Goal: Task Accomplishment & Management: Use online tool/utility

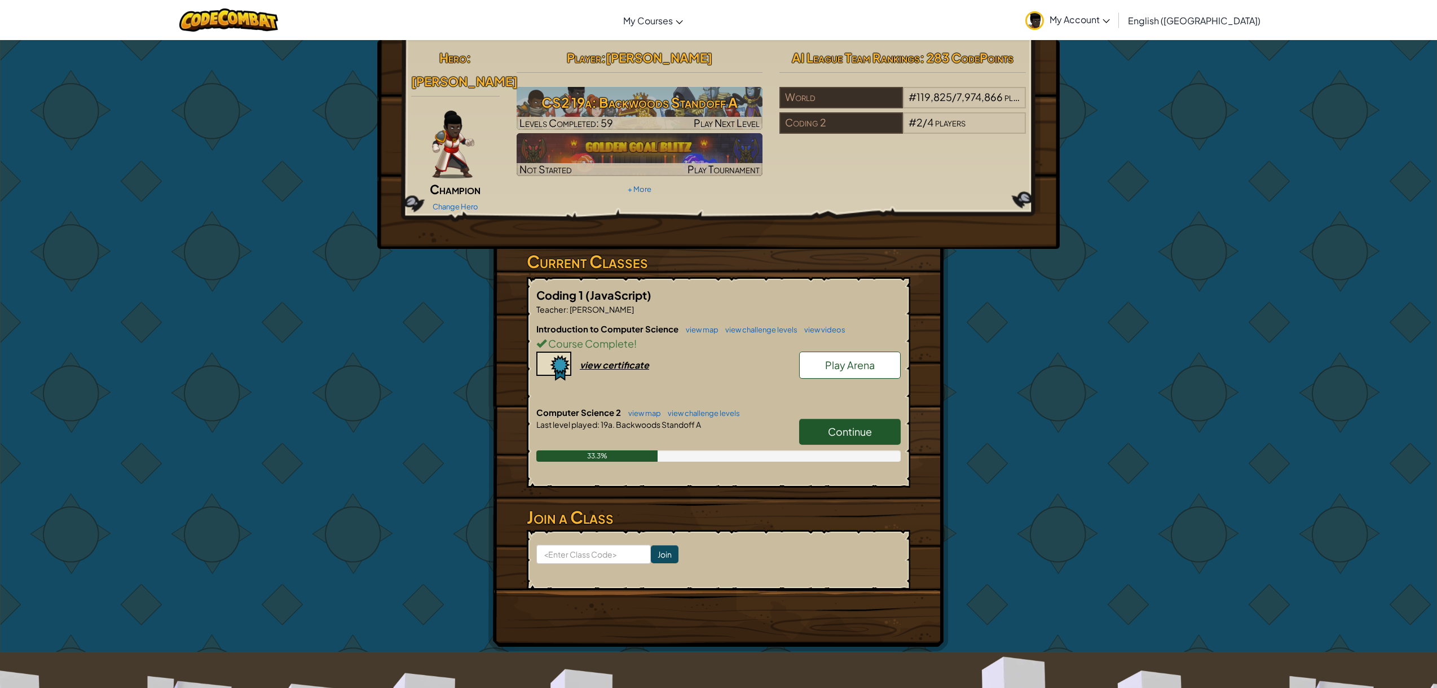
click at [852, 425] on span "Continue" at bounding box center [850, 431] width 44 height 13
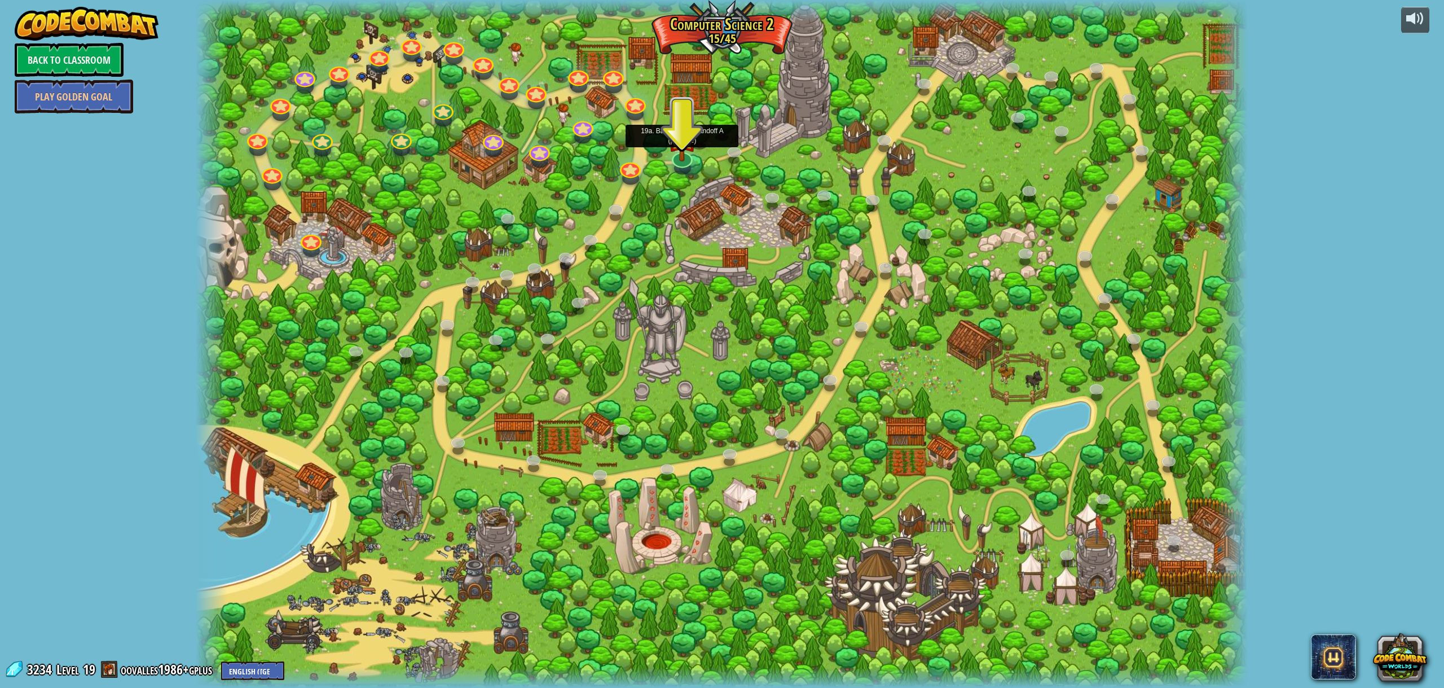
click at [683, 166] on div at bounding box center [682, 167] width 17 height 12
click at [676, 153] on img at bounding box center [682, 123] width 30 height 69
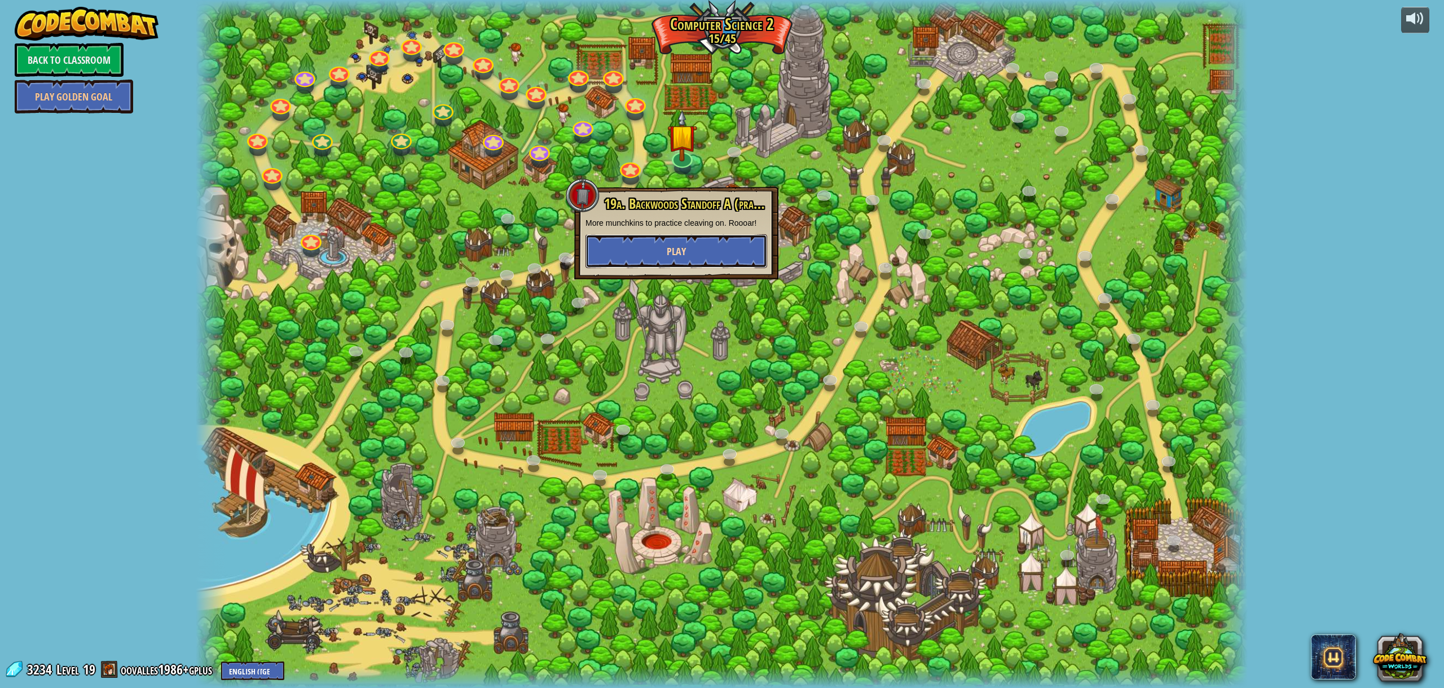
click at [657, 259] on button "Play" at bounding box center [677, 251] width 182 height 34
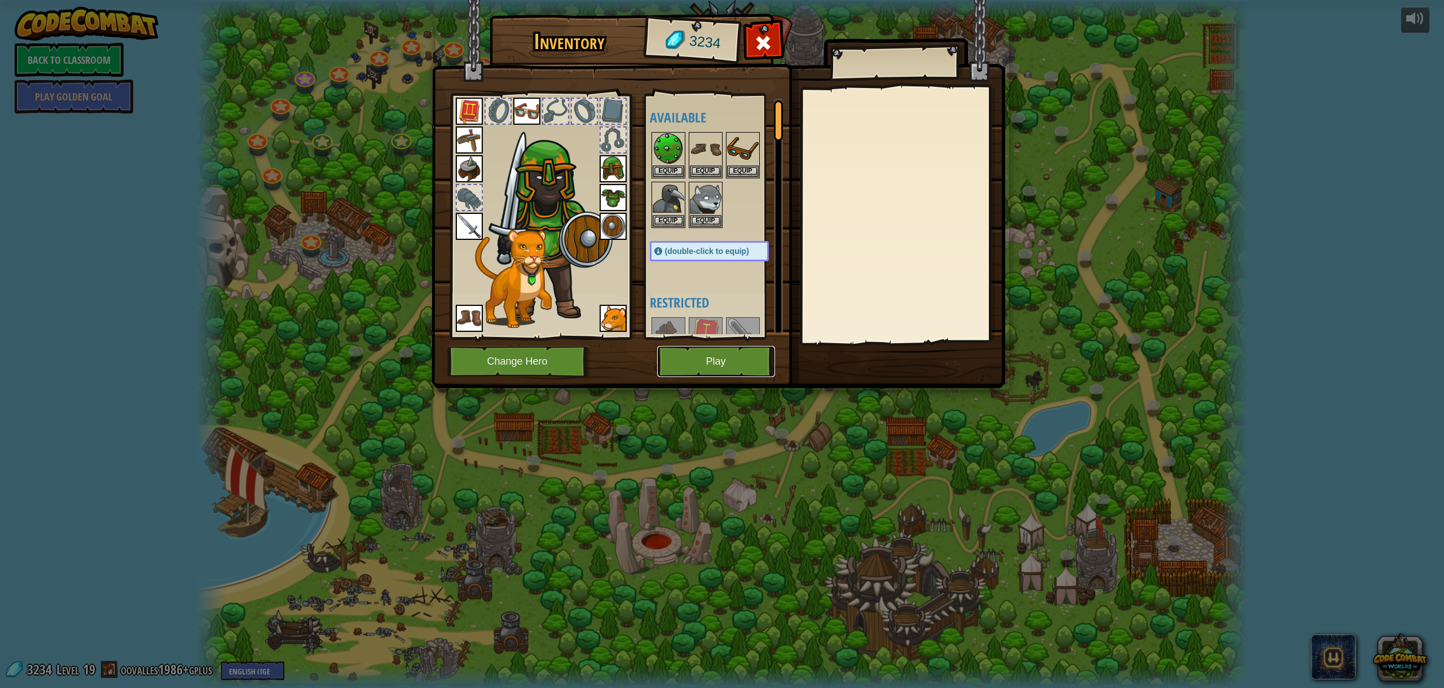
click at [697, 358] on button "Play" at bounding box center [716, 361] width 118 height 31
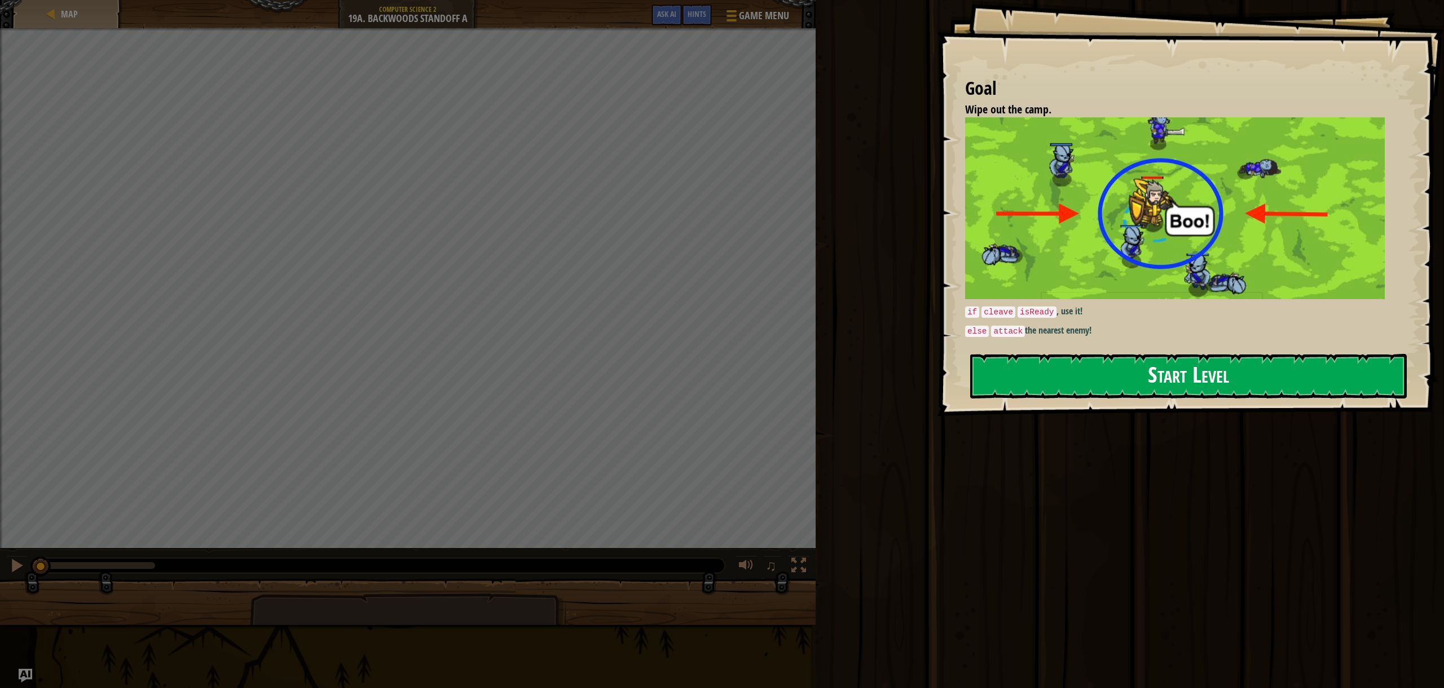
drag, startPoint x: 1114, startPoint y: 402, endPoint x: 1110, endPoint y: 386, distance: 16.3
click at [1110, 388] on div "Goal Wipe out the camp. if cleave isReady , use it! else attack the nearest ene…" at bounding box center [1190, 208] width 507 height 416
click at [1110, 385] on button "Start Level" at bounding box center [1188, 376] width 437 height 45
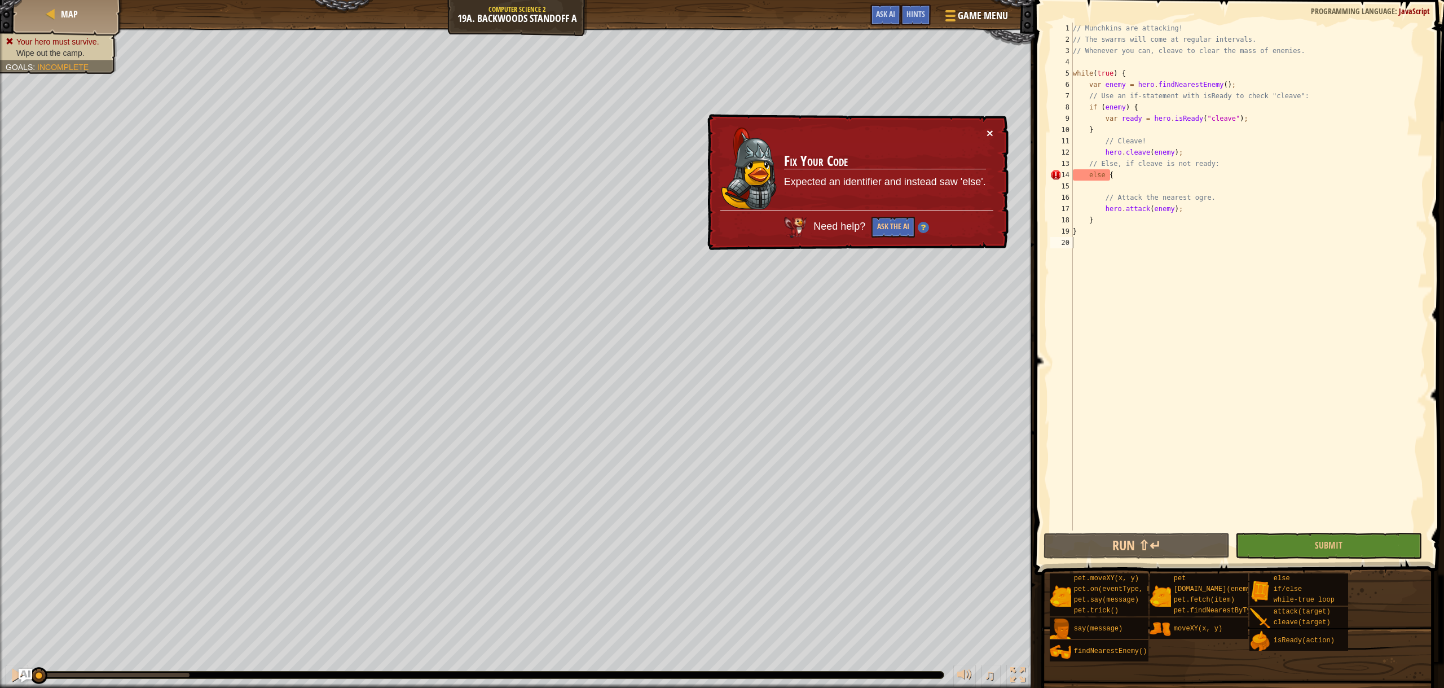
click at [987, 134] on button "×" at bounding box center [990, 133] width 7 height 12
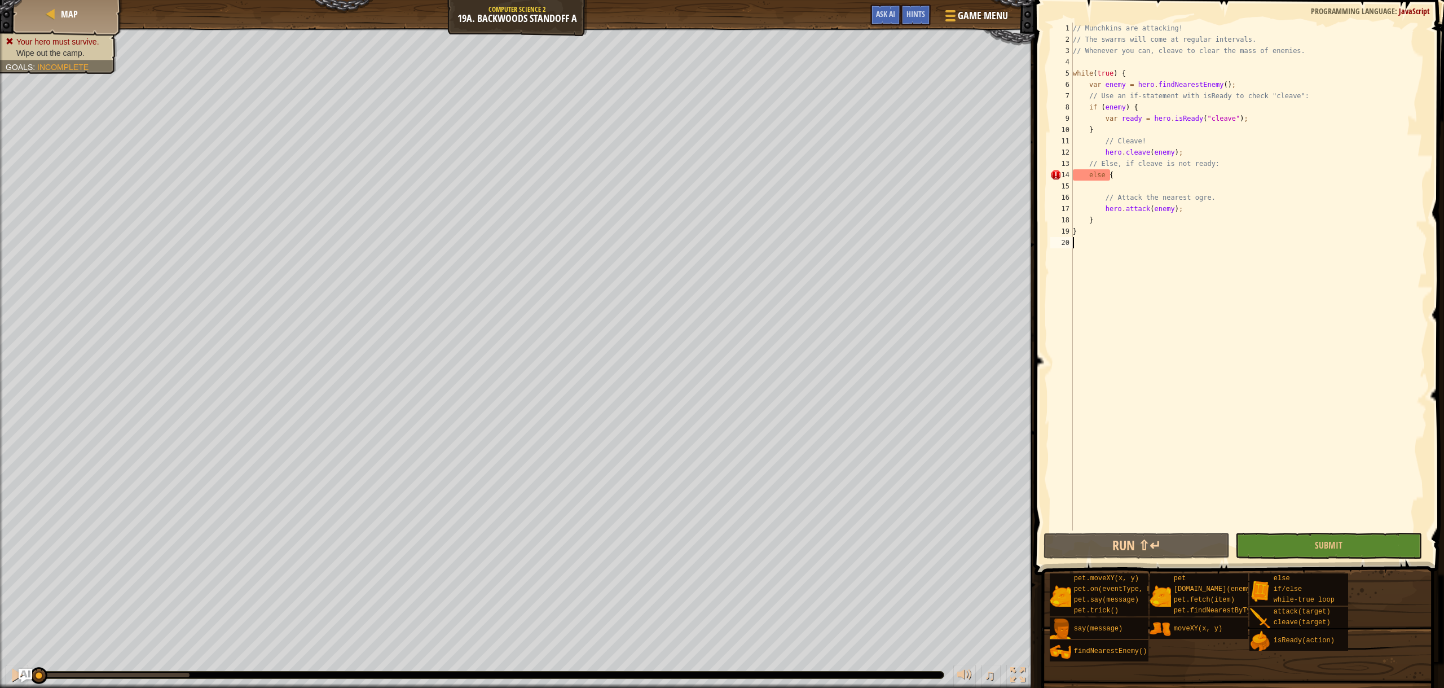
click at [1148, 17] on span at bounding box center [1240, 271] width 419 height 608
drag, startPoint x: 1156, startPoint y: 7, endPoint x: 1145, endPoint y: 12, distance: 12.4
click at [1157, 7] on span at bounding box center [1240, 271] width 419 height 608
click at [62, 15] on span "Map" at bounding box center [69, 14] width 17 height 12
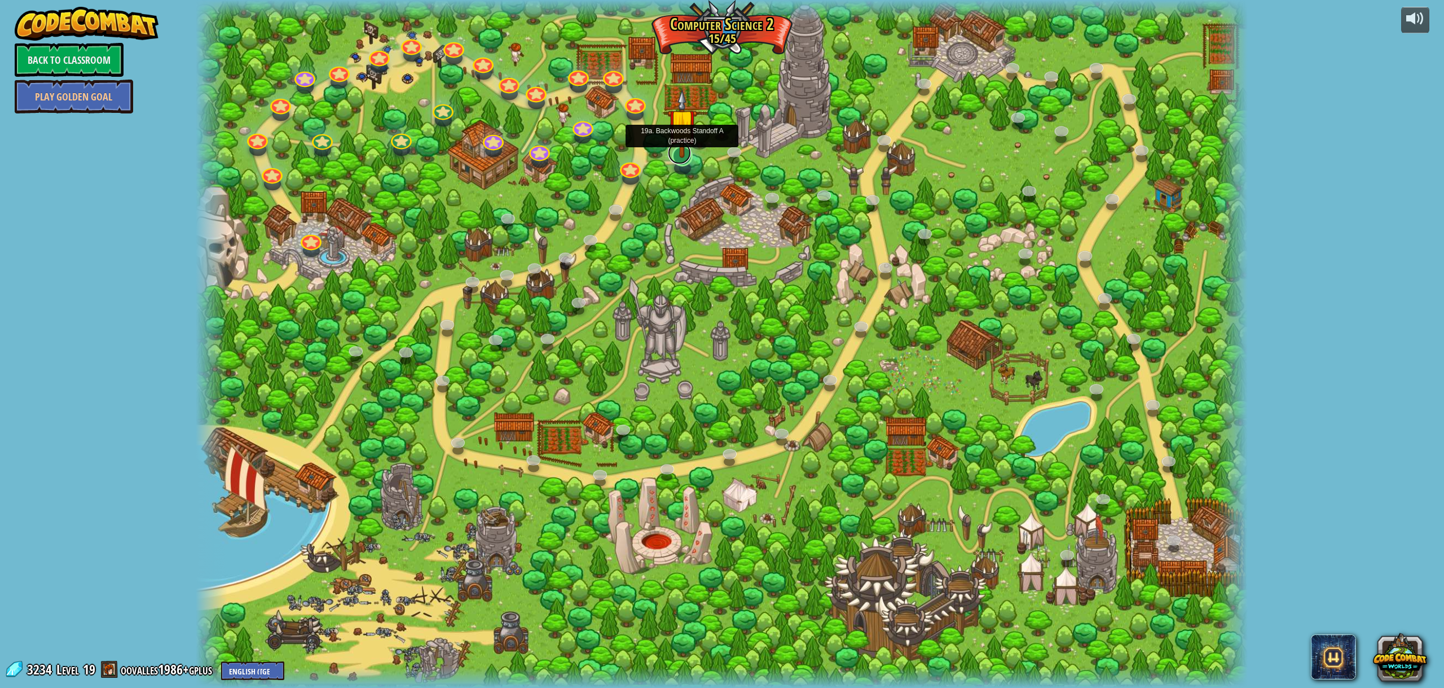
click at [681, 158] on link at bounding box center [679, 153] width 23 height 23
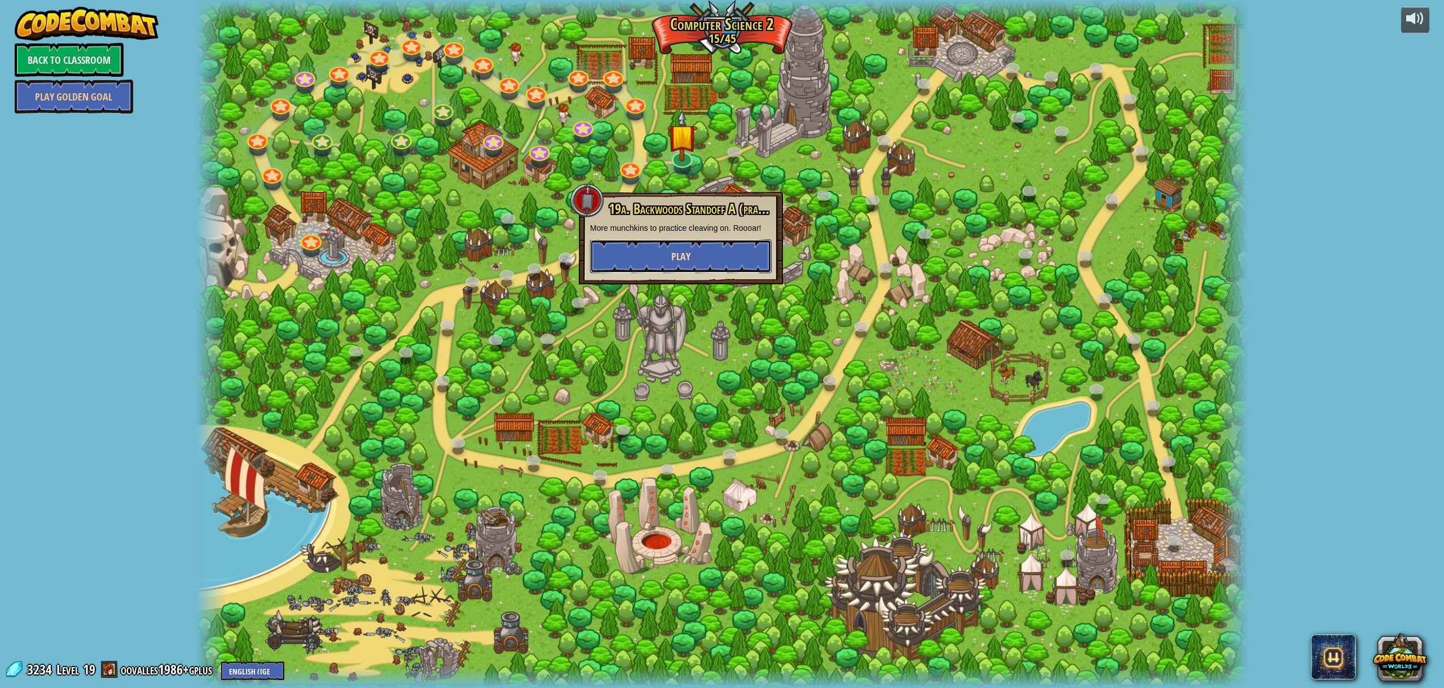
click at [647, 255] on button "Play" at bounding box center [681, 256] width 182 height 34
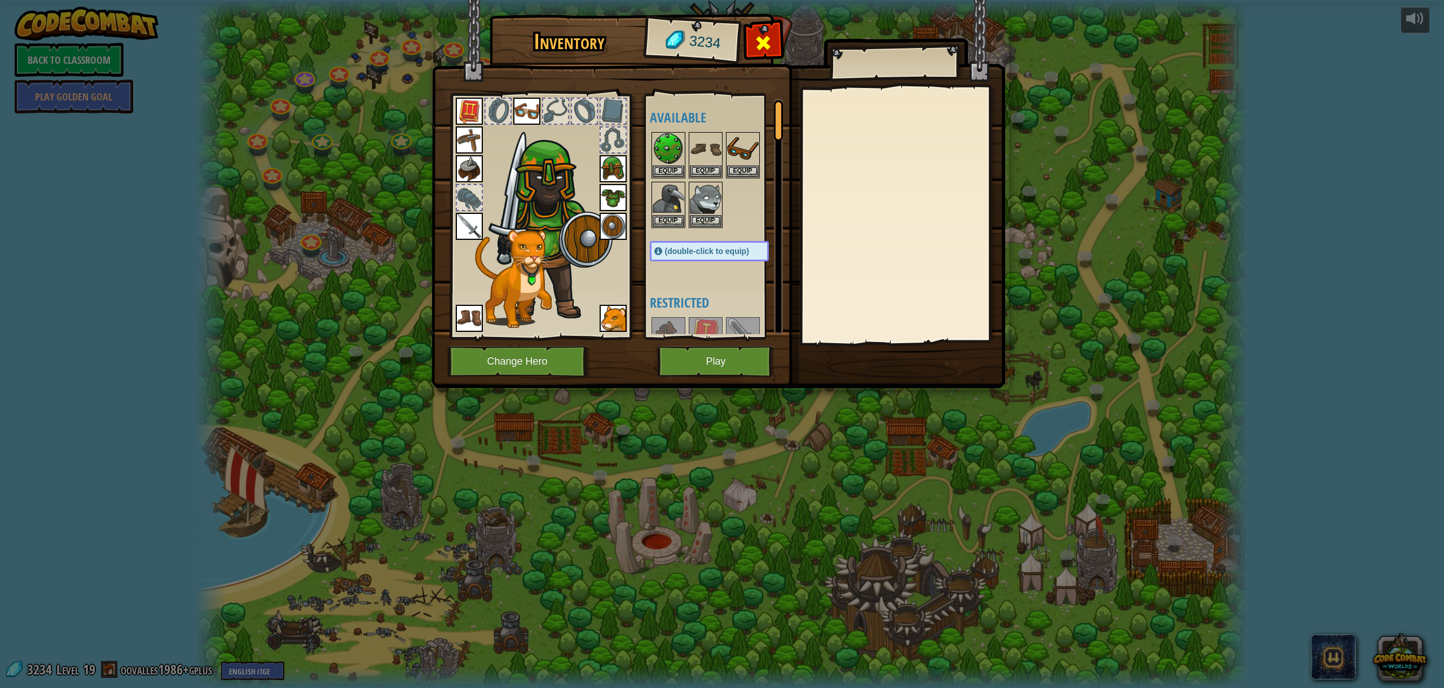
click at [762, 37] on span at bounding box center [763, 43] width 18 height 18
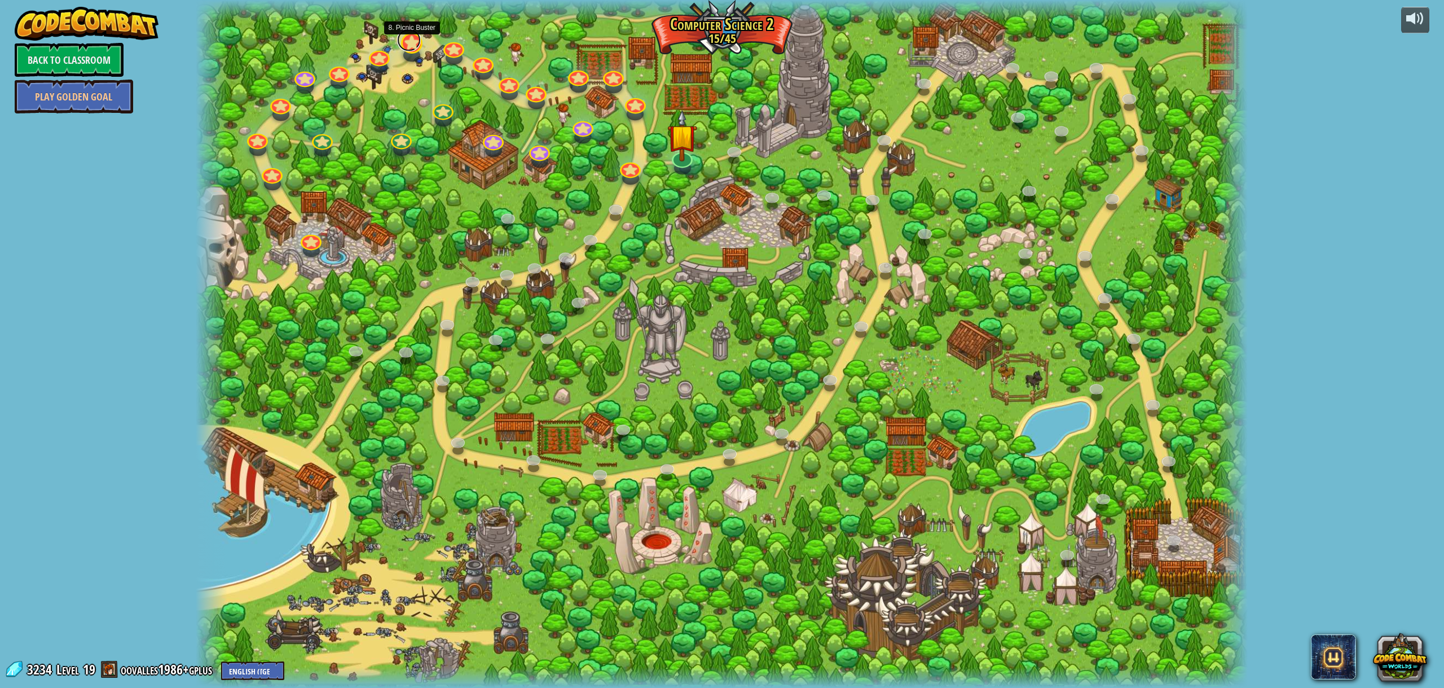
click at [407, 45] on link at bounding box center [408, 40] width 23 height 23
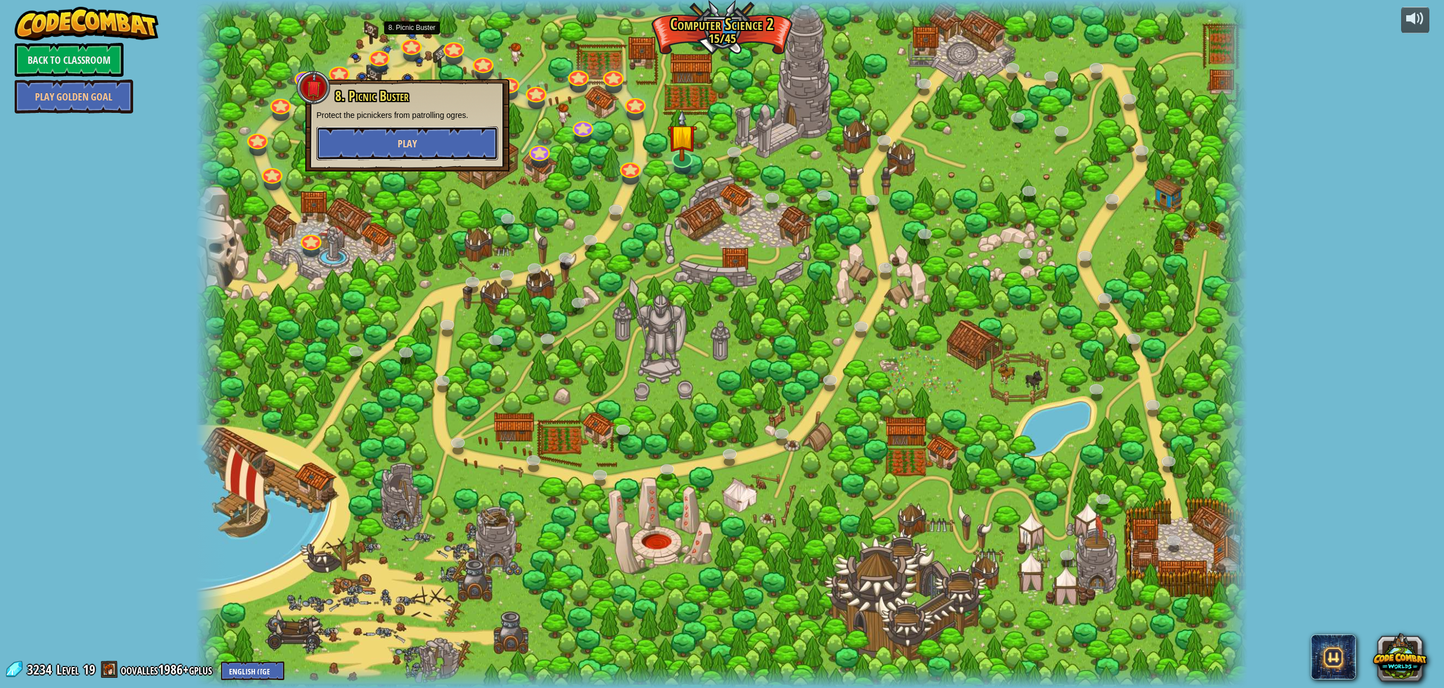
click at [425, 142] on button "Play" at bounding box center [407, 143] width 182 height 34
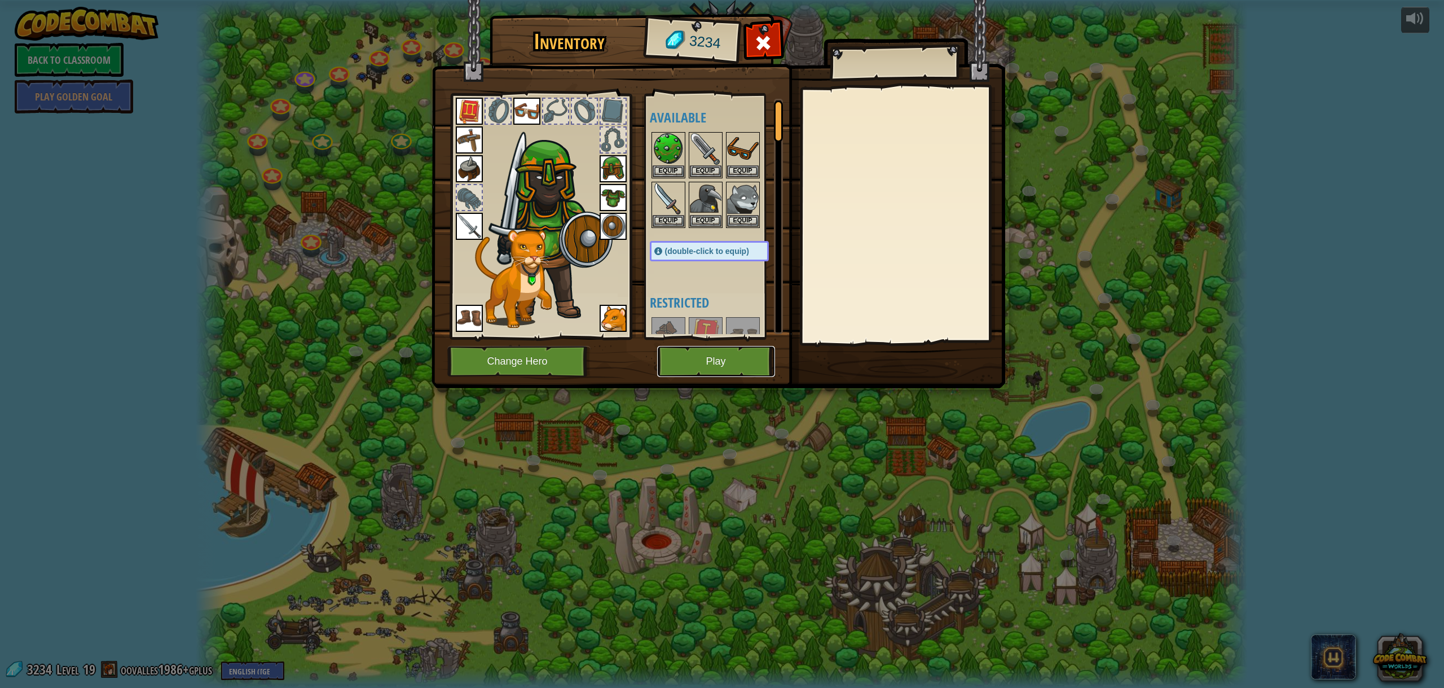
click at [709, 361] on button "Play" at bounding box center [716, 361] width 118 height 31
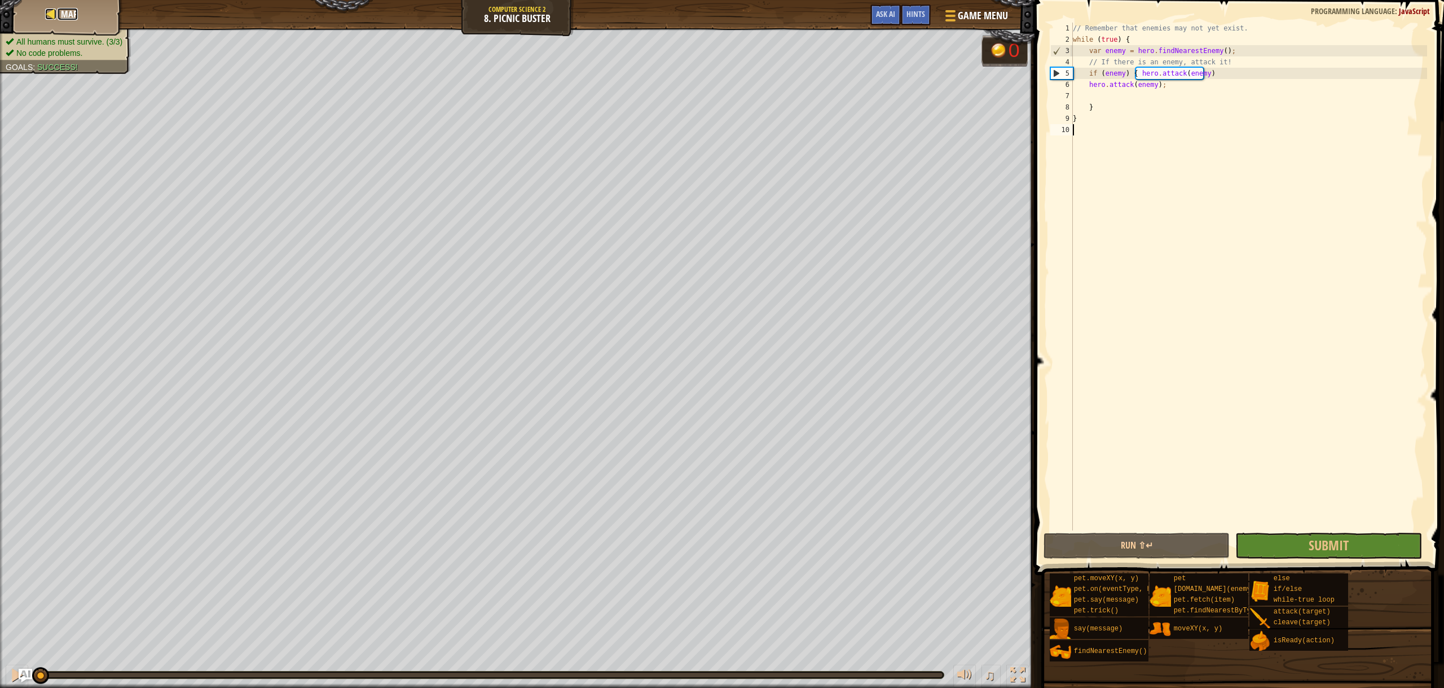
click at [71, 19] on span "Map" at bounding box center [69, 14] width 17 height 12
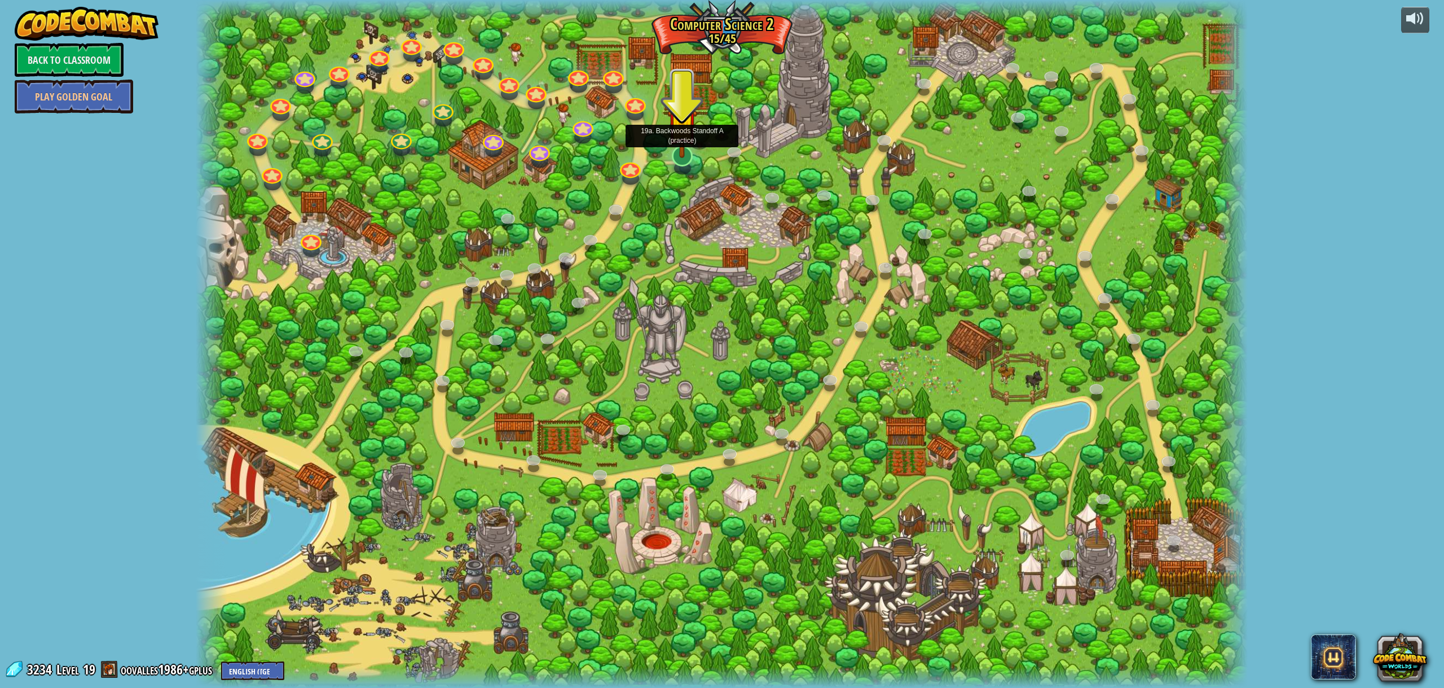
click at [676, 158] on img at bounding box center [682, 123] width 30 height 69
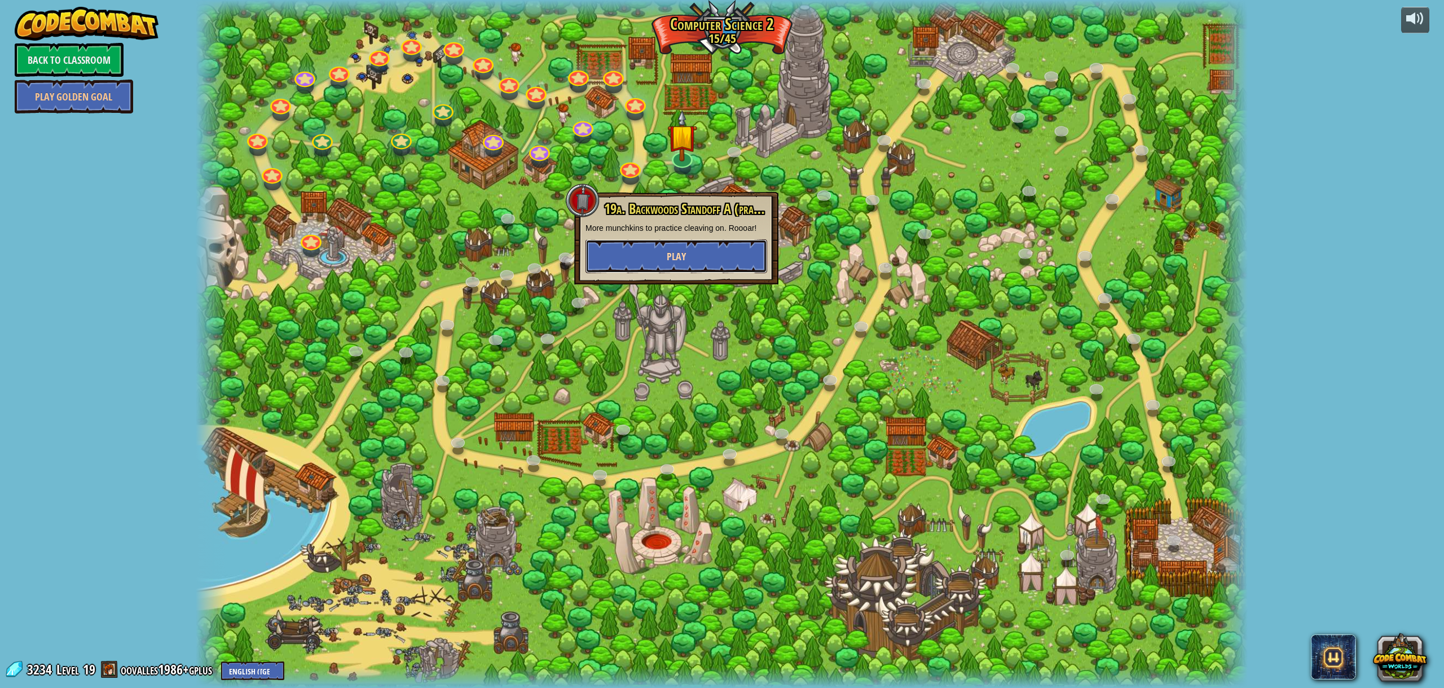
click at [689, 248] on button "Play" at bounding box center [677, 256] width 182 height 34
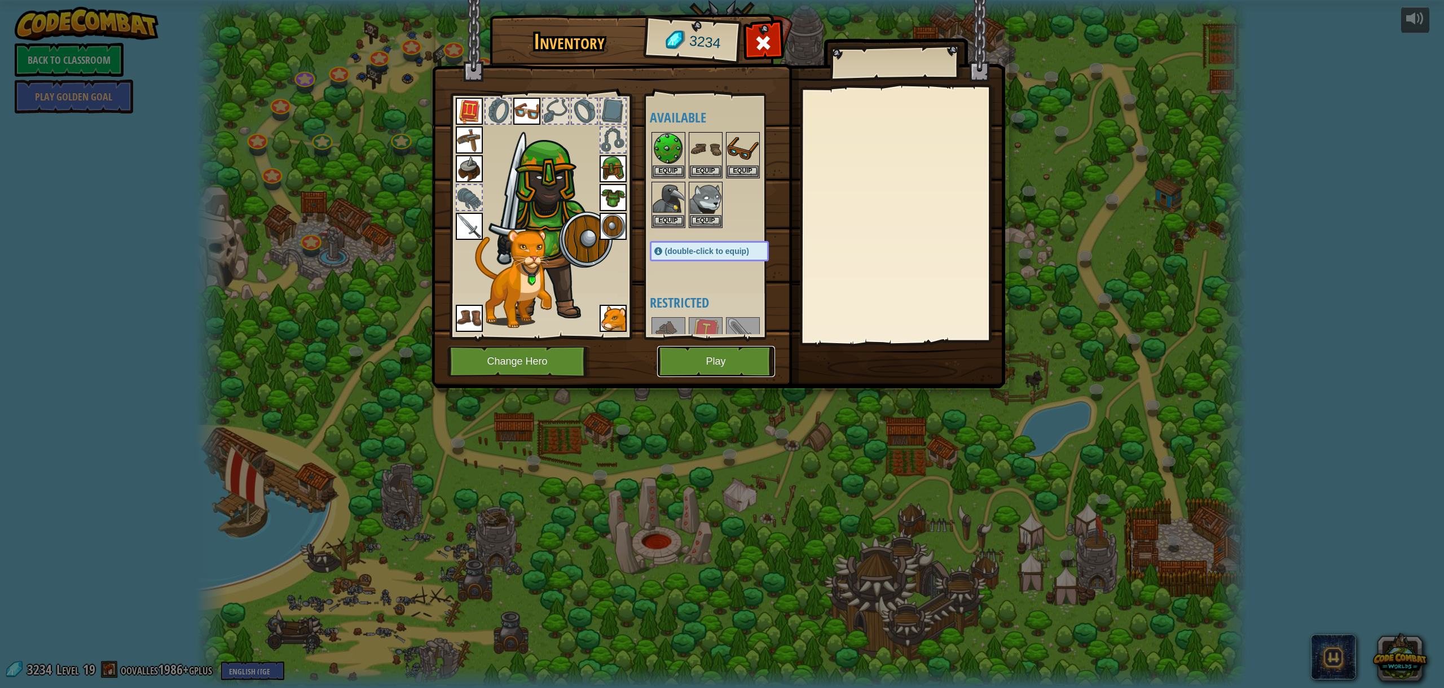
click at [710, 375] on button "Play" at bounding box center [716, 361] width 118 height 31
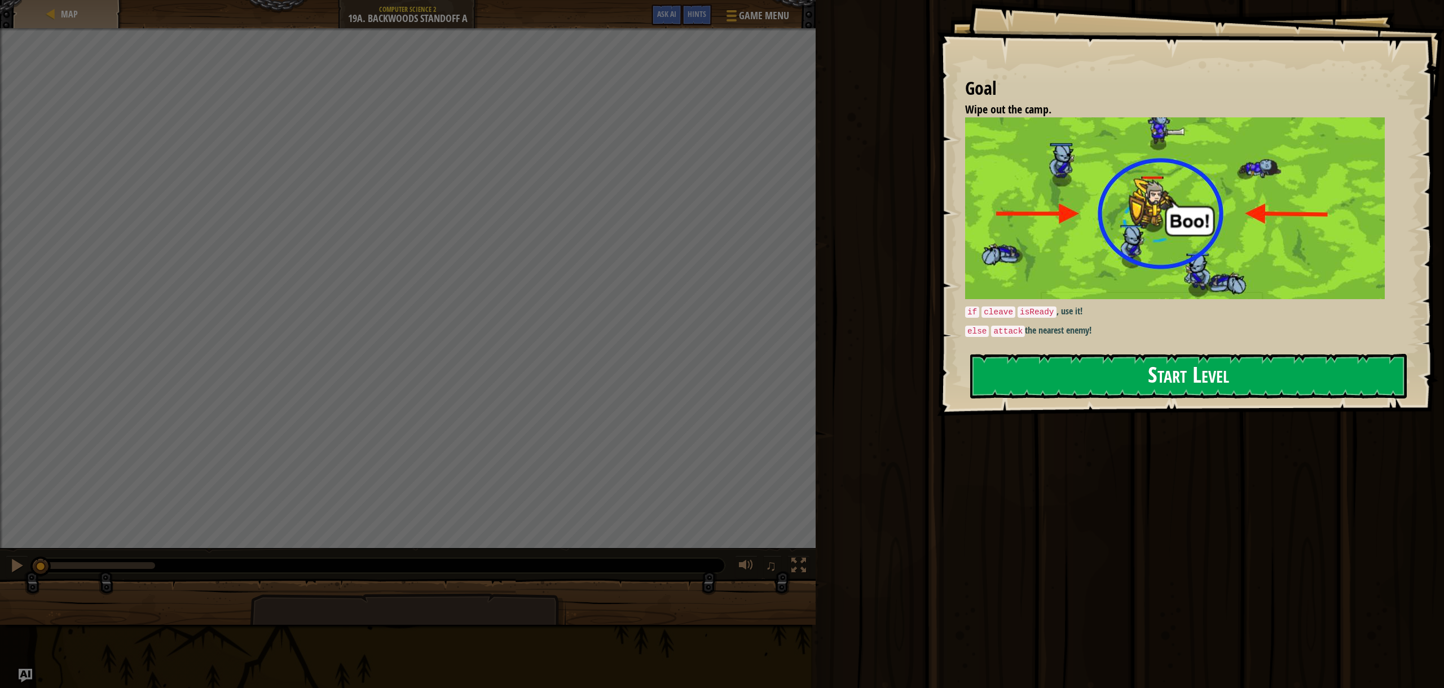
click at [1008, 376] on button "Start Level" at bounding box center [1188, 376] width 437 height 45
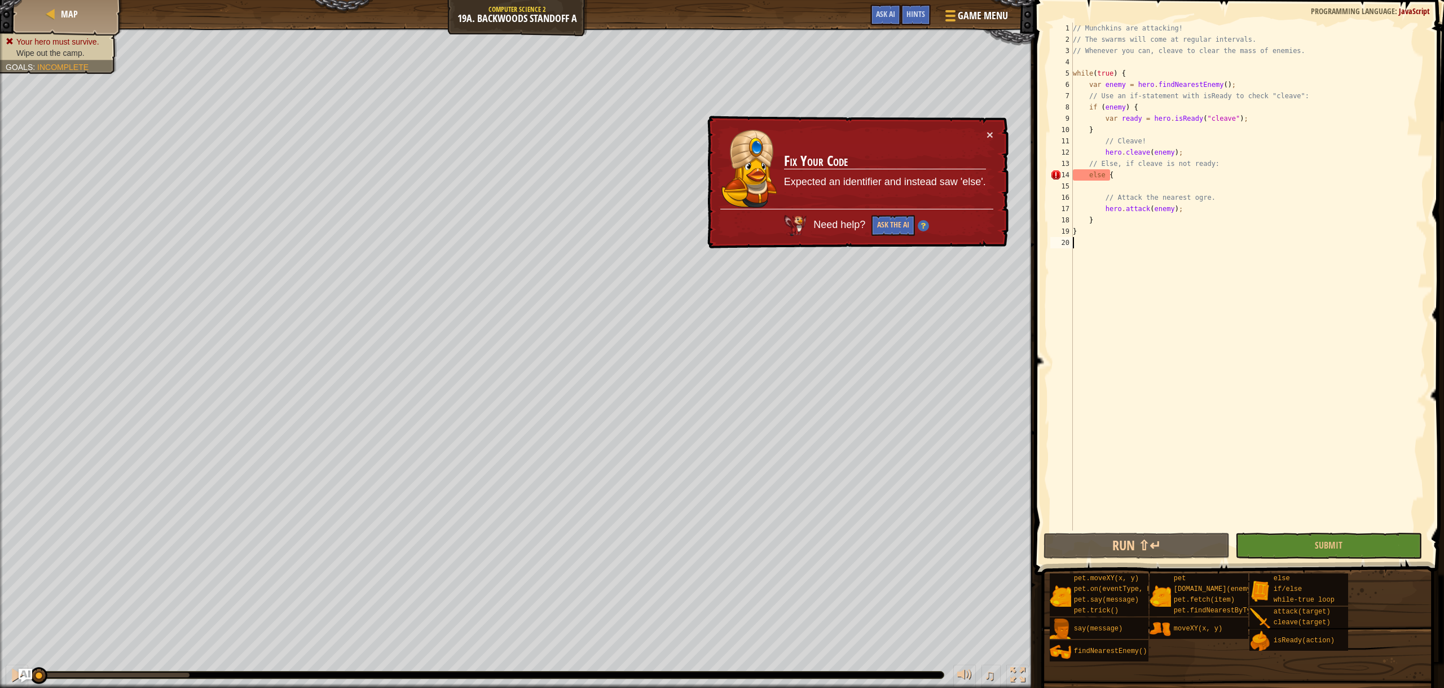
drag, startPoint x: 1158, startPoint y: 174, endPoint x: 1153, endPoint y: 171, distance: 6.1
click at [1153, 171] on div "// Munchkins are attacking! // The swarms will come at regular intervals. // Wh…" at bounding box center [1249, 288] width 357 height 530
drag, startPoint x: 1132, startPoint y: 169, endPoint x: 1092, endPoint y: 177, distance: 40.9
click at [1092, 177] on div "// Munchkins are attacking! // The swarms will come at regular intervals. // Wh…" at bounding box center [1249, 288] width 357 height 530
click at [1128, 177] on div "// Munchkins are attacking! // The swarms will come at regular intervals. // Wh…" at bounding box center [1249, 288] width 357 height 530
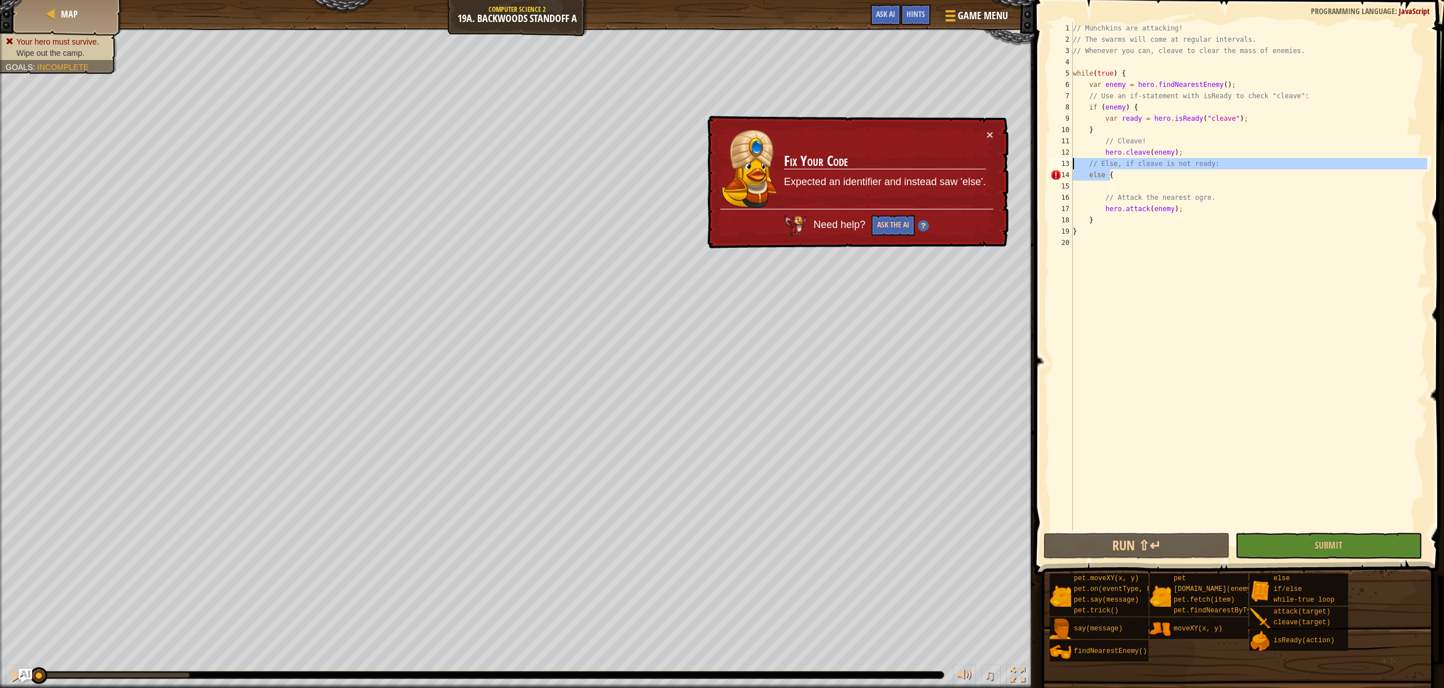
drag, startPoint x: 1120, startPoint y: 176, endPoint x: 1067, endPoint y: 166, distance: 53.4
click at [1067, 166] on div "else { 1 2 3 4 5 6 7 8 9 10 11 12 13 14 15 16 17 18 19 20 // Munchkins are atta…" at bounding box center [1237, 277] width 379 height 508
click at [1074, 174] on div "// Munchkins are attacking! // The swarms will come at regular intervals. // Wh…" at bounding box center [1249, 277] width 357 height 508
type textarea "else {"
drag, startPoint x: 1074, startPoint y: 174, endPoint x: 1123, endPoint y: 179, distance: 48.8
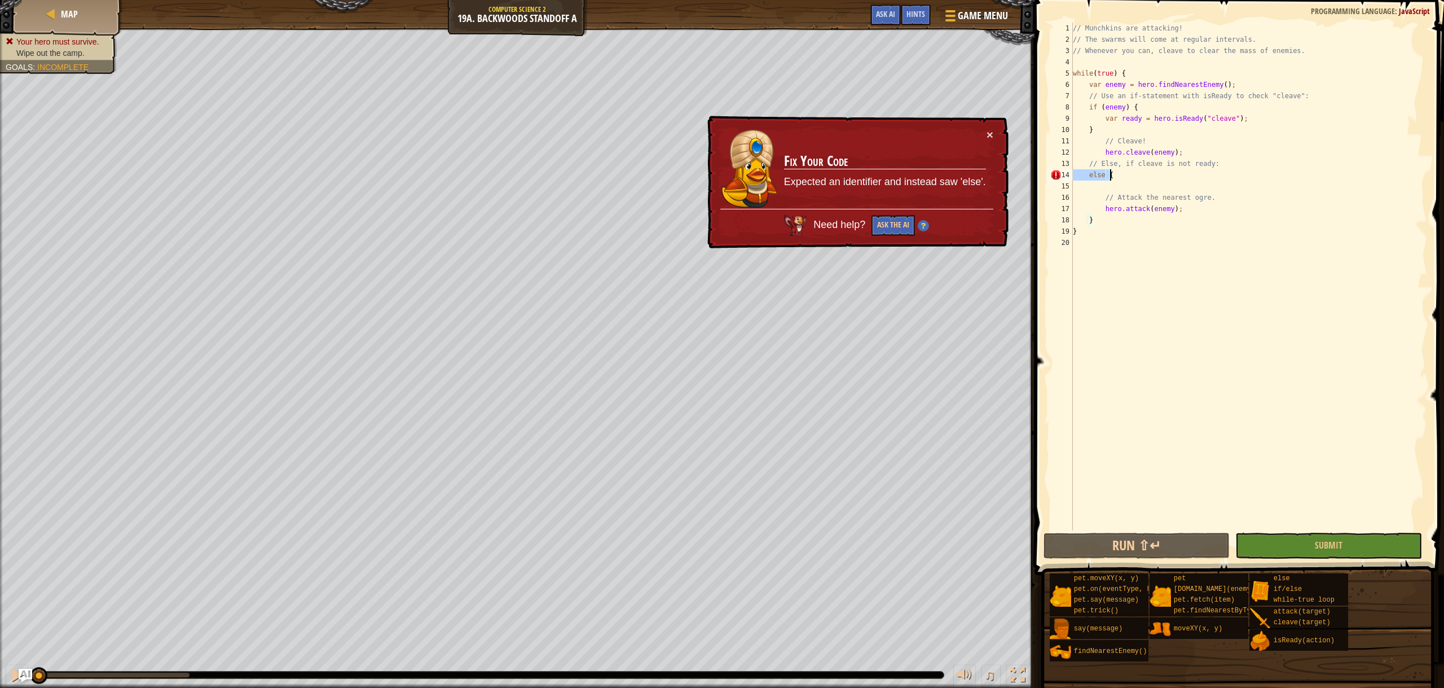
click at [1123, 179] on div "// Munchkins are attacking! // The swarms will come at regular intervals. // Wh…" at bounding box center [1249, 288] width 357 height 530
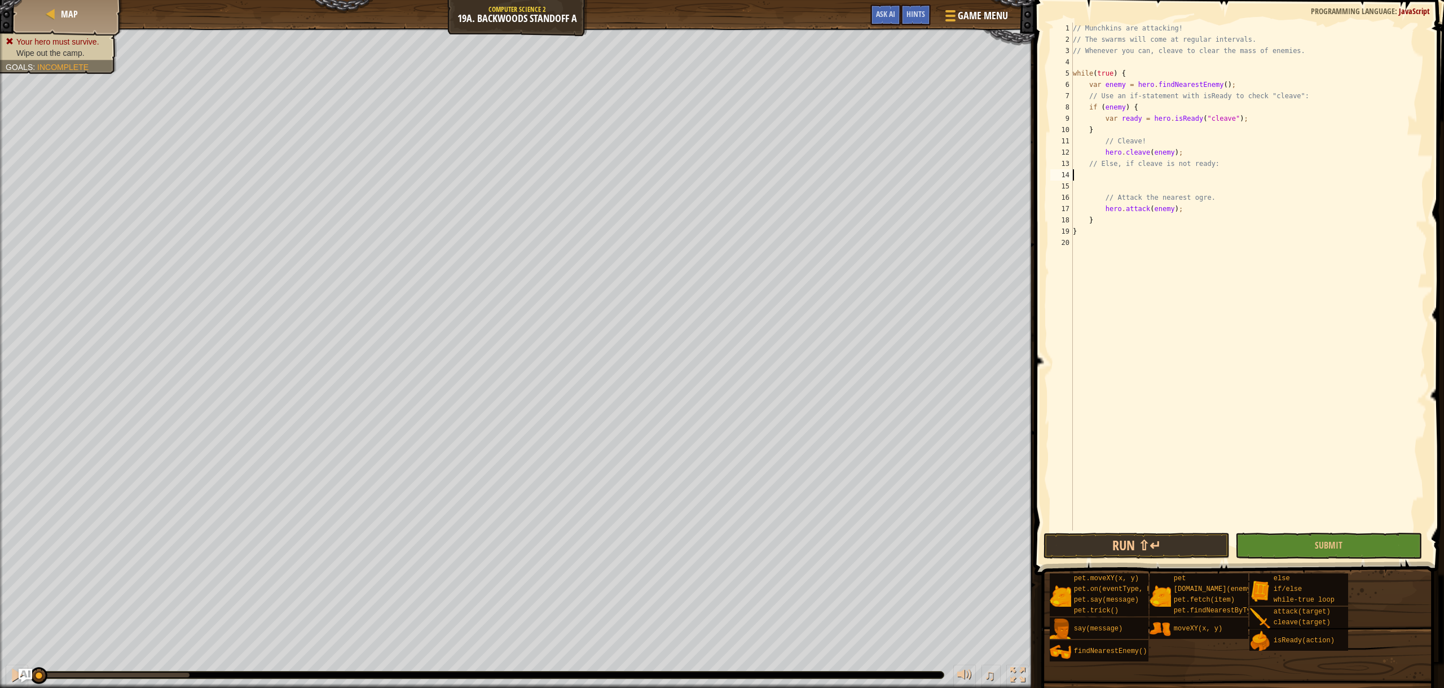
click at [1098, 223] on div "// Munchkins are attacking! // The swarms will come at regular intervals. // Wh…" at bounding box center [1249, 288] width 357 height 530
type textarea "}"
click at [1078, 549] on button "Run ⇧↵" at bounding box center [1137, 546] width 187 height 26
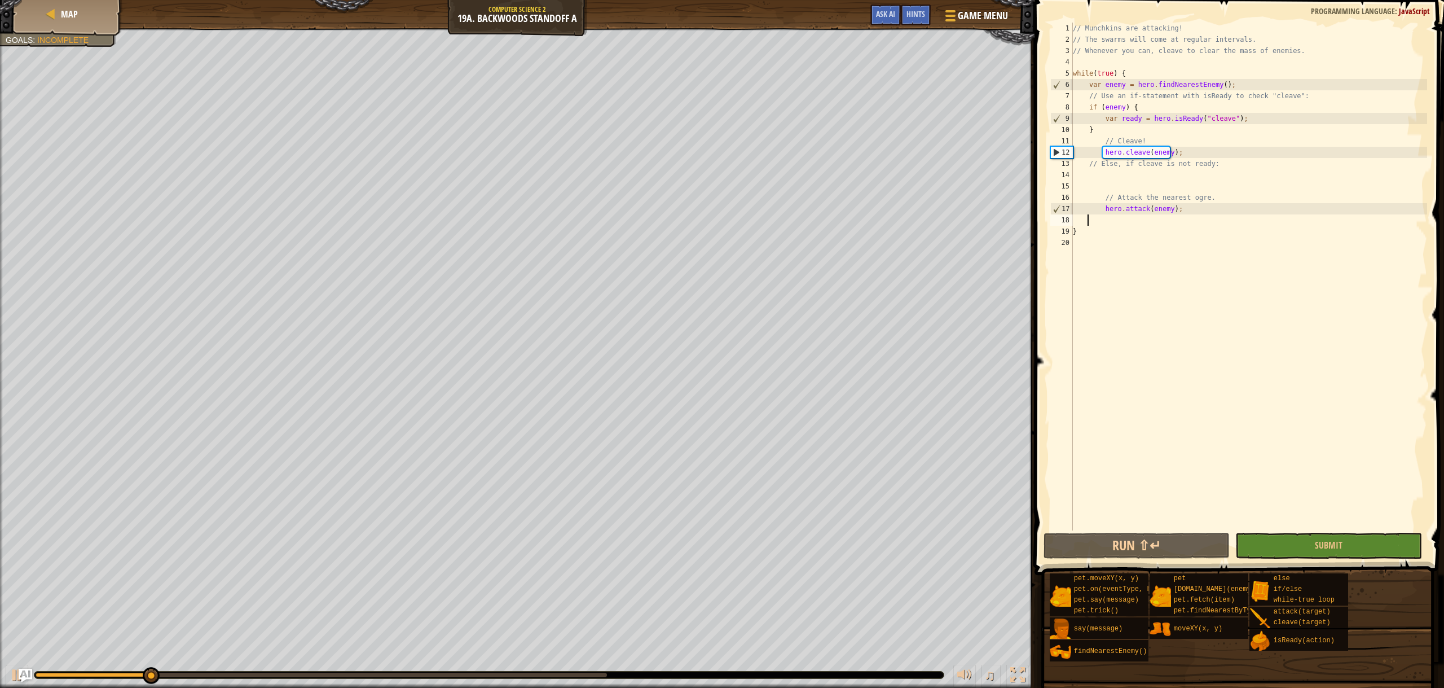
click at [1116, 181] on div "// Munchkins are attacking! // The swarms will come at regular intervals. // Wh…" at bounding box center [1249, 288] width 357 height 530
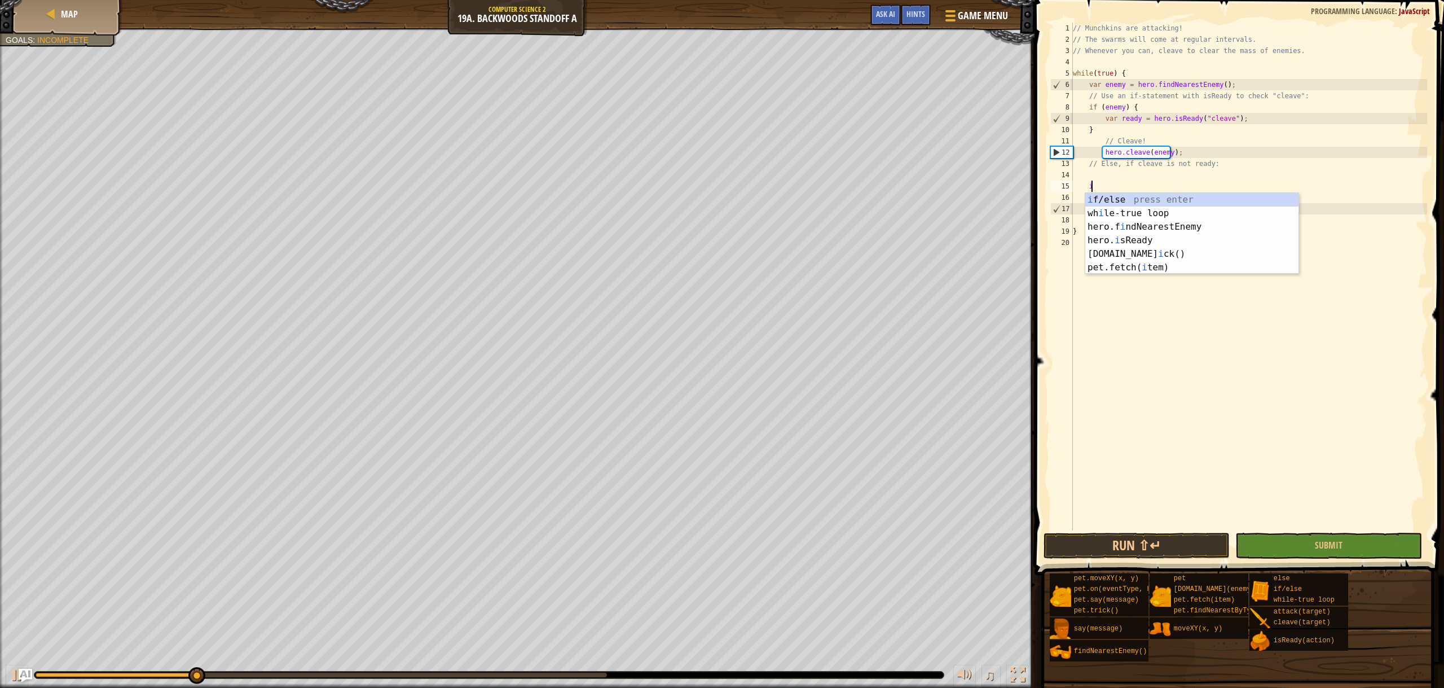
scroll to position [5, 1]
click at [1117, 198] on div "i f/else press enter wh i le-true loop press enter hero.f i ndNearestEnemy pres…" at bounding box center [1191, 247] width 213 height 108
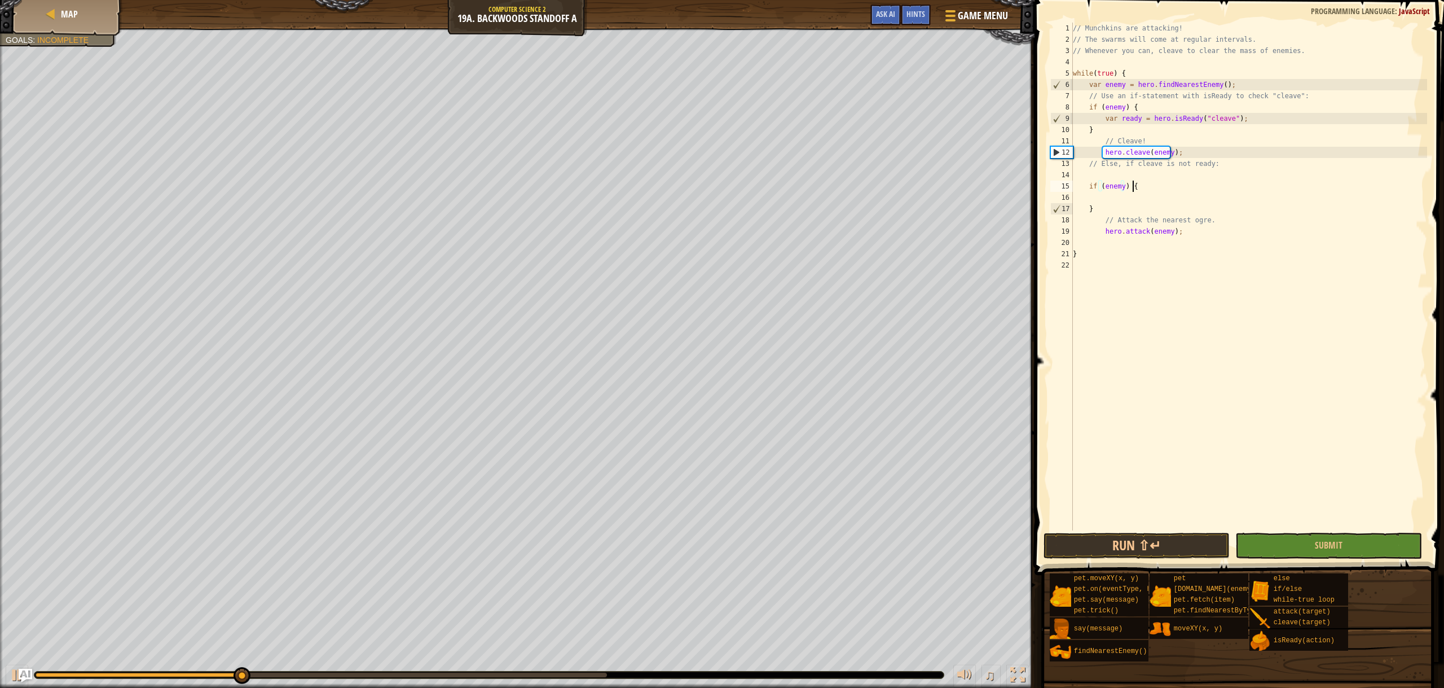
click at [1158, 191] on div "// Munchkins are attacking! // The swarms will come at regular intervals. // Wh…" at bounding box center [1249, 288] width 357 height 530
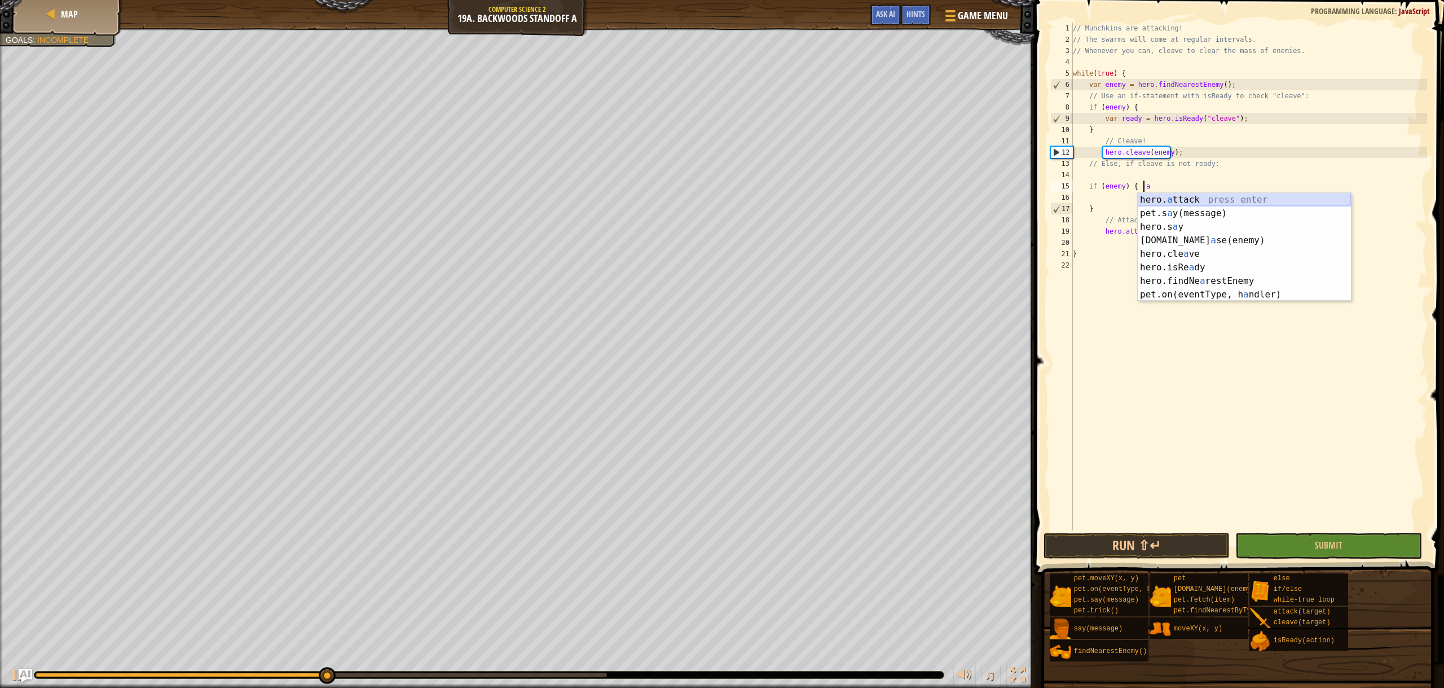
click at [1146, 203] on div "hero. a ttack press enter pet.s a y(message) press enter hero.s a y press enter…" at bounding box center [1244, 260] width 213 height 135
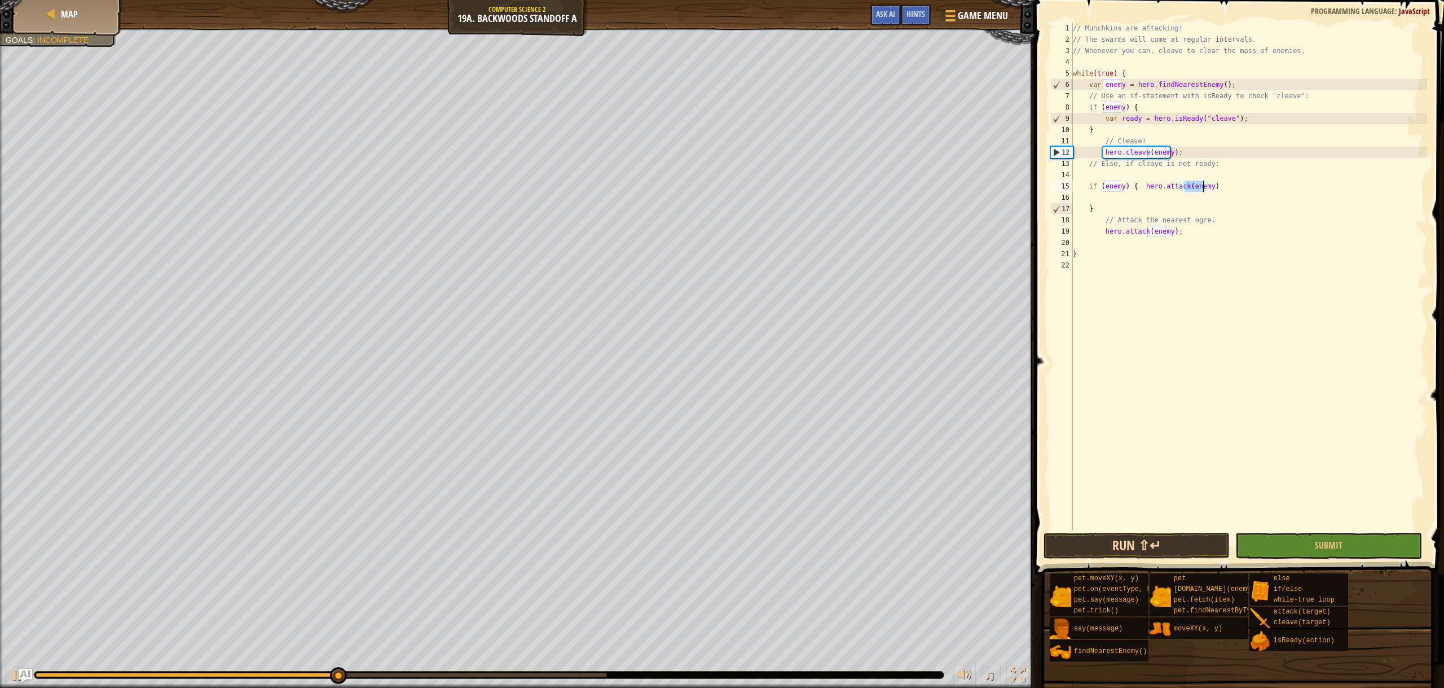
type textarea "if (enemy) { hero.attack(enemy)"
click at [1149, 547] on button "Run ⇧↵" at bounding box center [1137, 546] width 187 height 26
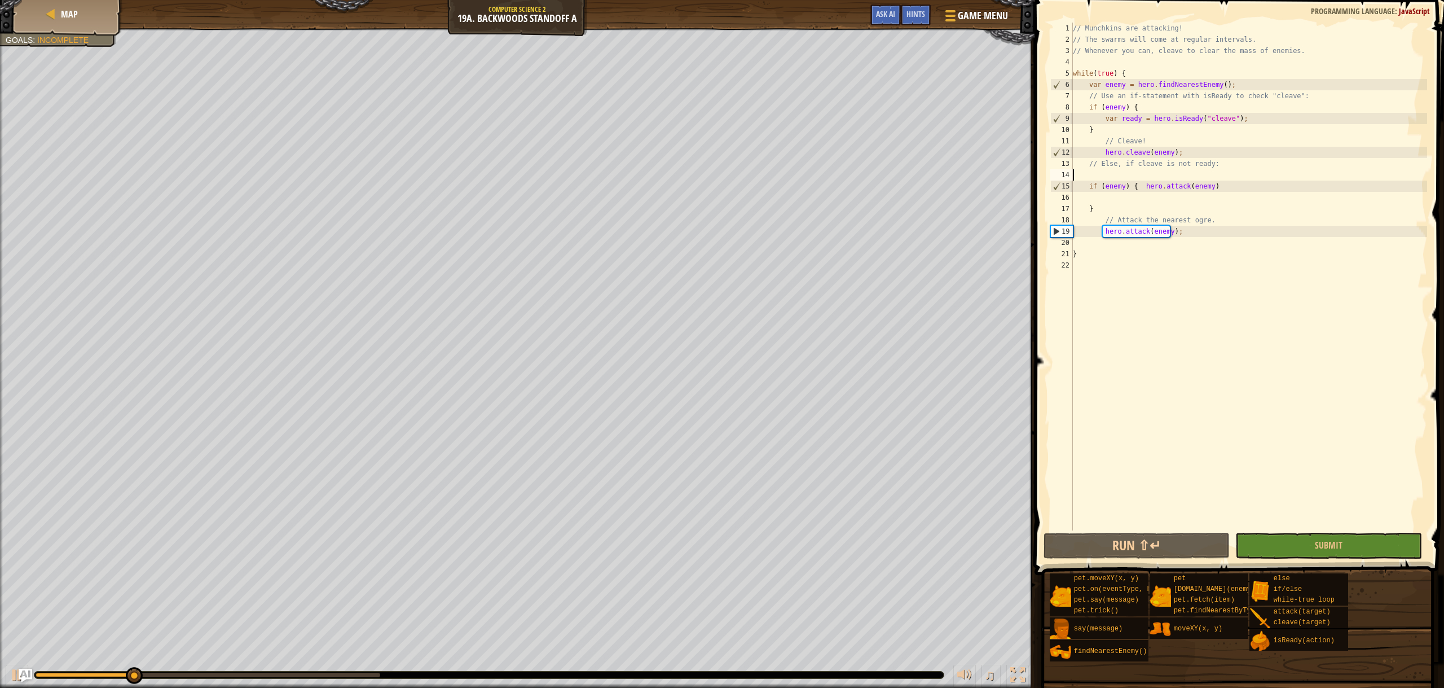
drag, startPoint x: 1219, startPoint y: 176, endPoint x: 1211, endPoint y: 179, distance: 8.4
click at [1211, 179] on div "// Munchkins are attacking! // The swarms will come at regular intervals. // Wh…" at bounding box center [1249, 288] width 357 height 530
drag, startPoint x: 1220, startPoint y: 188, endPoint x: 1087, endPoint y: 188, distance: 133.1
click at [1087, 188] on div "// Munchkins are attacking! // The swarms will come at regular intervals. // Wh…" at bounding box center [1249, 288] width 357 height 530
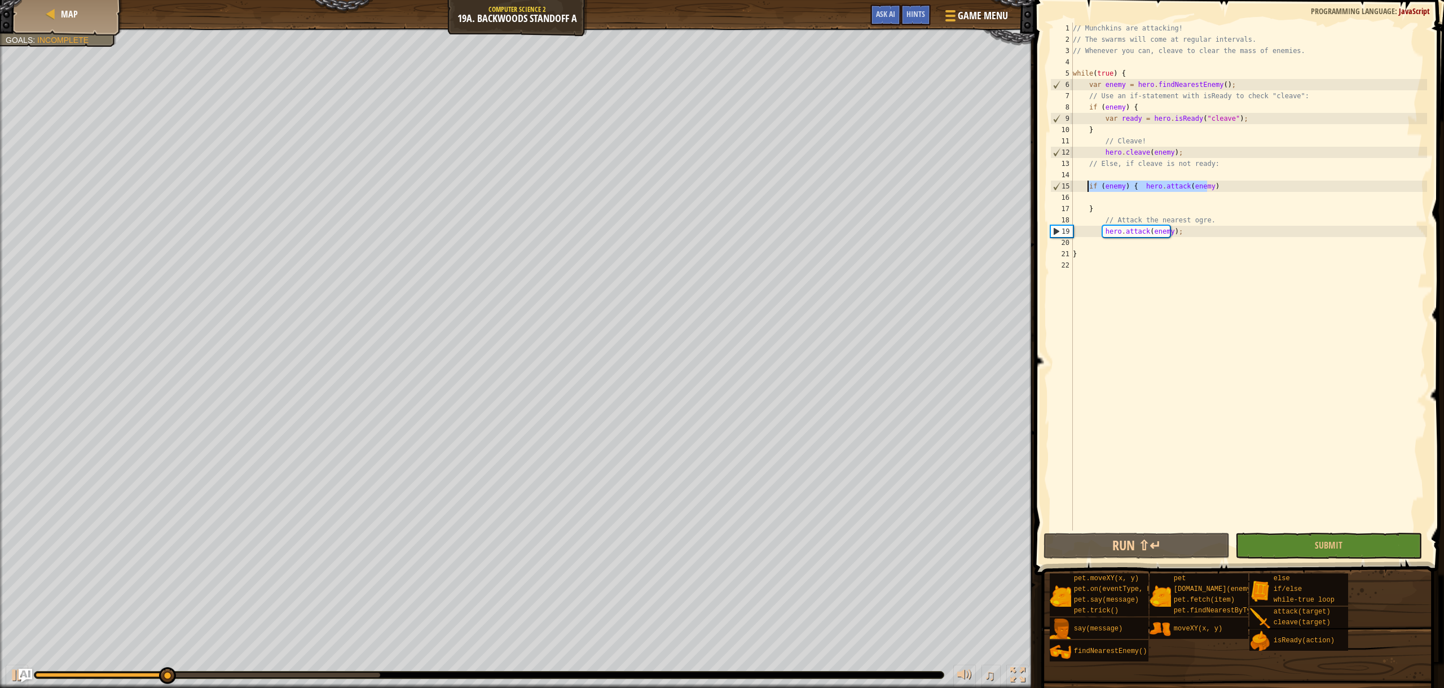
type textarea "if (enemy) { hero.attack(enemy)"
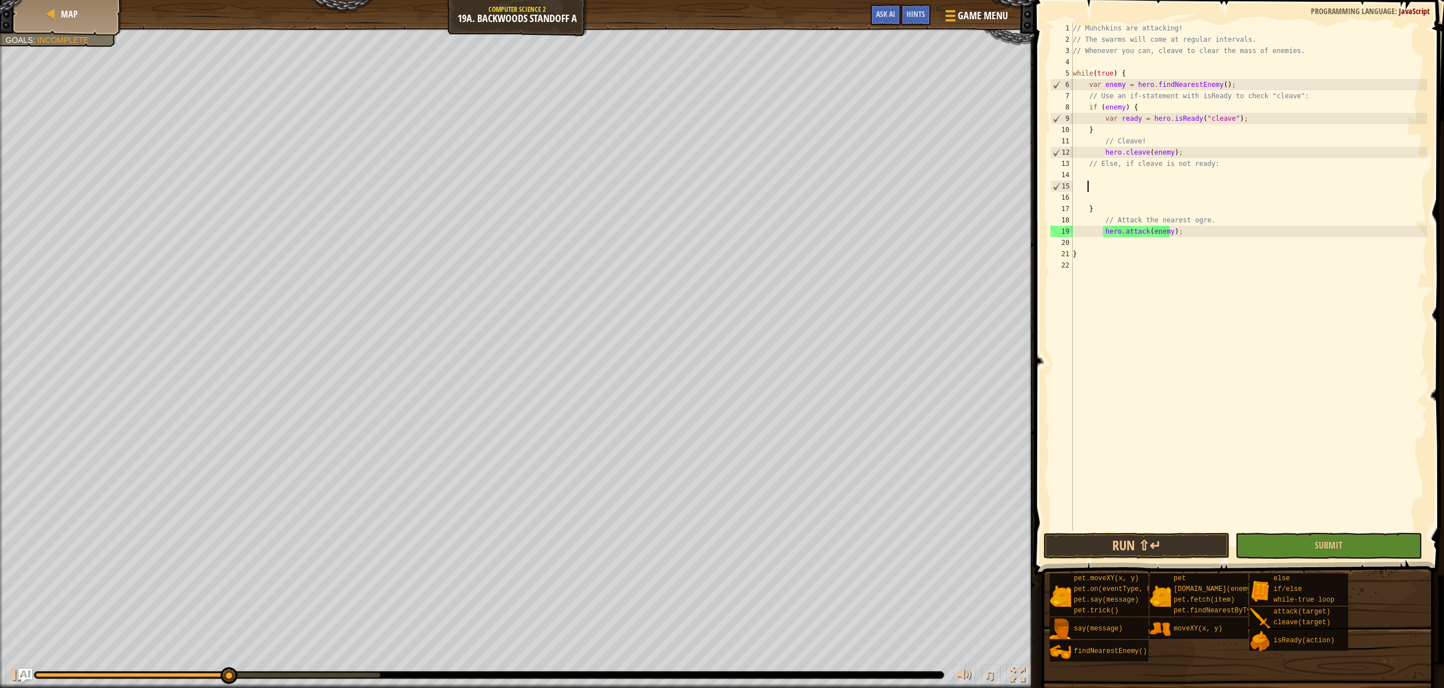
type textarea "e"
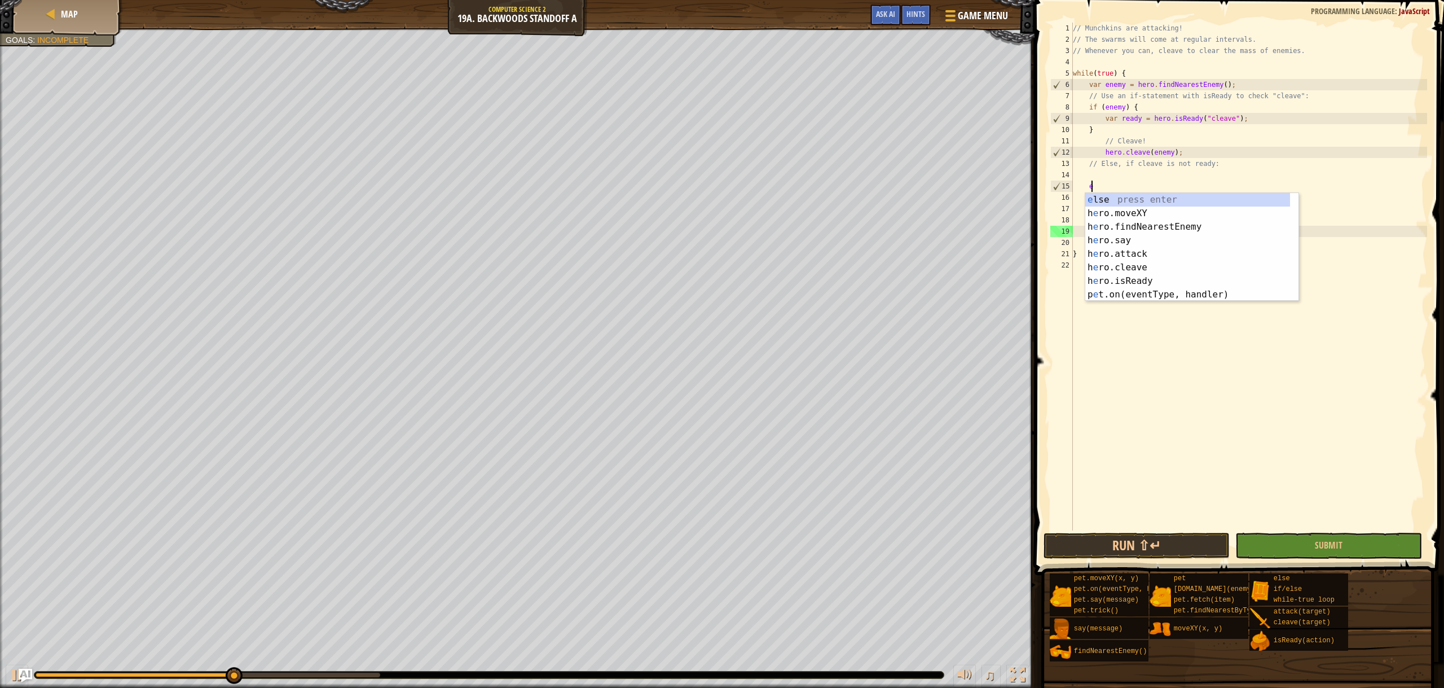
scroll to position [5, 1]
click at [1106, 200] on div "e lse press enter h e ro.moveXY press enter h e ro.findNearestEnemy press enter…" at bounding box center [1187, 260] width 205 height 135
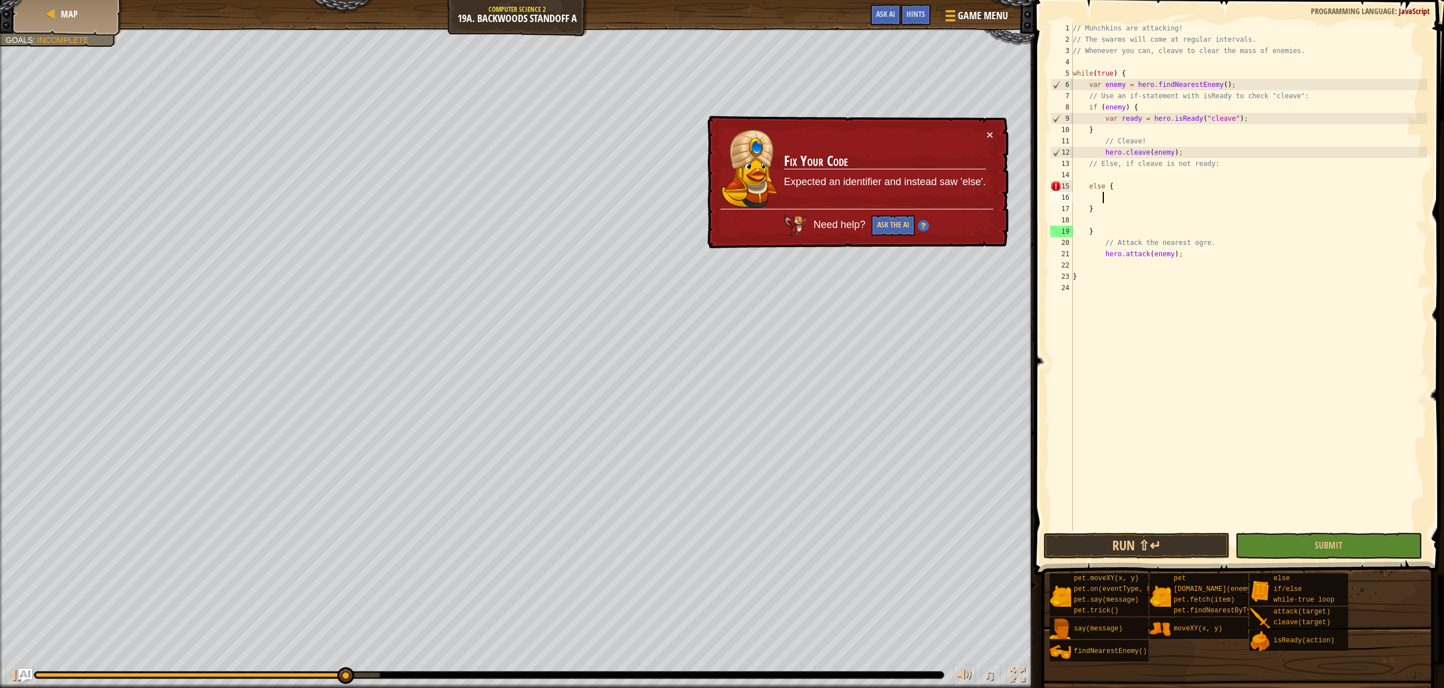
click at [866, 10] on div "Game Menu Done Hints Ask AI" at bounding box center [940, 18] width 150 height 27
click at [870, 12] on button "Ask AI" at bounding box center [885, 15] width 30 height 21
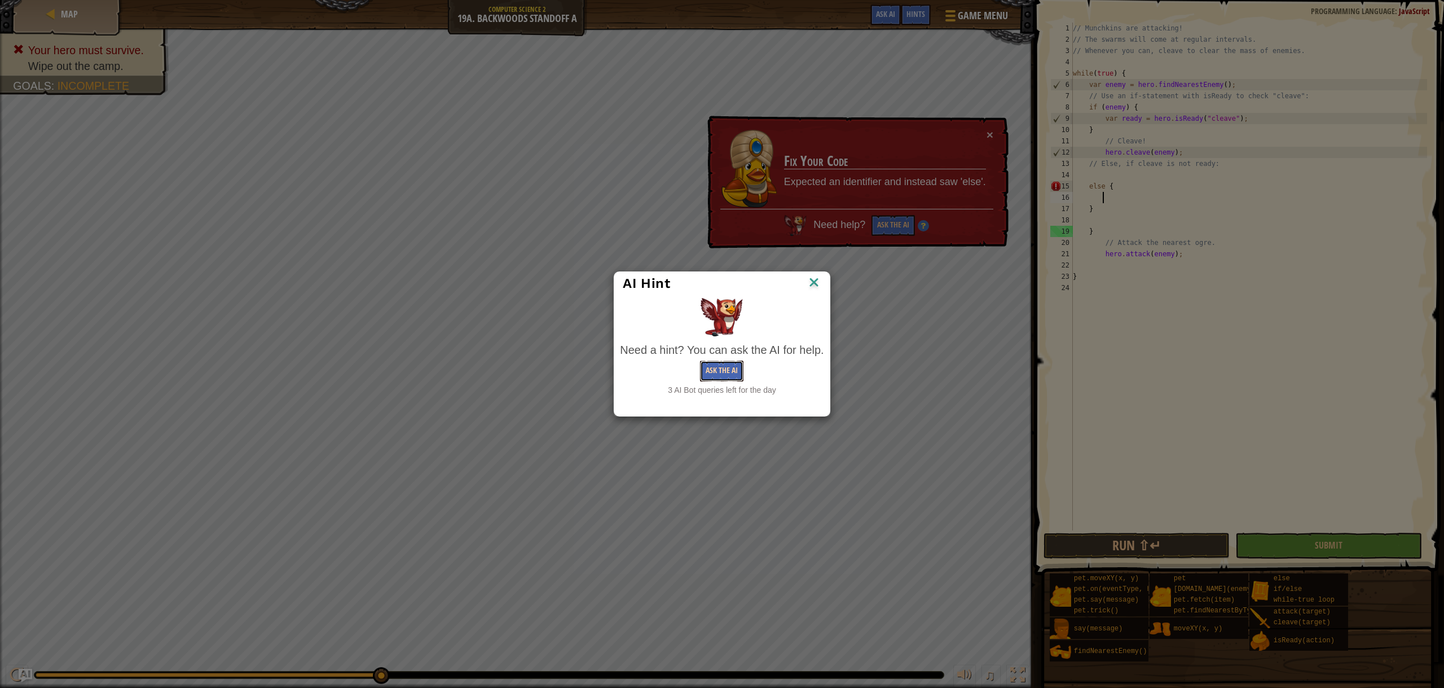
click at [734, 360] on button "Ask the AI" at bounding box center [721, 370] width 43 height 21
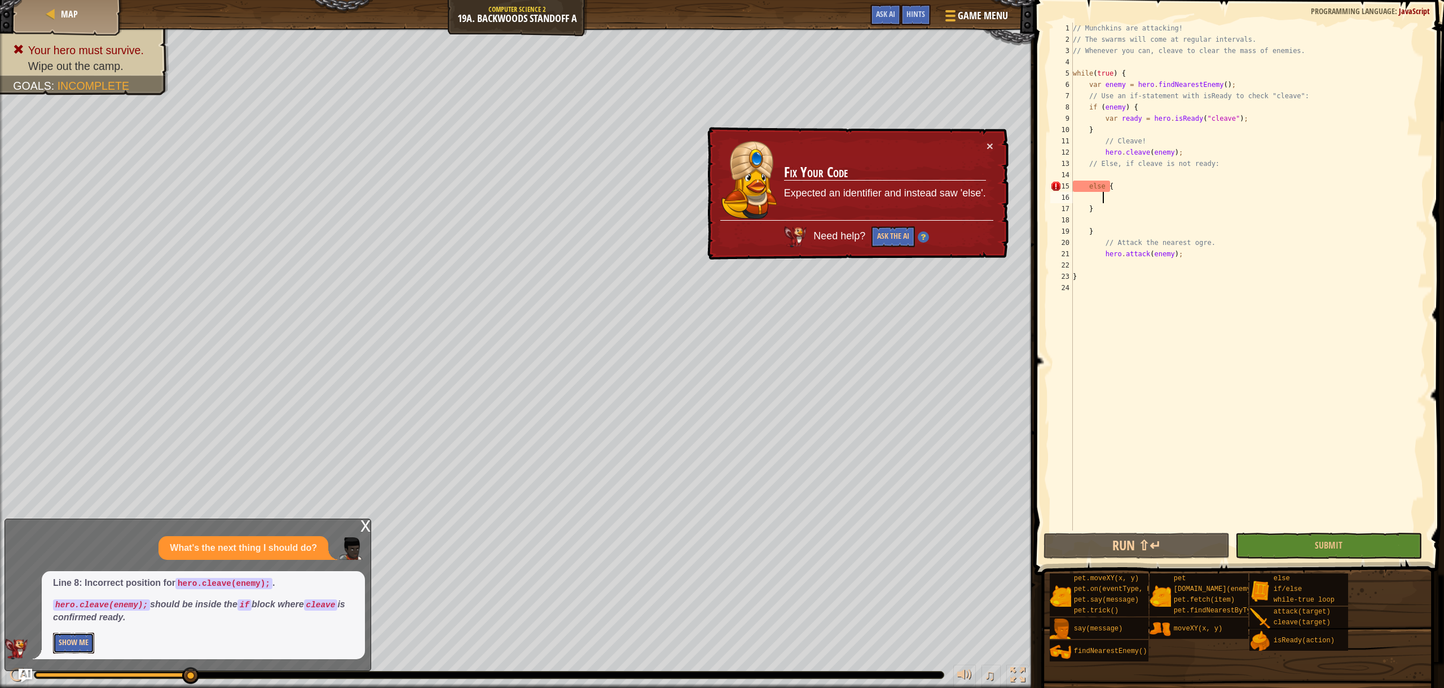
drag, startPoint x: 81, startPoint y: 642, endPoint x: 75, endPoint y: 640, distance: 6.6
click at [75, 640] on button "Show Me" at bounding box center [73, 642] width 41 height 21
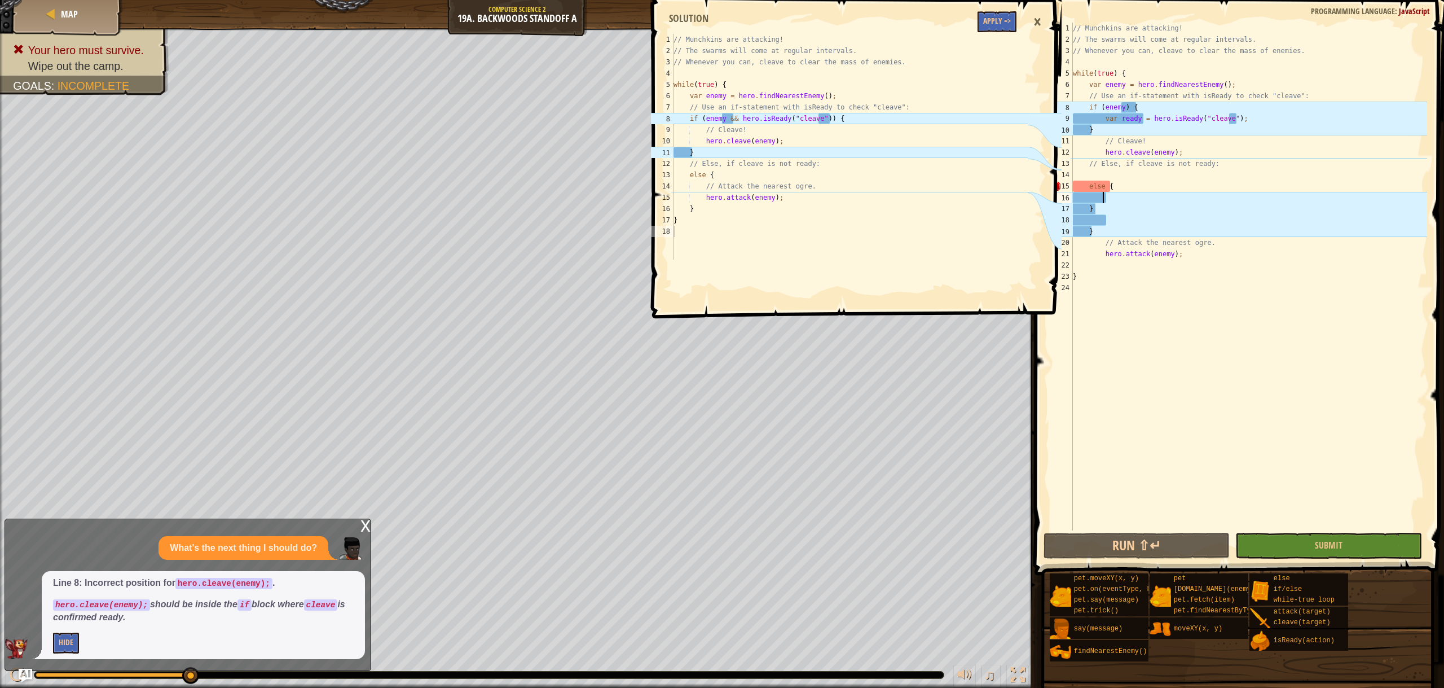
click at [1155, 203] on div "// Munchkins are attacking! // The swarms will come at regular intervals. // Wh…" at bounding box center [1249, 288] width 357 height 530
click at [1112, 205] on div "// Munchkins are attacking! // The swarms will come at regular intervals. // Wh…" at bounding box center [1249, 288] width 357 height 530
type textarea "}"
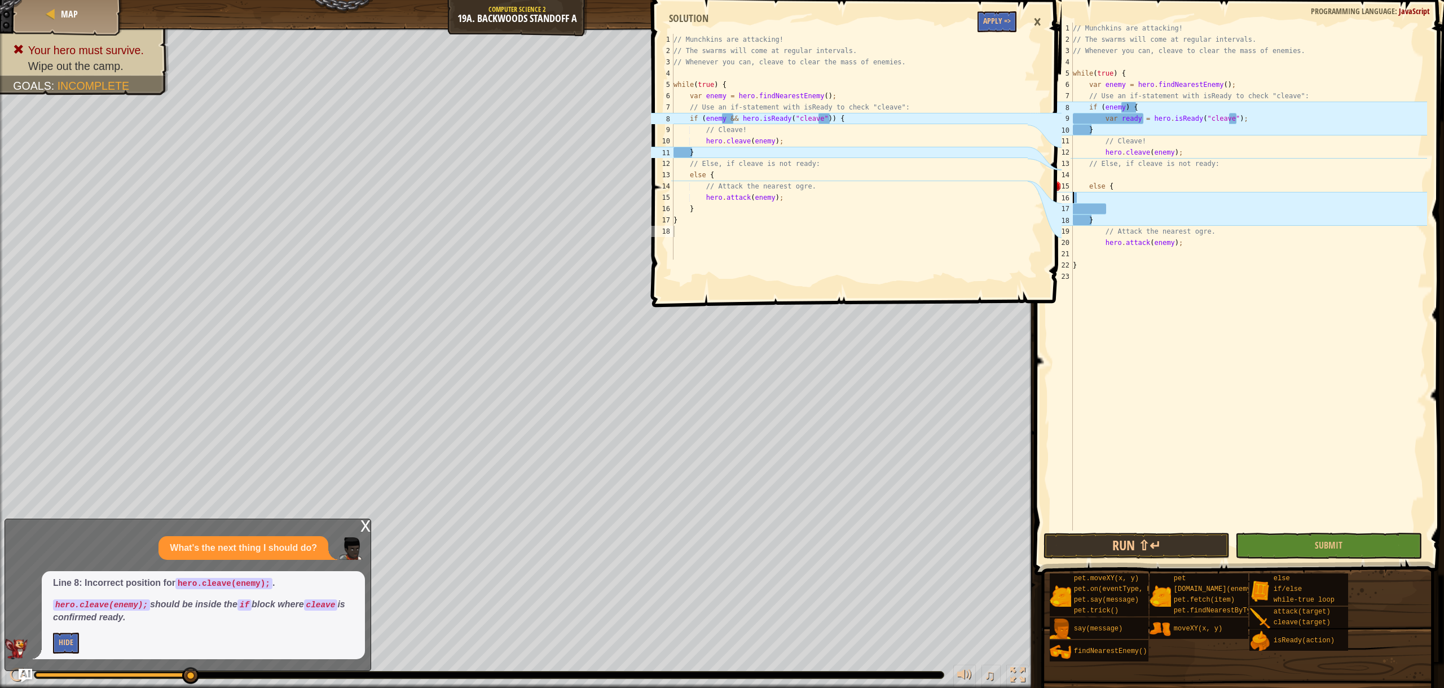
type textarea "else {"
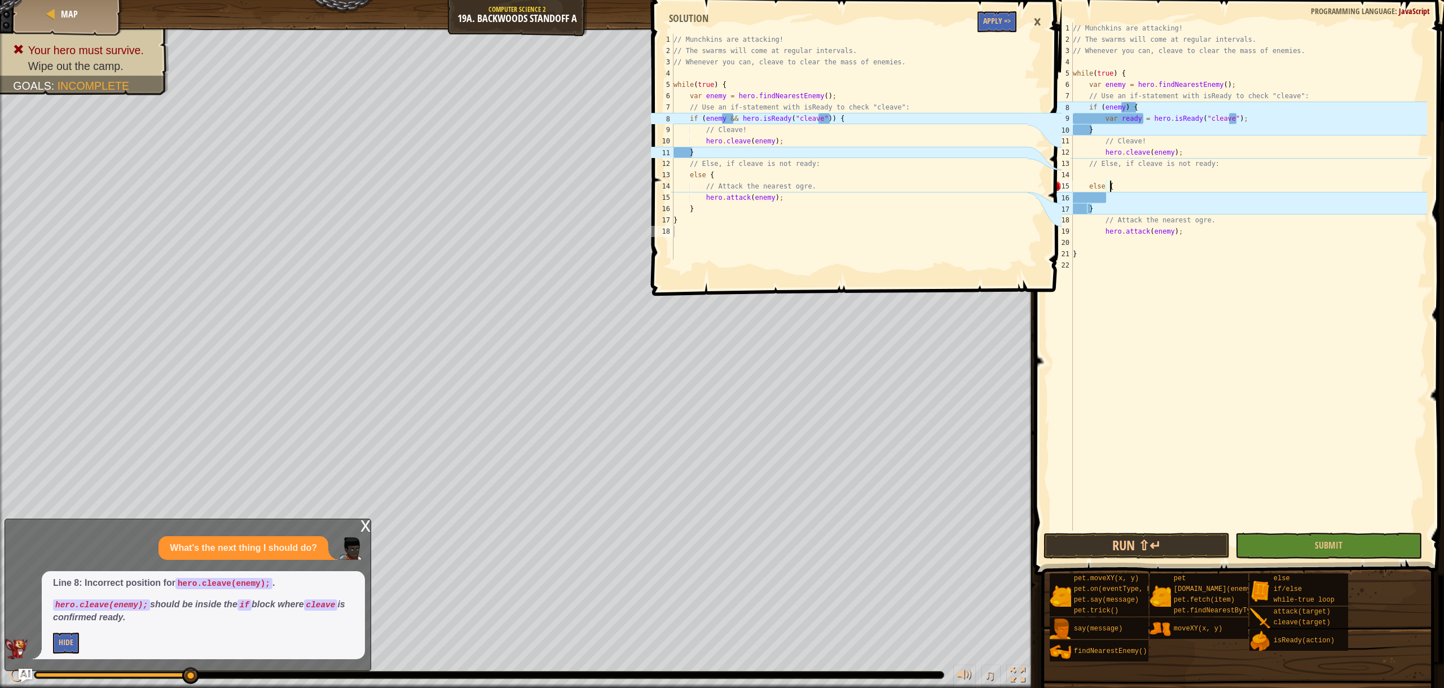
click at [1119, 199] on div "// Munchkins are attacking! // The swarms will come at regular intervals. // Wh…" at bounding box center [1249, 288] width 357 height 530
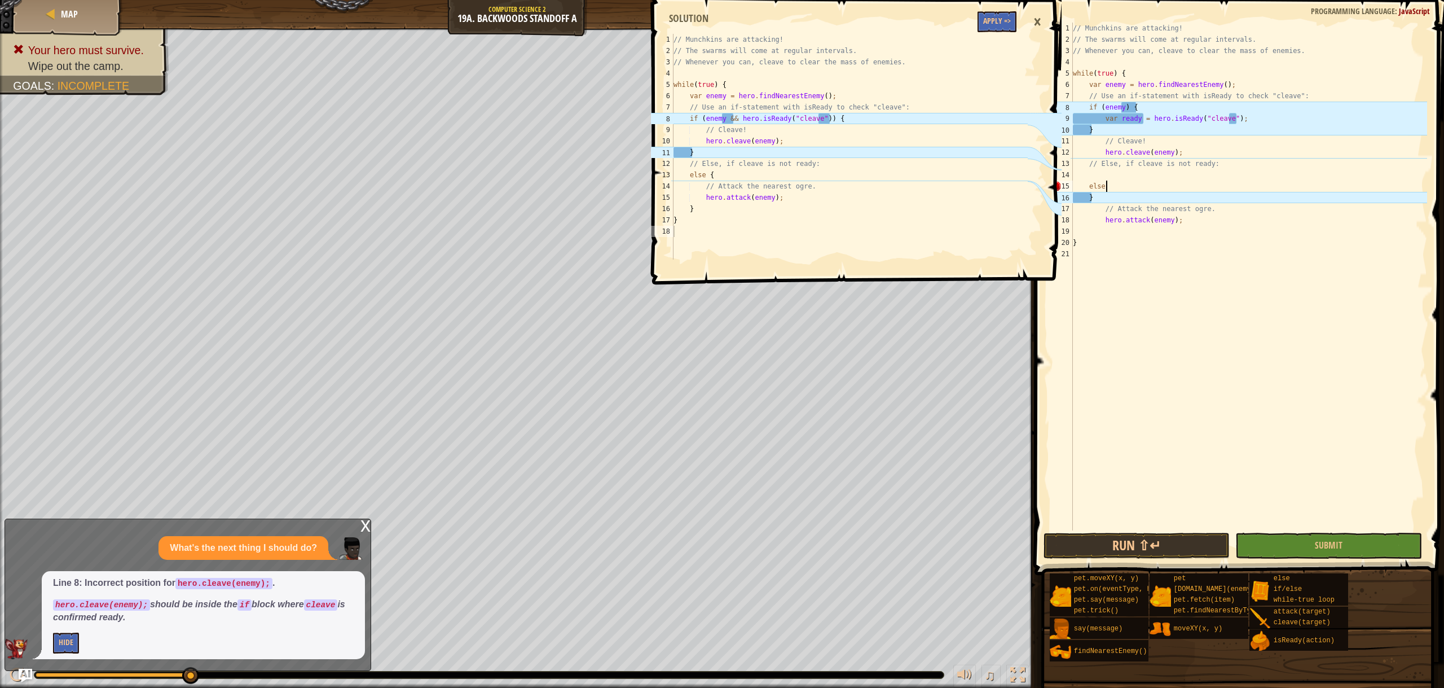
type textarea "else {"
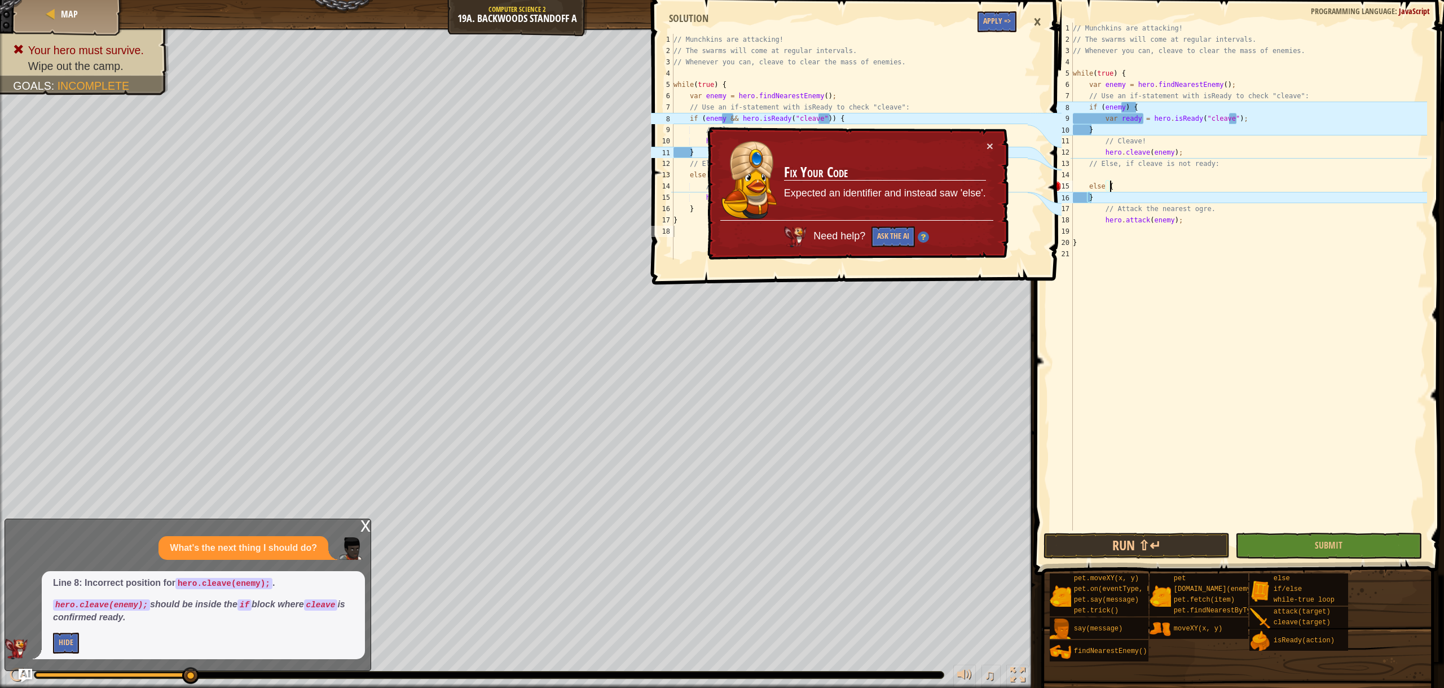
click at [1103, 172] on div "// Munchkins are attacking! // The swarms will come at regular intervals. // Wh…" at bounding box center [1249, 288] width 357 height 530
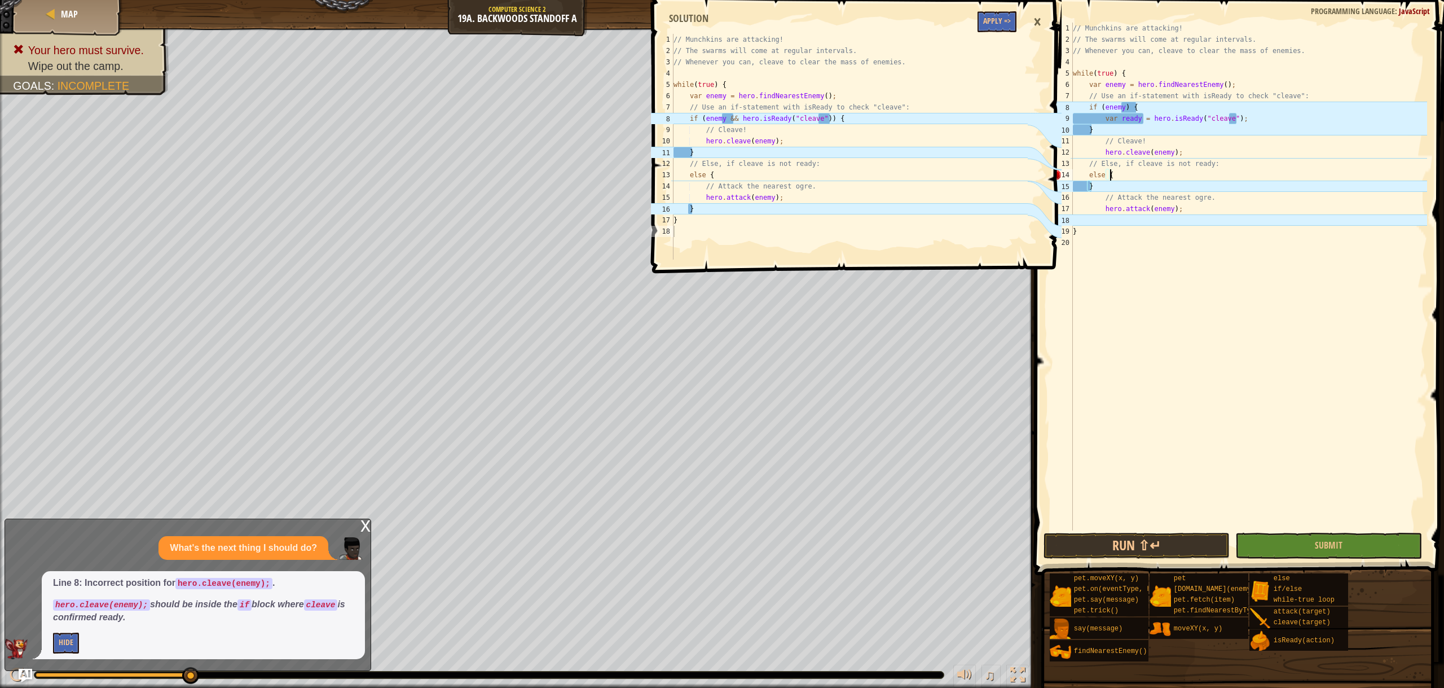
click at [1124, 175] on div "// Munchkins are attacking! // The swarms will come at regular intervals. // Wh…" at bounding box center [1249, 288] width 357 height 530
click at [1094, 188] on div "// Munchkins are attacking! // The swarms will come at regular intervals. // Wh…" at bounding box center [1249, 288] width 357 height 530
type textarea "}"
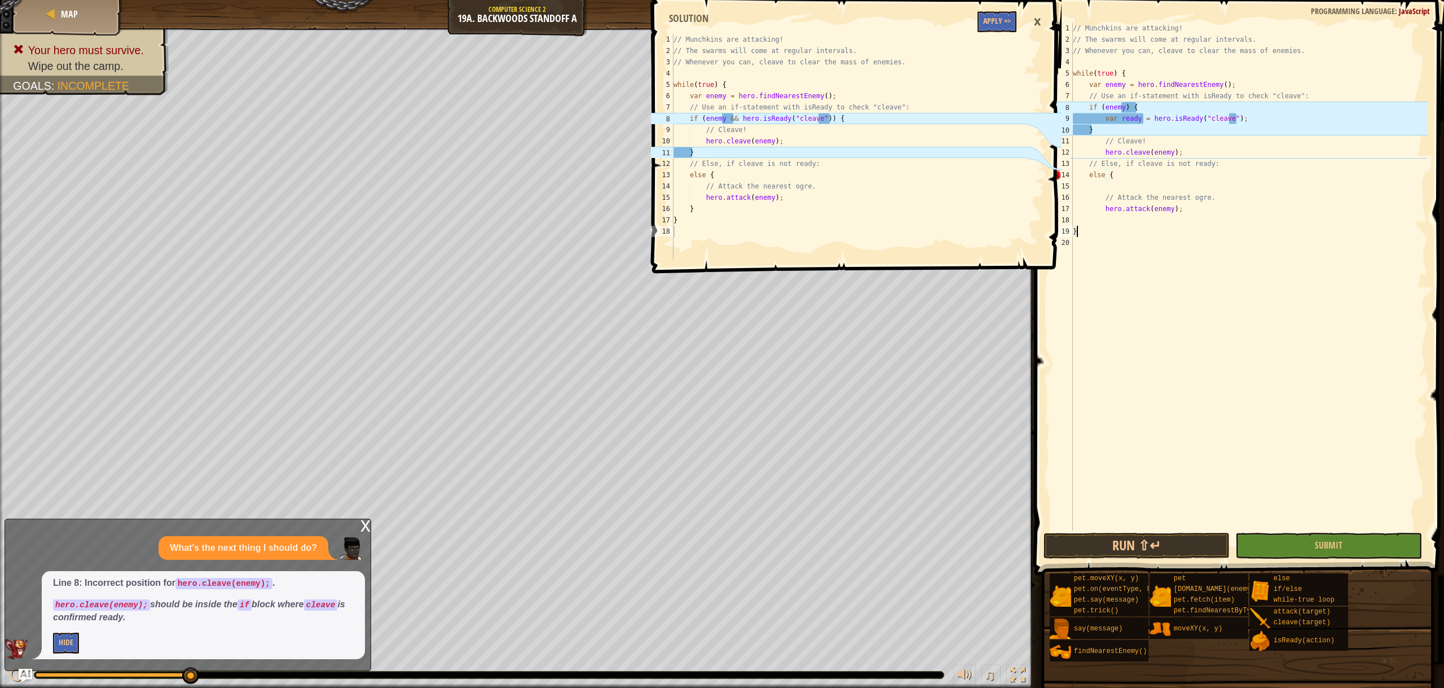
click at [1138, 226] on div "// Munchkins are attacking! // The swarms will come at regular intervals. // Wh…" at bounding box center [1249, 288] width 357 height 530
type textarea "}"
click at [1140, 223] on div "// Munchkins are attacking! // The swarms will come at regular intervals. // Wh…" at bounding box center [1249, 288] width 357 height 530
click at [1165, 543] on button "Run ⇧↵" at bounding box center [1137, 546] width 187 height 26
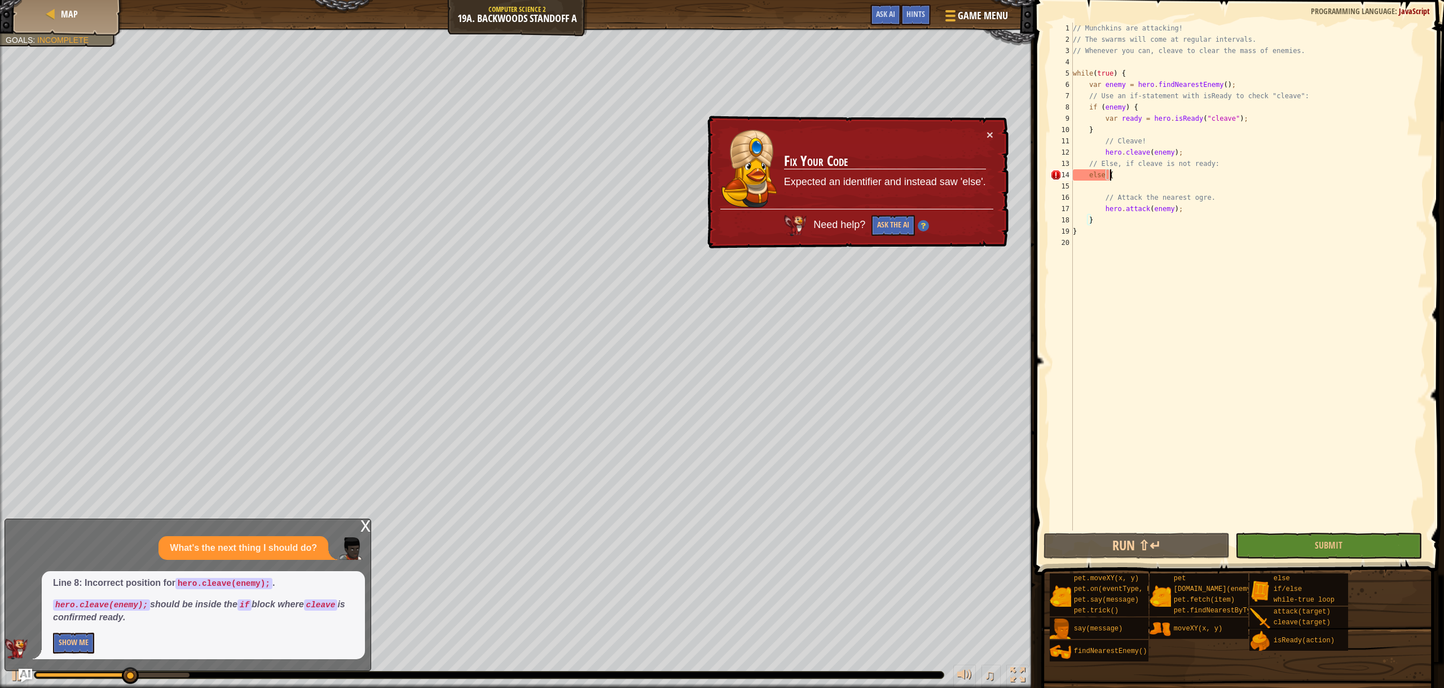
click at [1134, 176] on div "// Munchkins are attacking! // The swarms will come at regular intervals. // Wh…" at bounding box center [1249, 288] width 357 height 530
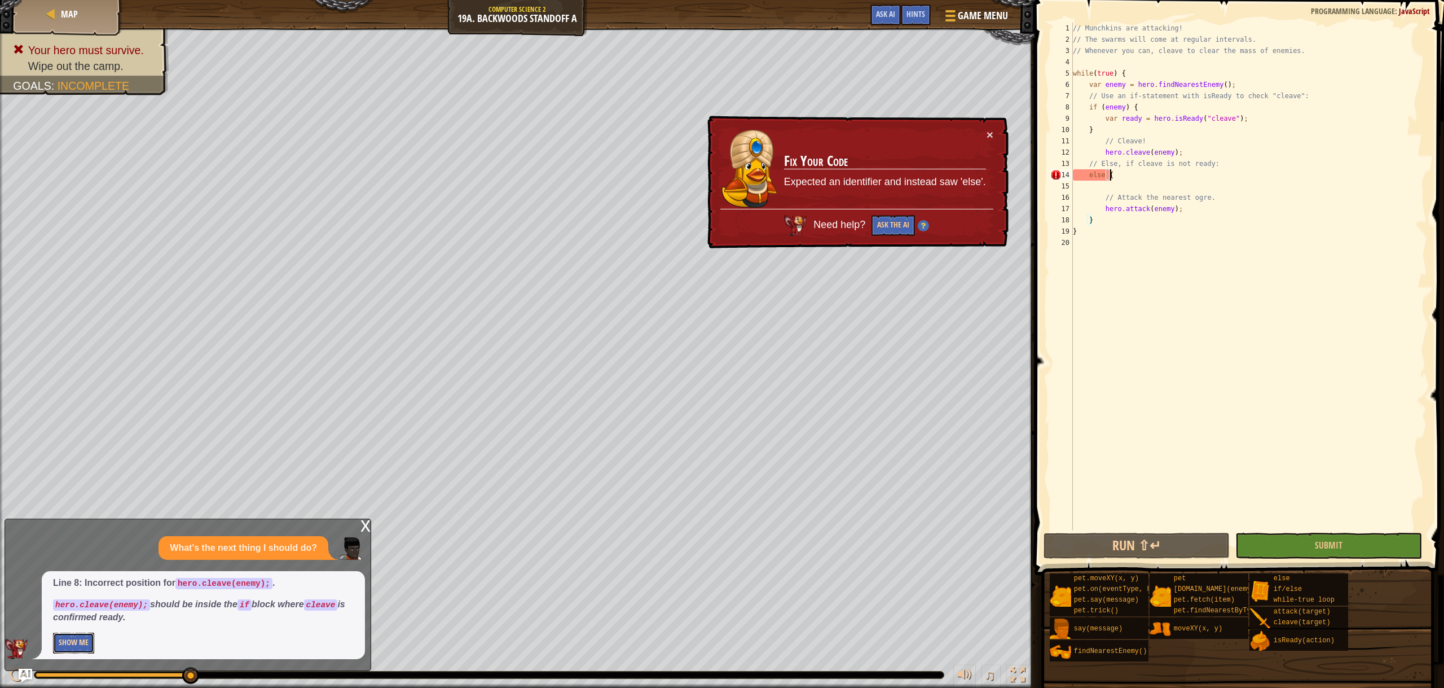
click at [73, 644] on button "Show Me" at bounding box center [73, 642] width 41 height 21
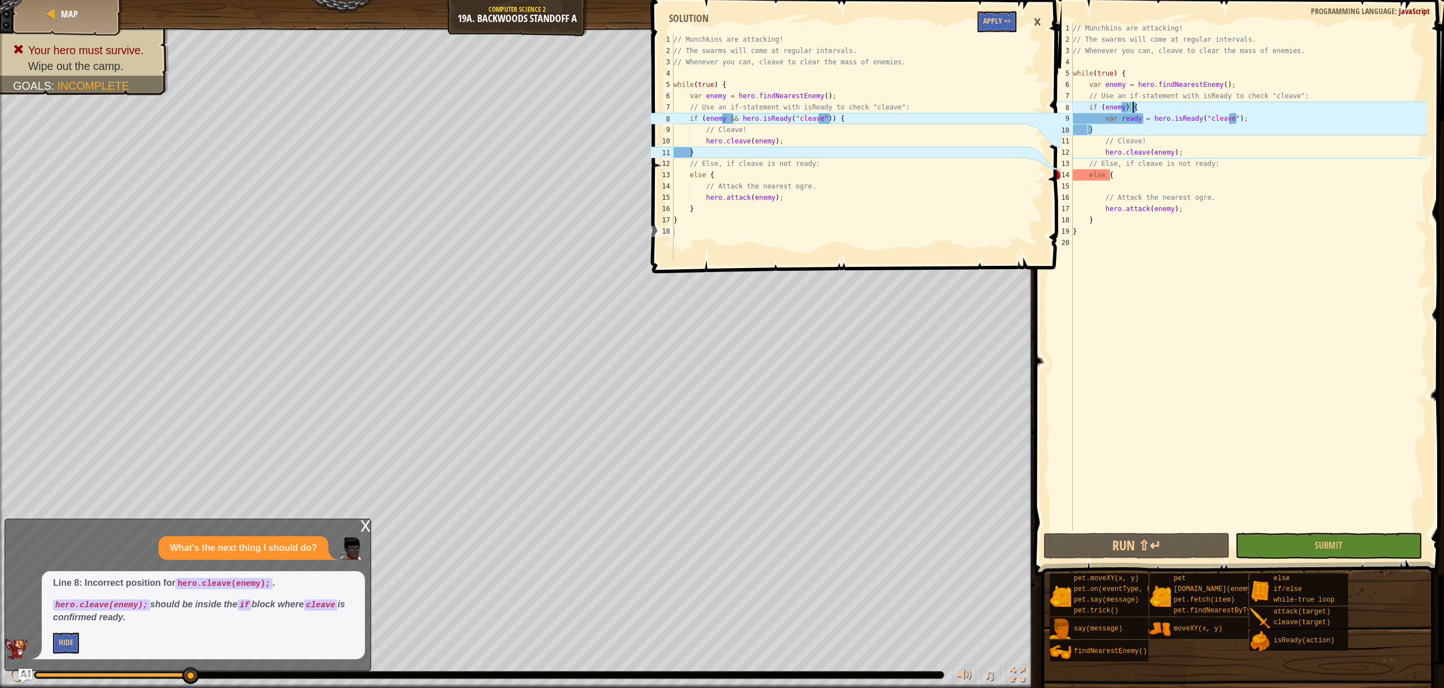
click at [1137, 107] on div "// Munchkins are attacking! // The swarms will come at regular intervals. // Wh…" at bounding box center [1249, 288] width 357 height 530
click at [1100, 121] on div "// Munchkins are attacking! // The swarms will come at regular intervals. // Wh…" at bounding box center [1249, 288] width 357 height 530
click at [1093, 133] on div "// Munchkins are attacking! // The swarms will come at regular intervals. // Wh…" at bounding box center [1249, 288] width 357 height 530
type textarea "}"
click at [1202, 152] on div "// Munchkins are attacking! // The swarms will come at regular intervals. // Wh…" at bounding box center [1249, 288] width 357 height 530
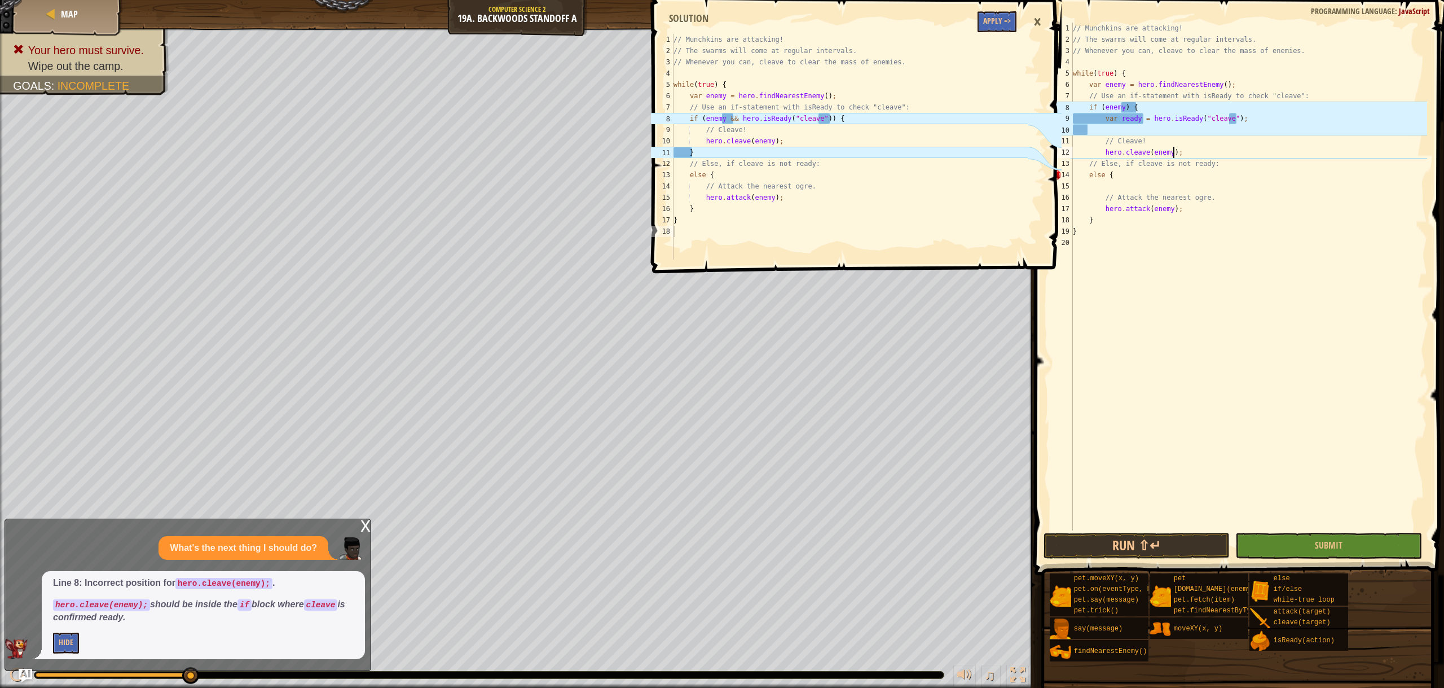
scroll to position [5, 8]
type textarea "hero.cleave(enemy);"
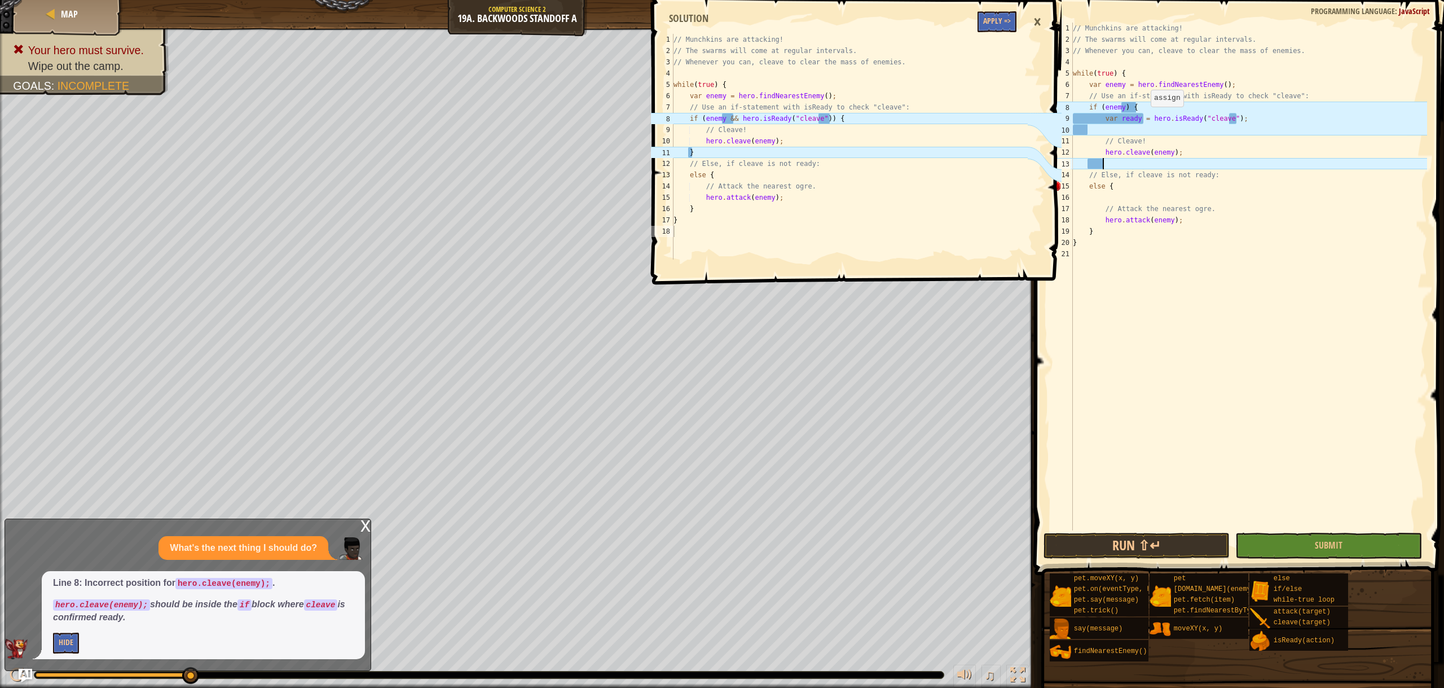
scroll to position [5, 2]
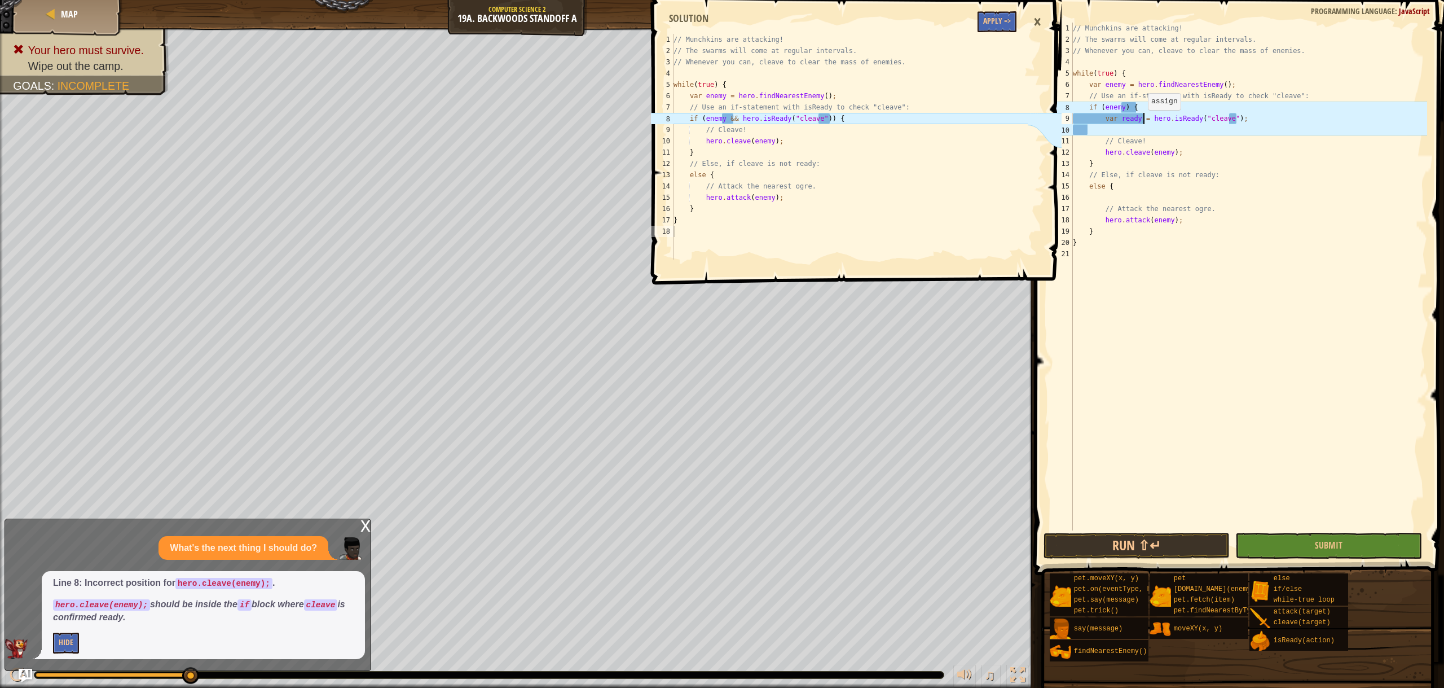
click at [1142, 121] on div "// Munchkins are attacking! // The swarms will come at regular intervals. // Wh…" at bounding box center [1249, 288] width 357 height 530
drag, startPoint x: 1144, startPoint y: 118, endPoint x: 1121, endPoint y: 107, distance: 25.7
click at [1121, 107] on div "// Munchkins are attacking! // The swarms will come at regular intervals. // Wh…" at bounding box center [1249, 288] width 357 height 530
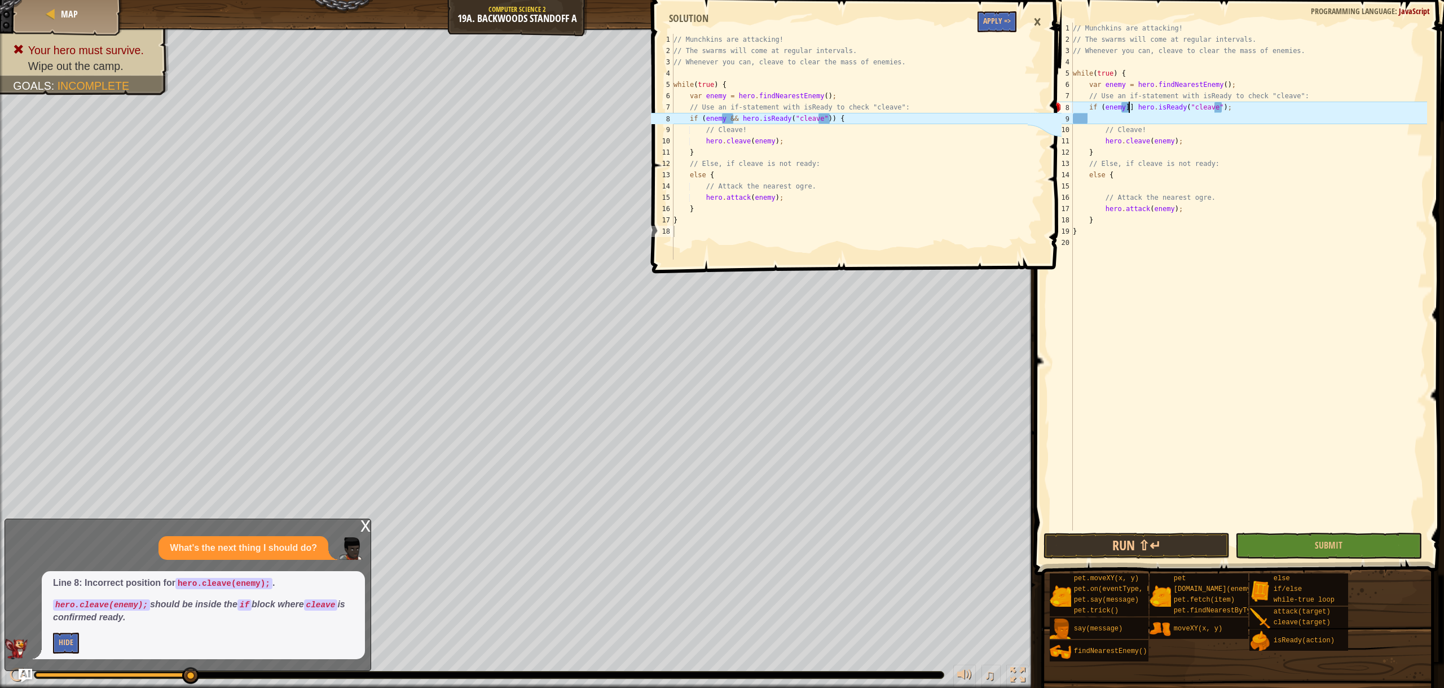
scroll to position [5, 5]
type textarea "if (enemy && hero.isReady("cleave");"
click at [1092, 117] on div "// Munchkins are attacking! // The swarms will come at regular intervals. // Wh…" at bounding box center [1249, 288] width 357 height 530
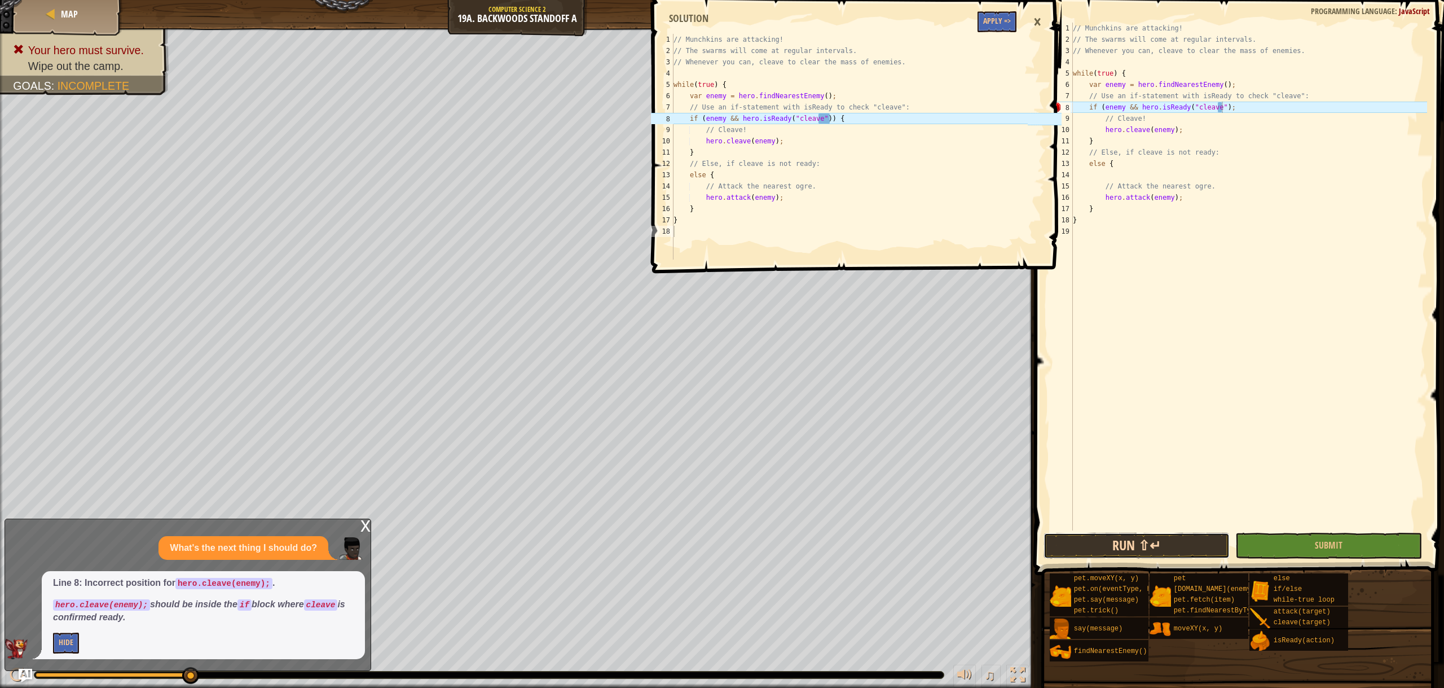
click at [1149, 539] on button "Run ⇧↵" at bounding box center [1137, 546] width 187 height 26
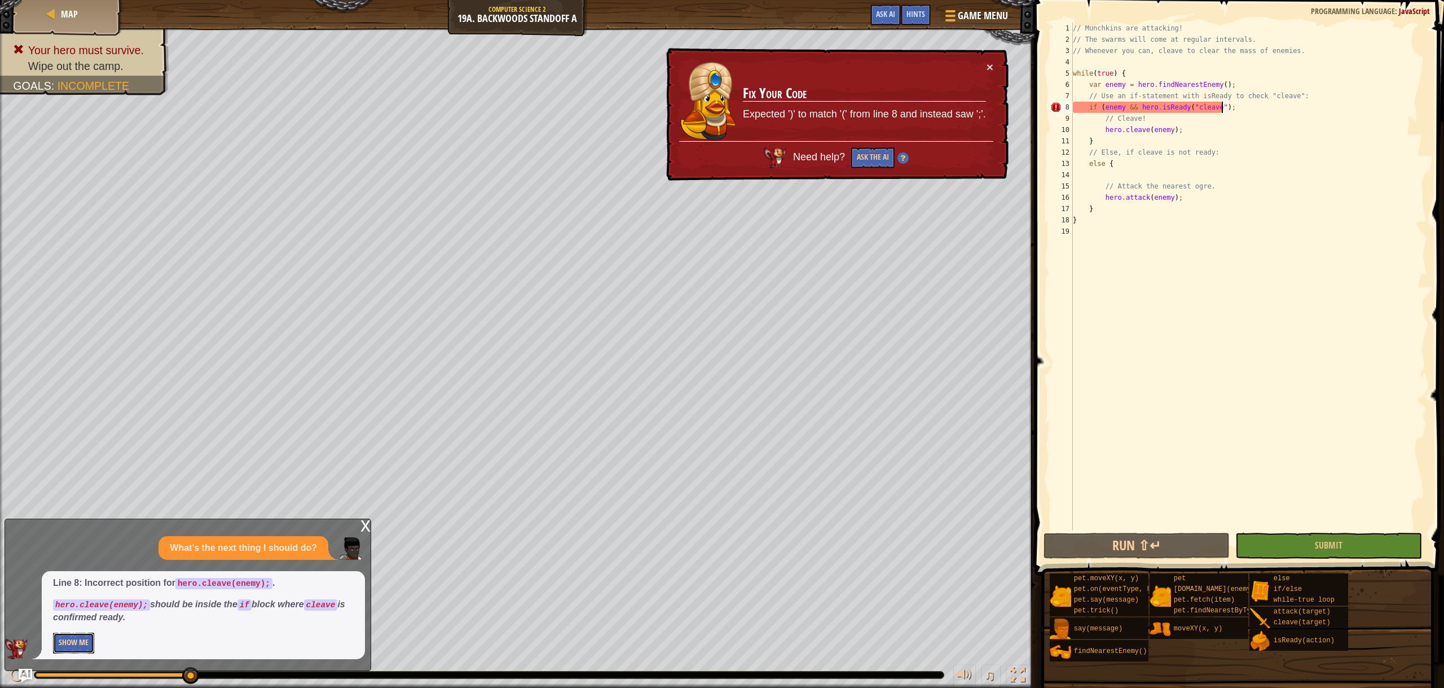
click at [74, 640] on button "Show Me" at bounding box center [73, 642] width 41 height 21
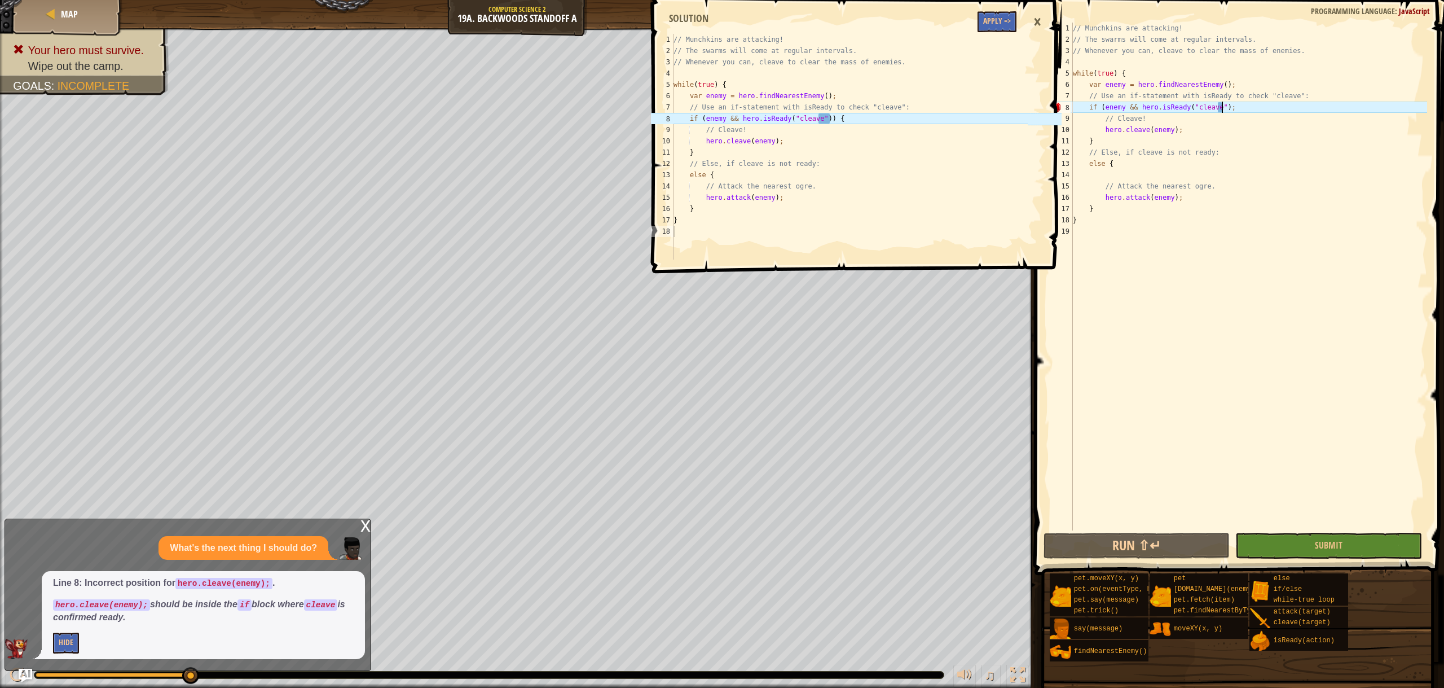
click at [1221, 113] on div "// Munchkins are attacking! // The swarms will come at regular intervals. // Wh…" at bounding box center [1249, 288] width 357 height 530
click at [1221, 107] on div "// Munchkins are attacking! // The swarms will come at regular intervals. // Wh…" at bounding box center [1249, 288] width 357 height 530
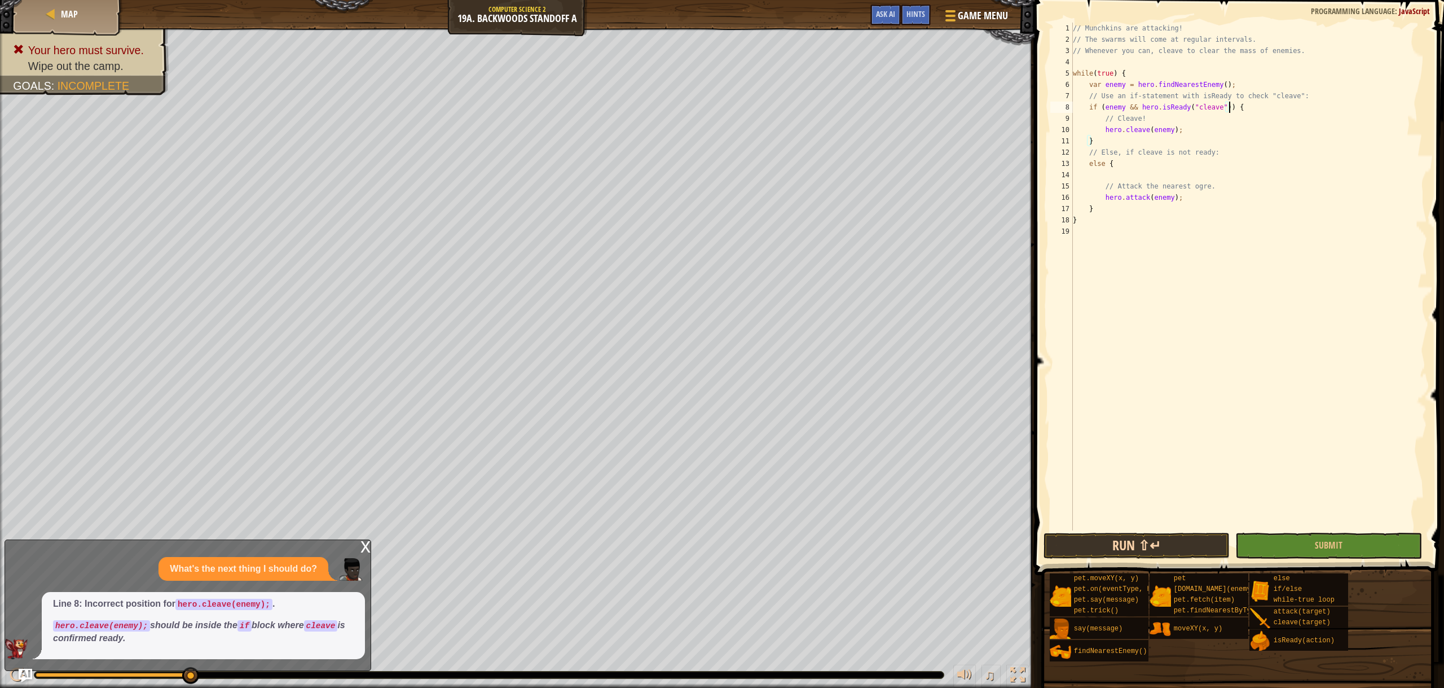
type textarea "if (enemy && hero.isReady("cleave")) {"
click at [1155, 540] on button "Run ⇧↵" at bounding box center [1137, 546] width 187 height 26
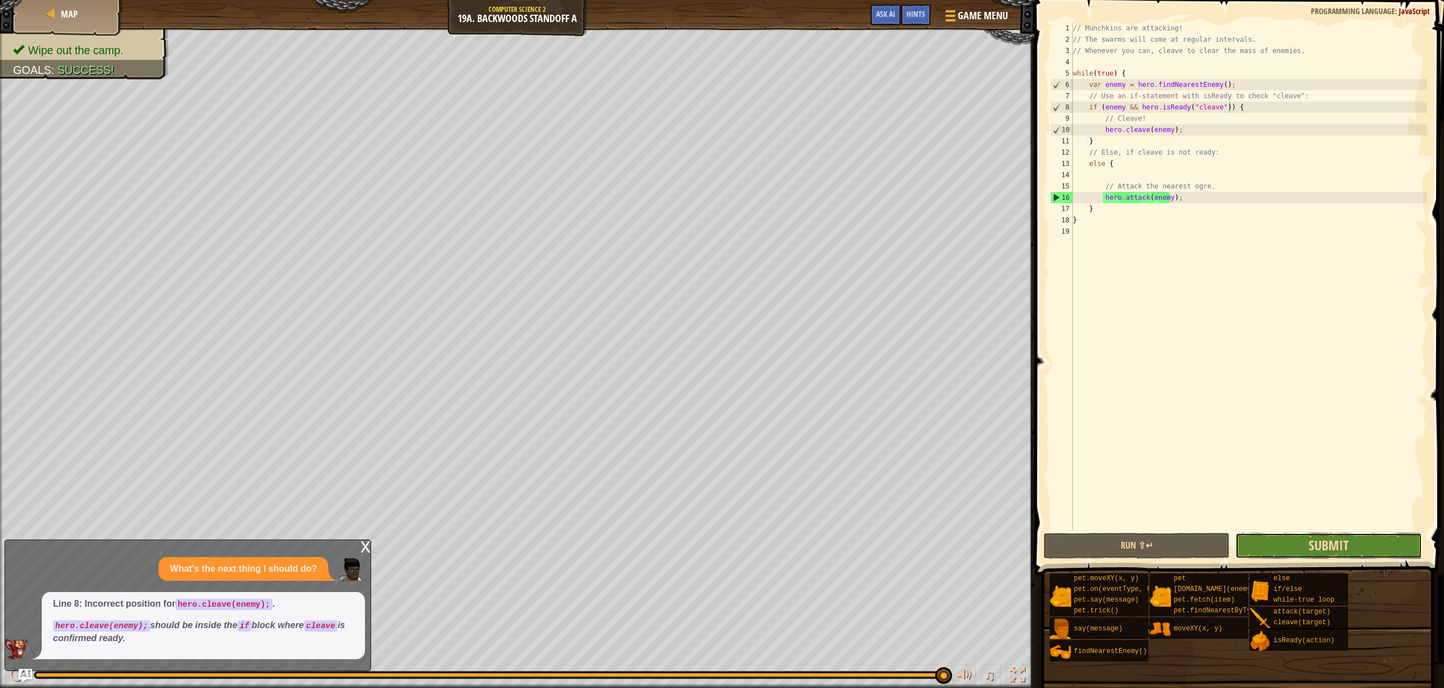
click at [1322, 550] on span "Submit" at bounding box center [1329, 545] width 40 height 18
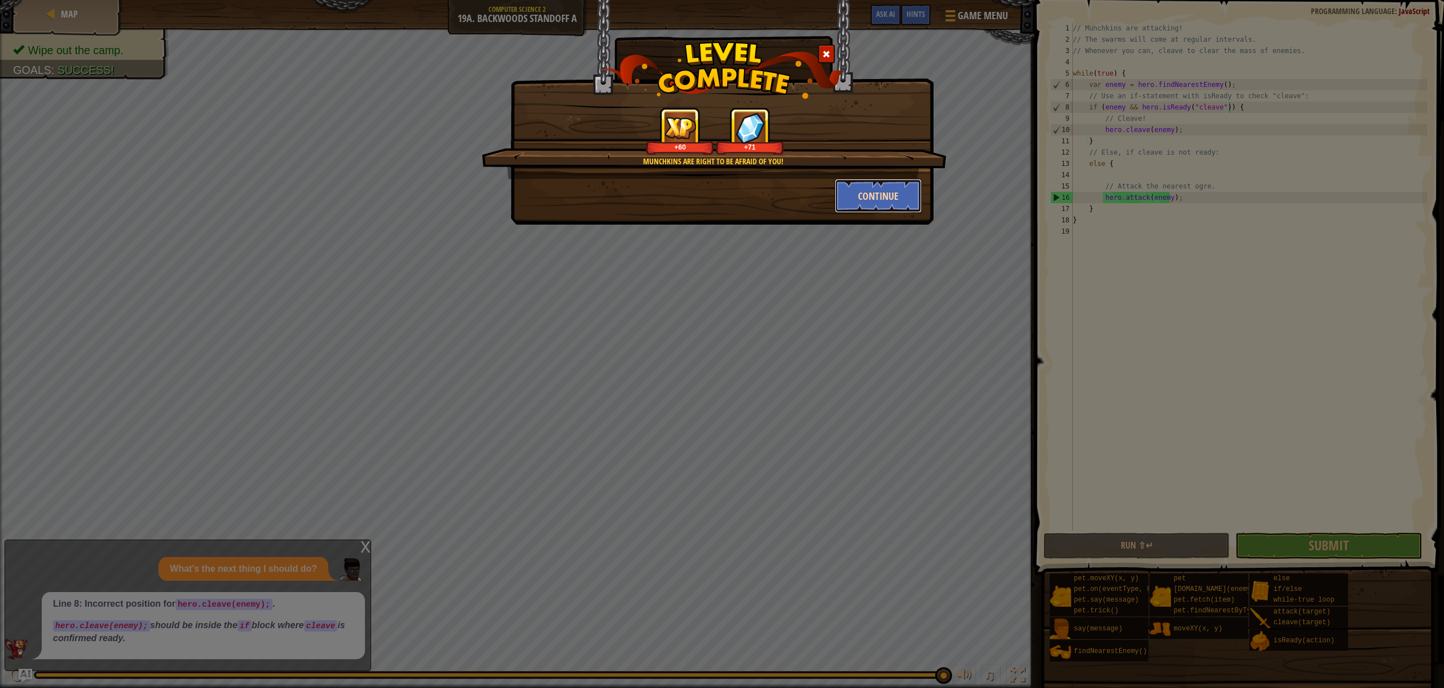
click at [890, 205] on button "Continue" at bounding box center [878, 196] width 87 height 34
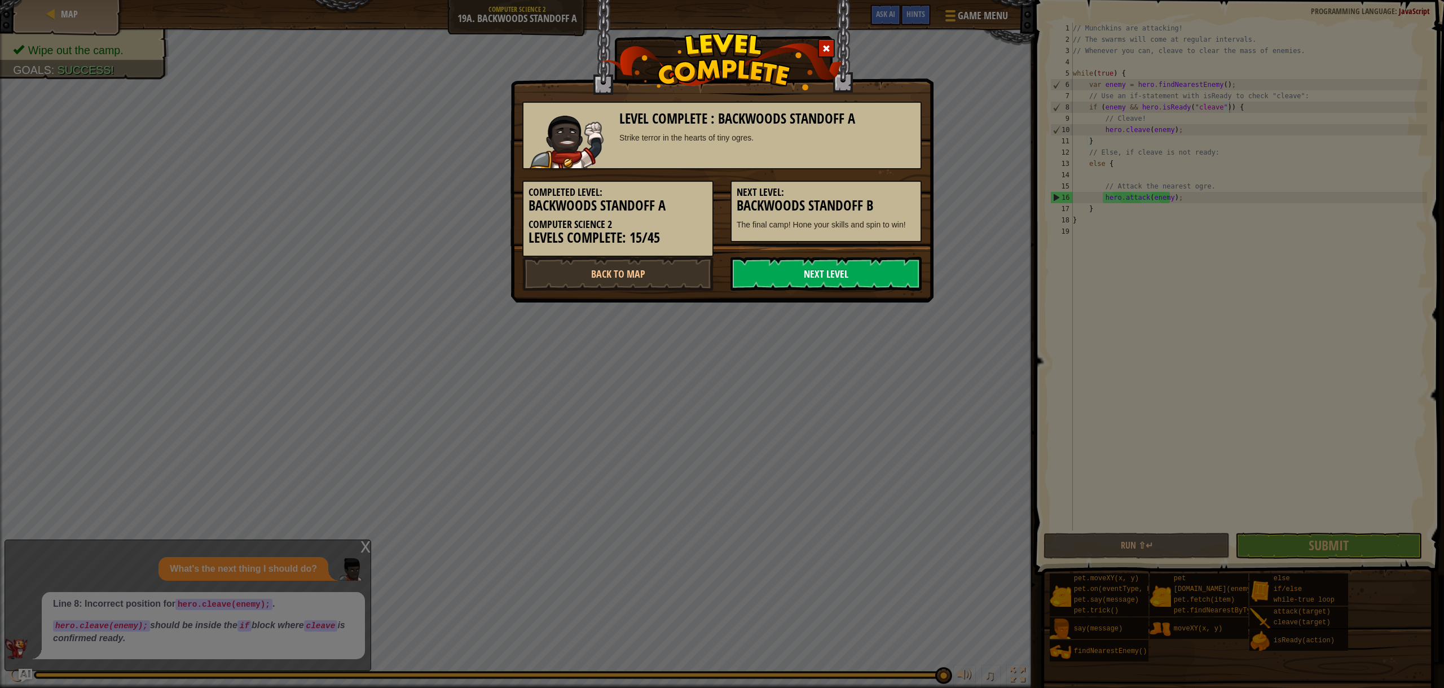
click at [838, 268] on link "Next Level" at bounding box center [826, 274] width 191 height 34
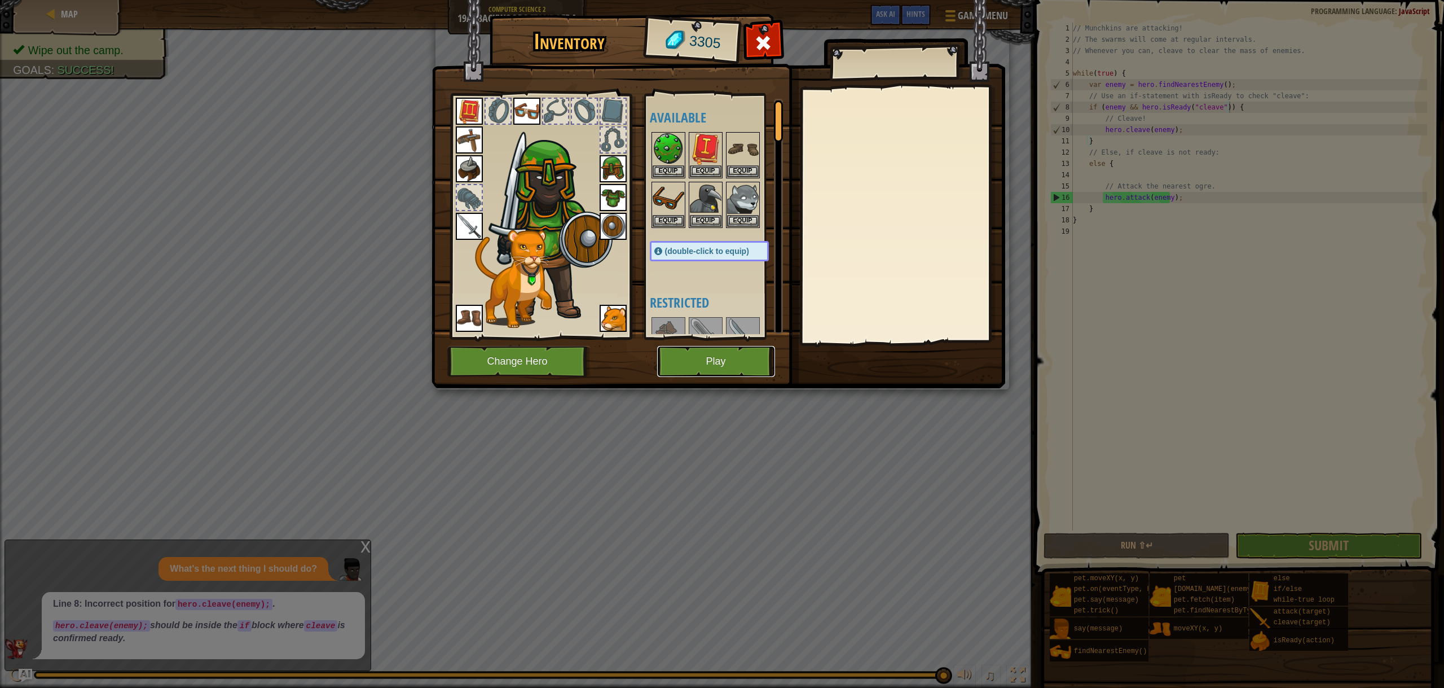
click at [744, 360] on button "Play" at bounding box center [716, 361] width 118 height 31
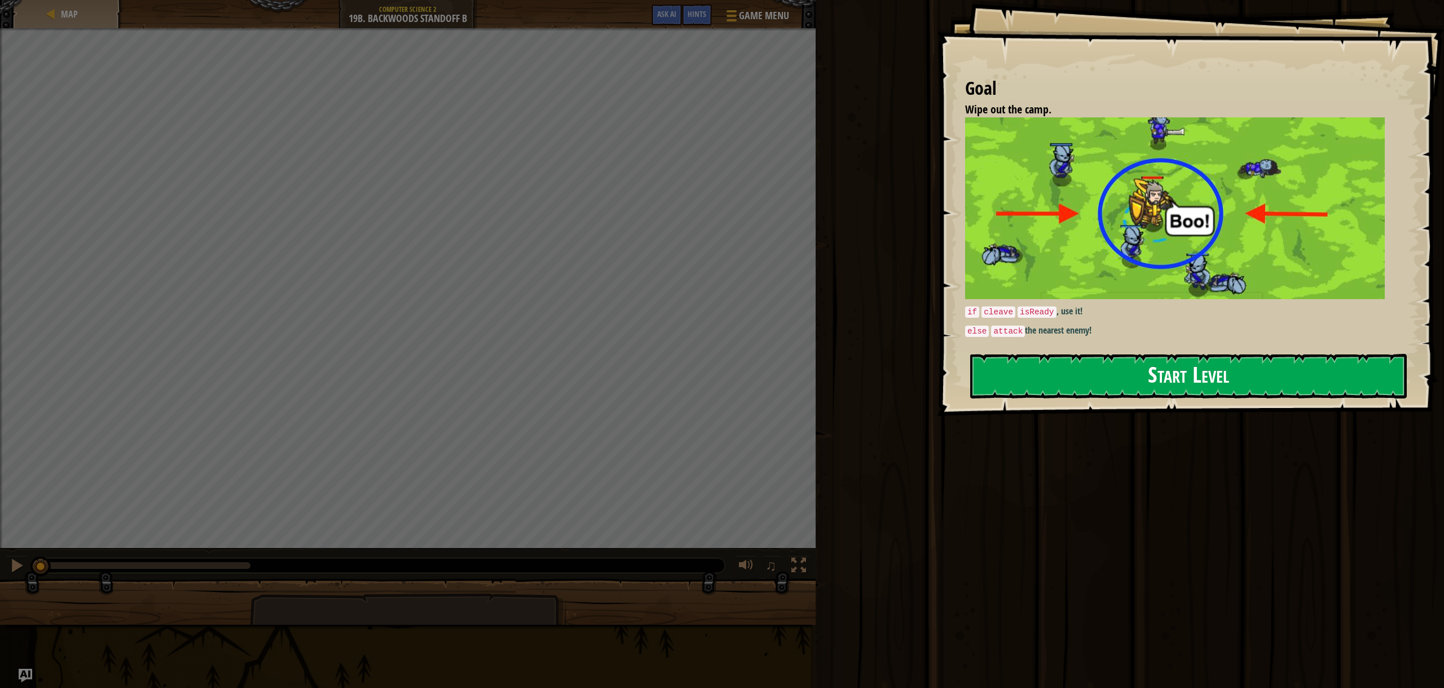
click at [1184, 354] on button "Start Level" at bounding box center [1188, 376] width 437 height 45
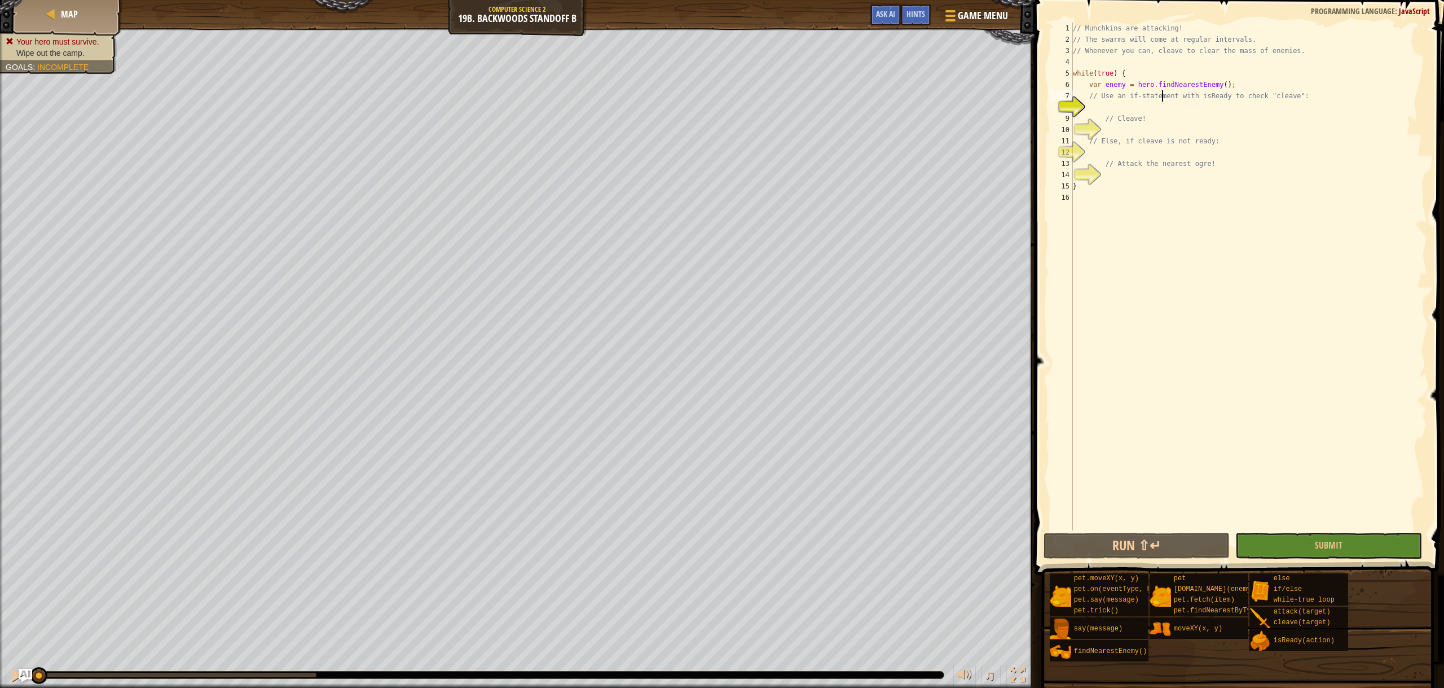
drag, startPoint x: 1164, startPoint y: 101, endPoint x: 1151, endPoint y: 108, distance: 14.4
click at [1156, 104] on div "// Munchkins are attacking! // The swarms will come at regular intervals. // Wh…" at bounding box center [1249, 288] width 357 height 530
type textarea "// Use an if-statement with isReady to check "cleave":"
click at [1151, 108] on div "// Munchkins are attacking! // The swarms will come at regular intervals. // Wh…" at bounding box center [1249, 277] width 357 height 508
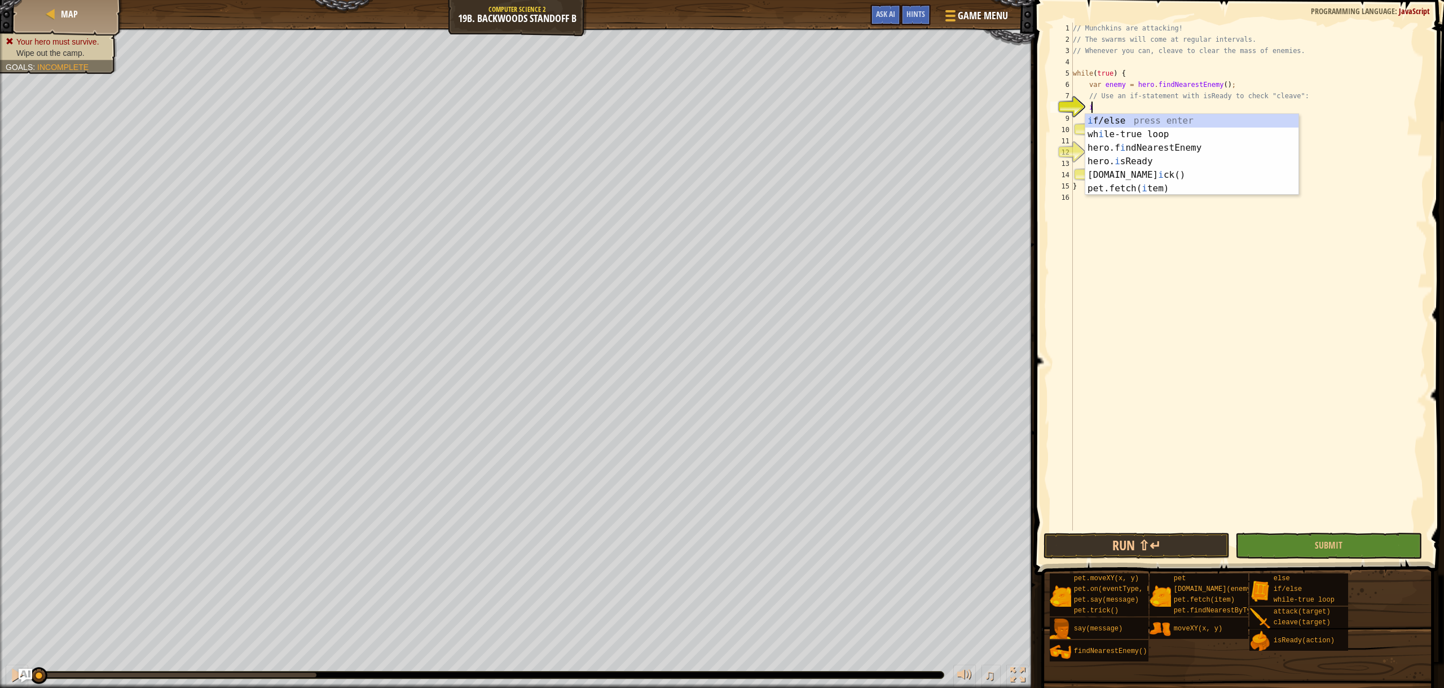
scroll to position [5, 1]
click at [1138, 122] on div "i f/else press enter wh i le-true loop press enter hero.f i ndNearestEnemy pres…" at bounding box center [1191, 168] width 213 height 108
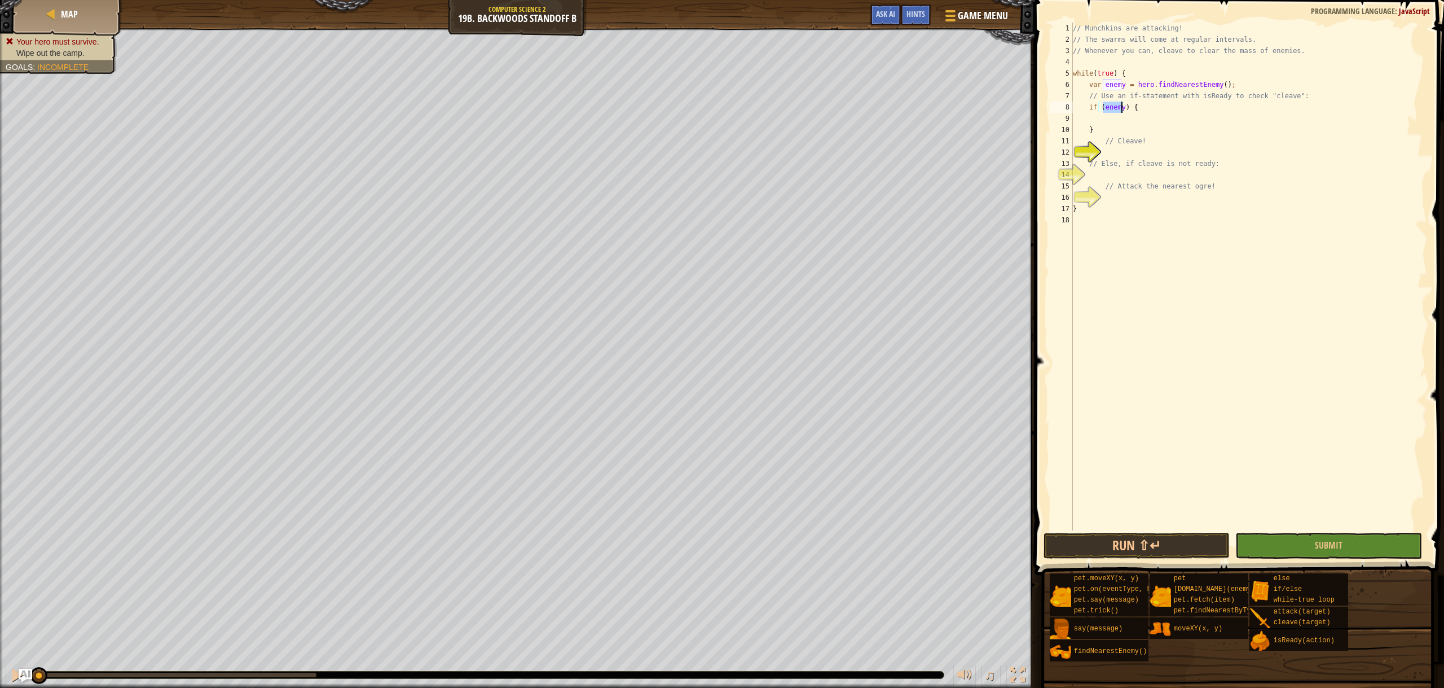
click at [1154, 111] on div "// Munchkins are attacking! // The swarms will come at regular intervals. // Wh…" at bounding box center [1249, 288] width 357 height 530
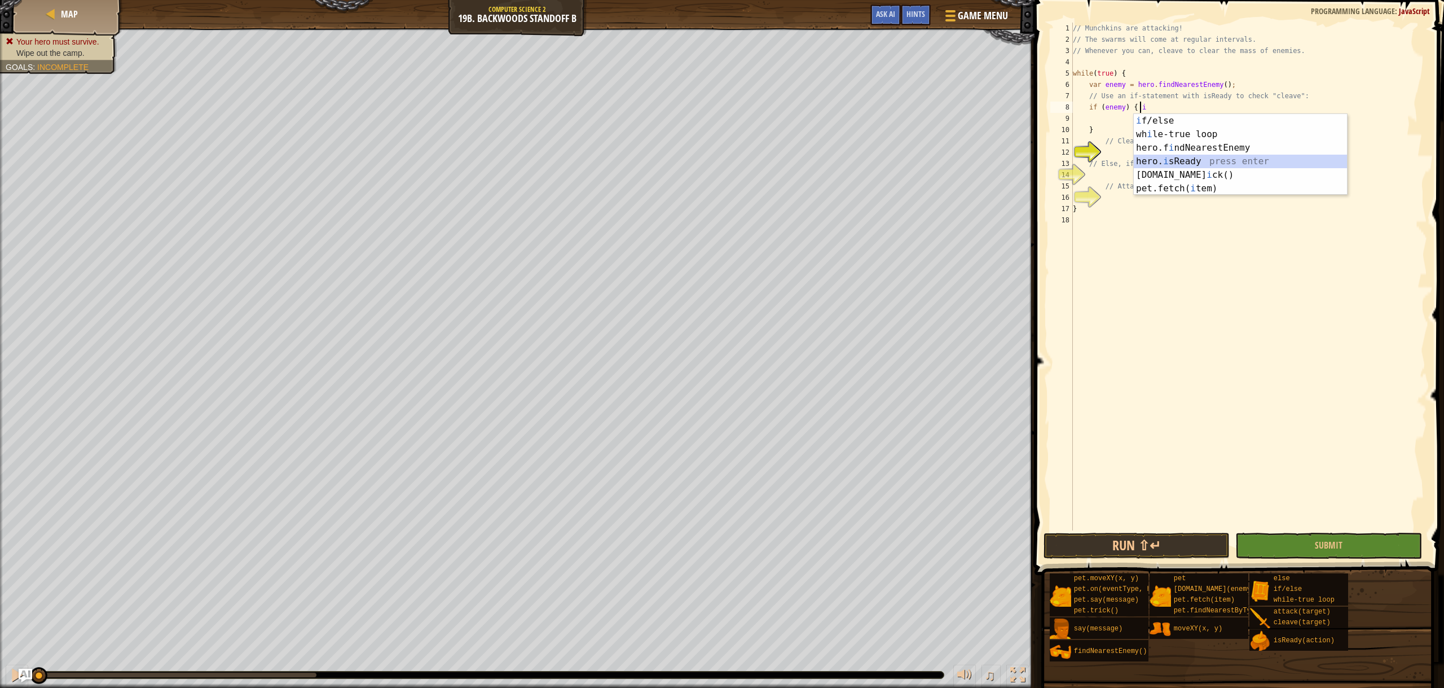
click at [1177, 163] on div "i f/else press enter wh i le-true loop press enter hero.f i ndNearestEnemy pres…" at bounding box center [1240, 168] width 213 height 108
type textarea "if (enemy) { hero.isReady("cleave")"
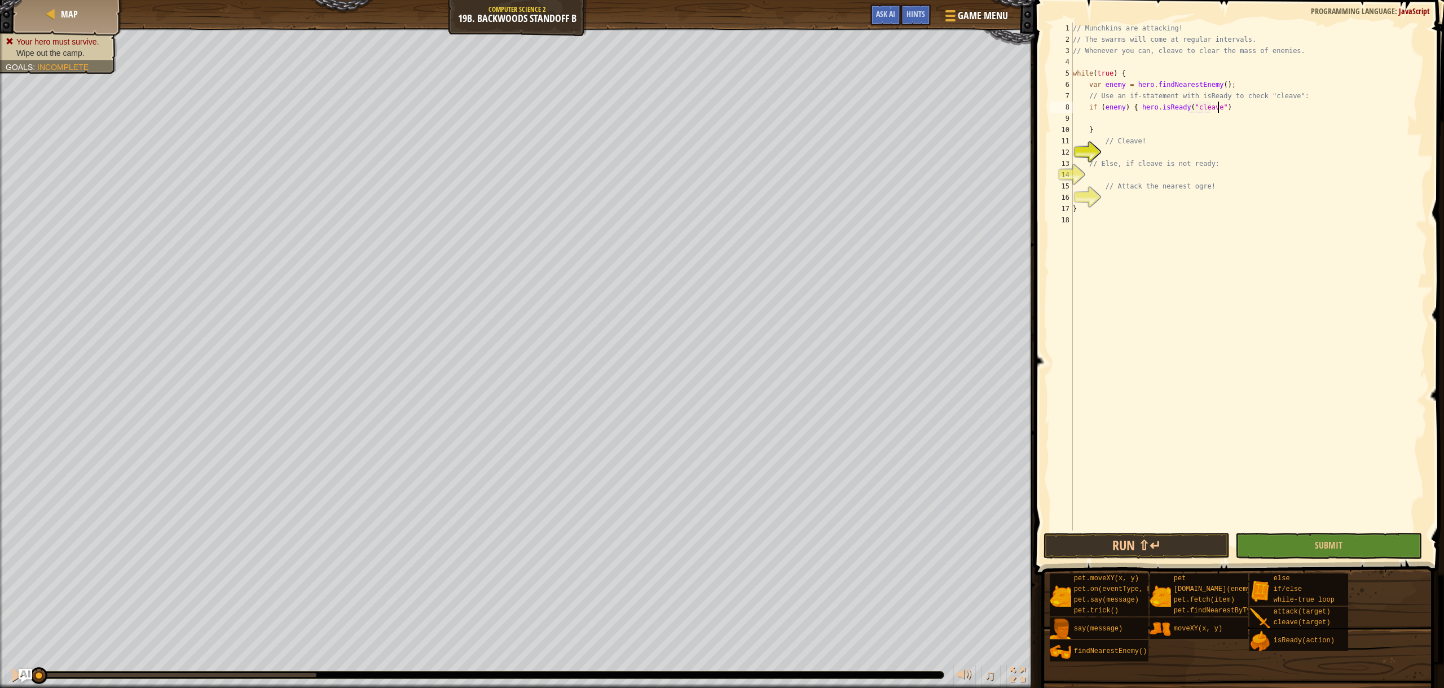
click at [1244, 111] on div "// Munchkins are attacking! // The swarms will come at regular intervals. // Wh…" at bounding box center [1249, 288] width 357 height 530
click at [1229, 147] on div "// Munchkins are attacking! // The swarms will come at regular intervals. // Wh…" at bounding box center [1249, 288] width 357 height 530
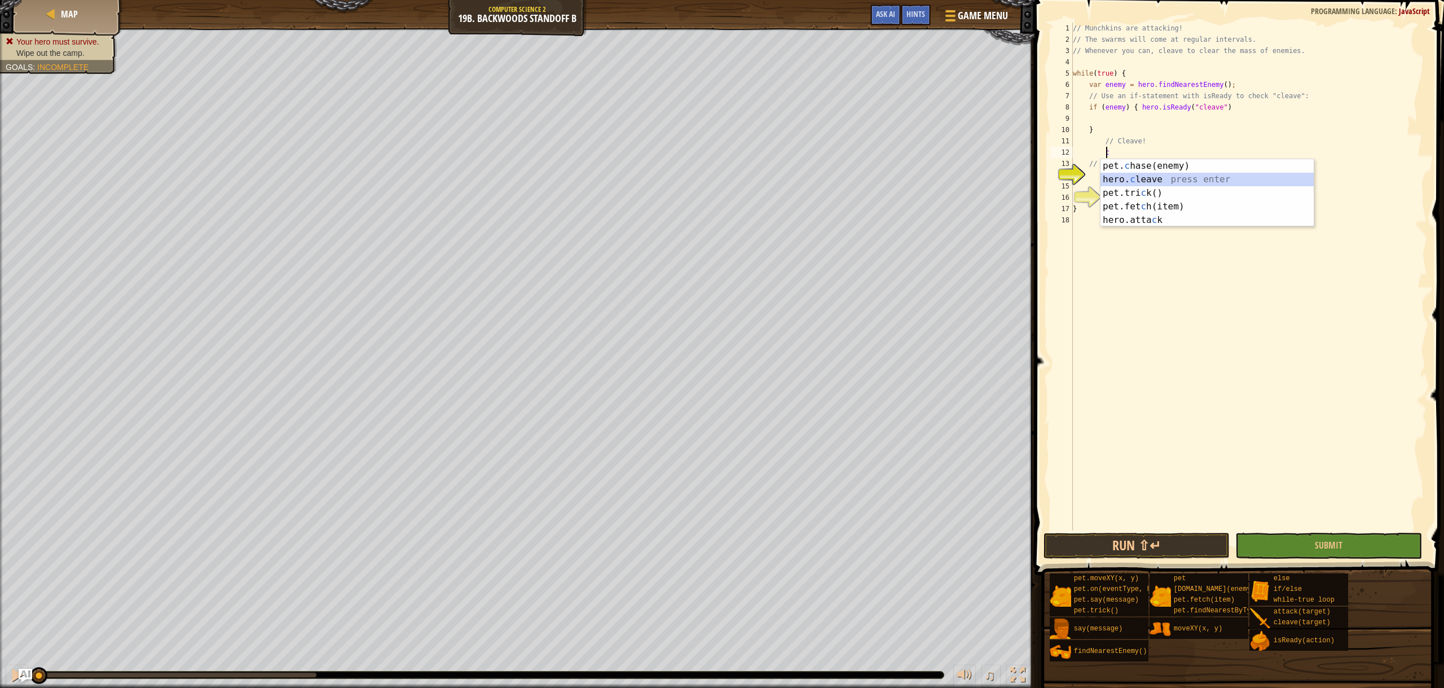
click at [1182, 177] on div "pet. c hase(enemy) press enter hero. c leave press enter pet.tri c k() press en…" at bounding box center [1207, 206] width 213 height 95
type textarea "hero.cleave(enemy);"
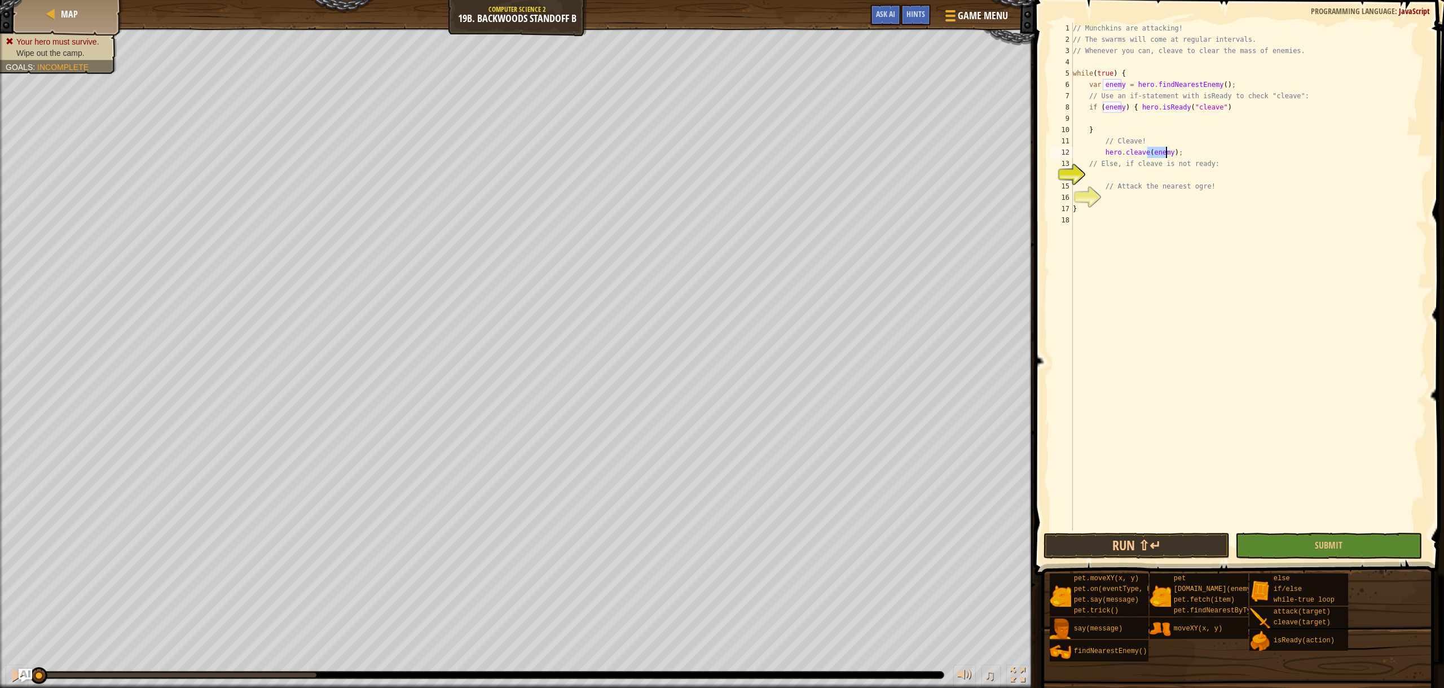
click at [1177, 174] on div "// Munchkins are attacking! // The swarms will come at regular intervals. // Wh…" at bounding box center [1249, 288] width 357 height 530
type textarea "e"
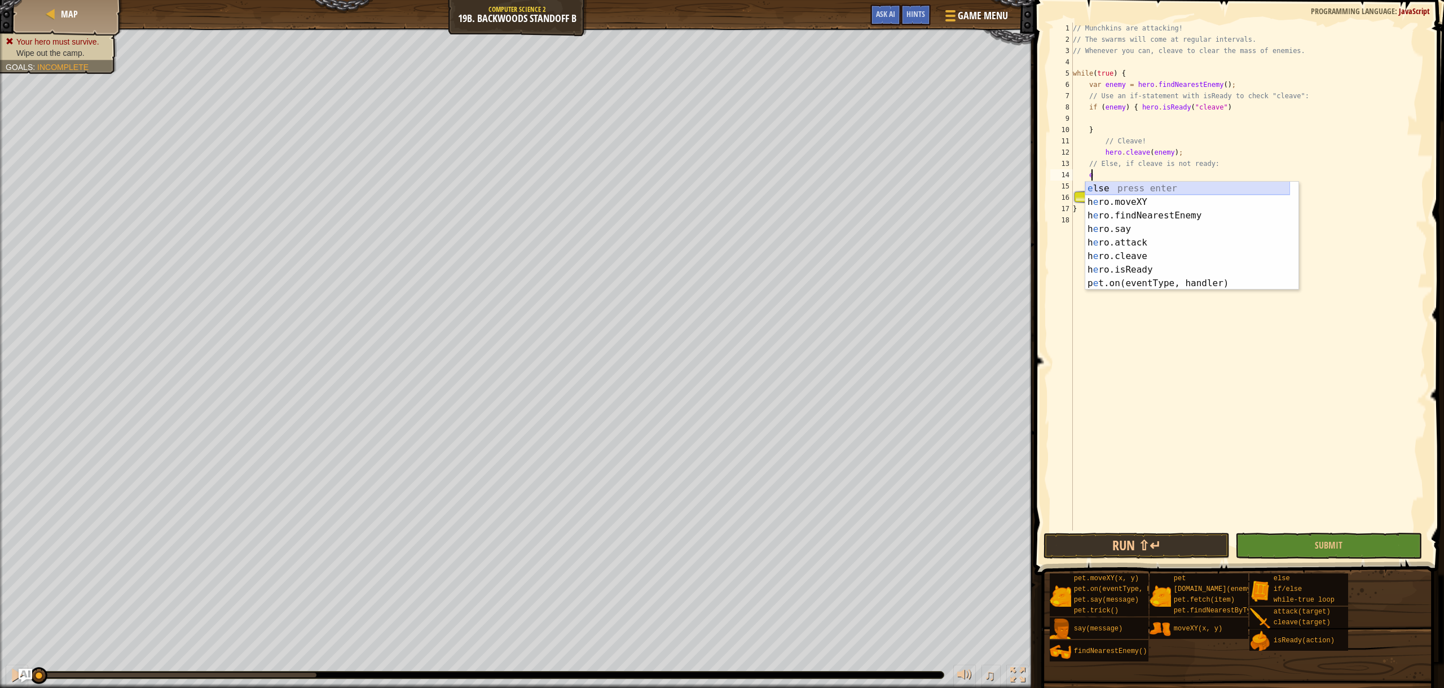
click at [1102, 185] on div "e lse press enter h e ro.moveXY press enter h e ro.findNearestEnemy press enter…" at bounding box center [1187, 249] width 205 height 135
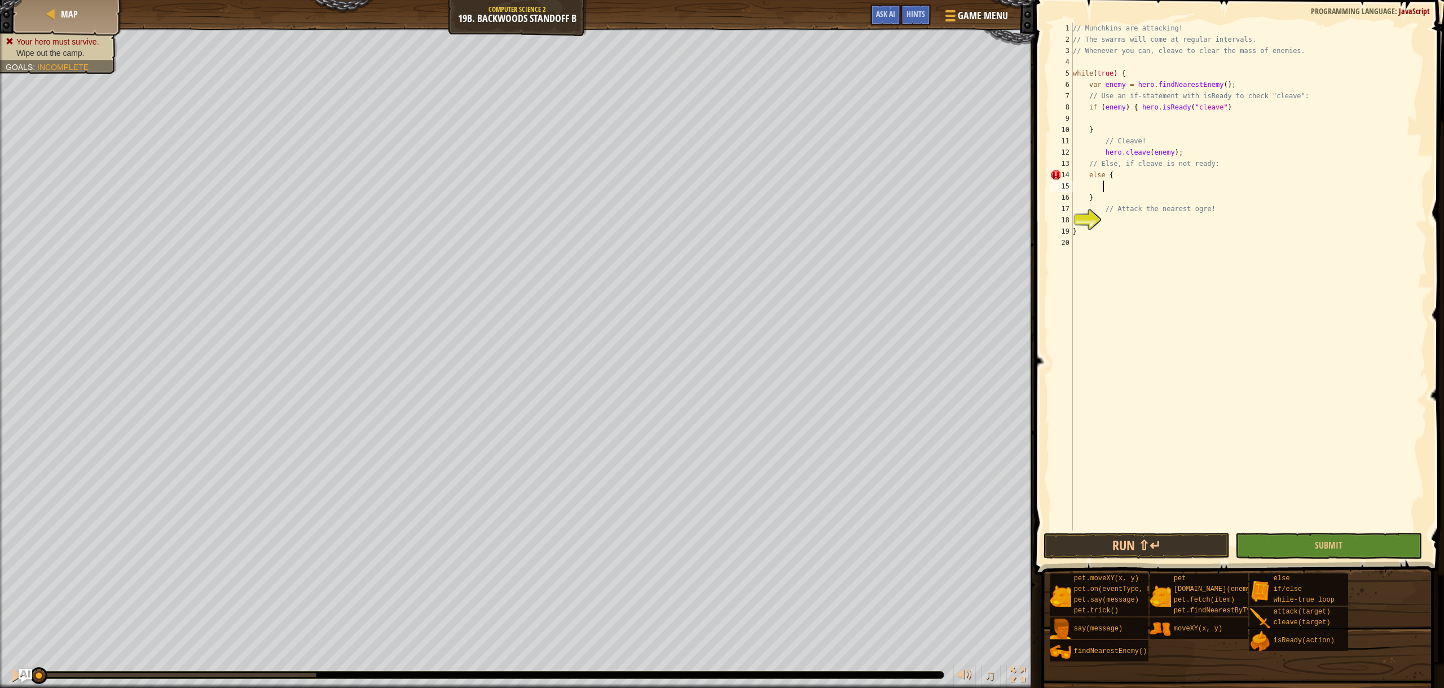
click at [1128, 201] on div "// Munchkins are attacking! // The swarms will come at regular intervals. // Wh…" at bounding box center [1249, 288] width 357 height 530
type textarea "}"
click at [1116, 215] on div "// Munchkins are attacking! // The swarms will come at regular intervals. // Wh…" at bounding box center [1249, 288] width 357 height 530
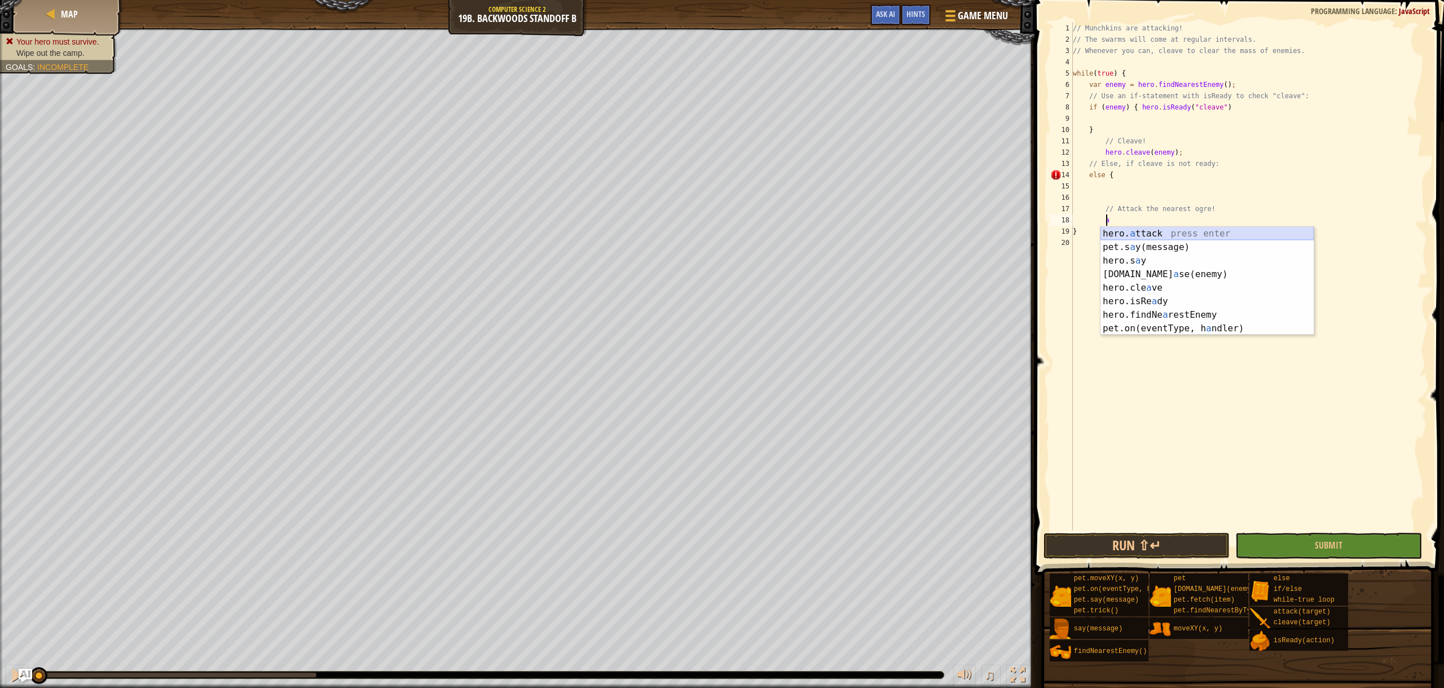
click at [1117, 232] on div "hero. a ttack press enter pet.s a y(message) press enter hero.s a y press enter…" at bounding box center [1207, 294] width 213 height 135
type textarea "hero.attack(enemy);"
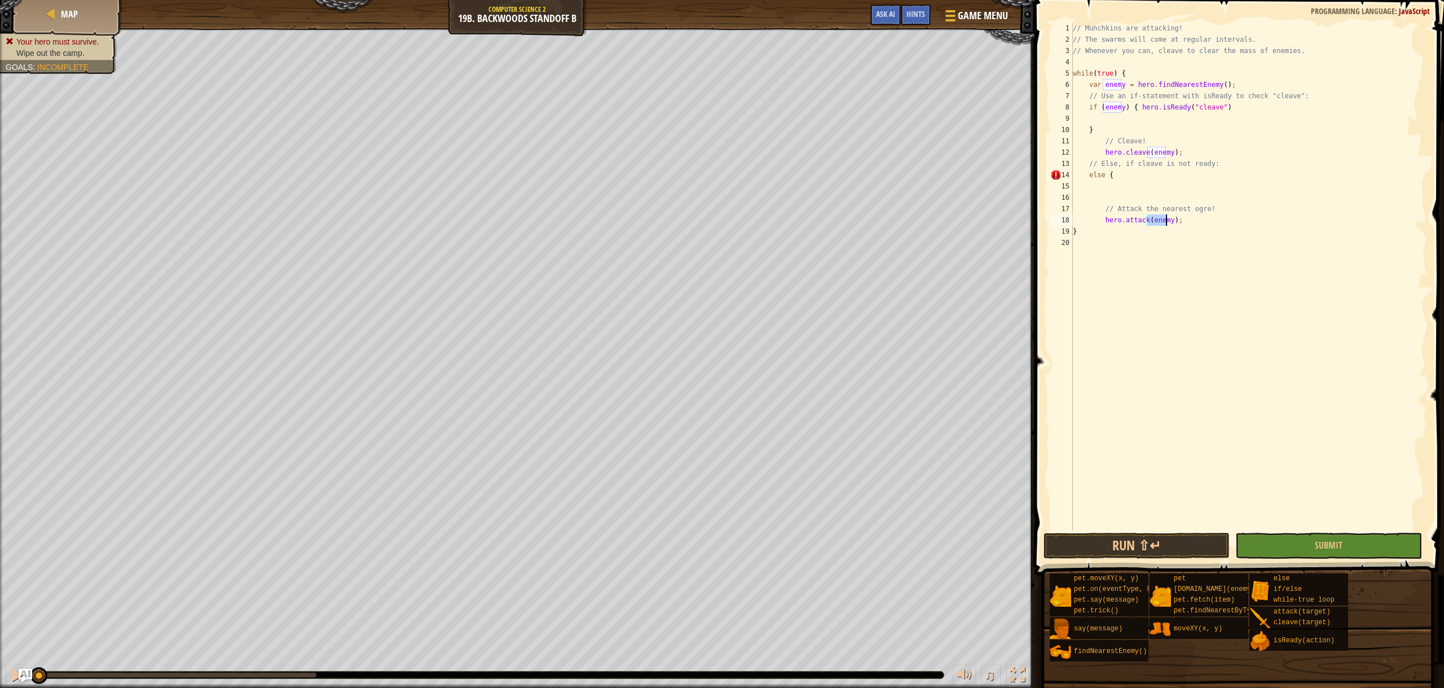
click at [1121, 189] on div "// Munchkins are attacking! // The swarms will come at regular intervals. // Wh…" at bounding box center [1249, 288] width 357 height 530
type textarea "f"
click at [1133, 211] on div "i f /else press enter hero. f indNearestEnemy press enter pet. f etch(item) pre…" at bounding box center [1207, 227] width 213 height 68
click at [1178, 234] on div "// Munchkins are attacking! // The swarms will come at regular intervals. // Wh…" at bounding box center [1249, 288] width 357 height 530
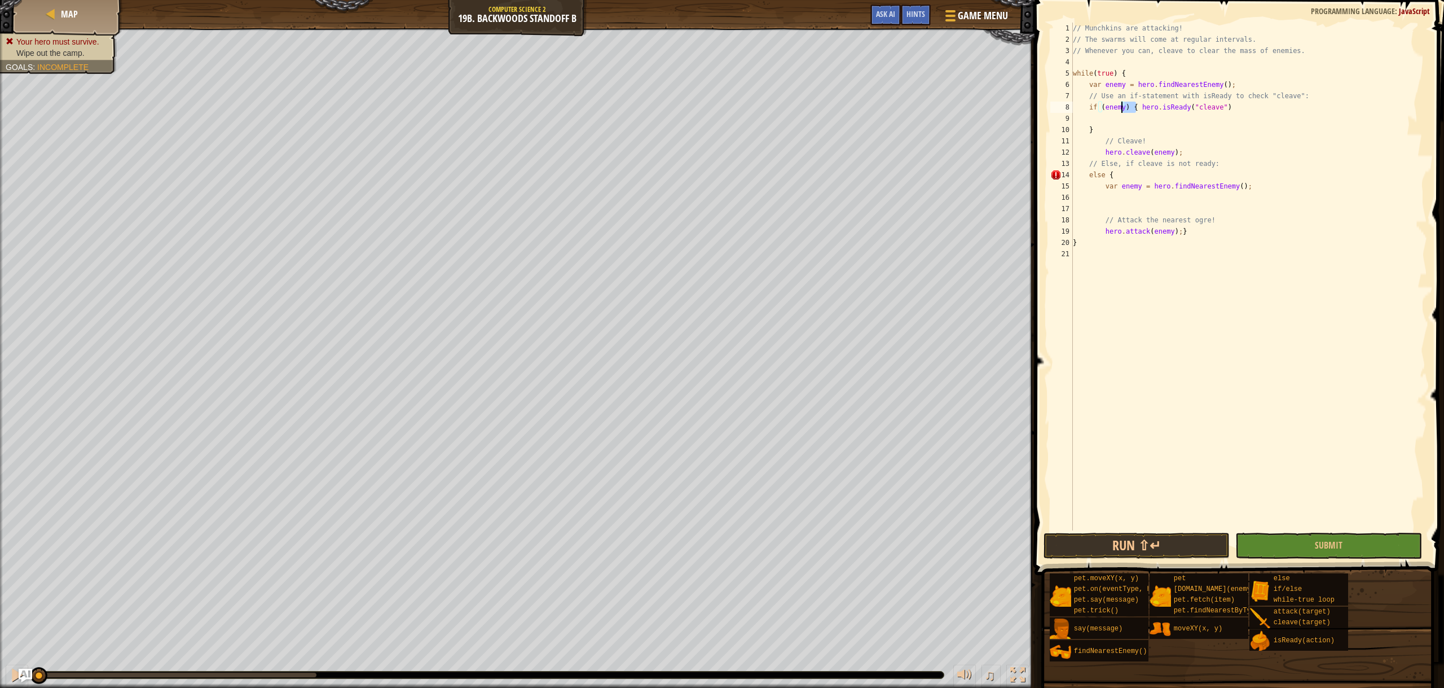
drag, startPoint x: 1137, startPoint y: 104, endPoint x: 1122, endPoint y: 108, distance: 15.1
click at [1122, 108] on div "// Munchkins are attacking! // The swarms will come at regular intervals. // Wh…" at bounding box center [1249, 288] width 357 height 530
click at [1119, 127] on div "// Munchkins are attacking! // The swarms will come at regular intervals. // Wh…" at bounding box center [1249, 288] width 357 height 530
type textarea "}"
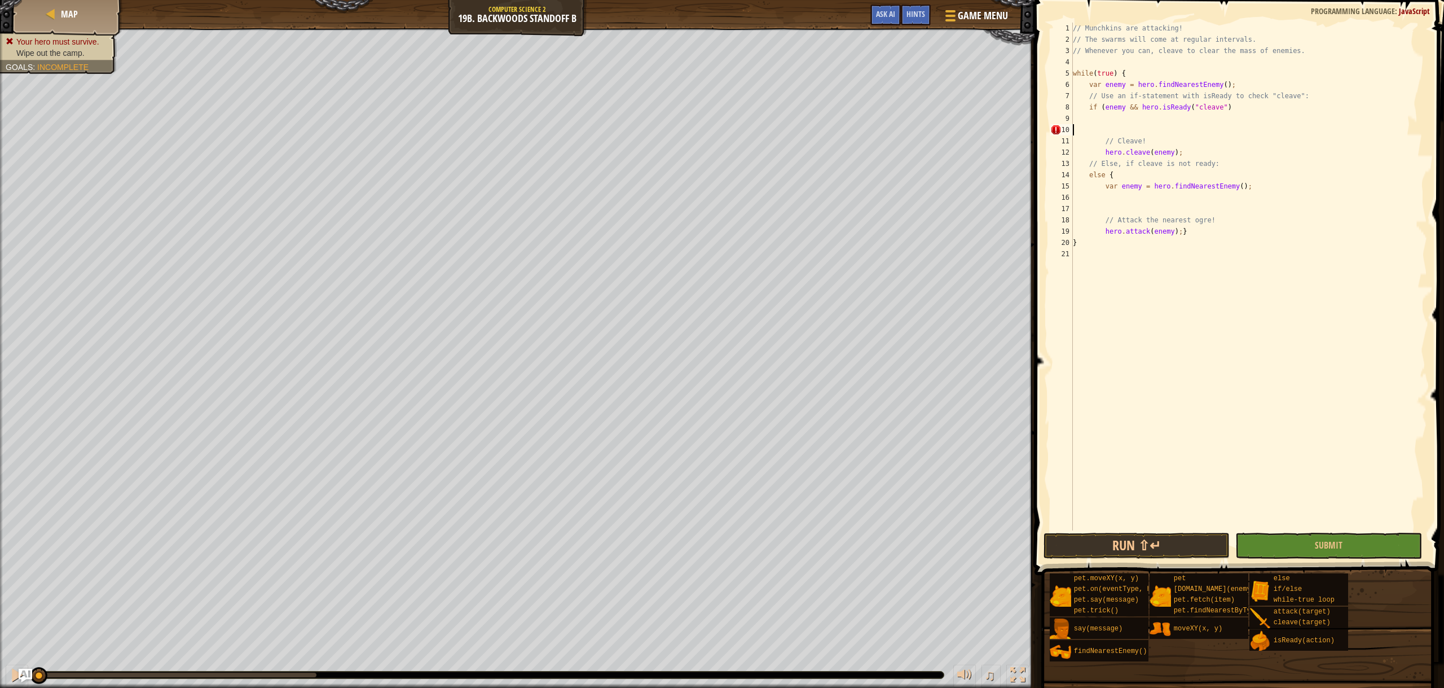
scroll to position [5, 0]
click at [1115, 552] on button "Run ⇧↵" at bounding box center [1137, 546] width 187 height 26
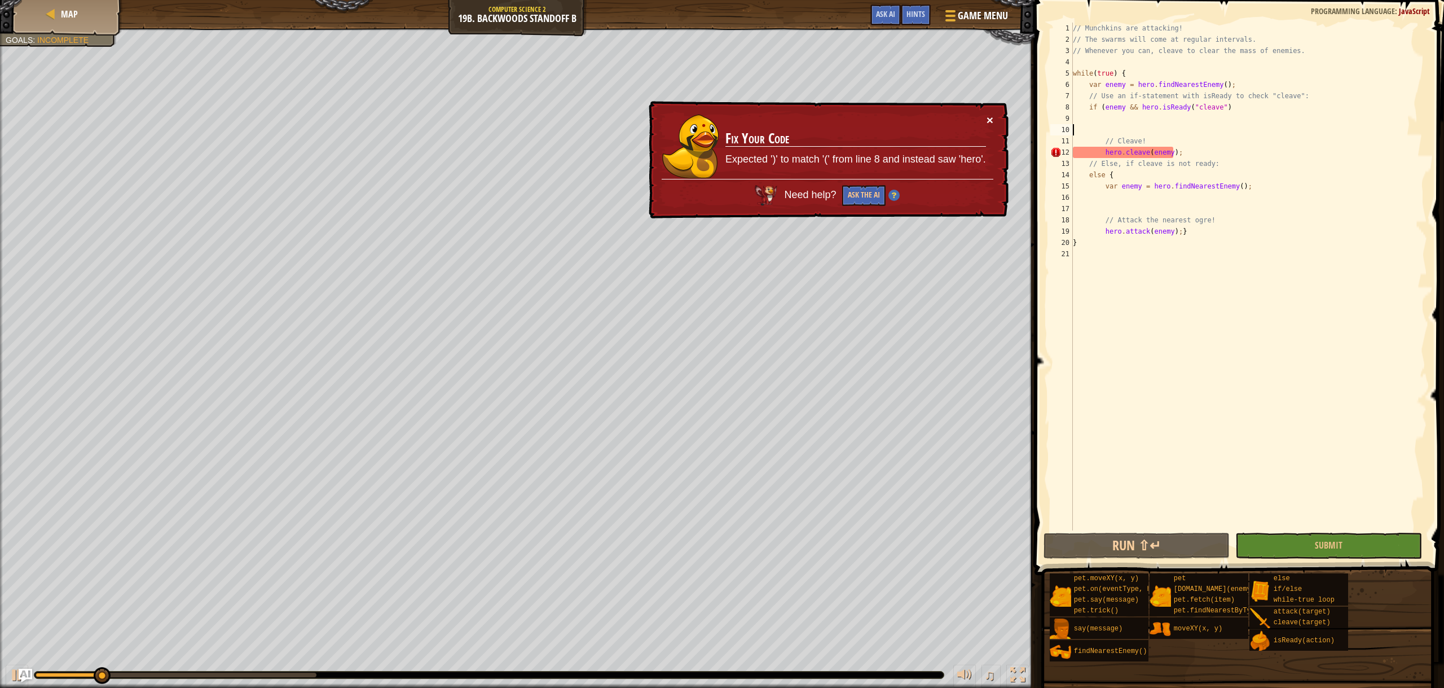
click at [990, 124] on button "×" at bounding box center [990, 120] width 7 height 12
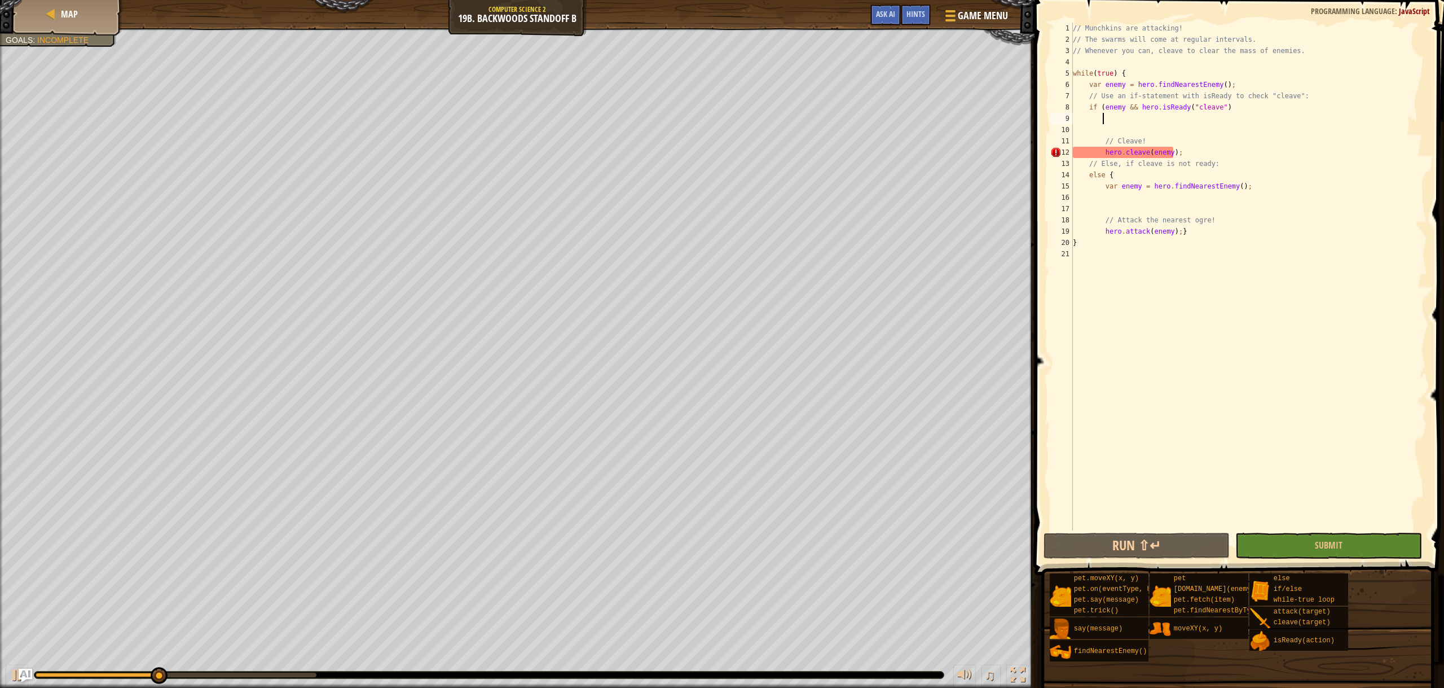
click at [1122, 122] on div "// Munchkins are attacking! // The swarms will come at regular intervals. // Wh…" at bounding box center [1249, 288] width 357 height 530
click at [1227, 109] on div "// Munchkins are attacking! // The swarms will come at regular intervals. // Wh…" at bounding box center [1249, 288] width 357 height 530
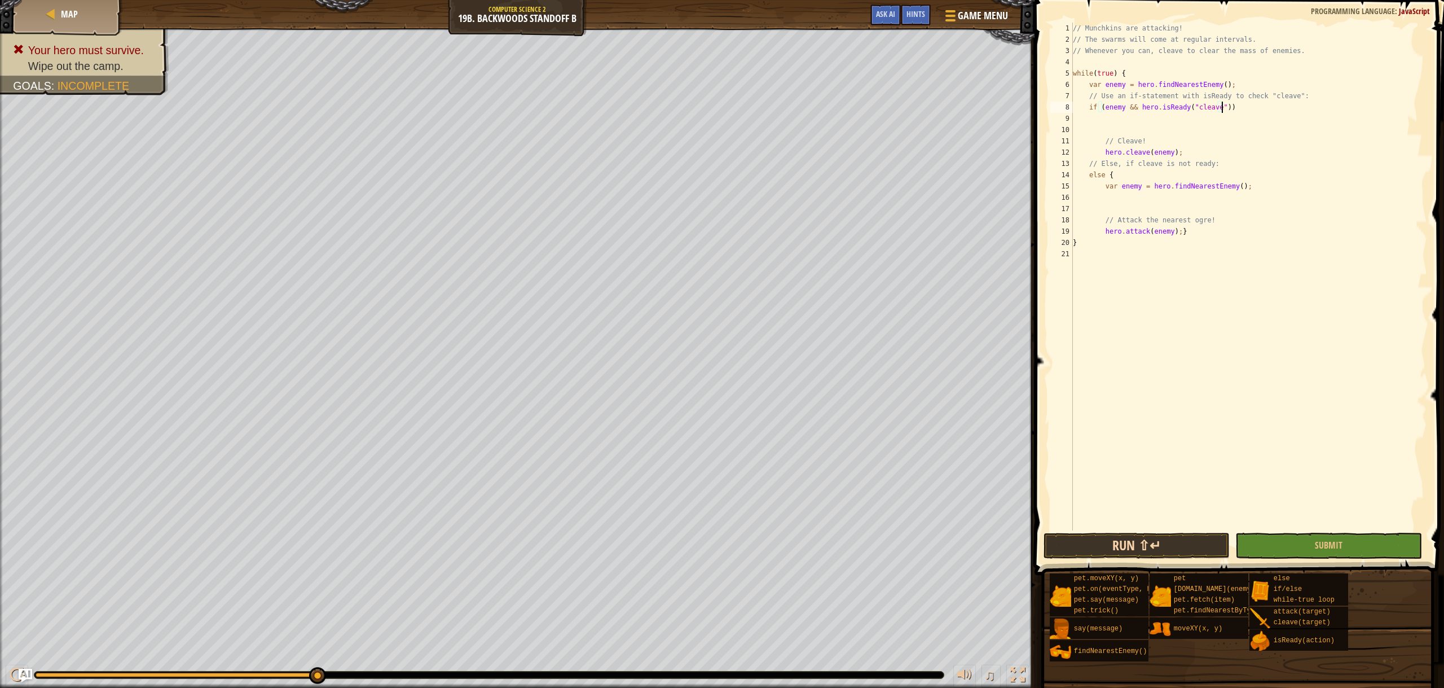
type textarea "if (enemy && hero.isReady("cleave"))"
click at [1142, 545] on button "Run ⇧↵" at bounding box center [1137, 546] width 187 height 26
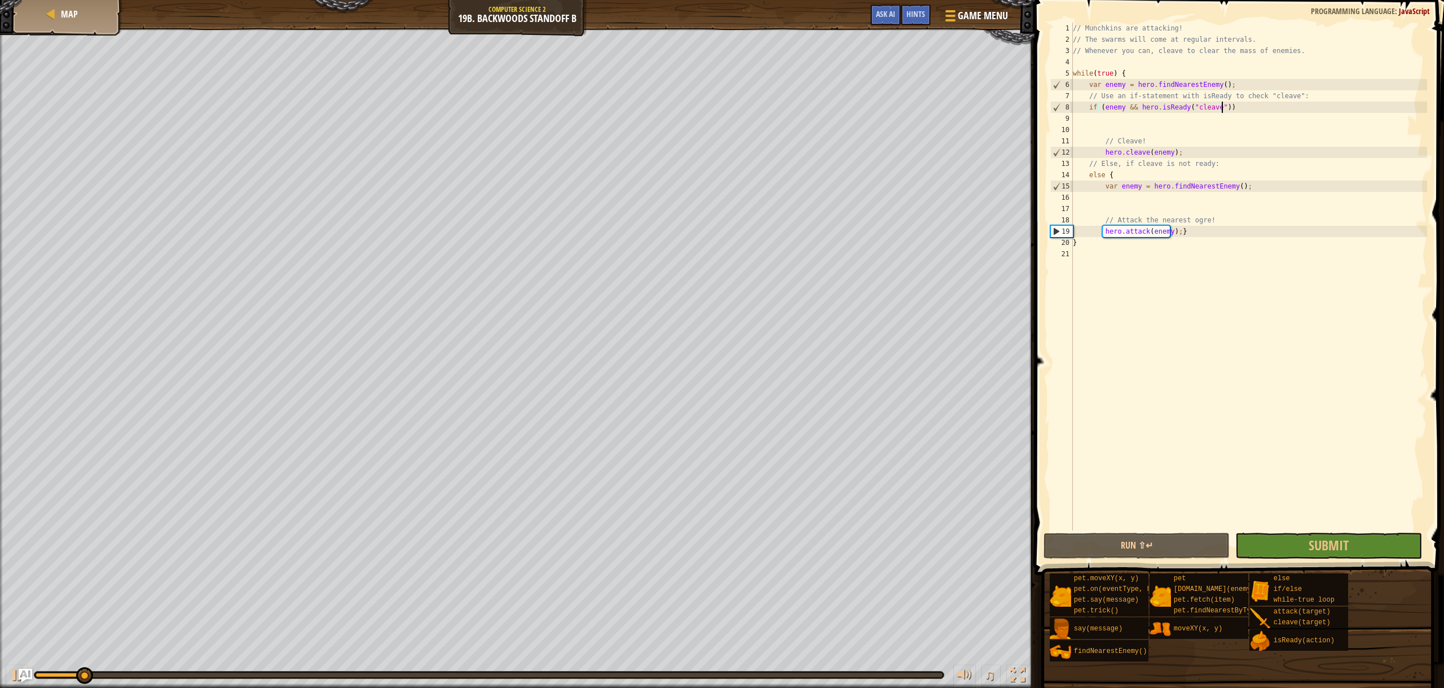
drag, startPoint x: 1141, startPoint y: 544, endPoint x: 1081, endPoint y: 447, distance: 113.8
click at [1080, 448] on div "// Munchkins are attacking! // The swarms will come at regular intervals. // Wh…" at bounding box center [1249, 288] width 357 height 530
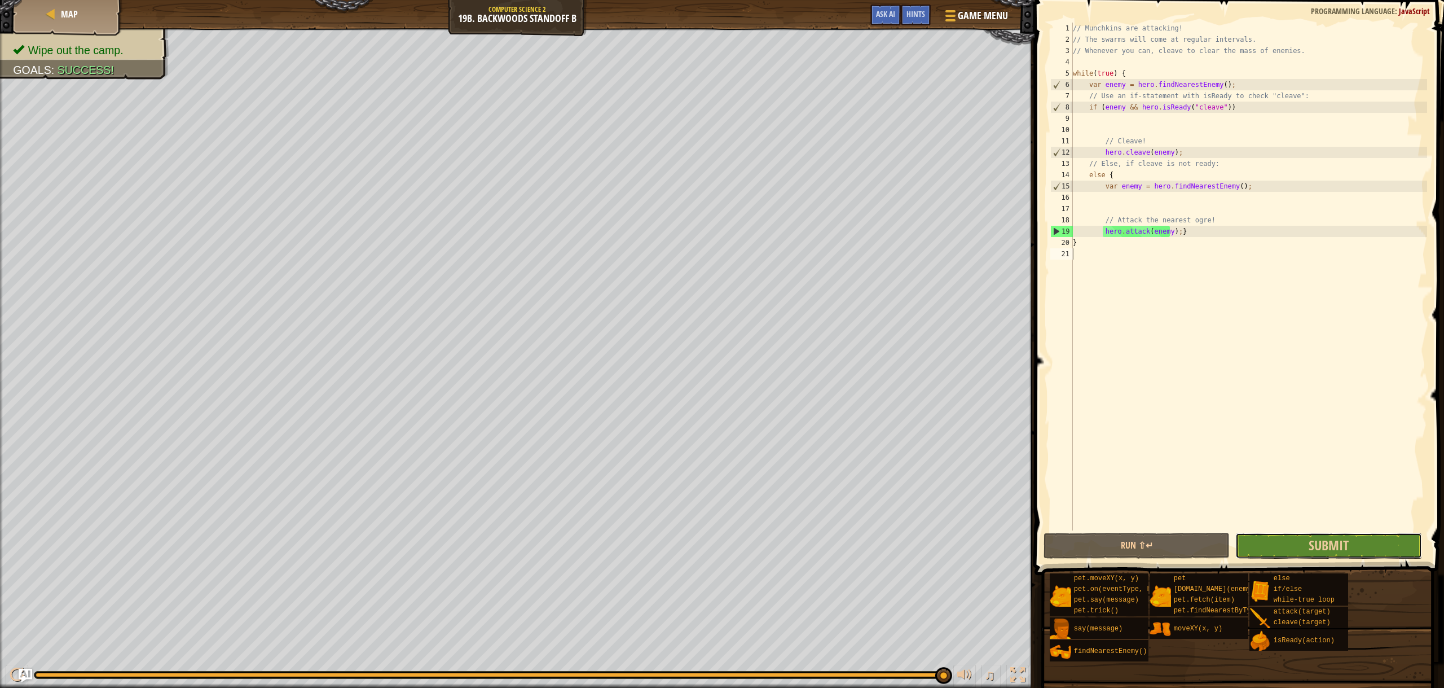
click at [1300, 537] on button "Submit" at bounding box center [1328, 546] width 187 height 26
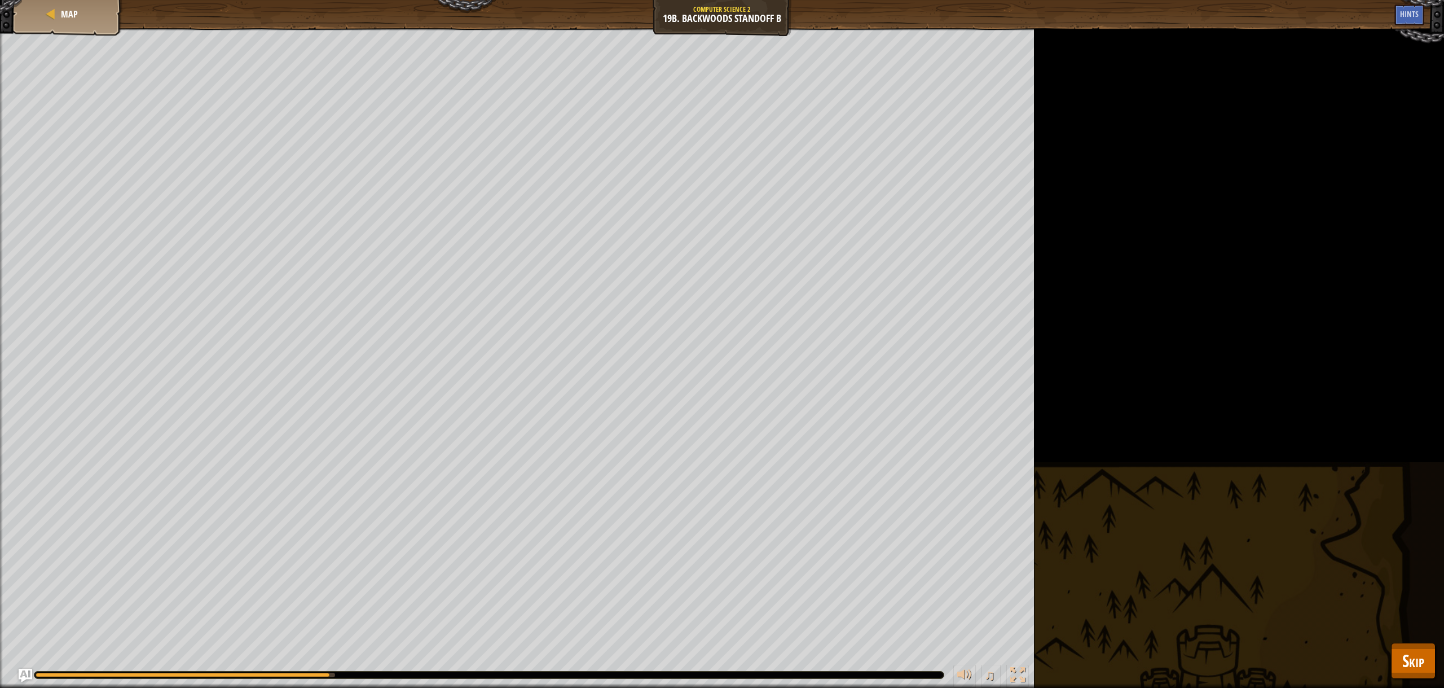
drag, startPoint x: 1444, startPoint y: 653, endPoint x: 1444, endPoint y: 711, distance: 58.7
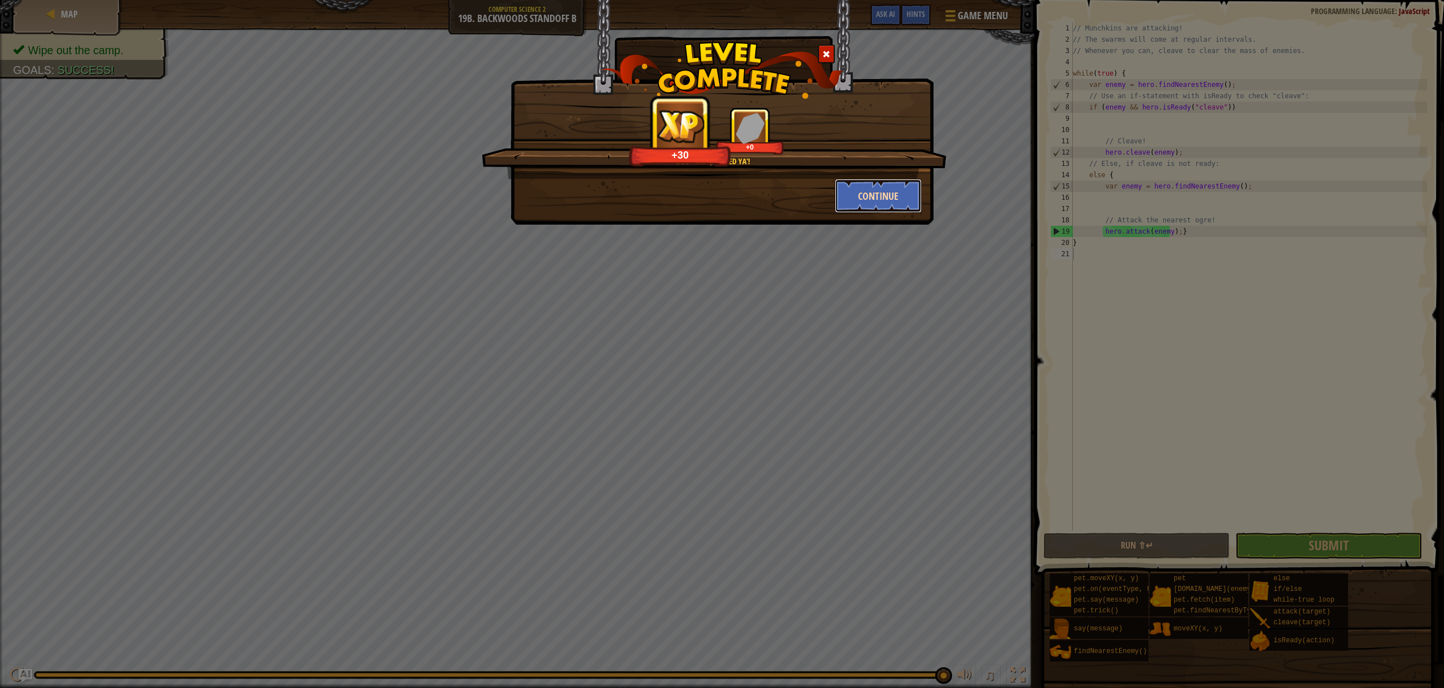
click at [892, 187] on button "Continue" at bounding box center [878, 196] width 87 height 34
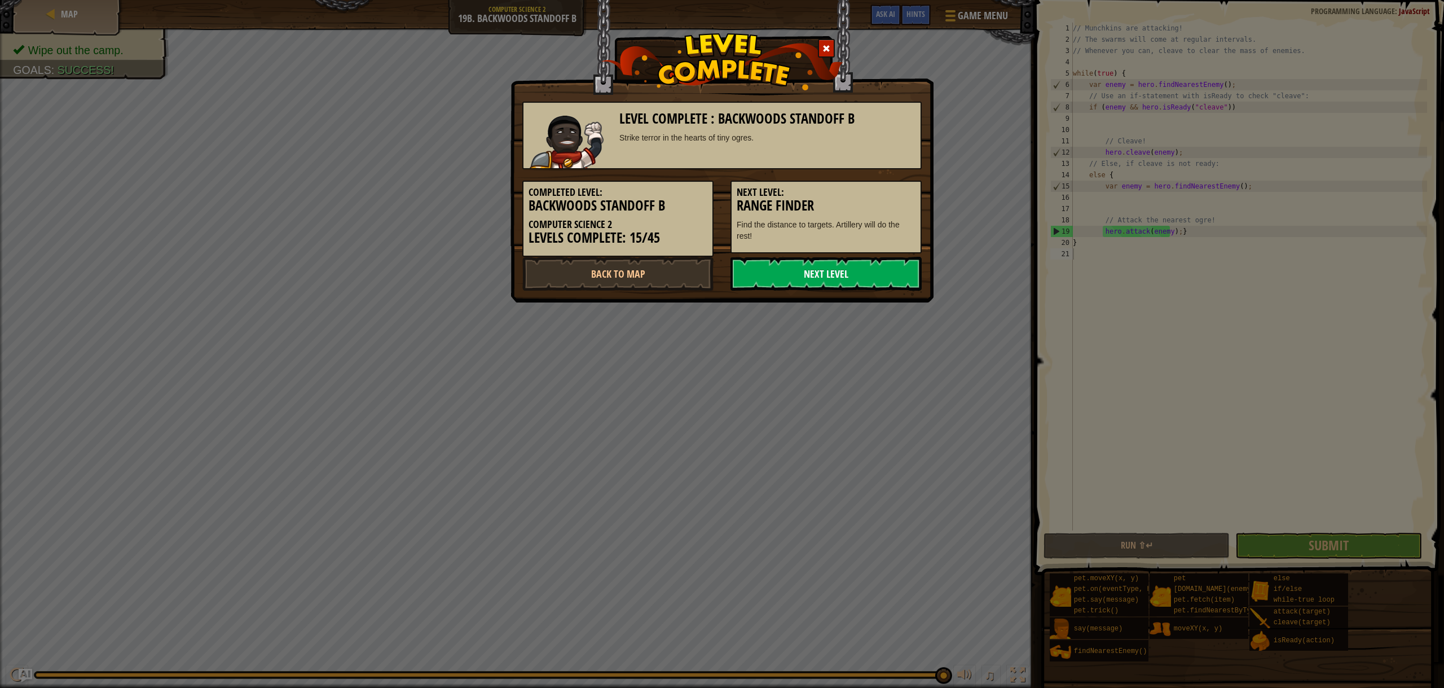
click at [825, 266] on link "Next Level" at bounding box center [826, 274] width 191 height 34
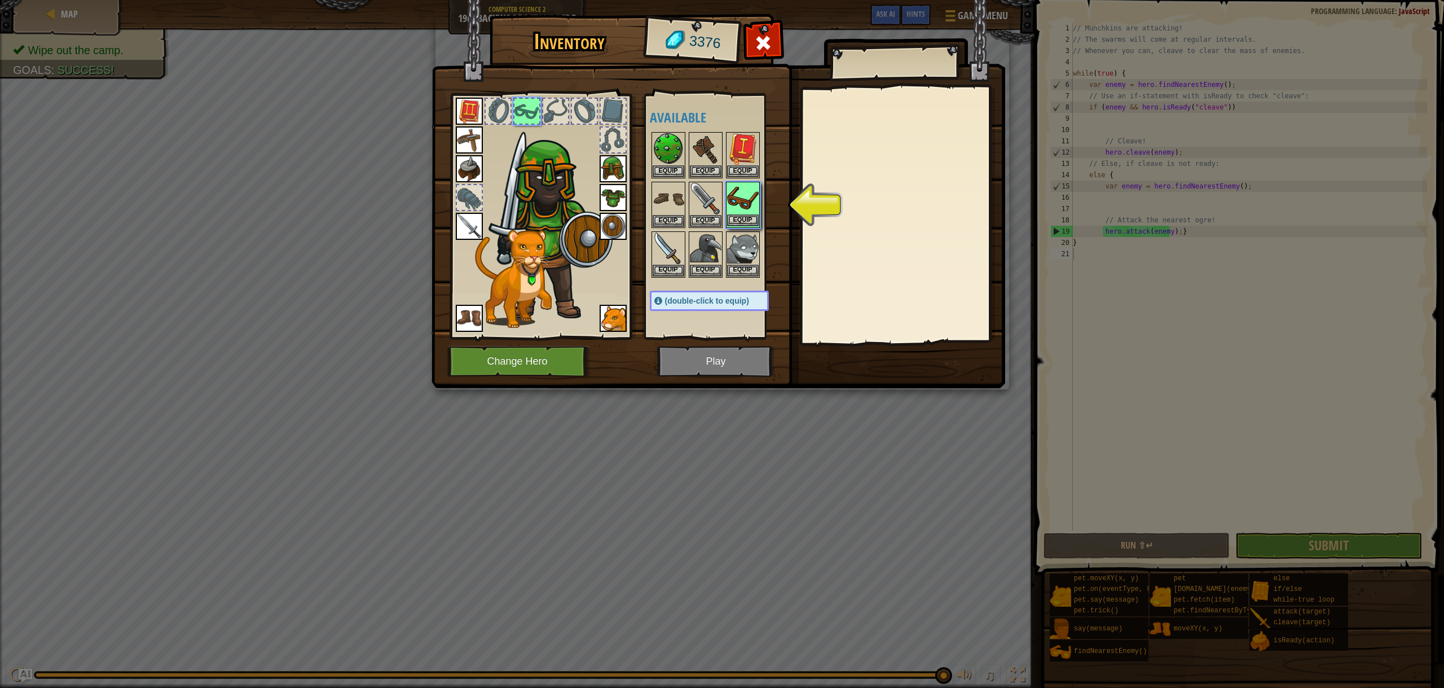
click at [733, 214] on img at bounding box center [743, 199] width 32 height 32
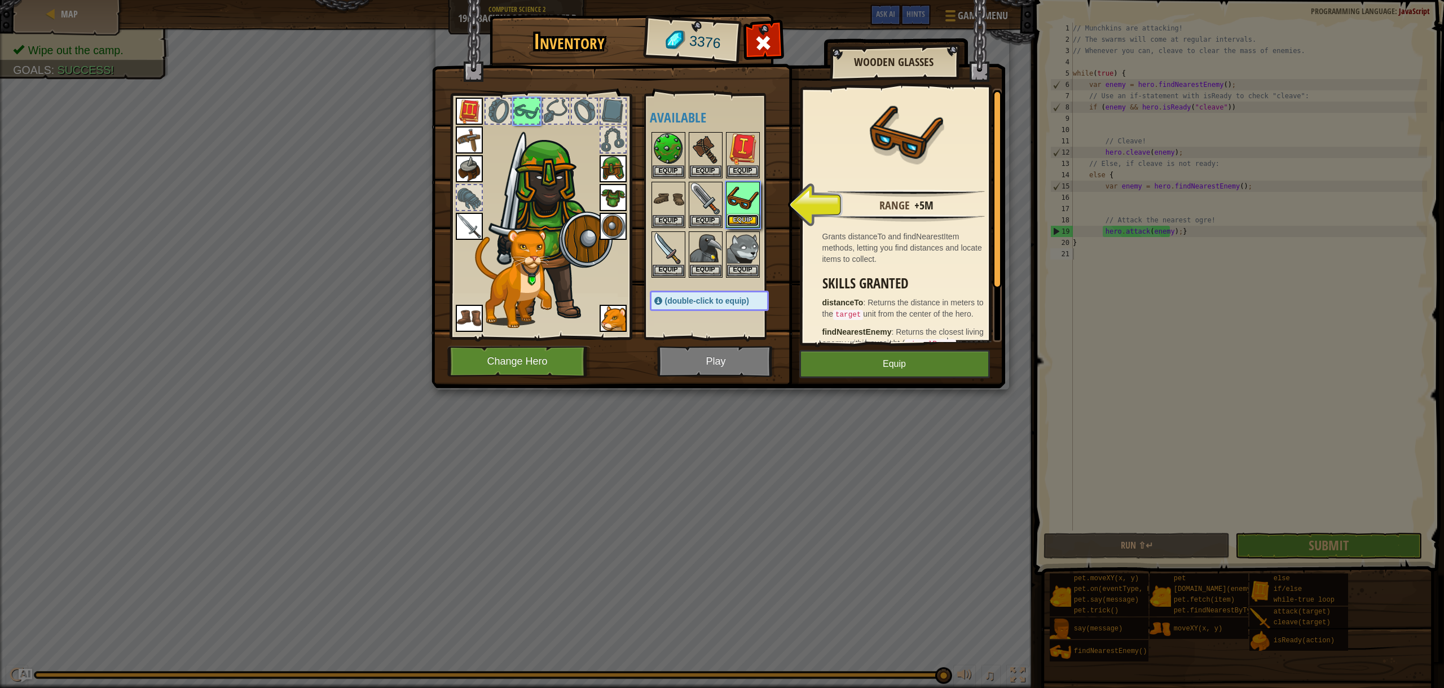
click at [746, 220] on button "Equip" at bounding box center [743, 220] width 32 height 12
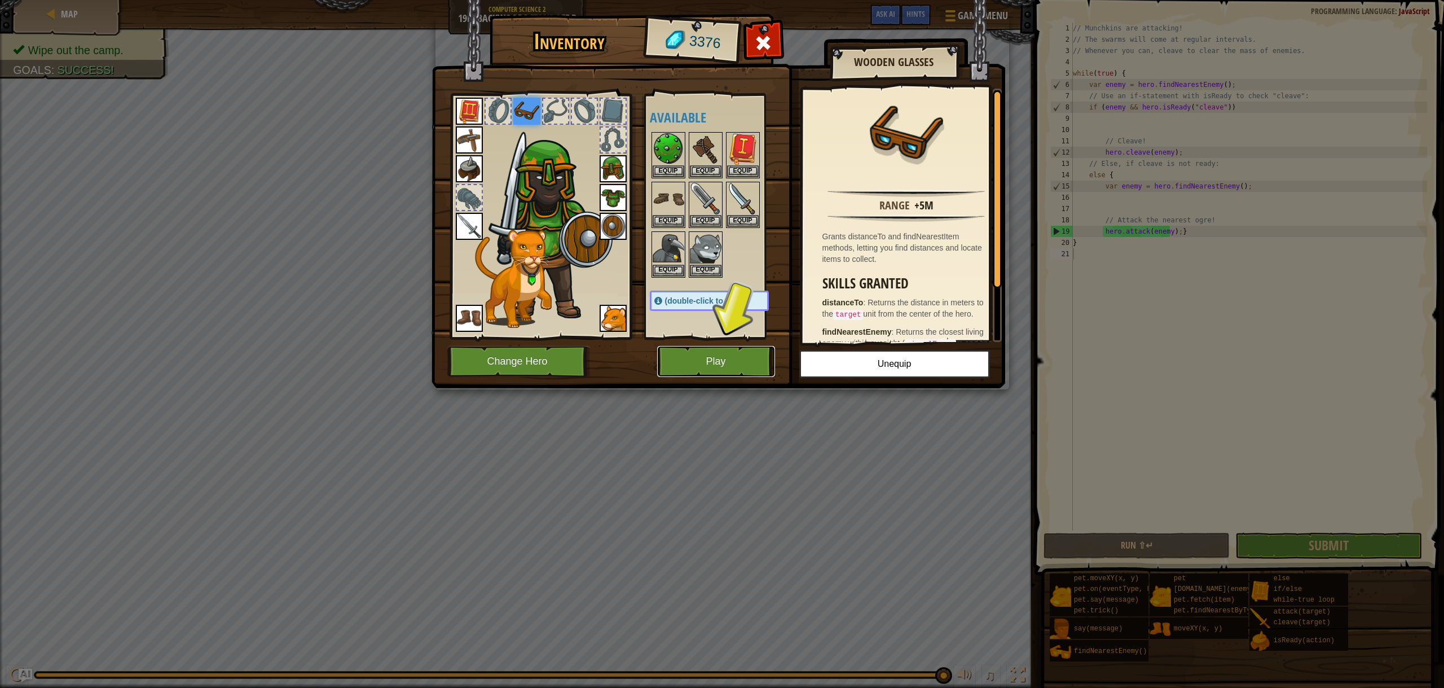
click at [726, 364] on button "Play" at bounding box center [716, 361] width 118 height 31
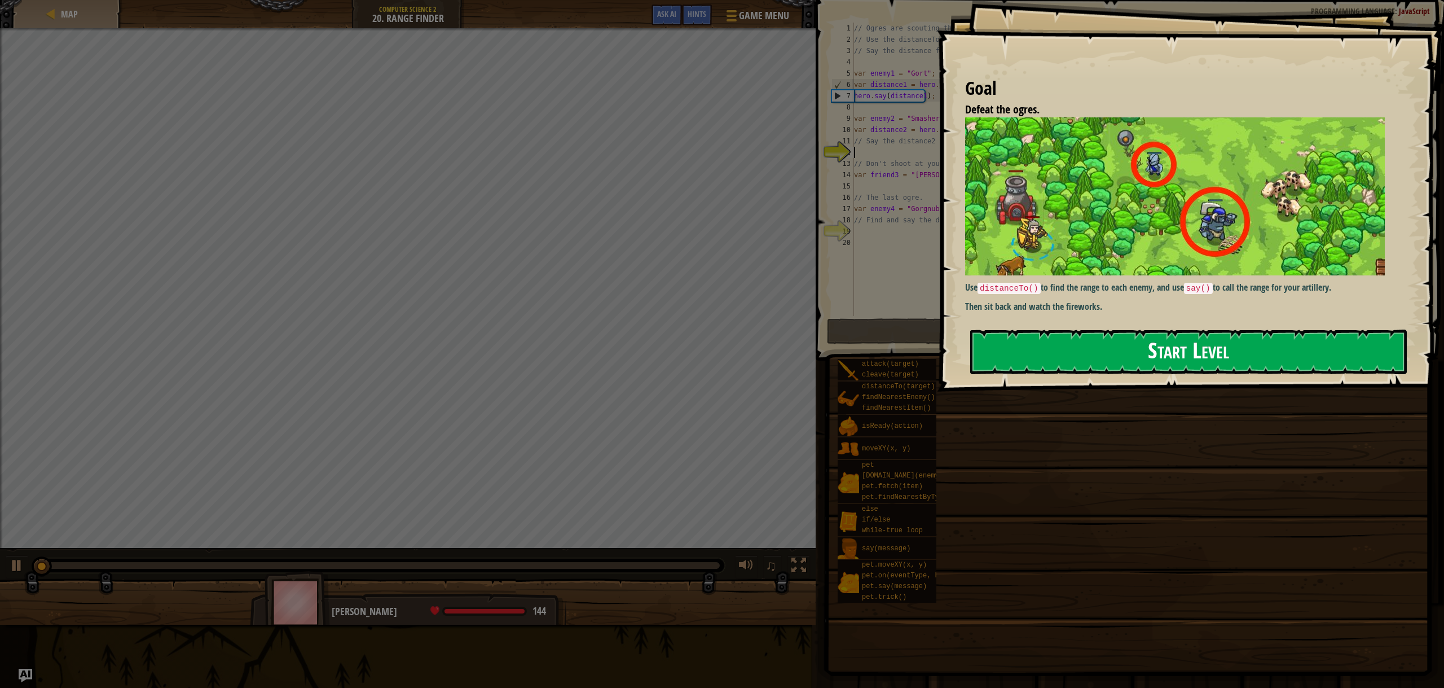
click at [1064, 329] on button "Start Level" at bounding box center [1188, 351] width 437 height 45
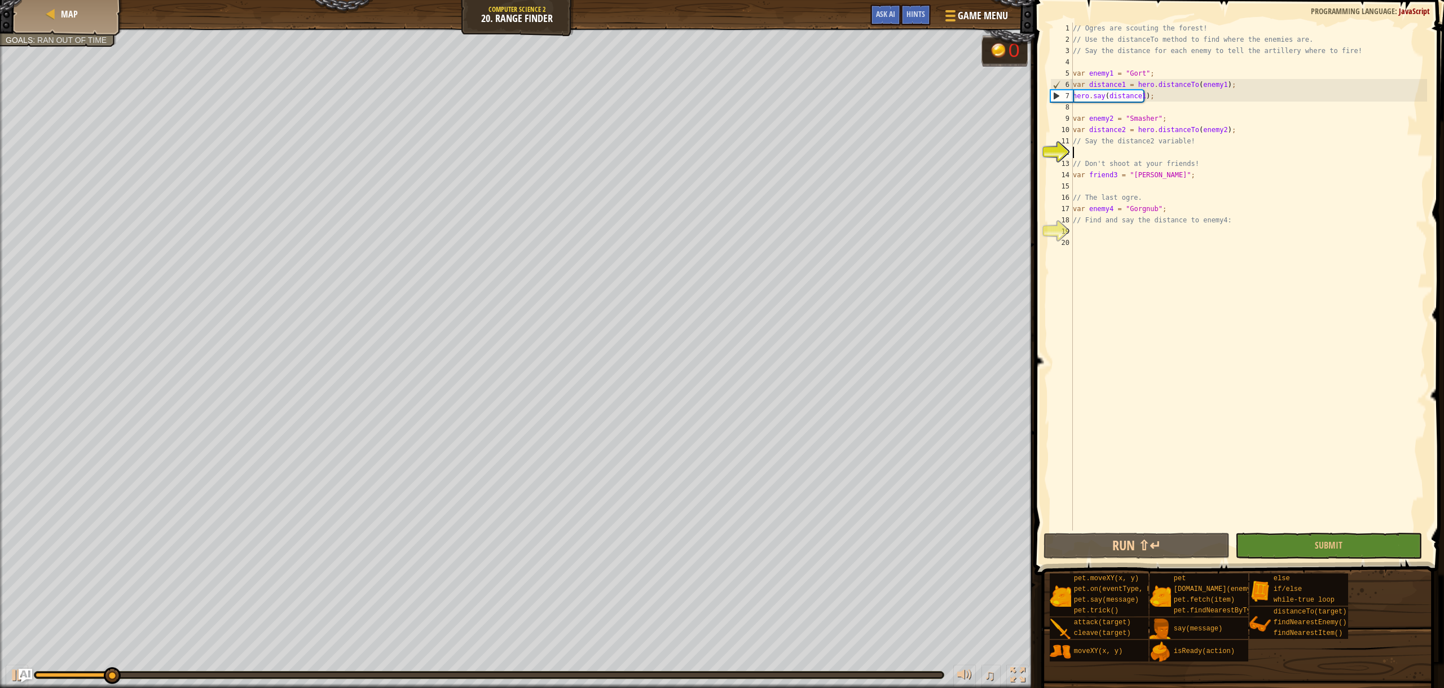
click at [1097, 153] on div "// Ogres are scouting the forest! // Use the distanceTo method to find where th…" at bounding box center [1249, 288] width 357 height 530
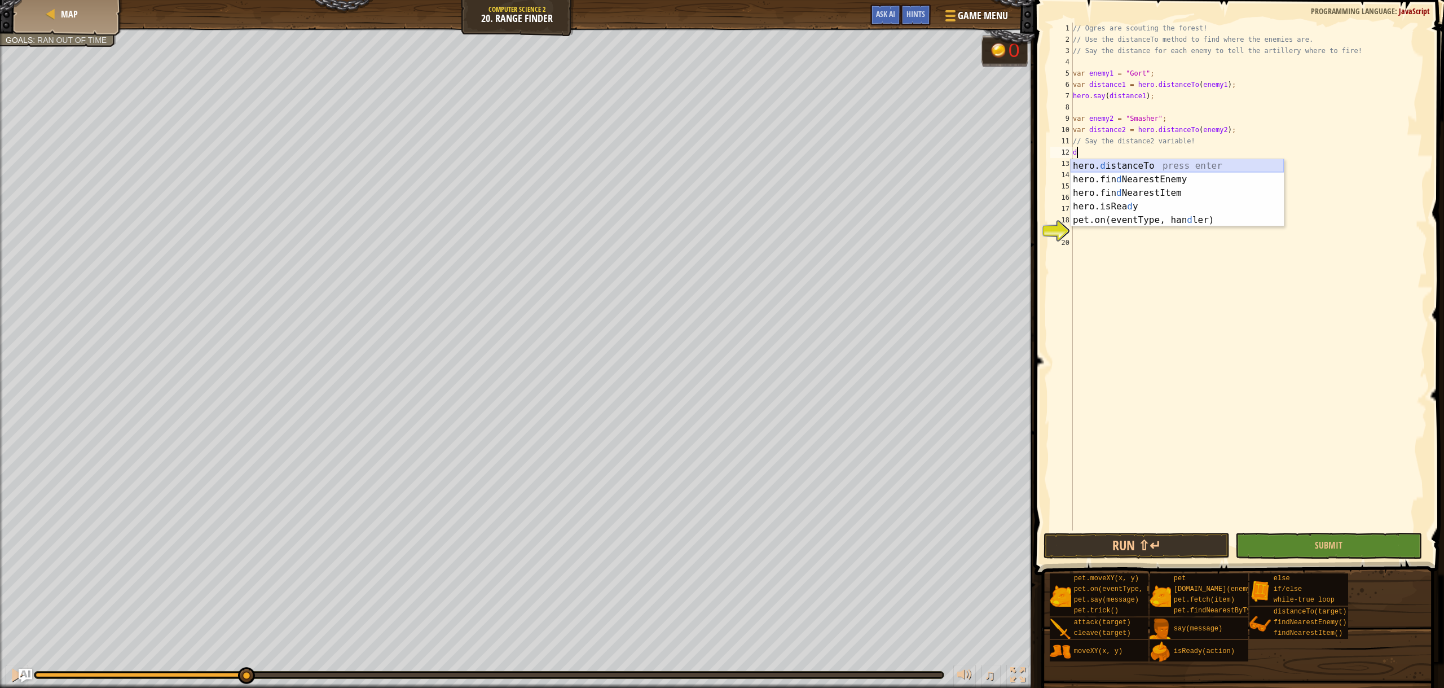
click at [1137, 167] on div "hero. d istanceTo press enter hero.fin d NearestEnemy press enter hero.fin d Ne…" at bounding box center [1177, 206] width 213 height 95
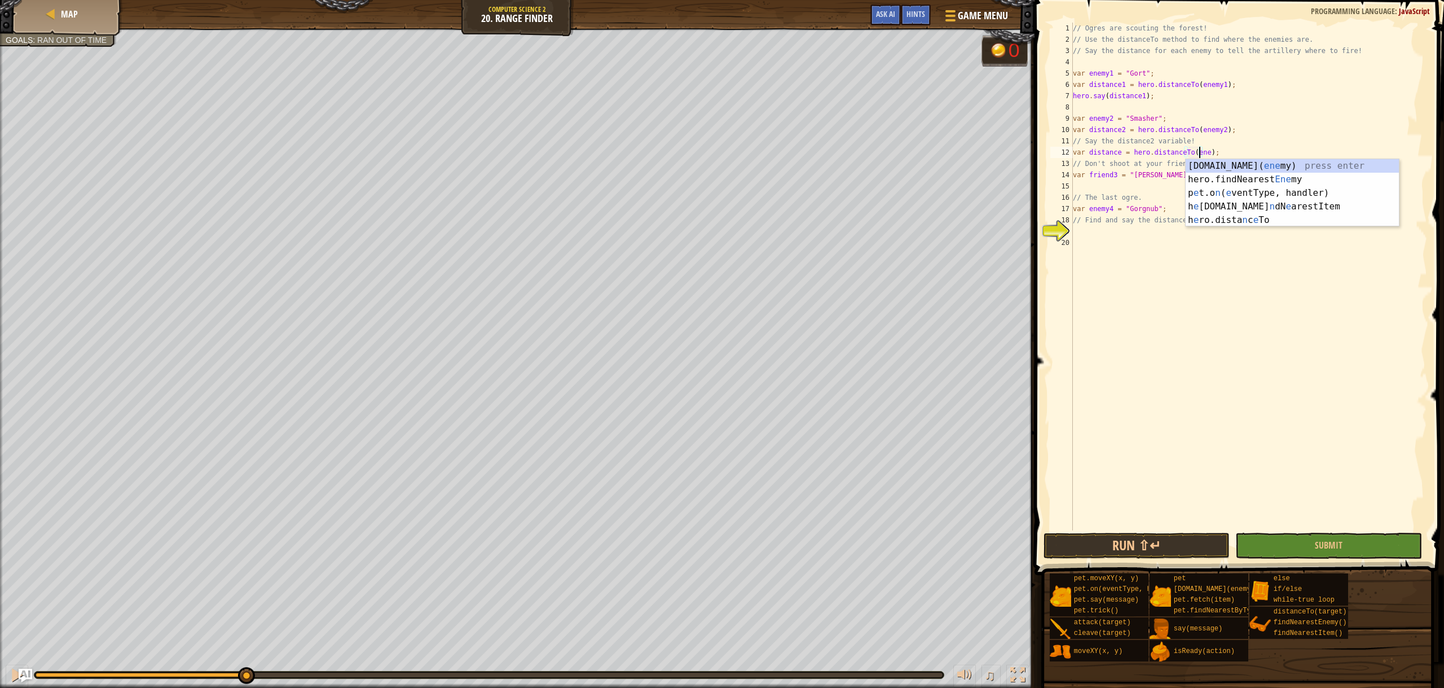
scroll to position [5, 11]
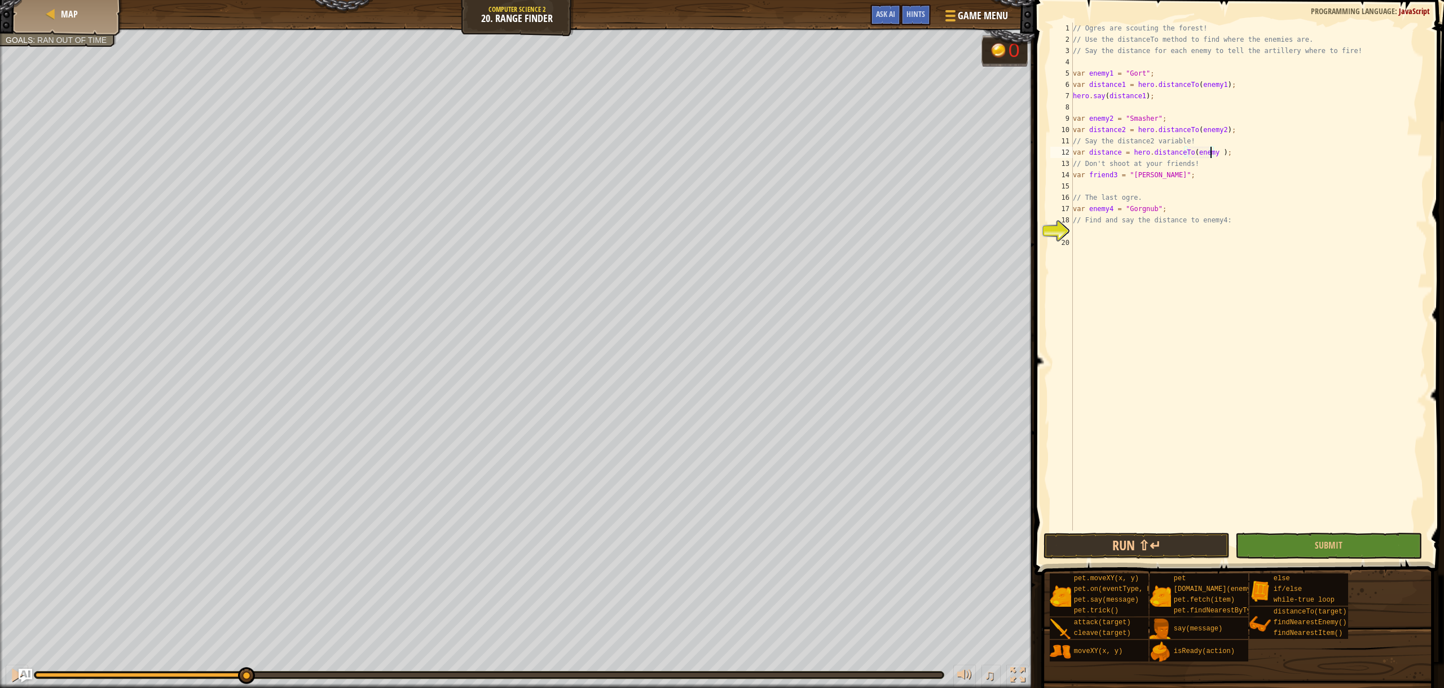
type textarea "var distance = hero.distanceTo(enemy);"
click at [1094, 228] on div "// Ogres are scouting the forest! // Use the distanceTo method to find where th…" at bounding box center [1249, 288] width 357 height 530
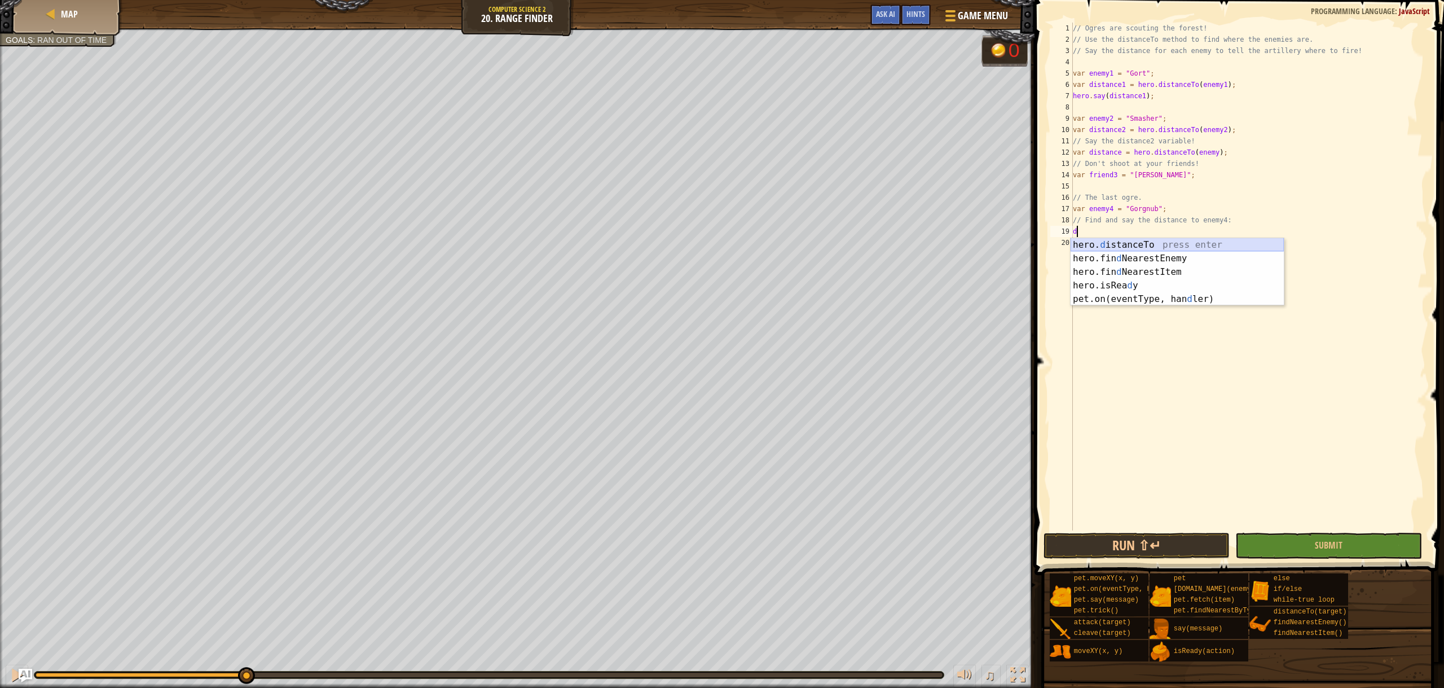
click at [1116, 241] on div "hero. d istanceTo press enter hero.fin d NearestEnemy press enter hero.fin d Ne…" at bounding box center [1177, 285] width 213 height 95
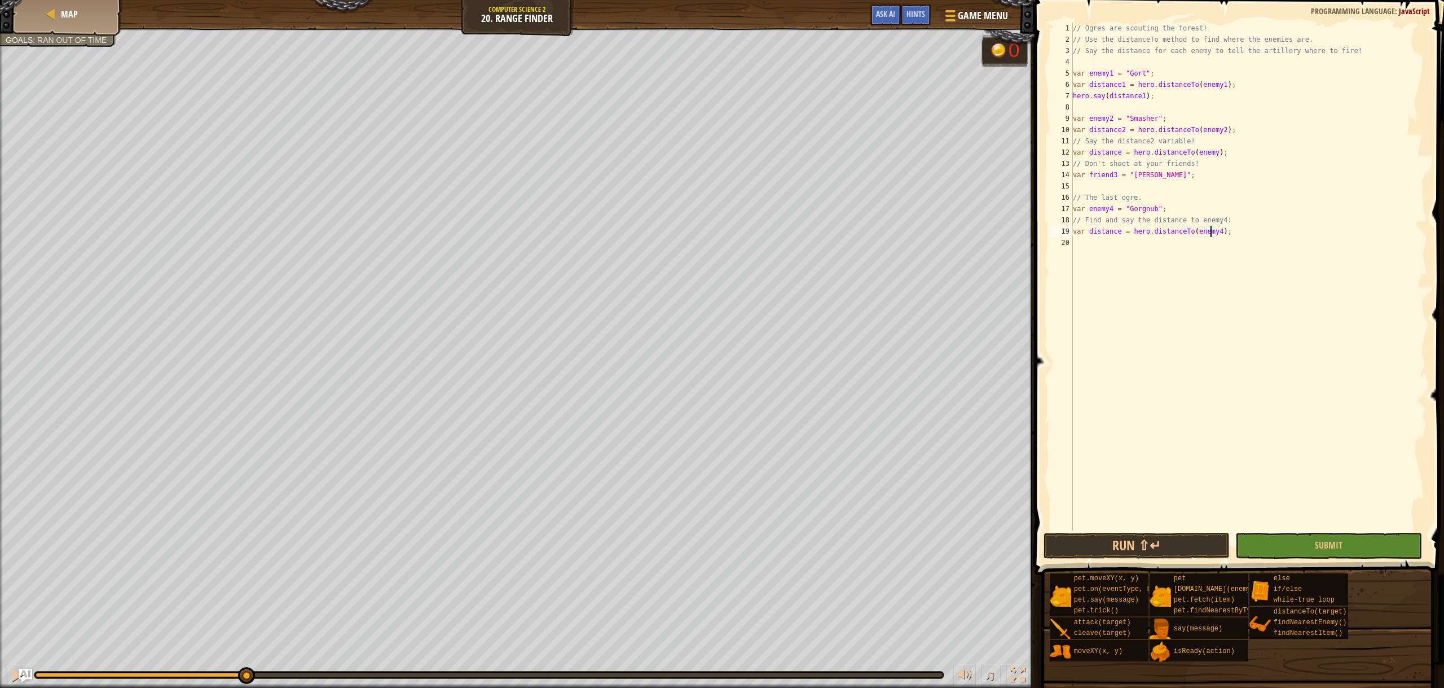
scroll to position [5, 11]
click at [1081, 545] on button "Run ⇧↵" at bounding box center [1137, 546] width 187 height 26
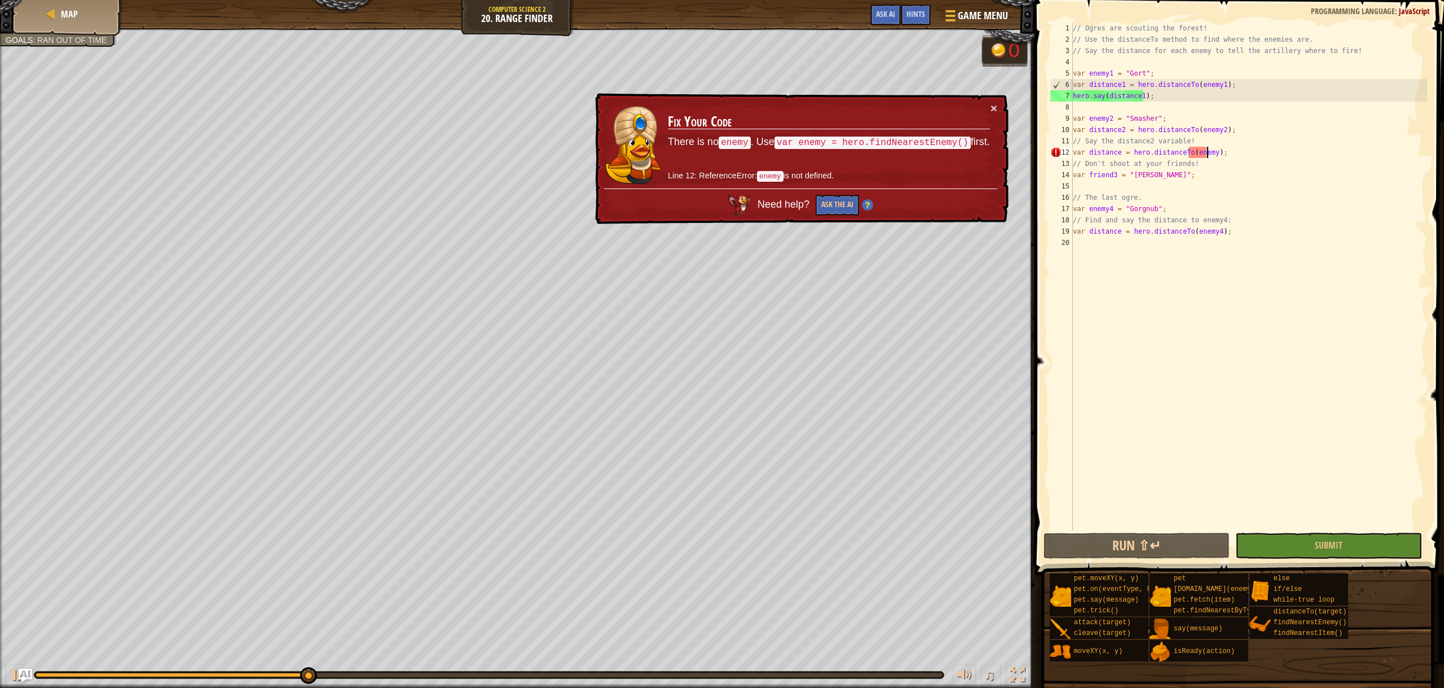
click at [1206, 156] on div "// Ogres are scouting the forest! // Use the distanceTo method to find where th…" at bounding box center [1249, 288] width 357 height 530
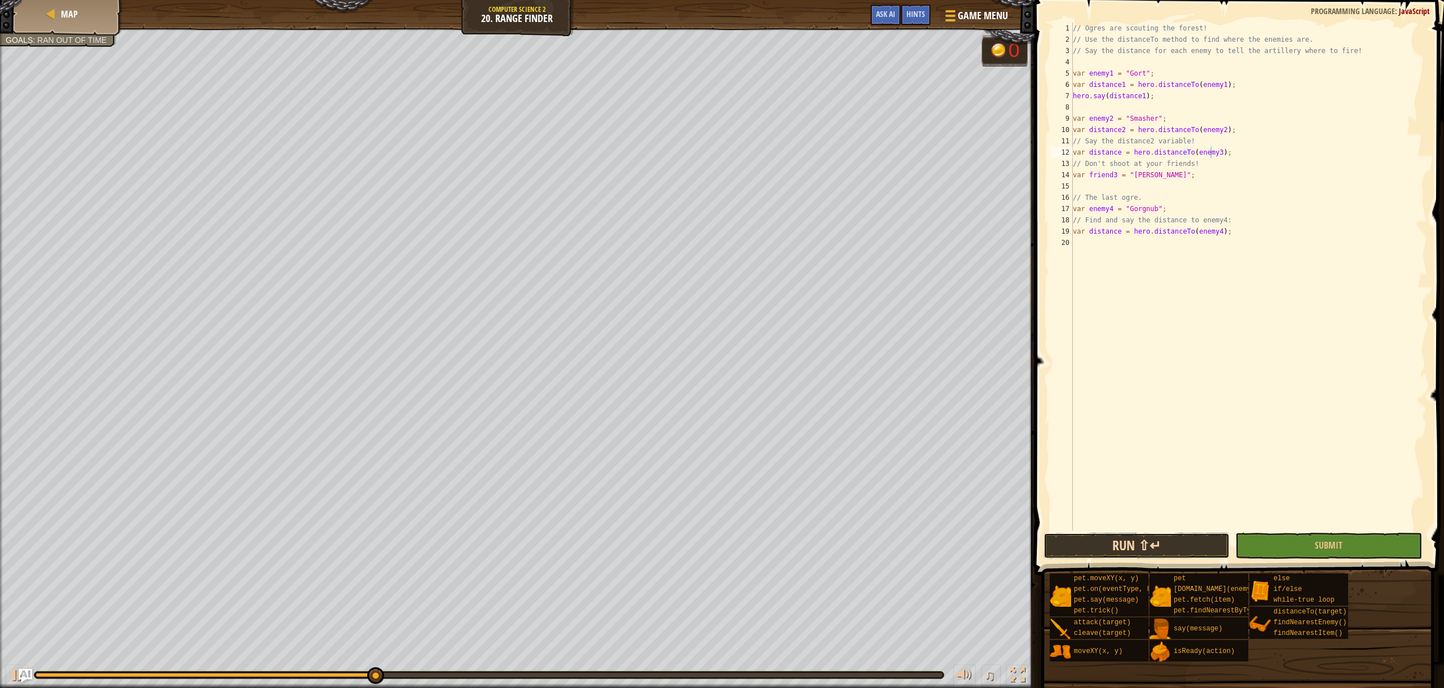
click at [1120, 546] on button "Run ⇧↵" at bounding box center [1137, 546] width 187 height 26
click at [1204, 166] on div "[DOMAIN_NAME]( enemy ) press enter hero.findNearest Enemy press enter" at bounding box center [1292, 186] width 213 height 54
click at [1119, 547] on button "Run ⇧↵" at bounding box center [1137, 546] width 187 height 26
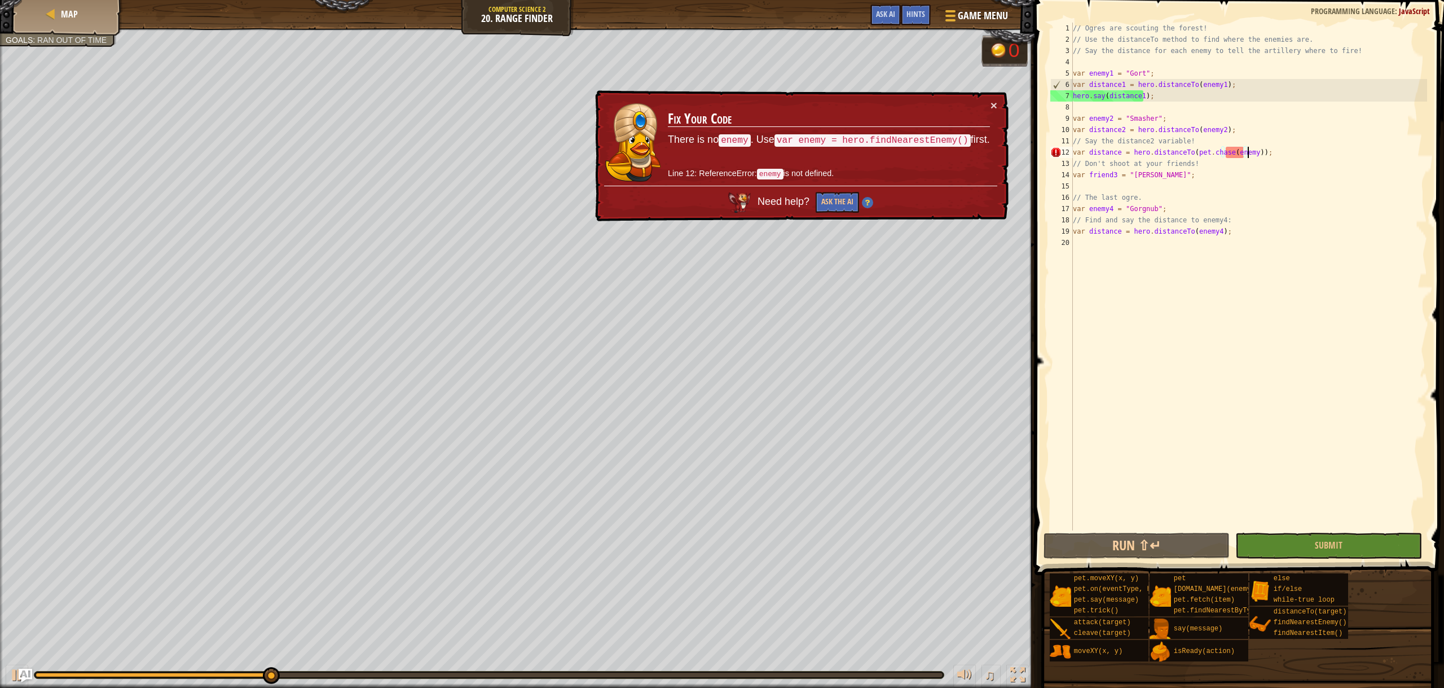
click at [1248, 152] on div "// Ogres are scouting the forest! // Use the distanceTo method to find where th…" at bounding box center [1249, 288] width 357 height 530
click at [1246, 153] on div "// Ogres are scouting the forest! // Use the distanceTo method to find where th…" at bounding box center [1249, 288] width 357 height 530
click at [1242, 156] on div "// Ogres are scouting the forest! // Use the distanceTo method to find where th…" at bounding box center [1249, 288] width 357 height 530
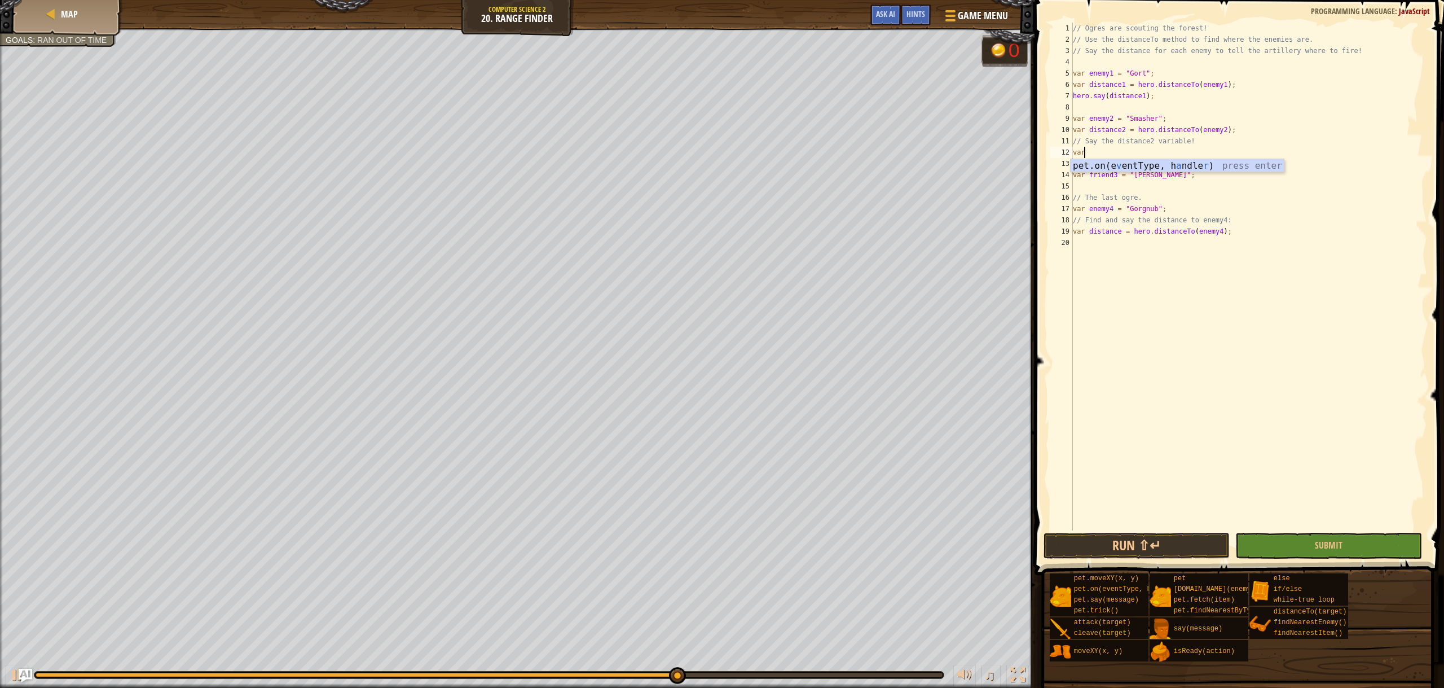
scroll to position [5, 0]
type textarea "v"
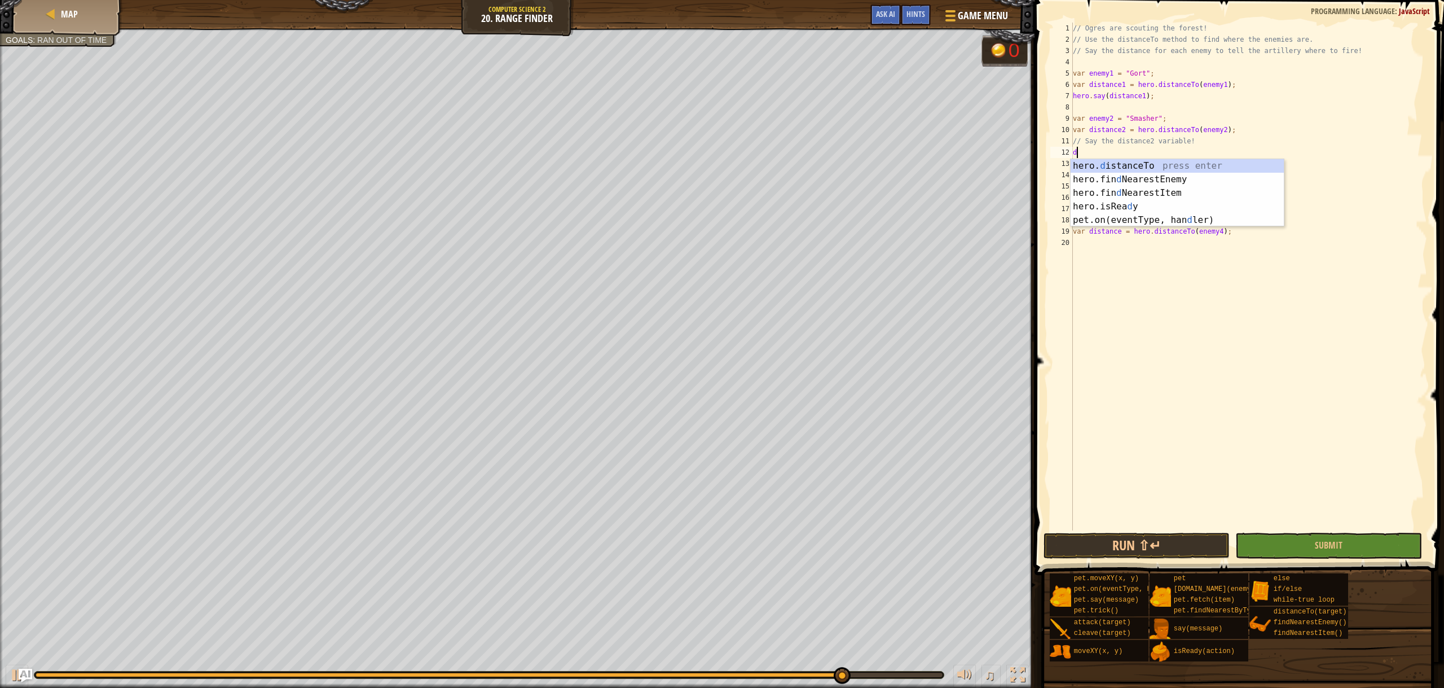
click at [1171, 158] on div "// Ogres are scouting the forest! // Use the distanceTo method to find where th…" at bounding box center [1249, 288] width 357 height 530
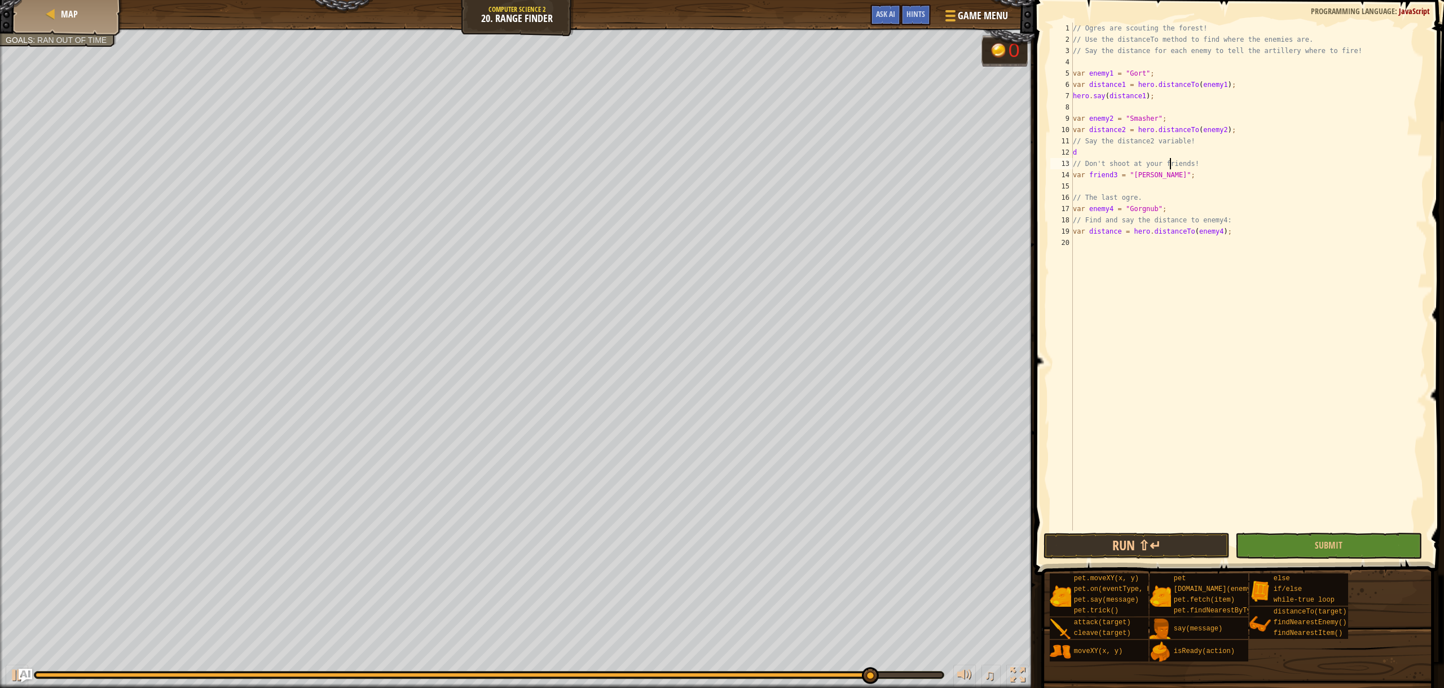
click at [1162, 153] on div "// Ogres are scouting the forest! // Use the distanceTo method to find where th…" at bounding box center [1249, 288] width 357 height 530
type textarea "d"
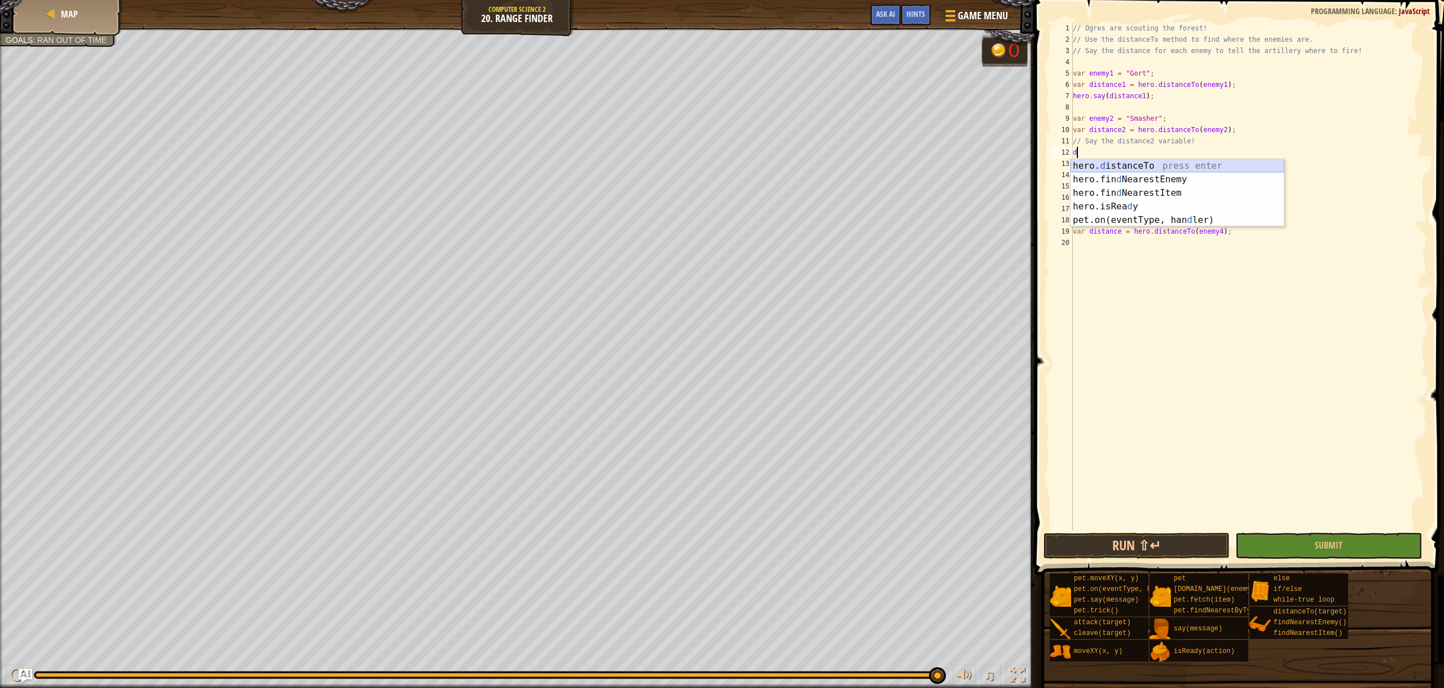
click at [1151, 160] on div "hero. d istanceTo press enter hero.fin d NearestEnemy press enter hero.fin d Ne…" at bounding box center [1177, 206] width 213 height 95
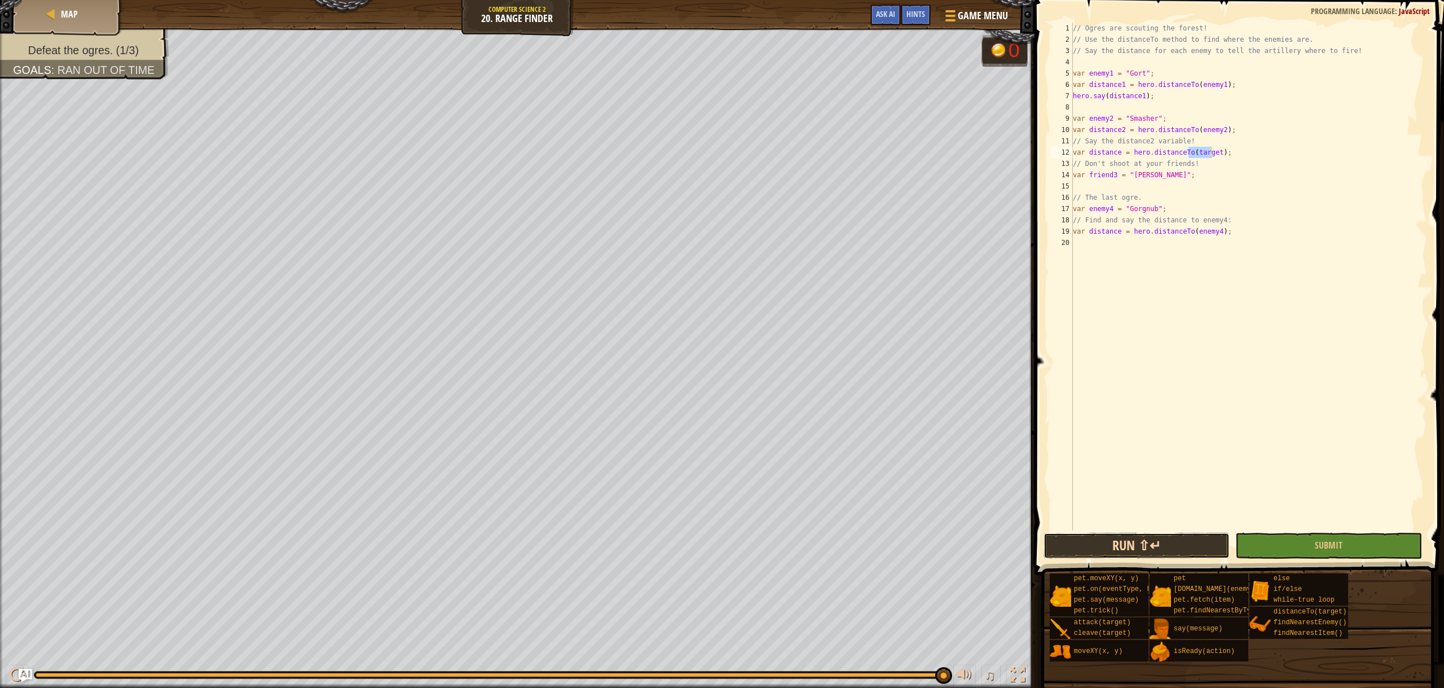
click at [1125, 537] on button "Run ⇧↵" at bounding box center [1137, 546] width 187 height 26
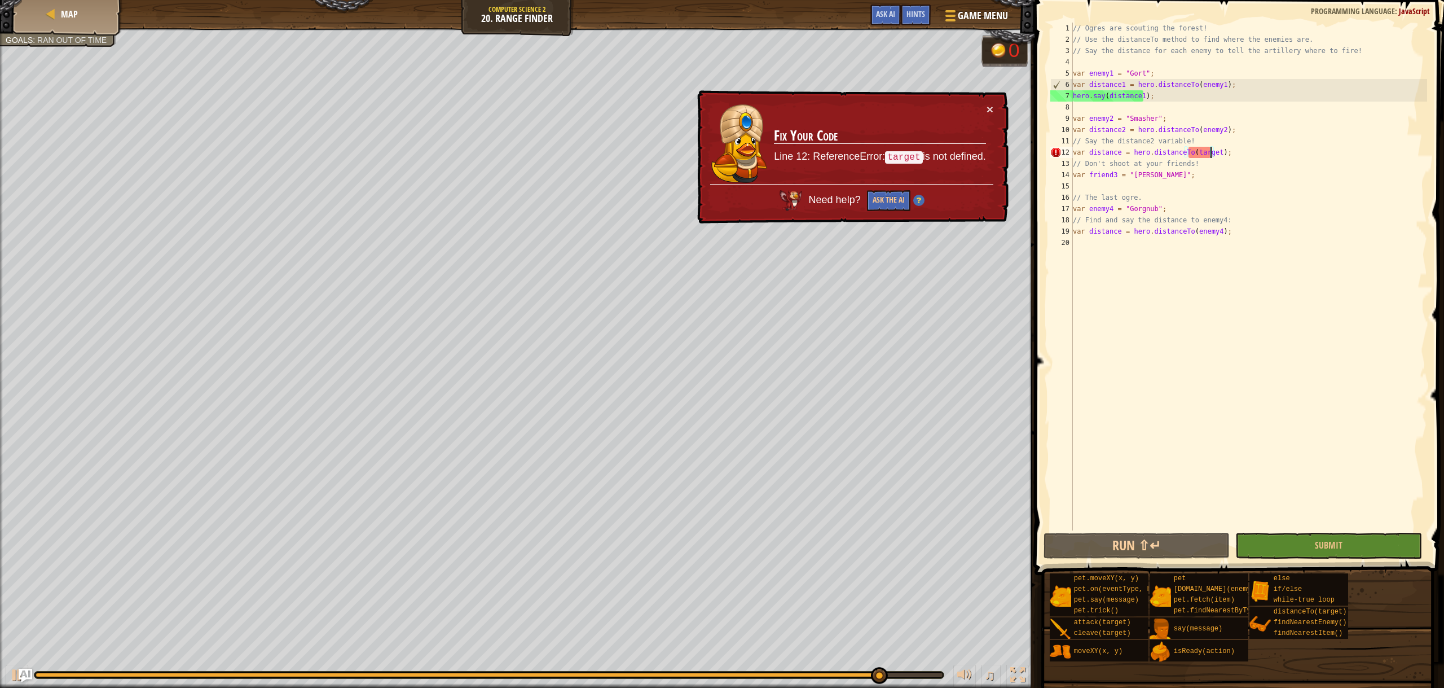
click at [984, 117] on td "Fix Your Code Line 12: ReferenceError: target is not defined." at bounding box center [879, 143] width 213 height 81
click at [991, 108] on button "×" at bounding box center [990, 109] width 7 height 12
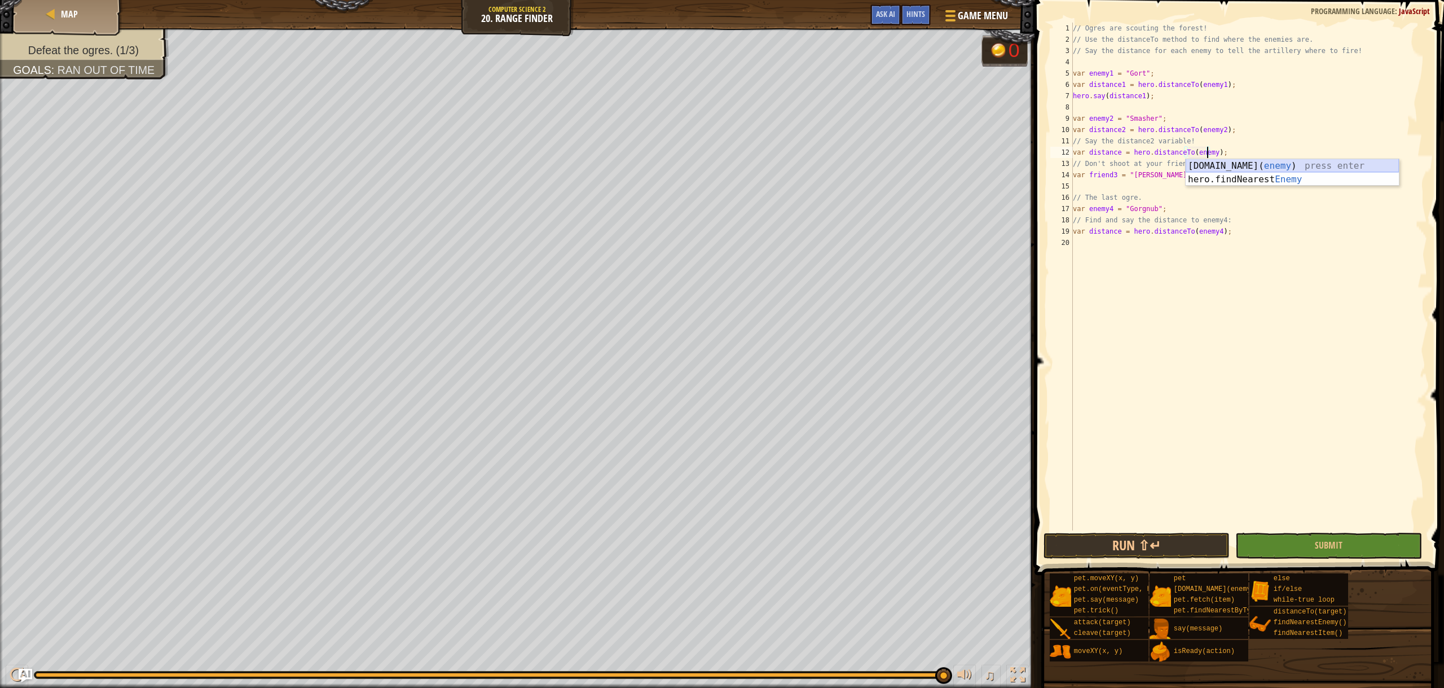
scroll to position [5, 11]
click at [1087, 543] on button "Run ⇧↵" at bounding box center [1137, 546] width 187 height 26
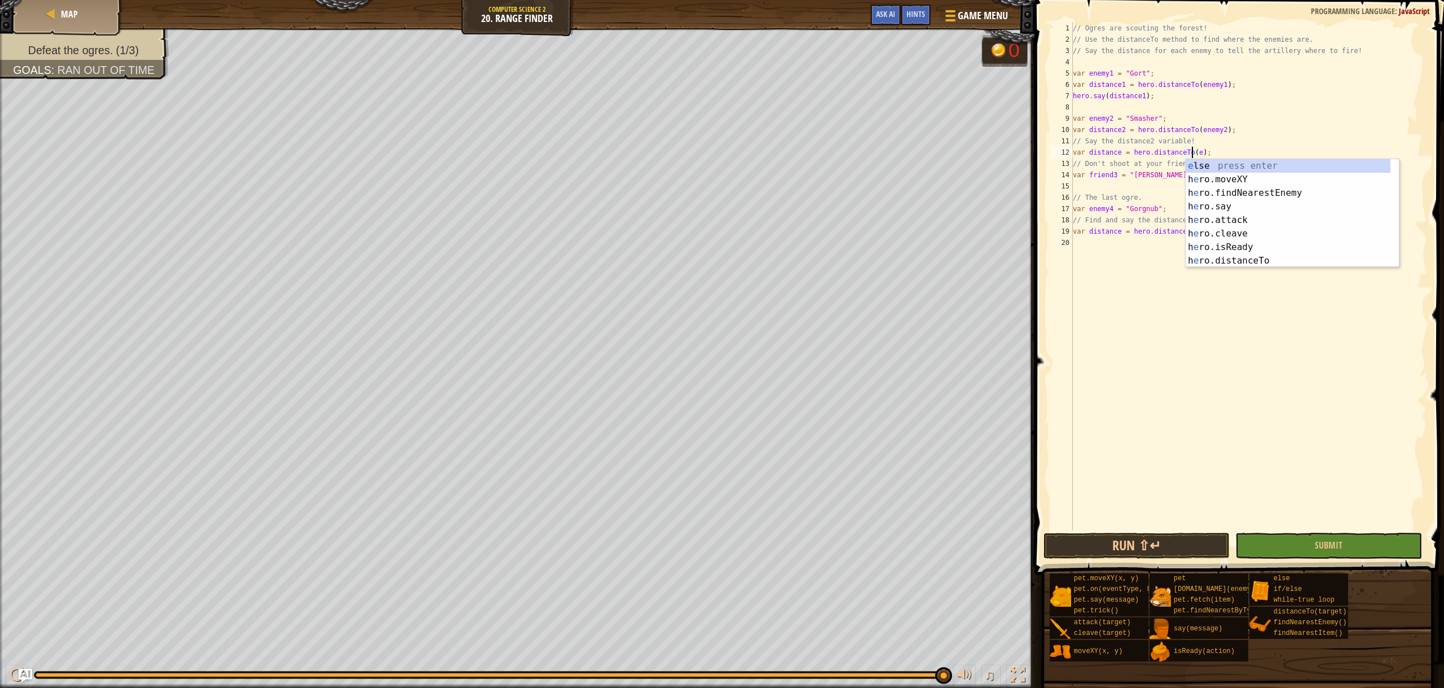
scroll to position [5, 10]
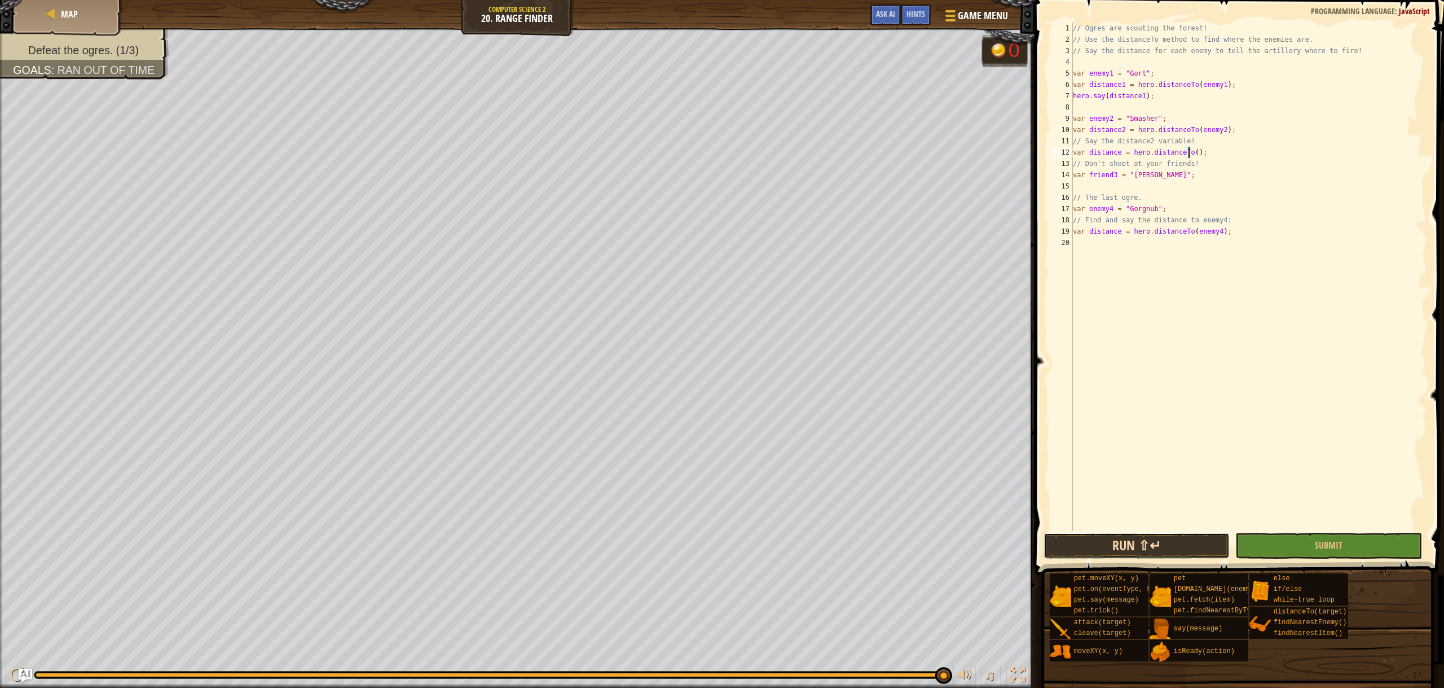
click at [1134, 549] on button "Run ⇧↵" at bounding box center [1137, 546] width 187 height 26
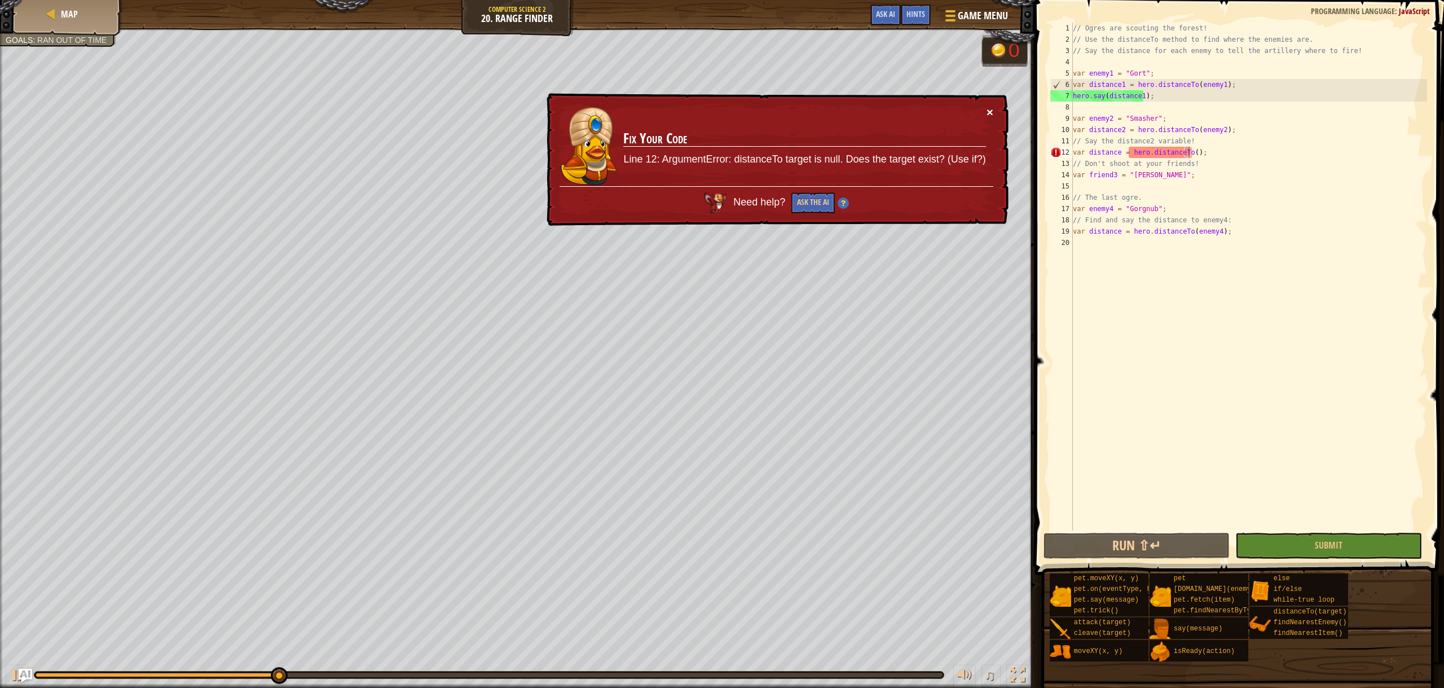
click at [992, 108] on button "×" at bounding box center [990, 112] width 7 height 12
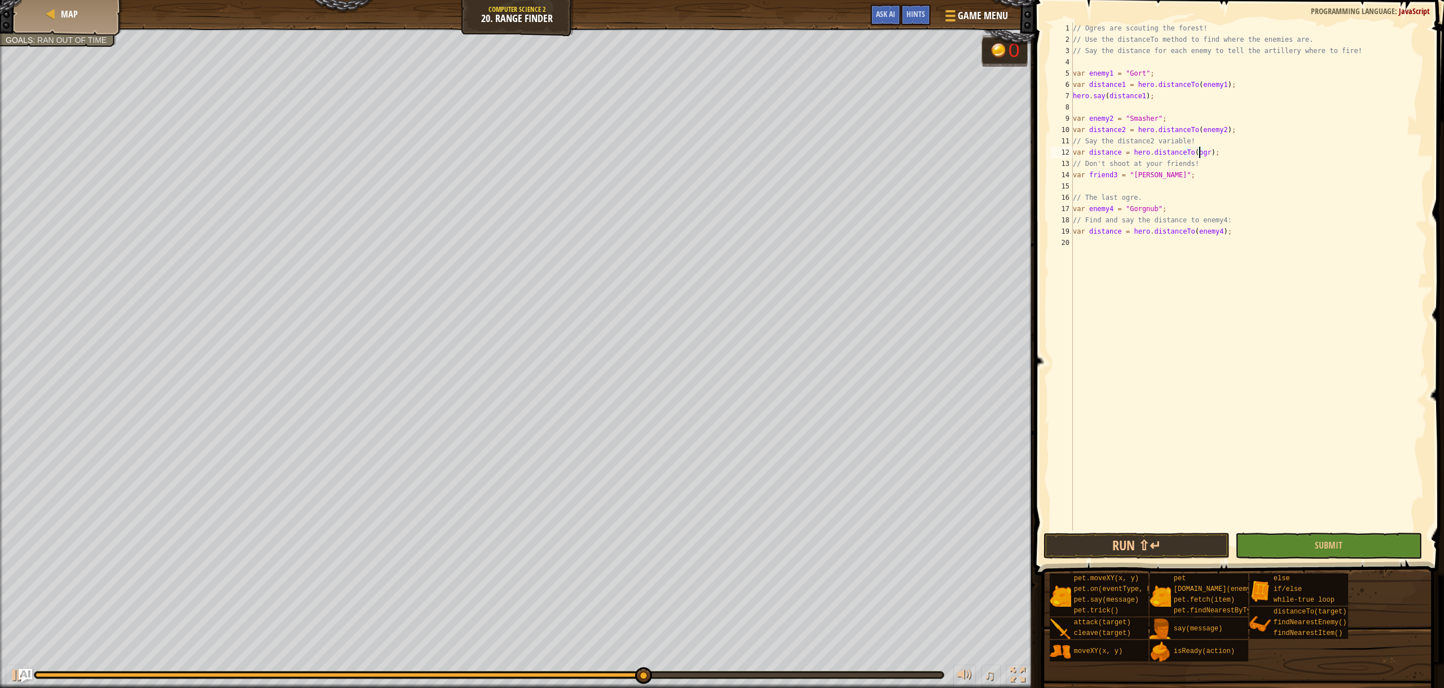
scroll to position [5, 11]
click at [1120, 535] on button "Run ⇧↵" at bounding box center [1137, 546] width 187 height 26
click at [1197, 169] on div "[DOMAIN_NAME]( enemy ) press enter hero.findNearest Enemy press enter" at bounding box center [1292, 186] width 213 height 54
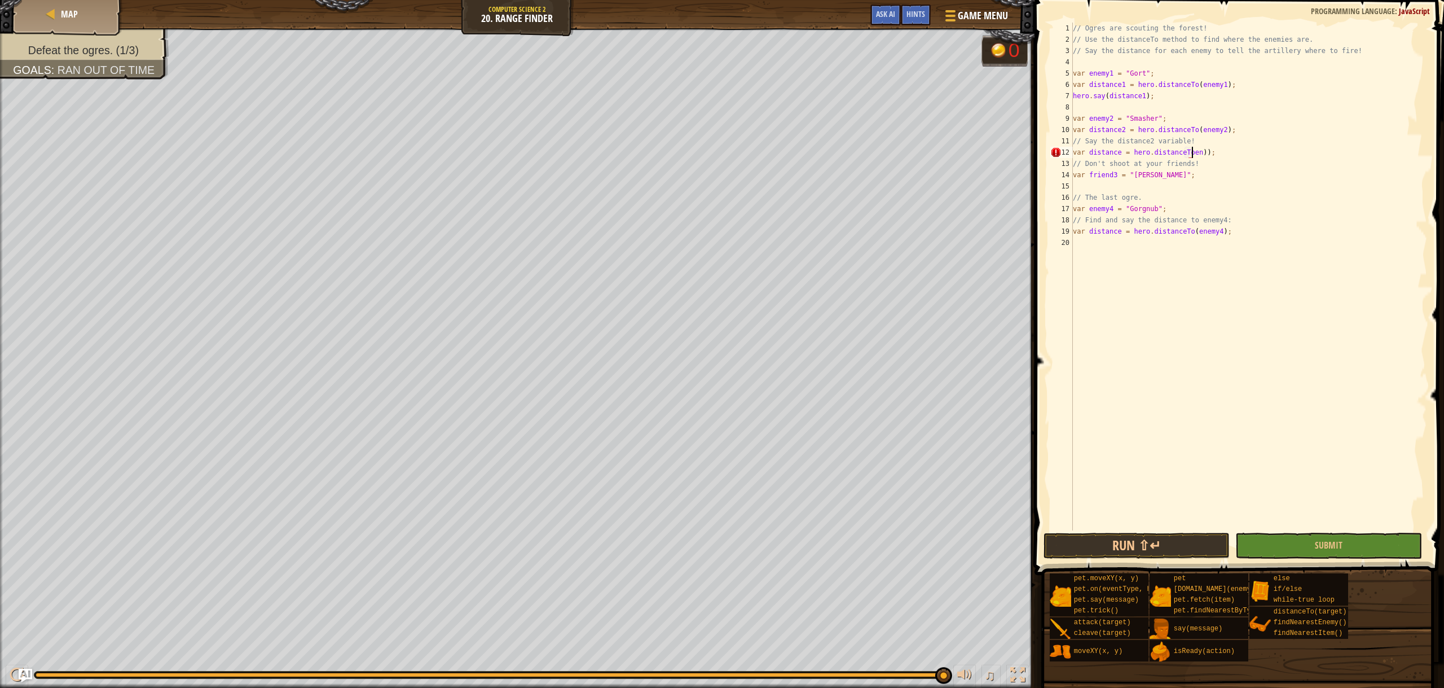
scroll to position [5, 10]
click at [1207, 155] on div "// Ogres are scouting the forest! // Use the distanceTo method to find where th…" at bounding box center [1249, 288] width 357 height 530
click at [1194, 160] on div "hero.distanceTo press enter" at bounding box center [1233, 179] width 213 height 41
type textarea "var distance = hero.distanceTo(target);"
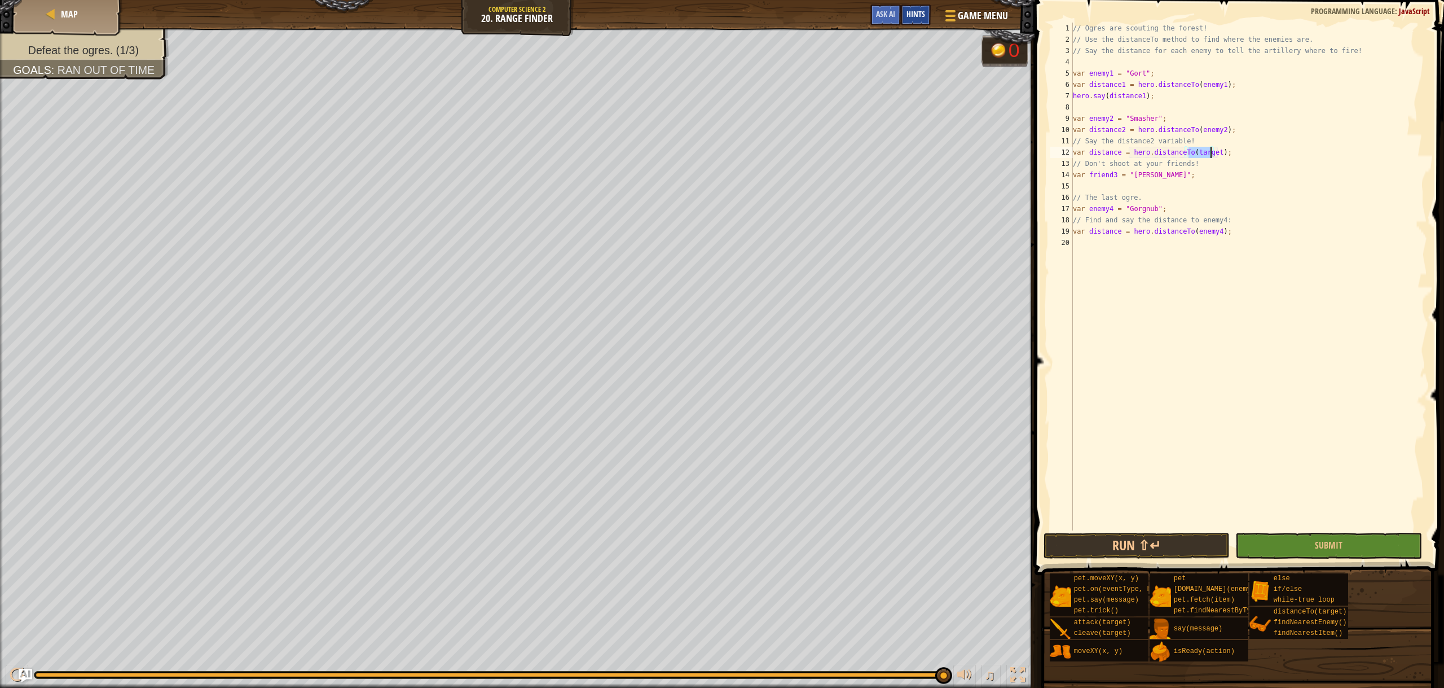
click at [916, 14] on span "Hints" at bounding box center [916, 13] width 19 height 11
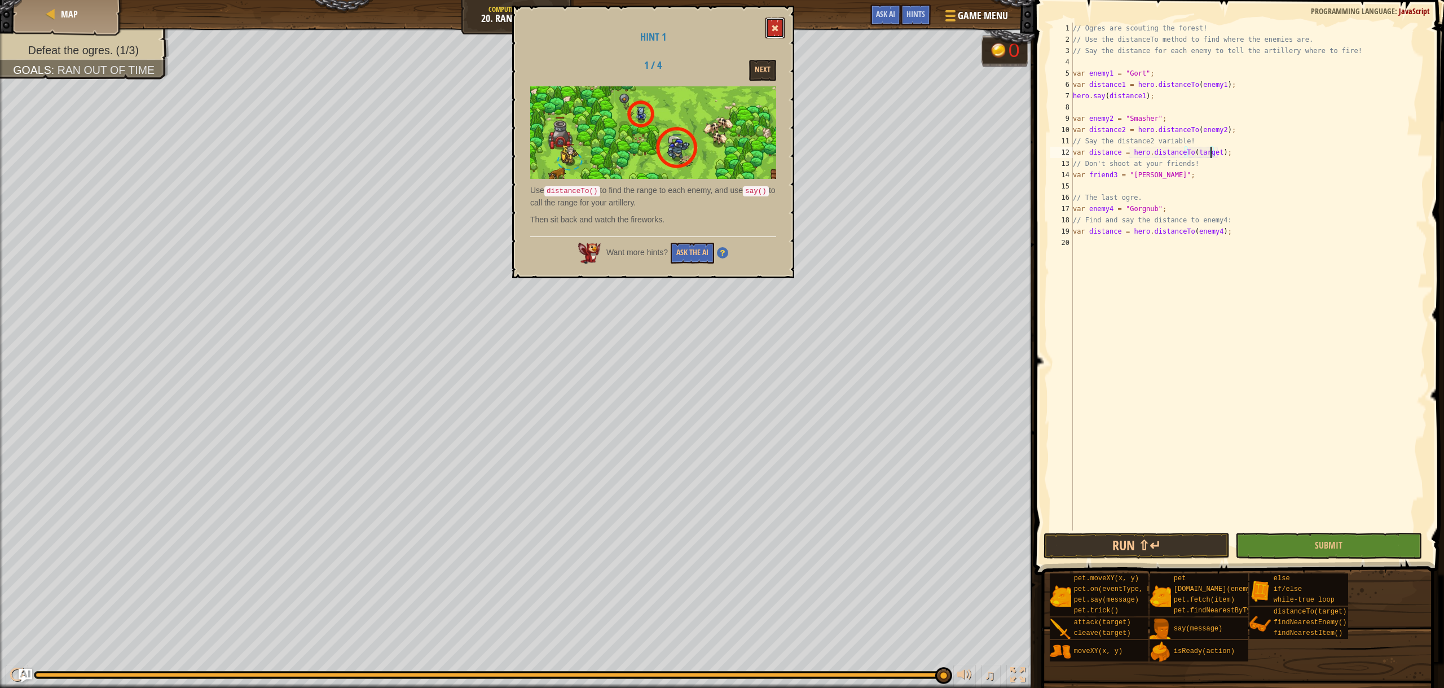
click at [773, 26] on span at bounding box center [775, 28] width 8 height 8
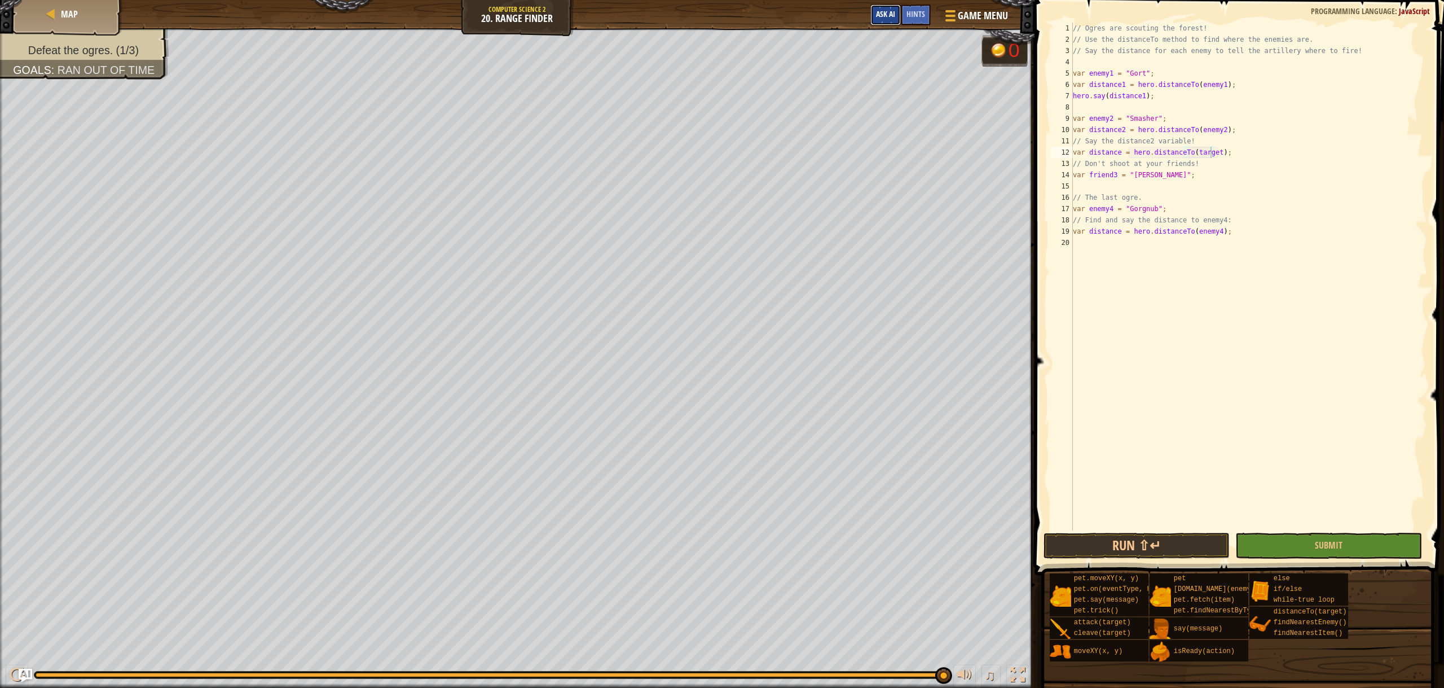
click at [872, 11] on button "Ask AI" at bounding box center [885, 15] width 30 height 21
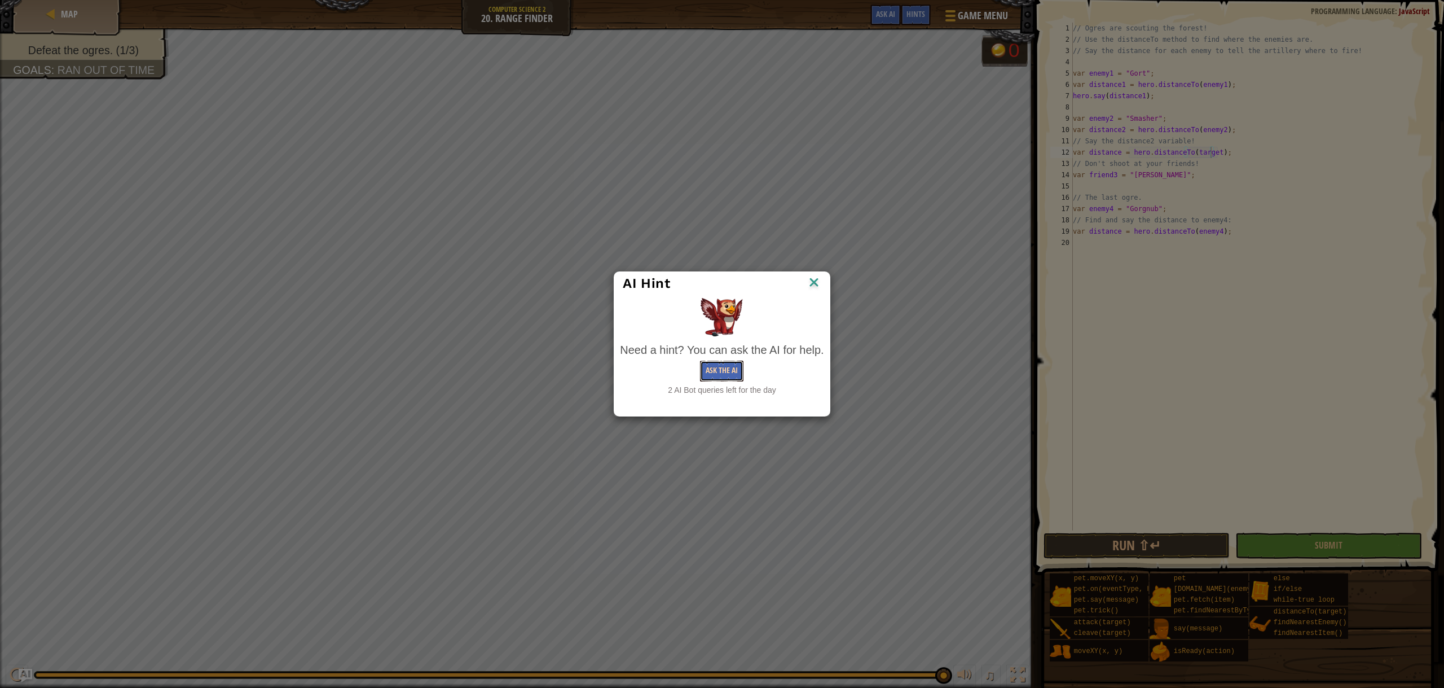
click at [732, 366] on button "Ask the AI" at bounding box center [721, 370] width 43 height 21
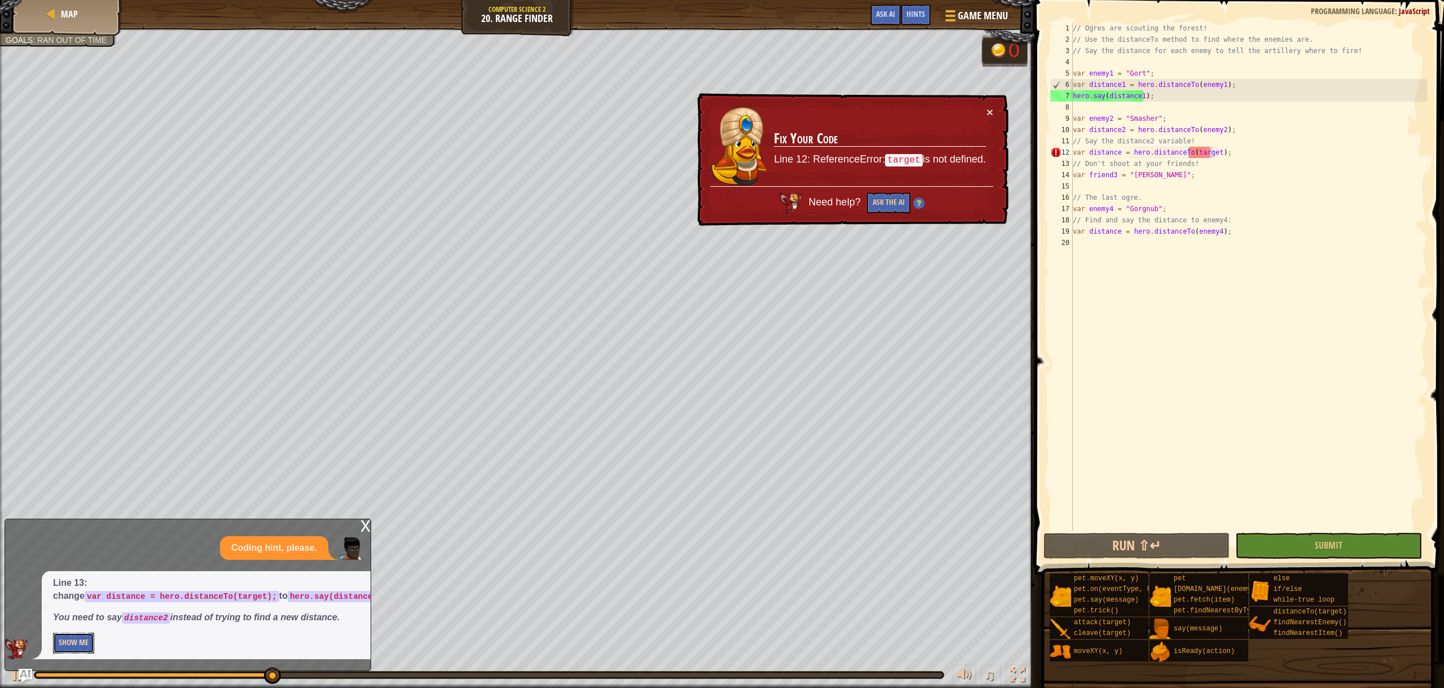
click at [67, 636] on button "Show Me" at bounding box center [73, 642] width 41 height 21
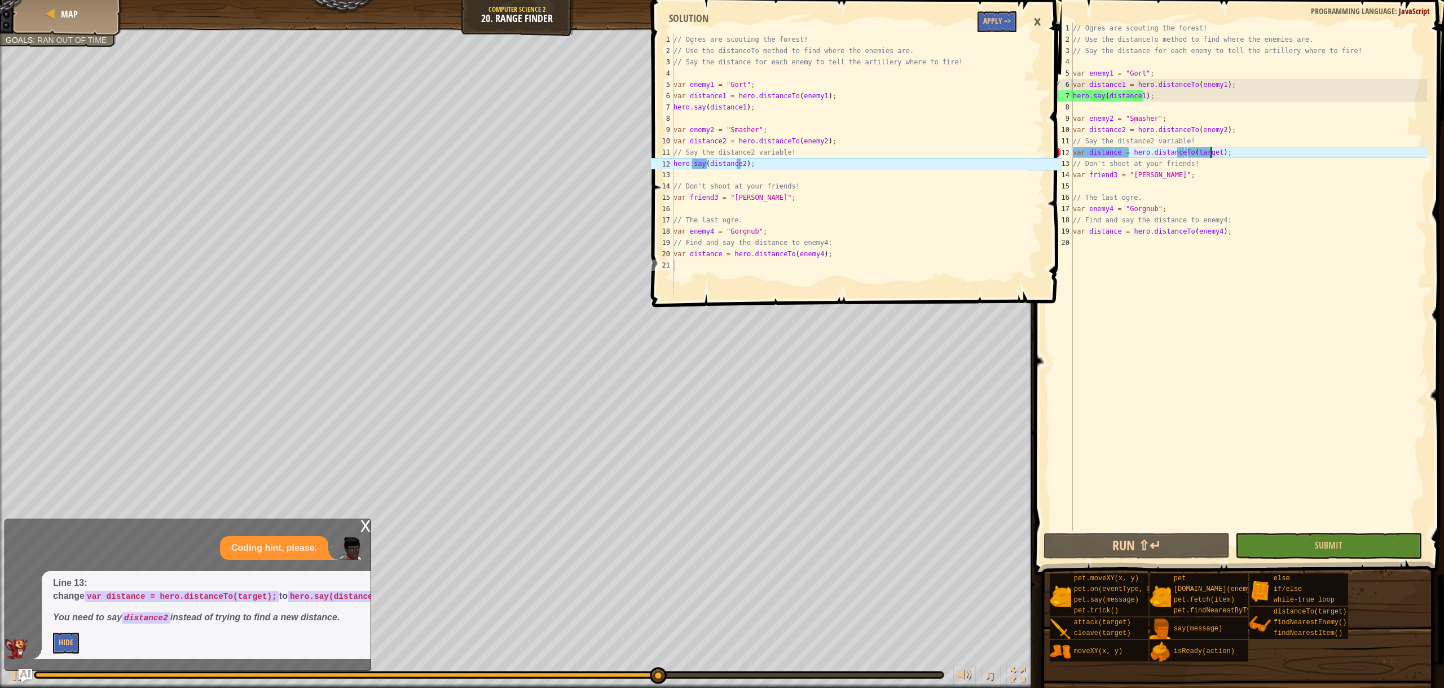
click at [1039, 17] on div "×" at bounding box center [1037, 22] width 19 height 26
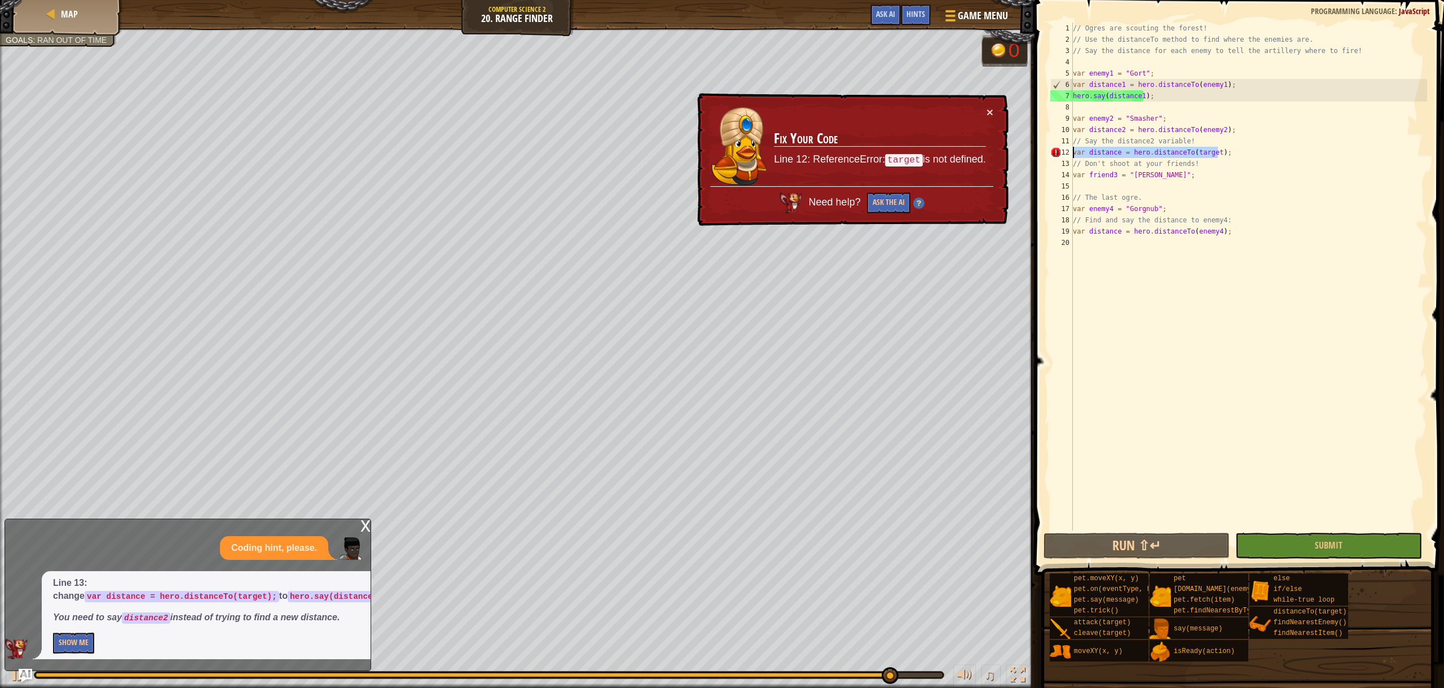
drag, startPoint x: 1226, startPoint y: 153, endPoint x: 1072, endPoint y: 151, distance: 154.0
click at [1072, 151] on div "var distance = hero.distanceTo(target); 1 2 3 4 5 6 7 8 9 10 11 12 13 14 15 16 …" at bounding box center [1237, 277] width 379 height 508
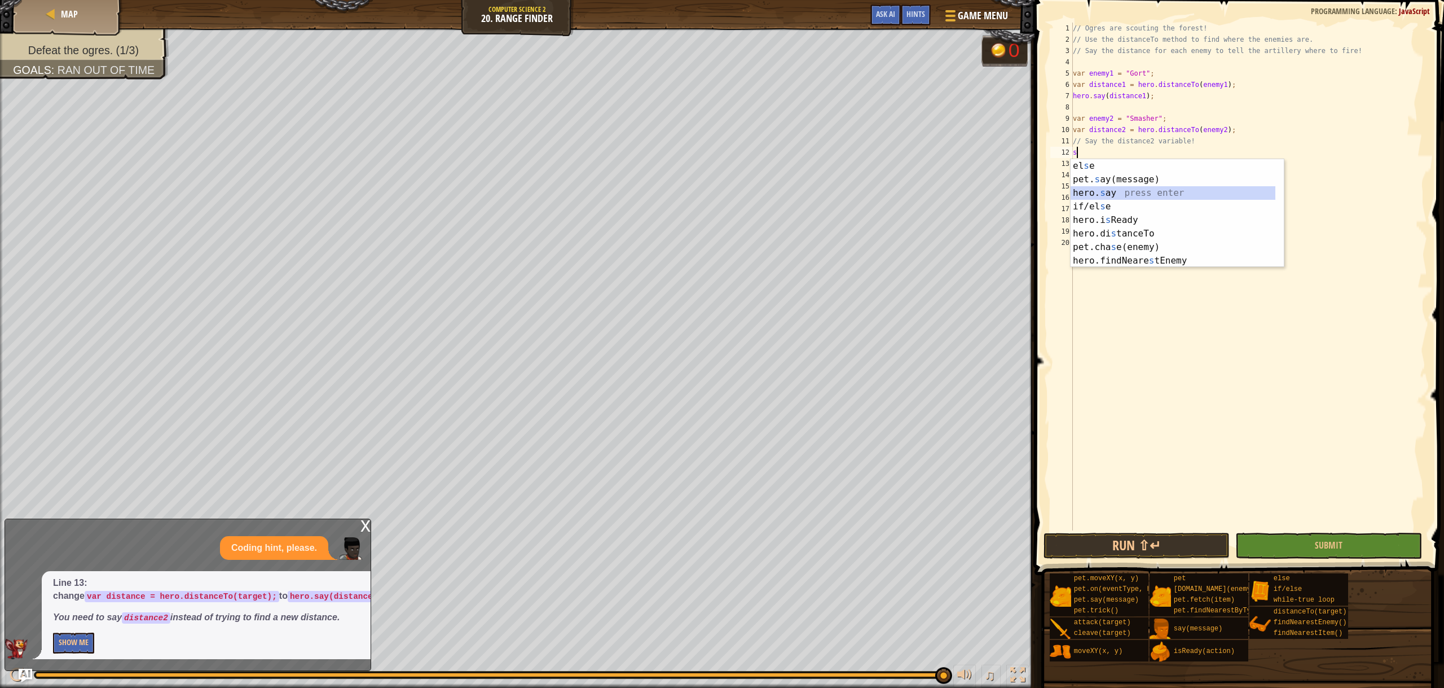
click at [1094, 191] on div "el s e press enter pet. s ay(message) press enter hero. s ay press enter if/el …" at bounding box center [1177, 226] width 213 height 135
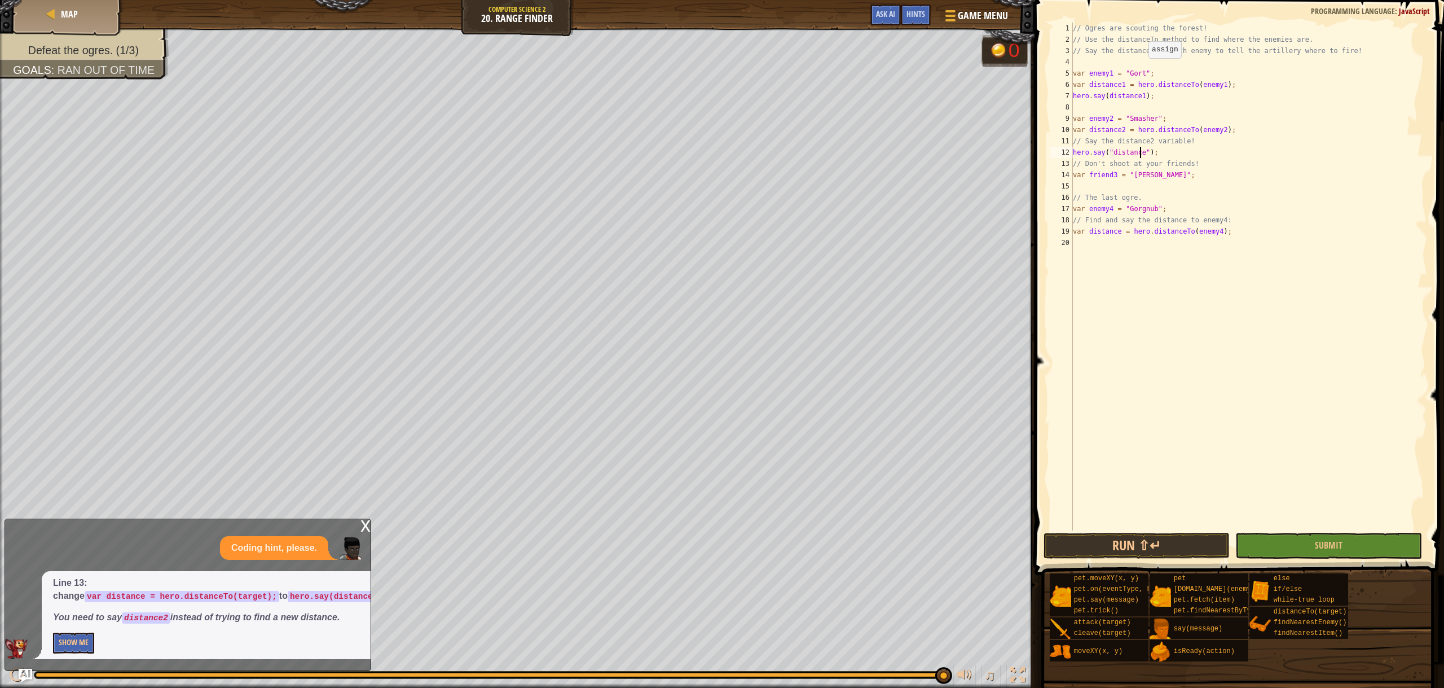
scroll to position [5, 6]
type textarea "hero.say("distance2");"
click at [1112, 554] on button "Run ⇧↵" at bounding box center [1137, 546] width 187 height 26
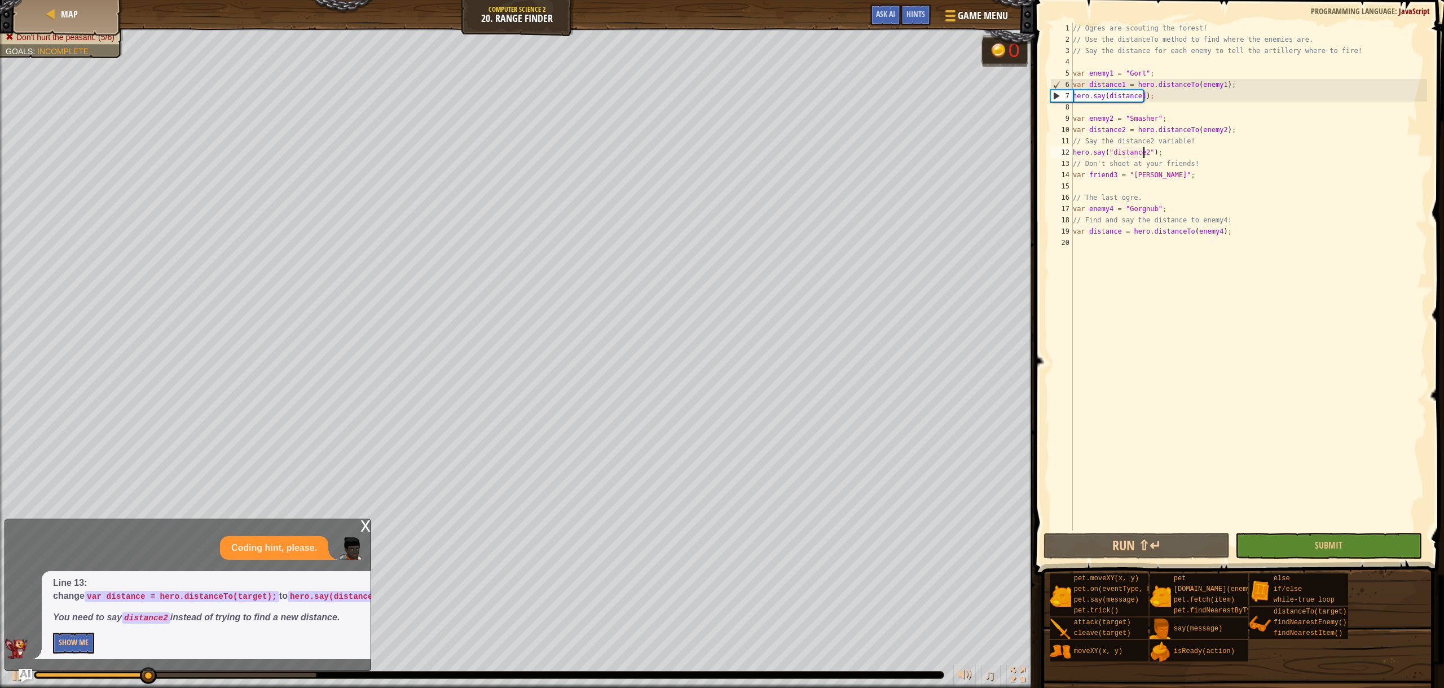
click at [369, 525] on div "x" at bounding box center [365, 524] width 10 height 11
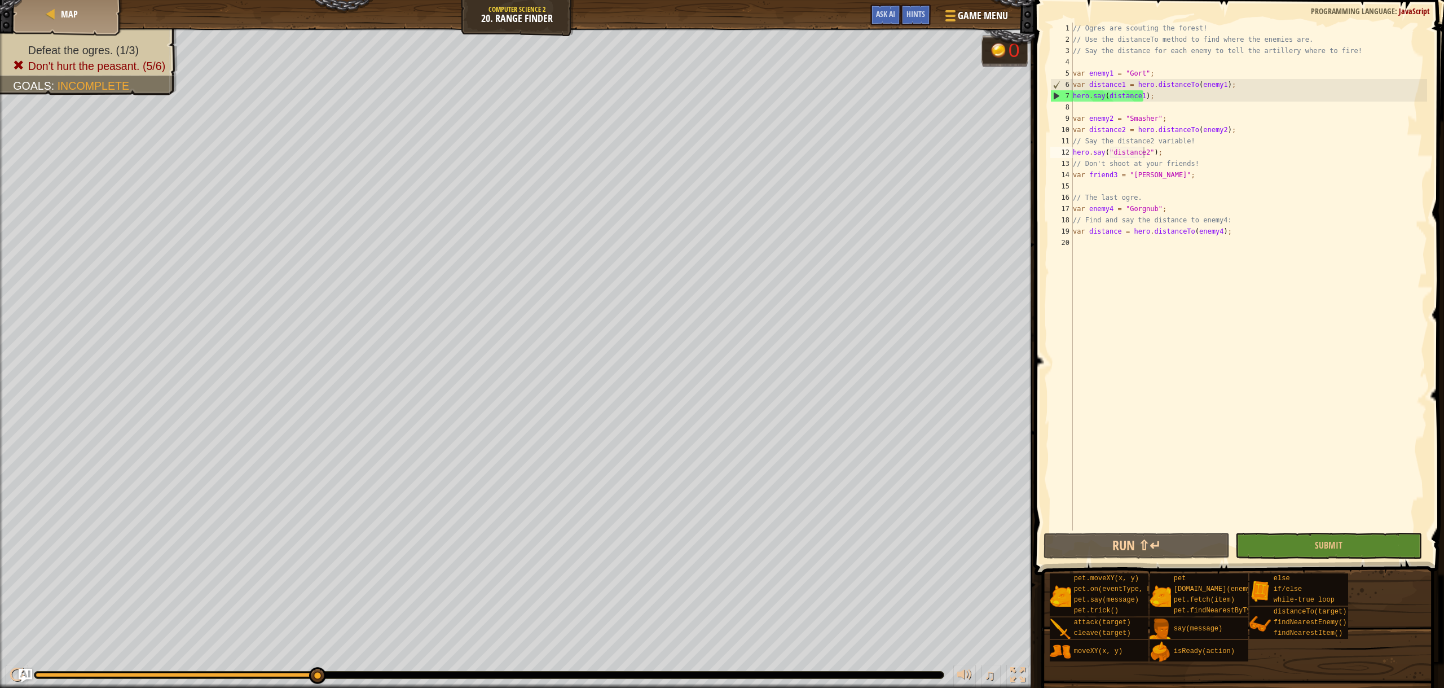
click at [1173, 153] on div "// Ogres are scouting the forest! // Use the distanceTo method to find where th…" at bounding box center [1249, 288] width 357 height 530
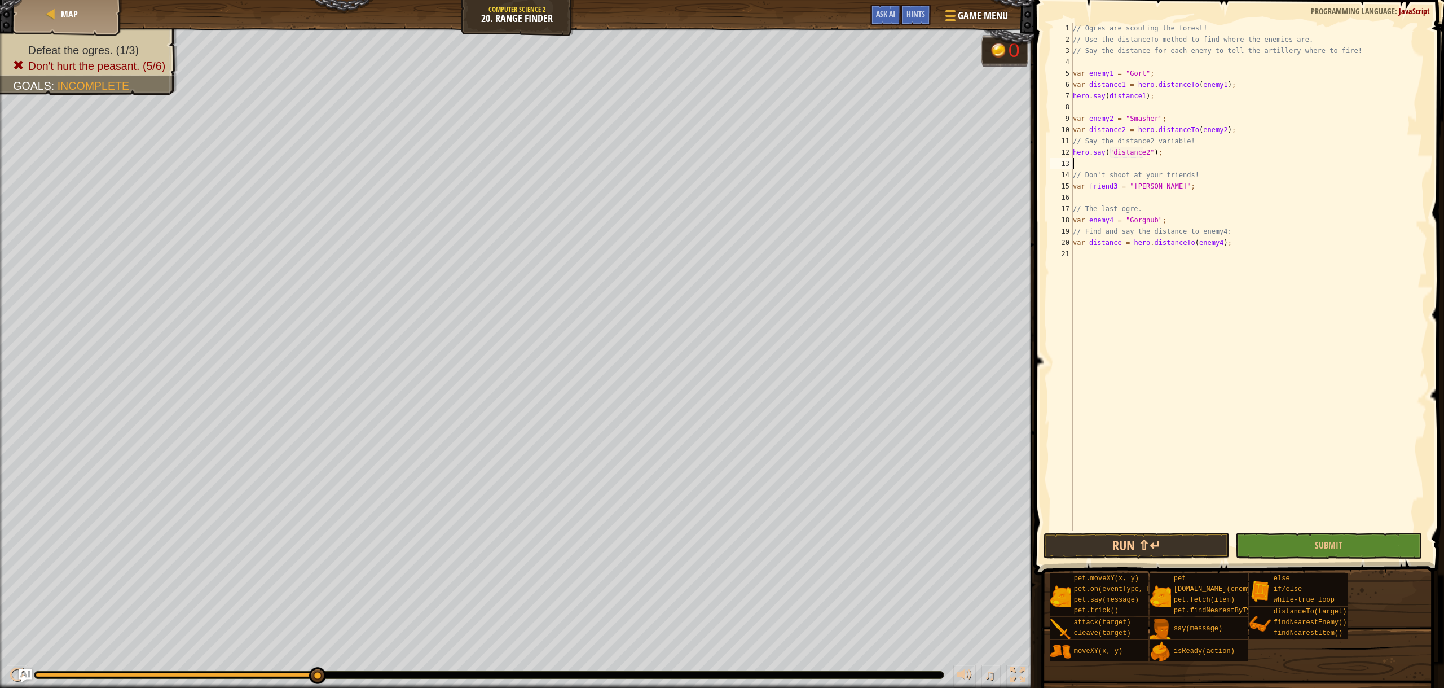
type textarea "d"
click at [1122, 166] on div "// Ogres are scouting the forest! // Use the distanceTo method to find where th…" at bounding box center [1249, 288] width 357 height 530
type textarea "f"
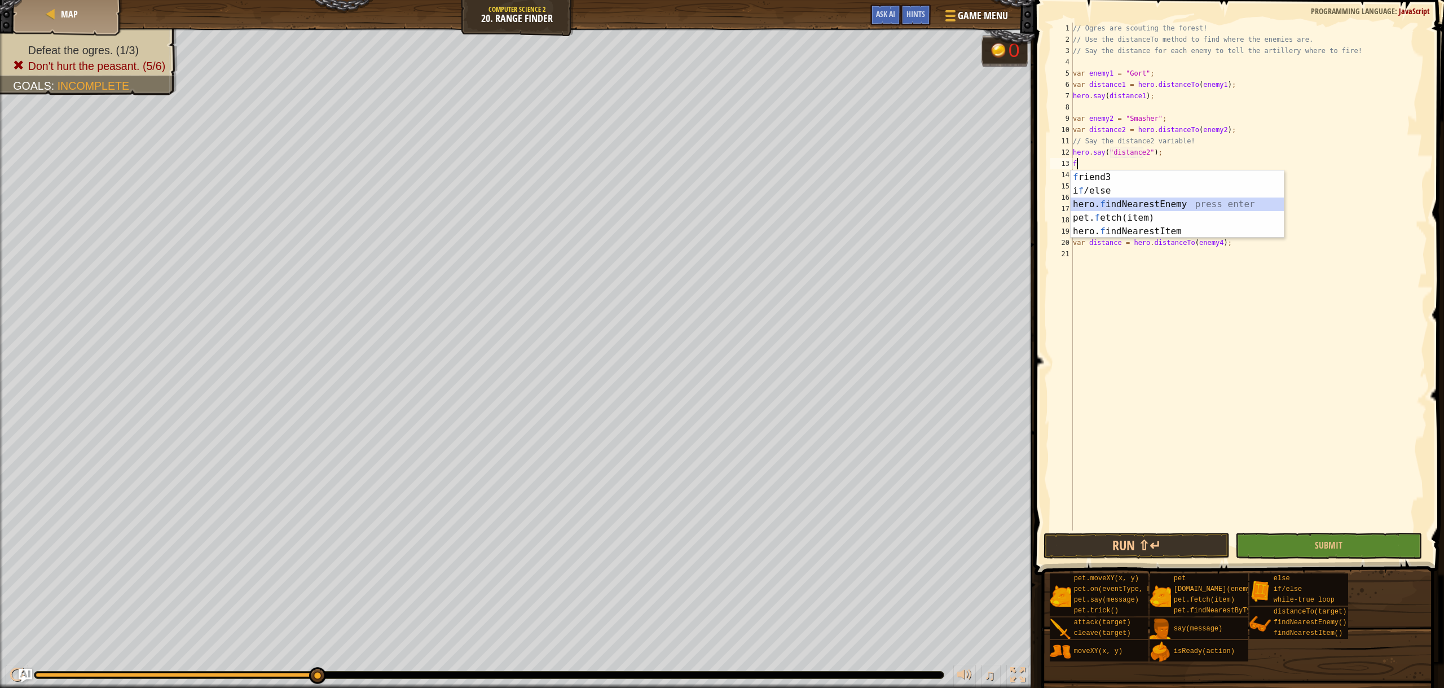
click at [1123, 206] on div "f riend3 press enter i f /else press enter hero. f indNearestEnemy press enter …" at bounding box center [1177, 217] width 213 height 95
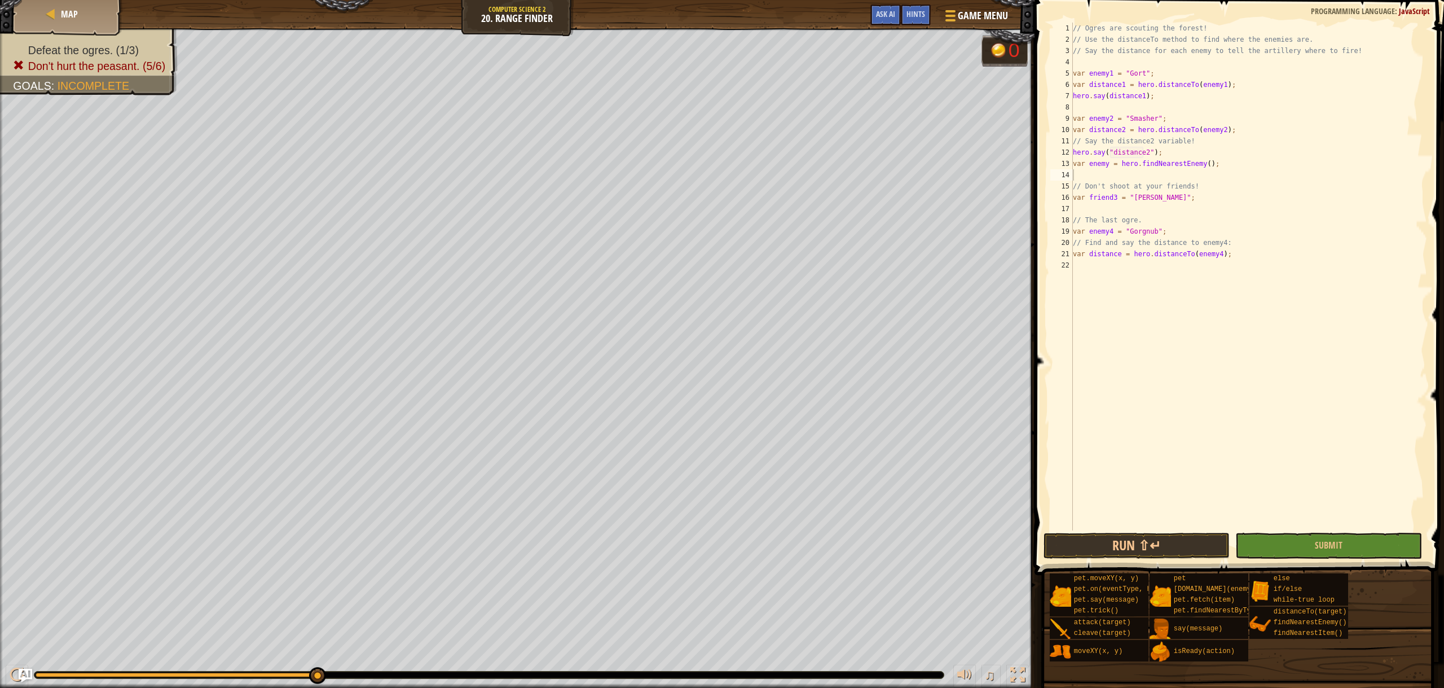
click at [1091, 179] on div "// Ogres are scouting the forest! // Use the distanceTo method to find where th…" at bounding box center [1249, 288] width 357 height 530
click at [1107, 176] on div "// Ogres are scouting the forest! // Use the distanceTo method to find where th…" at bounding box center [1249, 288] width 357 height 530
click at [1140, 544] on button "Run ⇧↵" at bounding box center [1137, 546] width 187 height 26
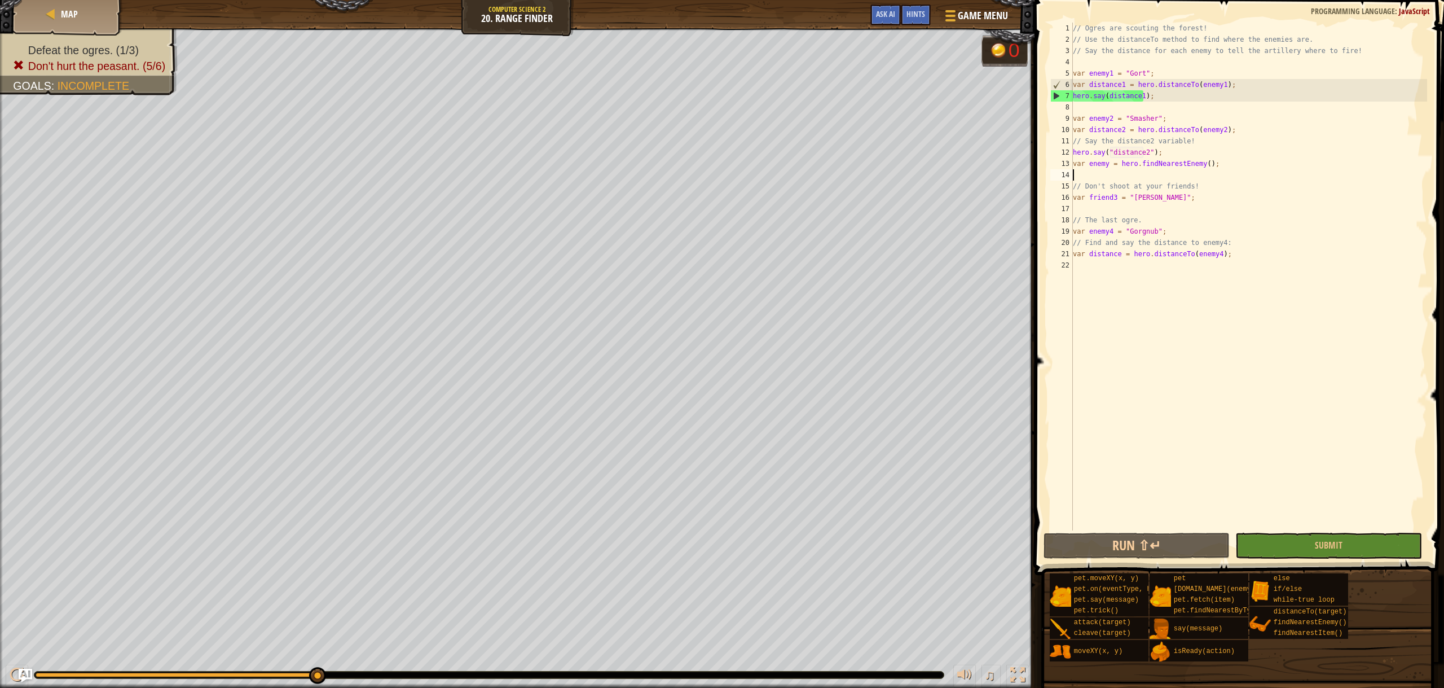
click at [1105, 177] on div "// Ogres are scouting the forest! // Use the distanceTo method to find where th…" at bounding box center [1249, 288] width 357 height 530
drag, startPoint x: 1209, startPoint y: 163, endPoint x: 1075, endPoint y: 168, distance: 134.3
click at [1075, 168] on div "// Ogres are scouting the forest! // Use the distanceTo method to find where th…" at bounding box center [1249, 288] width 357 height 530
type textarea "var enemy = hero.findNearestEnemy();"
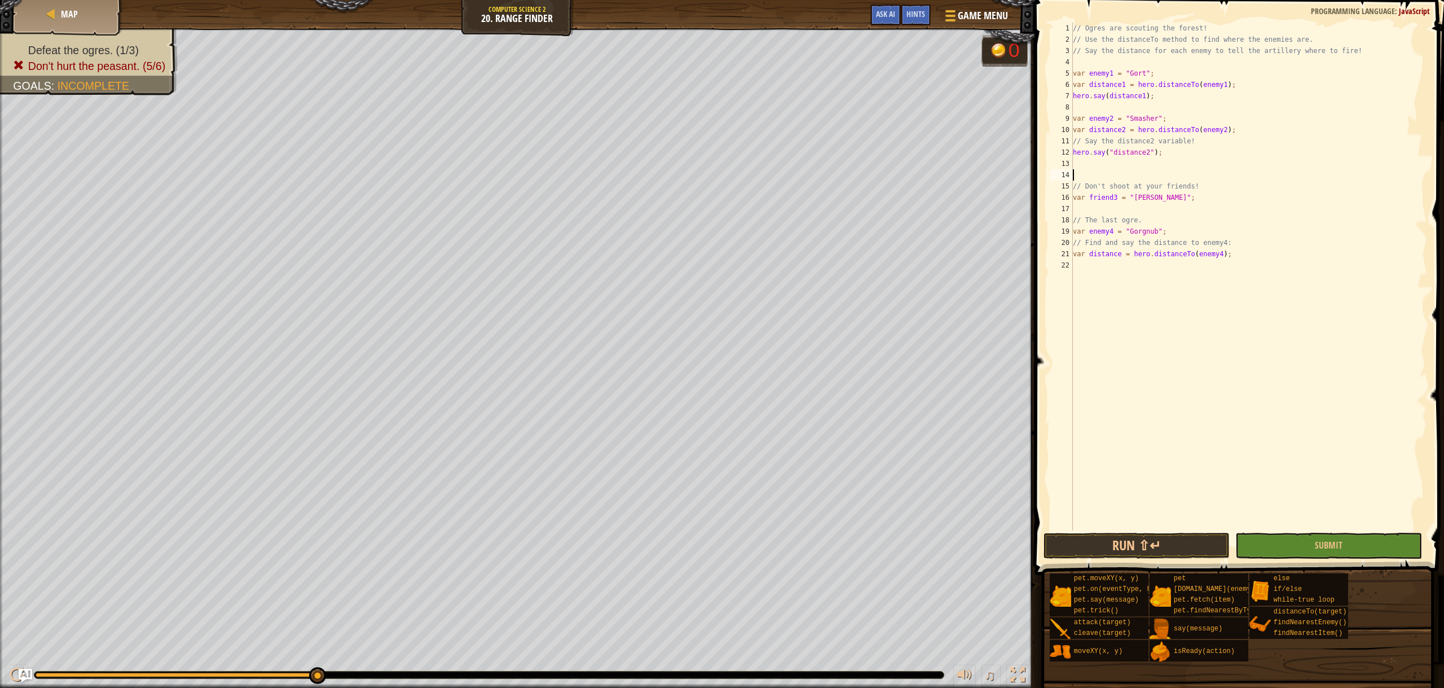
click at [1098, 176] on div "// Ogres are scouting the forest! // Use the distanceTo method to find where th…" at bounding box center [1249, 288] width 357 height 530
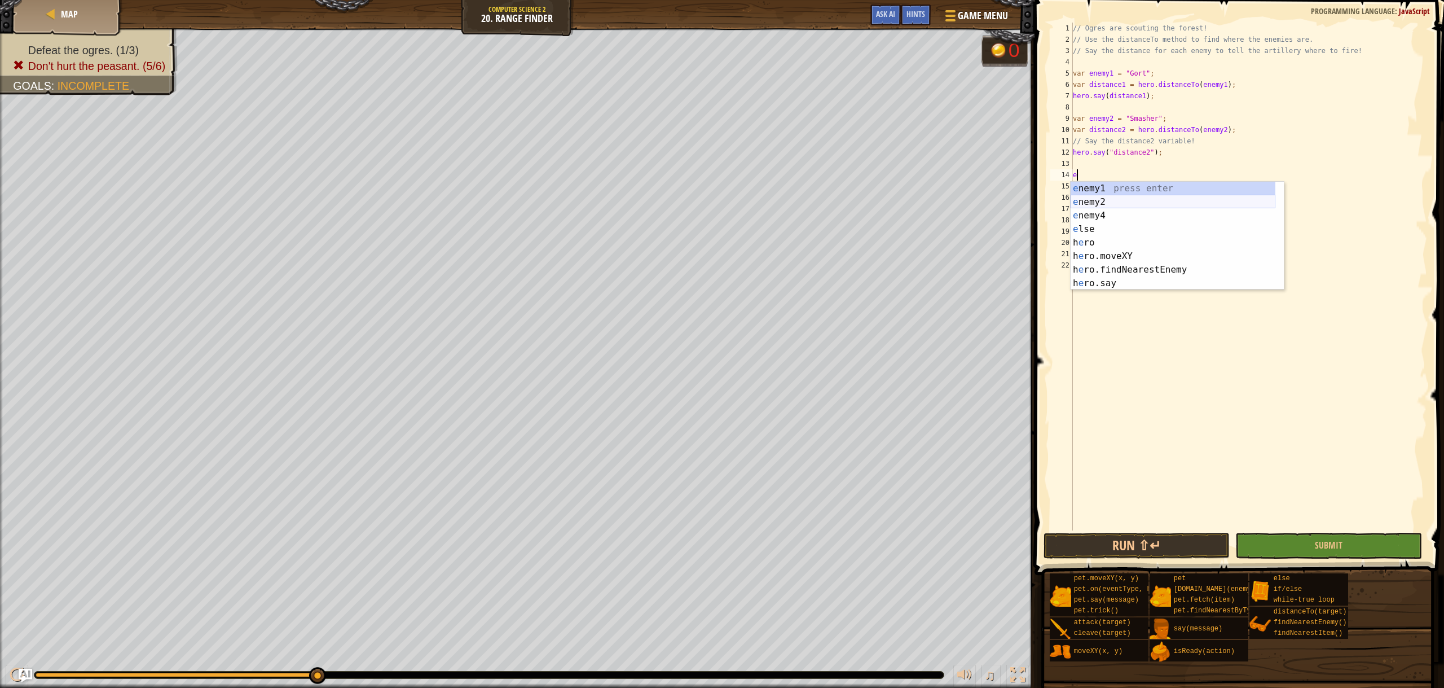
click at [1101, 200] on div "e nemy1 press enter e nemy2 press enter e nemy4 press enter e lse press enter h…" at bounding box center [1173, 249] width 205 height 135
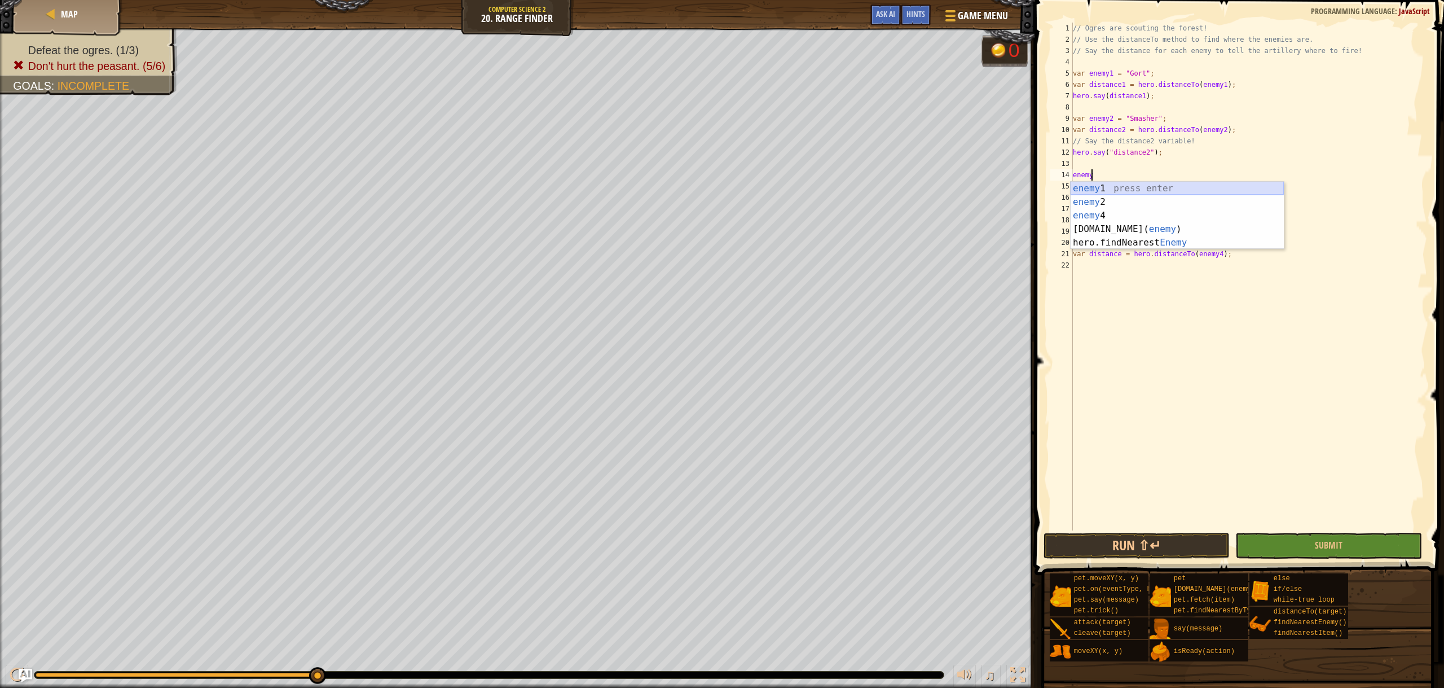
click at [1115, 186] on div "enemy 1 press enter enemy 2 press enter enemy 4 press enter [DOMAIN_NAME]( enem…" at bounding box center [1177, 229] width 213 height 95
type textarea "enemy1"
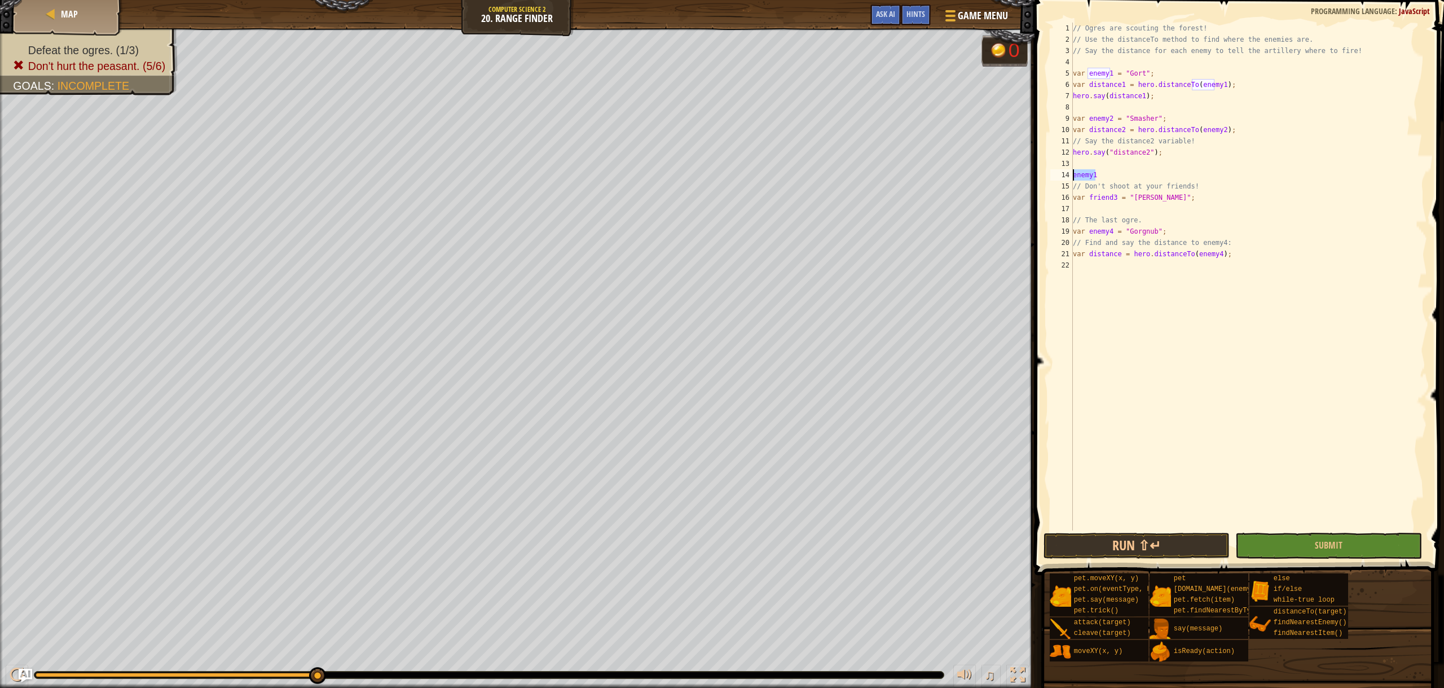
drag, startPoint x: 1098, startPoint y: 174, endPoint x: 1071, endPoint y: 172, distance: 27.2
click at [1071, 172] on div "enemy1 1 2 3 4 5 6 7 8 9 10 11 12 13 14 15 16 17 18 19 20 21 22 // Ogres are sc…" at bounding box center [1237, 277] width 379 height 508
click at [1145, 151] on div "// Ogres are scouting the forest! // Use the distanceTo method to find where th…" at bounding box center [1249, 288] width 357 height 530
click at [1136, 166] on div ""Gort " press enter" at bounding box center [1210, 179] width 213 height 41
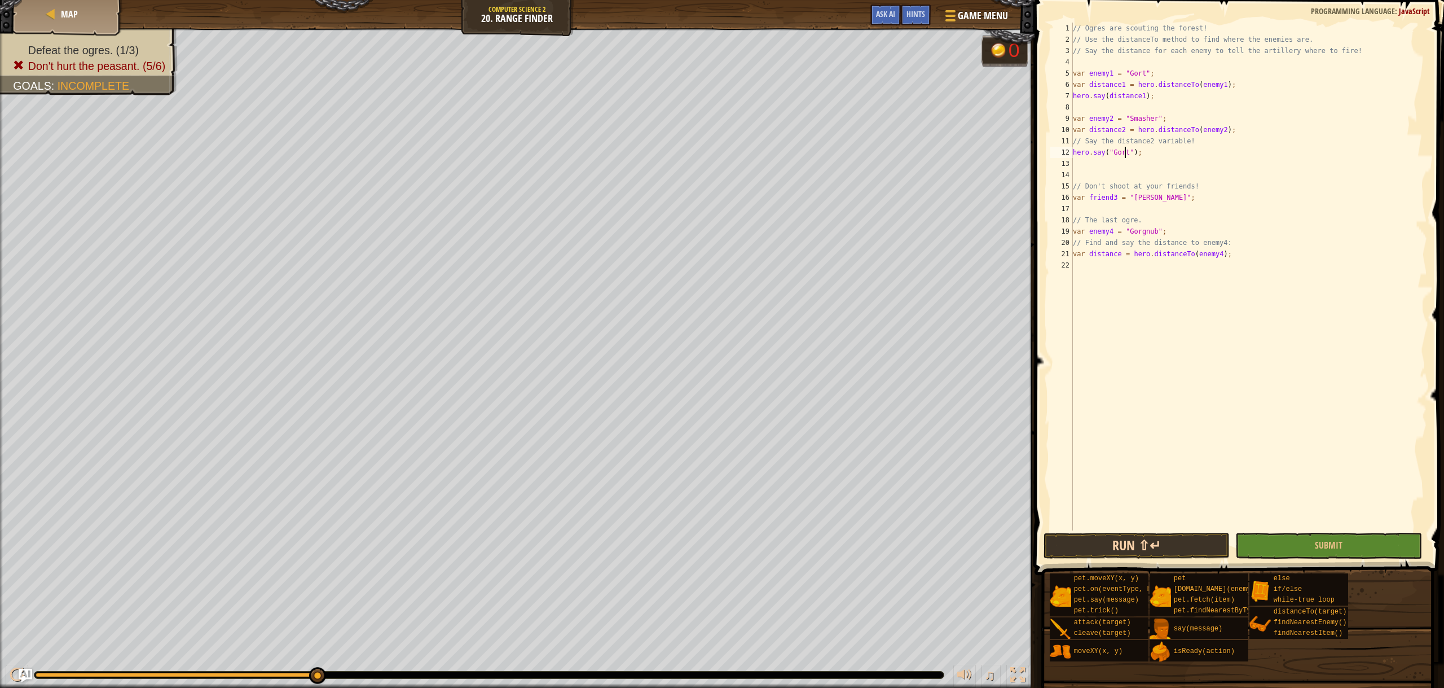
type textarea "hero.say("Gort");"
click at [1167, 547] on button "Run ⇧↵" at bounding box center [1137, 546] width 187 height 26
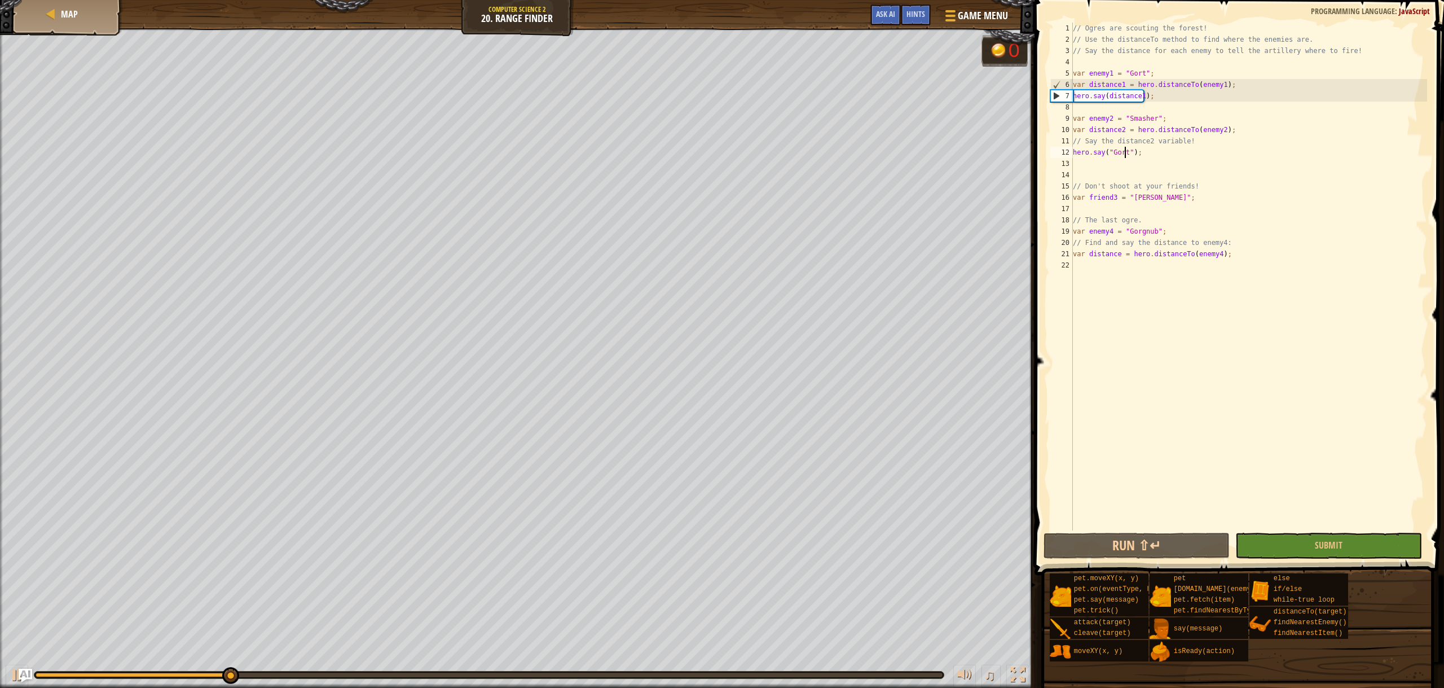
click at [1129, 165] on div "// Ogres are scouting the forest! // Use the distanceTo method to find where th…" at bounding box center [1249, 288] width 357 height 530
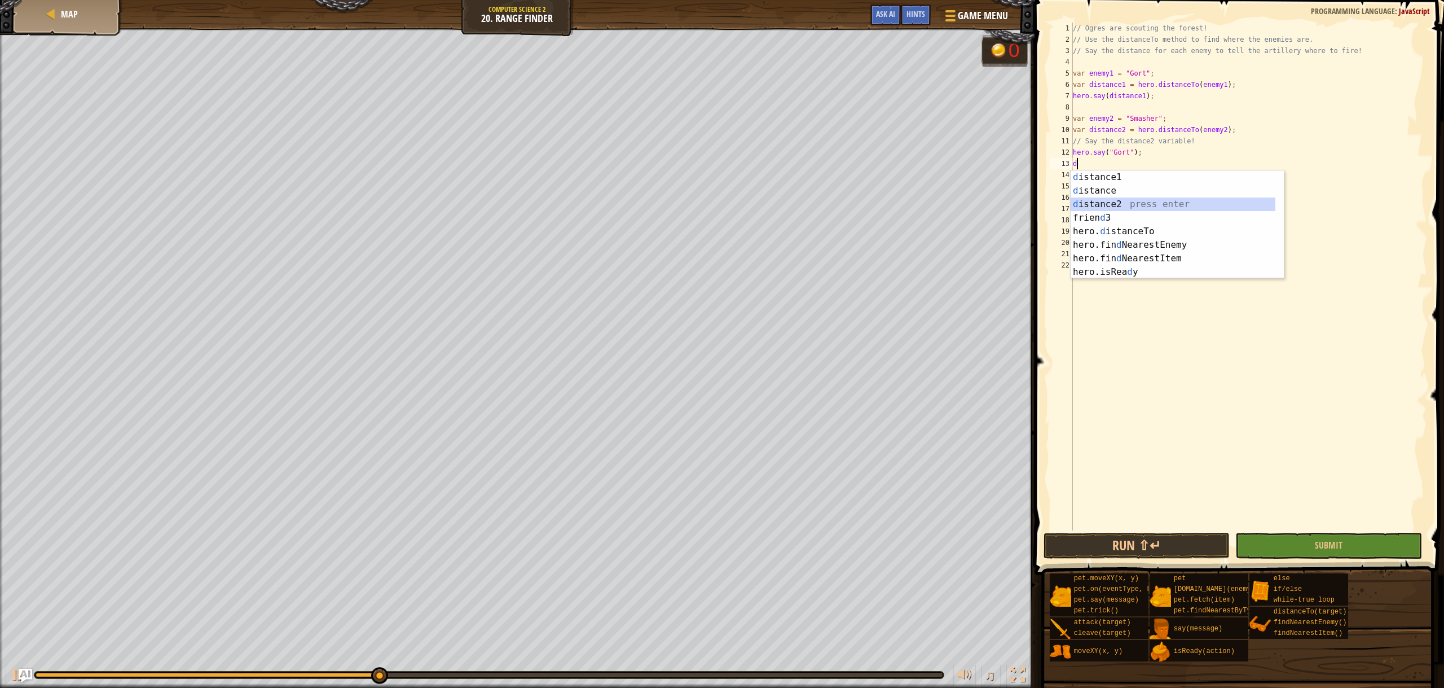
click at [1116, 206] on div "d istance1 press enter d istance press enter d istance2 press enter frien d 3 p…" at bounding box center [1177, 237] width 213 height 135
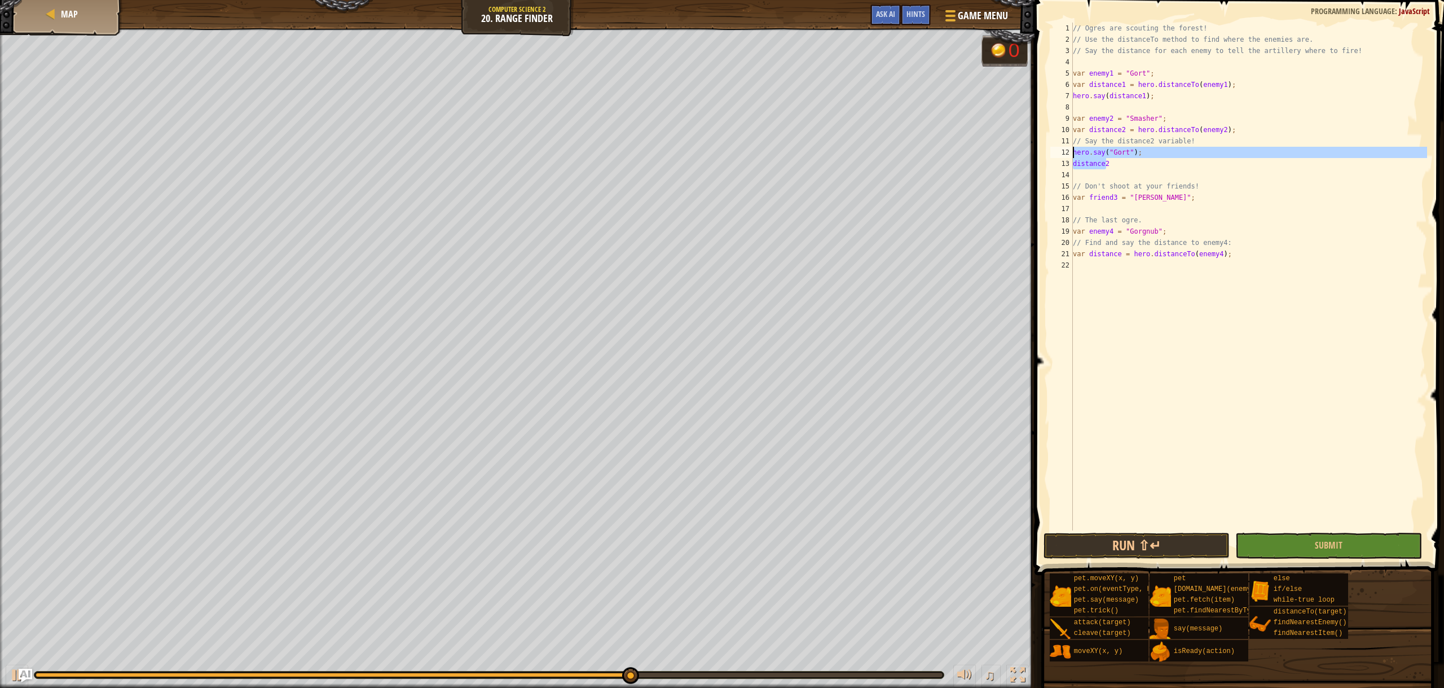
drag, startPoint x: 1125, startPoint y: 165, endPoint x: 1074, endPoint y: 152, distance: 52.8
click at [1074, 152] on div "// Ogres are scouting the forest! // Use the distanceTo method to find where th…" at bounding box center [1249, 288] width 357 height 530
type textarea "hero.say("Gort"); distance2"
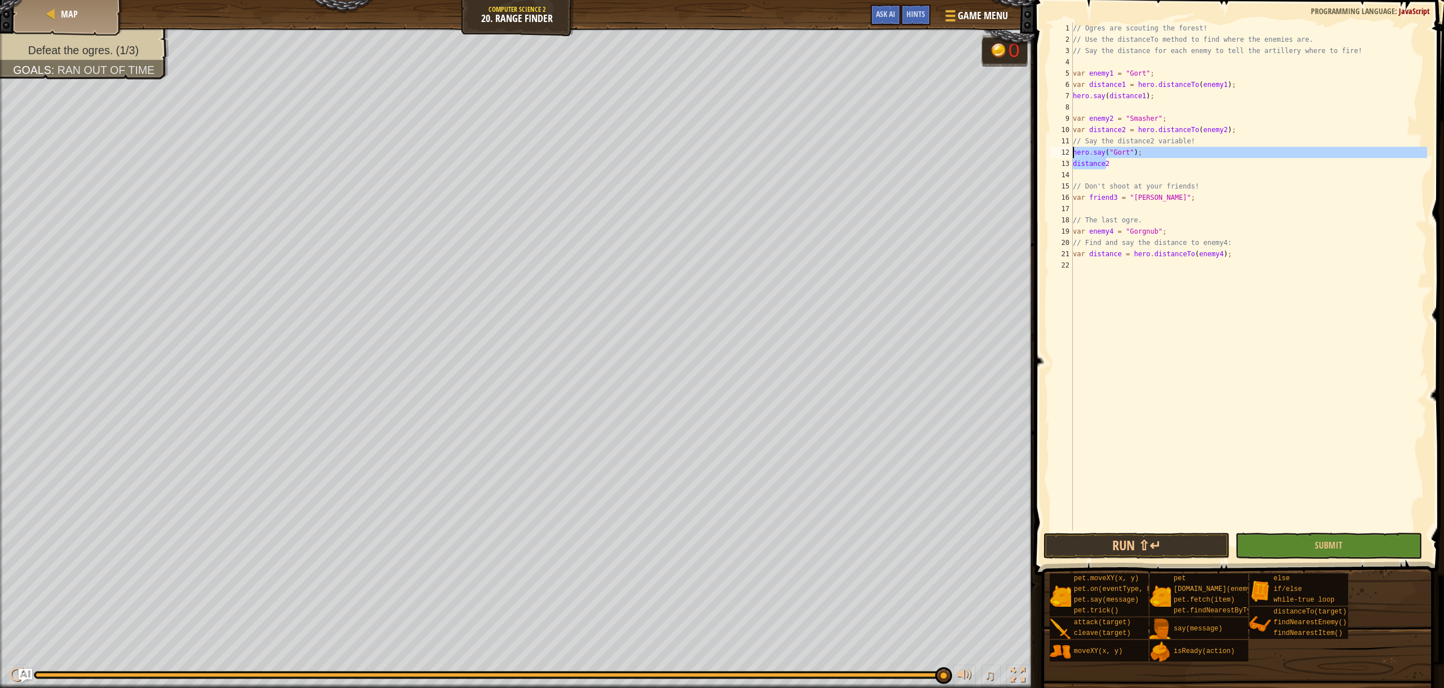
click at [1108, 174] on div "// Ogres are scouting the forest! // Use the distanceTo method to find where th…" at bounding box center [1249, 288] width 357 height 530
type textarea "distance2"
drag, startPoint x: 1090, startPoint y: 166, endPoint x: 1129, endPoint y: 170, distance: 39.2
click at [1130, 171] on div "// Ogres are scouting the forest! // Use the distanceTo method to find where th…" at bounding box center [1249, 288] width 357 height 530
click at [1147, 165] on div "// Ogres are scouting the forest! // Use the distanceTo method to find where th…" at bounding box center [1249, 288] width 357 height 530
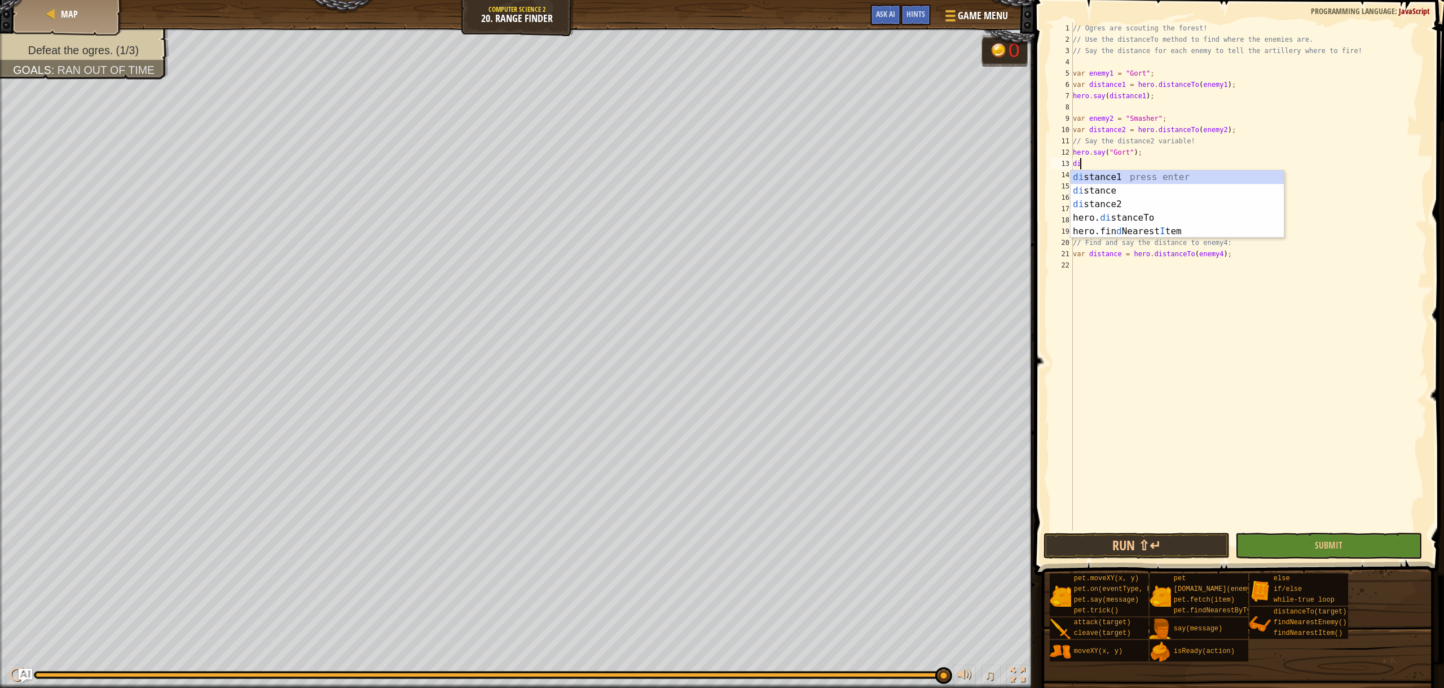
type textarea "d"
click at [1147, 205] on div "d istance1 press enter d istance press enter d istance2 press enter frien d 3 p…" at bounding box center [1173, 237] width 205 height 135
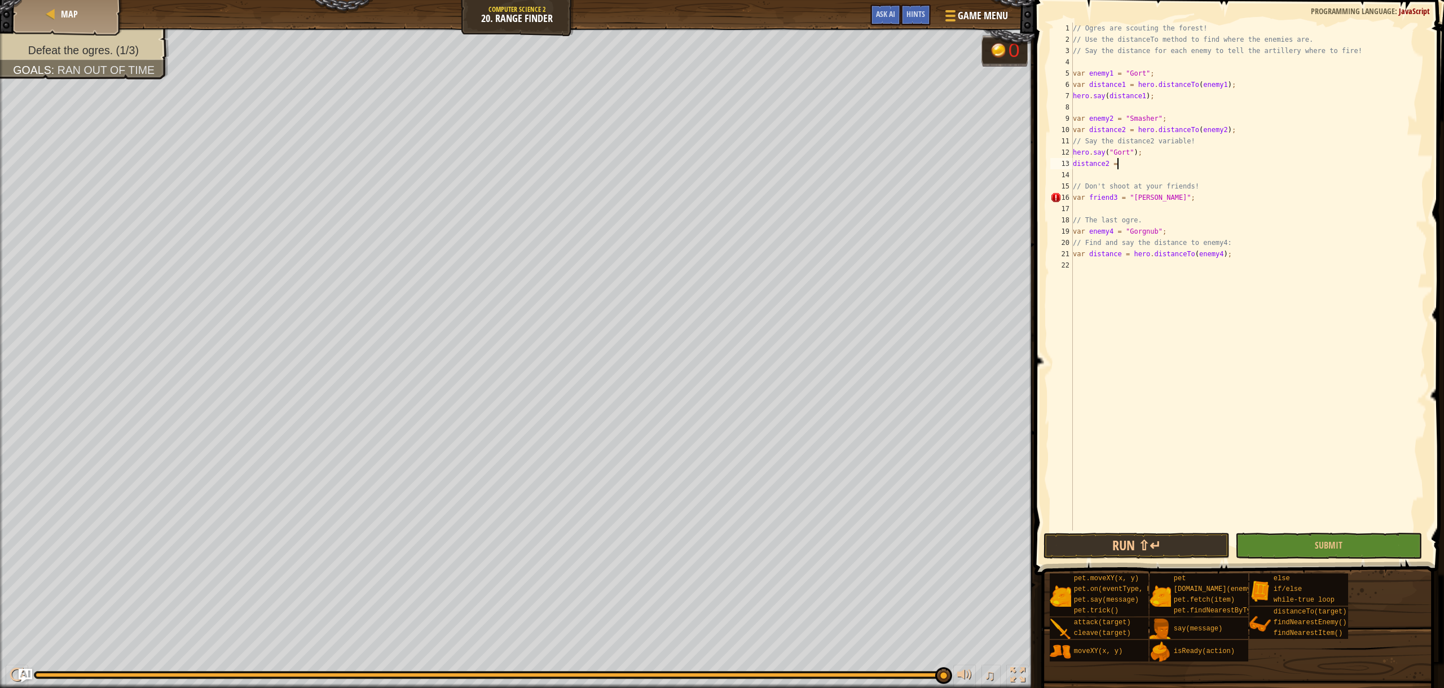
scroll to position [5, 3]
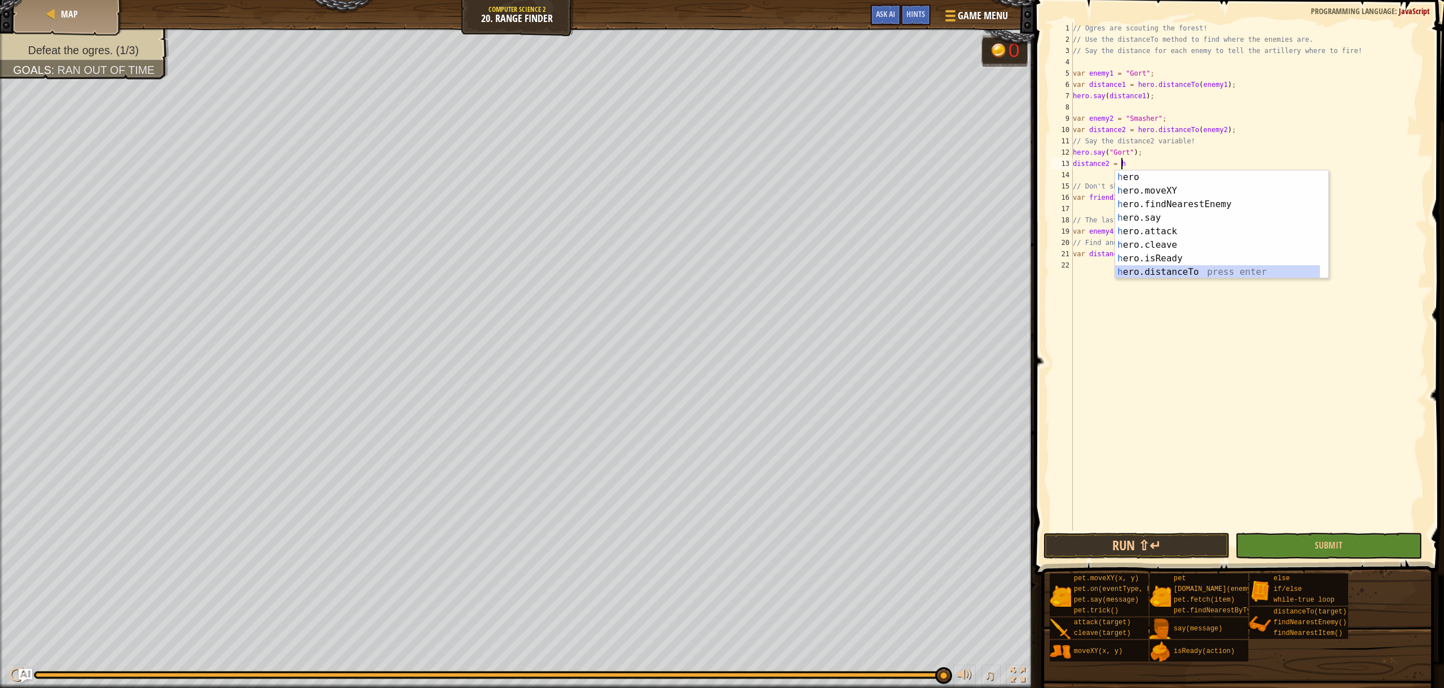
click at [1156, 269] on div "h ero press enter h ero.moveXY press enter h ero.findNearestEnemy press enter h…" at bounding box center [1217, 237] width 205 height 135
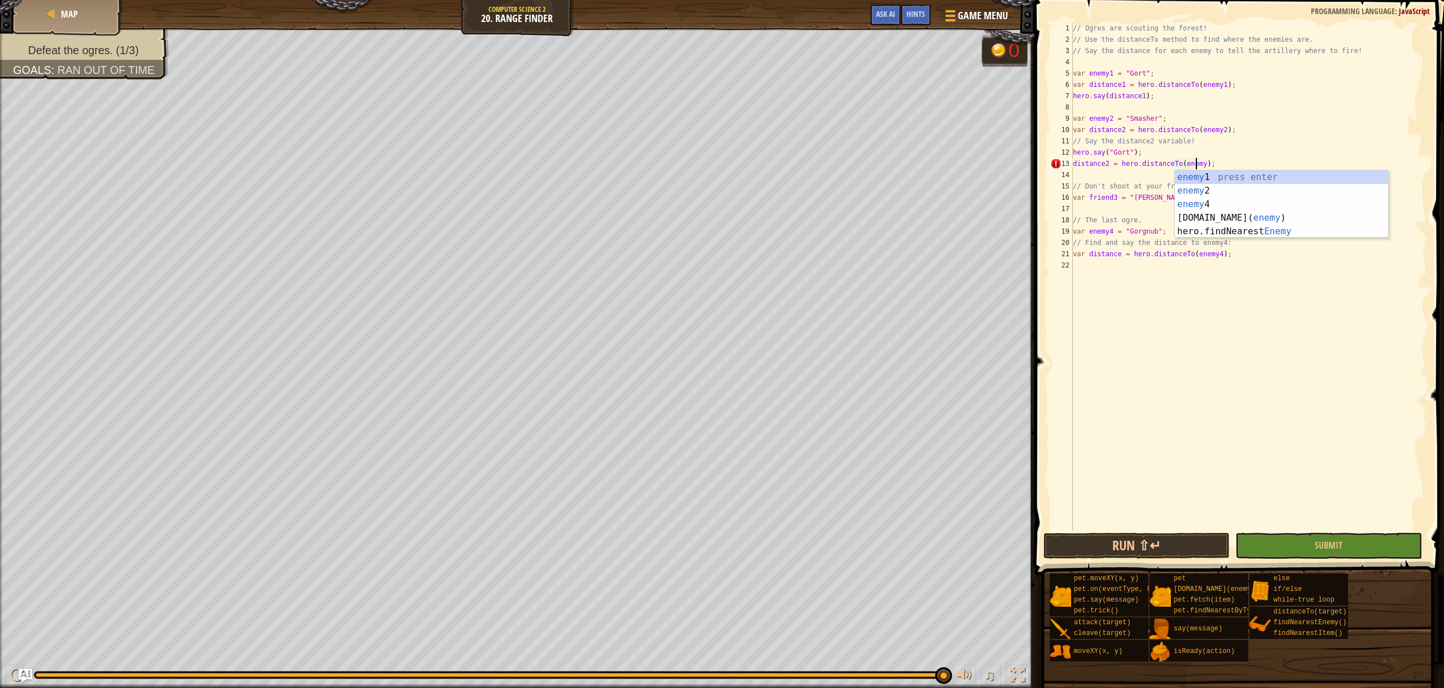
scroll to position [5, 10]
click at [1125, 147] on div "// Ogres are scouting the forest! // Use the distanceTo method to find where th…" at bounding box center [1249, 288] width 357 height 530
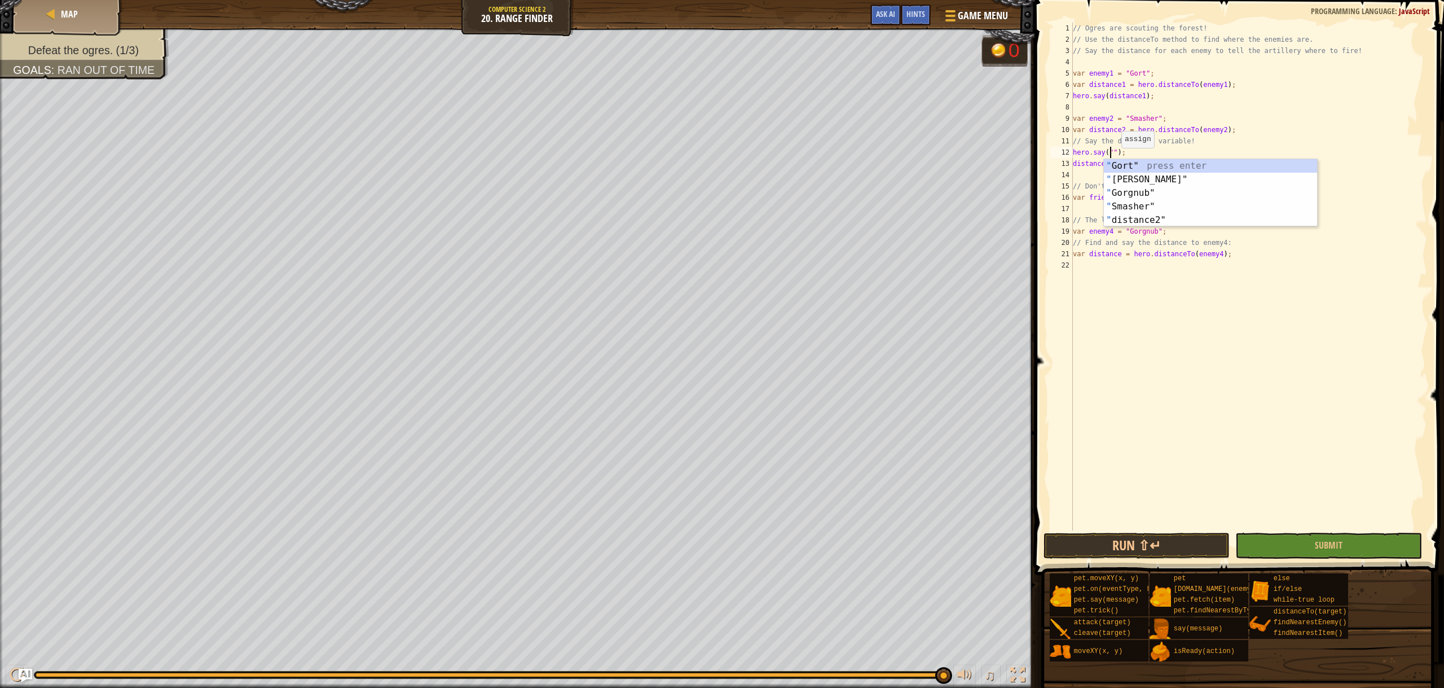
scroll to position [5, 3]
type textarea "hero.say("Smasher");"
click at [1081, 178] on div "// Ogres are scouting the forest! // Use the distanceTo method to find where th…" at bounding box center [1249, 288] width 357 height 530
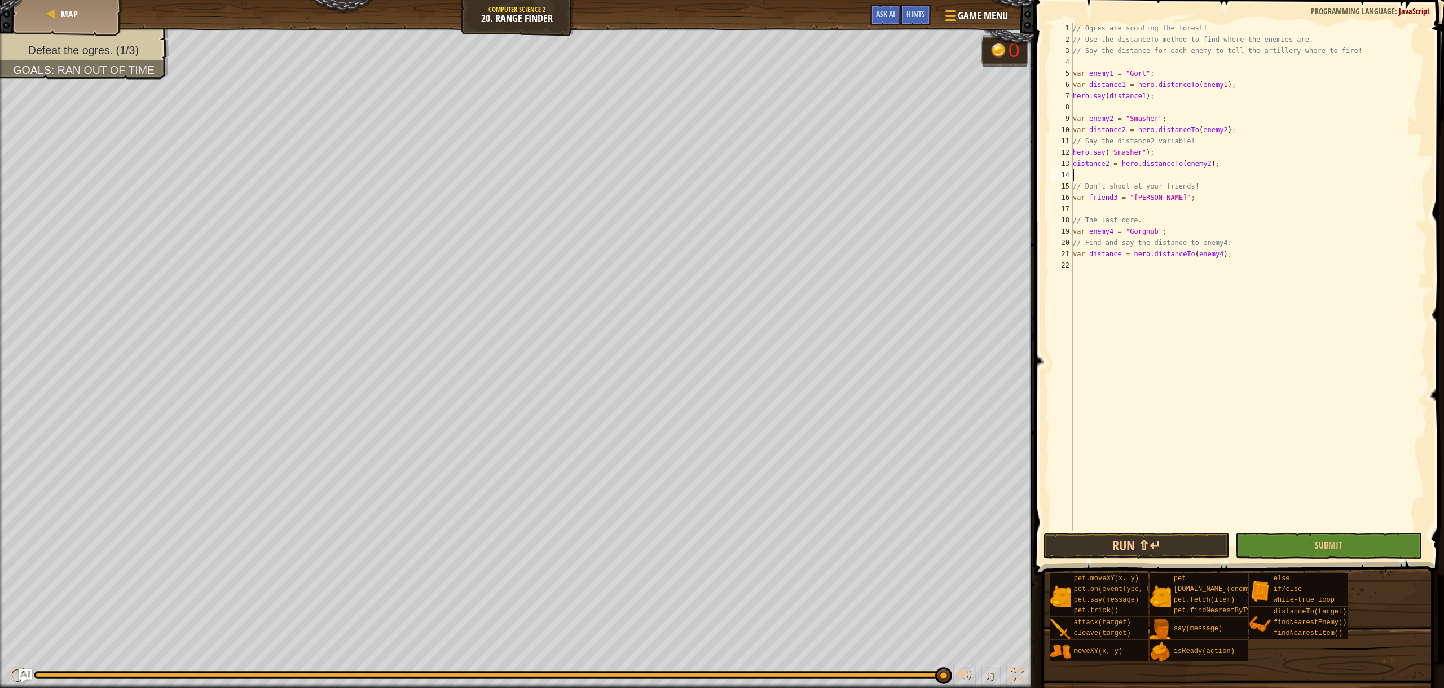
click at [1077, 173] on div "// Ogres are scouting the forest! // Use the distanceTo method to find where th…" at bounding box center [1249, 288] width 357 height 530
click at [1111, 178] on div "// Ogres are scouting the forest! // Use the distanceTo method to find where th…" at bounding box center [1249, 288] width 357 height 530
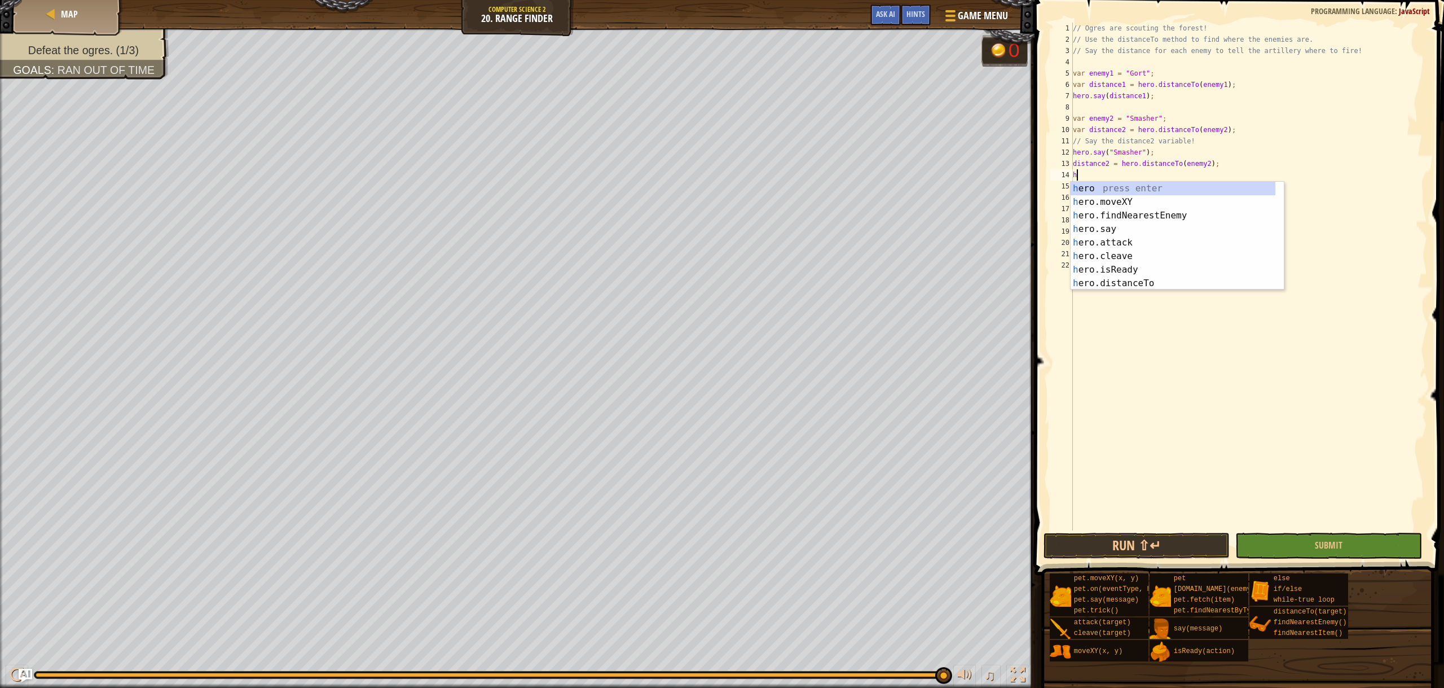
click at [1117, 146] on div "// Ogres are scouting the forest! // Use the distanceTo method to find where th…" at bounding box center [1249, 288] width 357 height 530
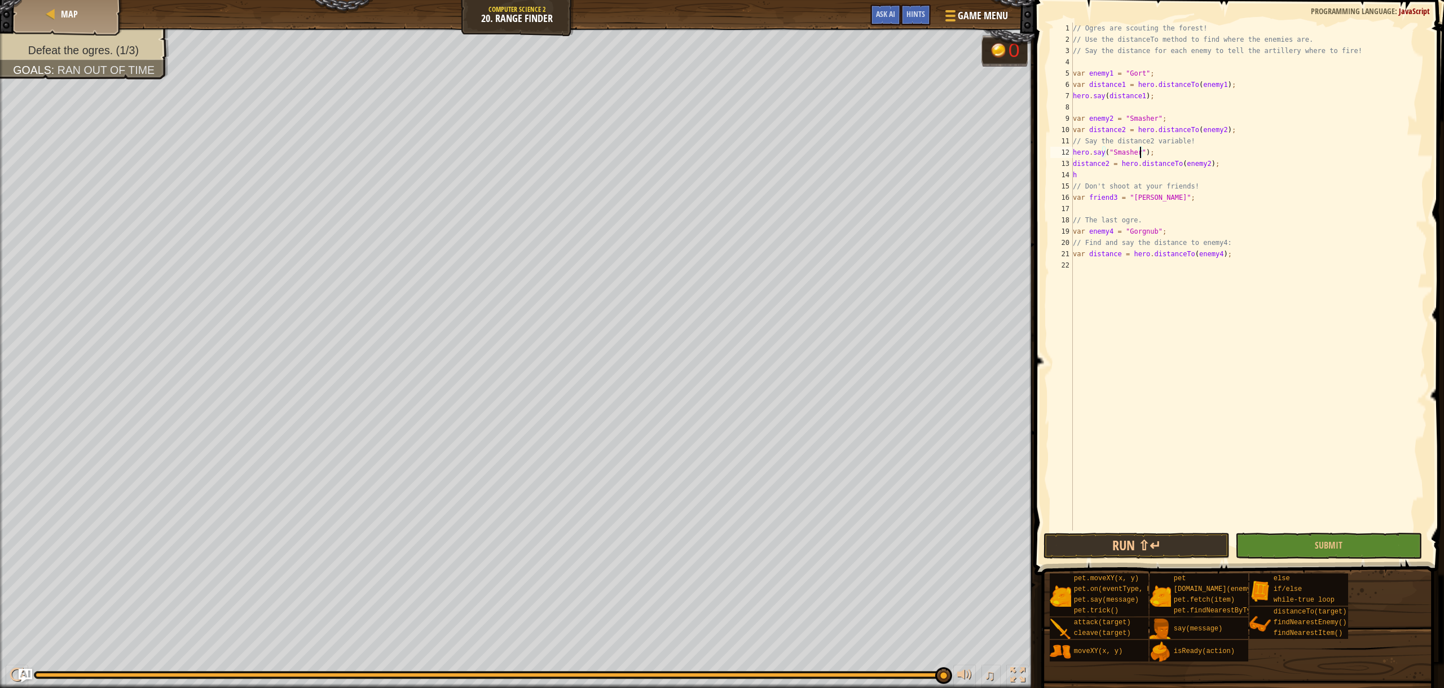
click at [1139, 151] on div "// Ogres are scouting the forest! // Use the distanceTo method to find where th…" at bounding box center [1249, 288] width 357 height 530
drag, startPoint x: 1142, startPoint y: 152, endPoint x: 1068, endPoint y: 157, distance: 74.1
click at [1068, 157] on div "hero.say("Smasher"); 1 2 3 4 5 6 7 8 9 10 11 12 13 14 15 16 17 18 19 20 21 22 /…" at bounding box center [1237, 277] width 379 height 508
click at [1151, 157] on div "// Ogres are scouting the forest! // Use the distanceTo method to find where th…" at bounding box center [1249, 288] width 357 height 530
click at [1151, 164] on div "// Ogres are scouting the forest! // Use the distanceTo method to find where th…" at bounding box center [1249, 288] width 357 height 530
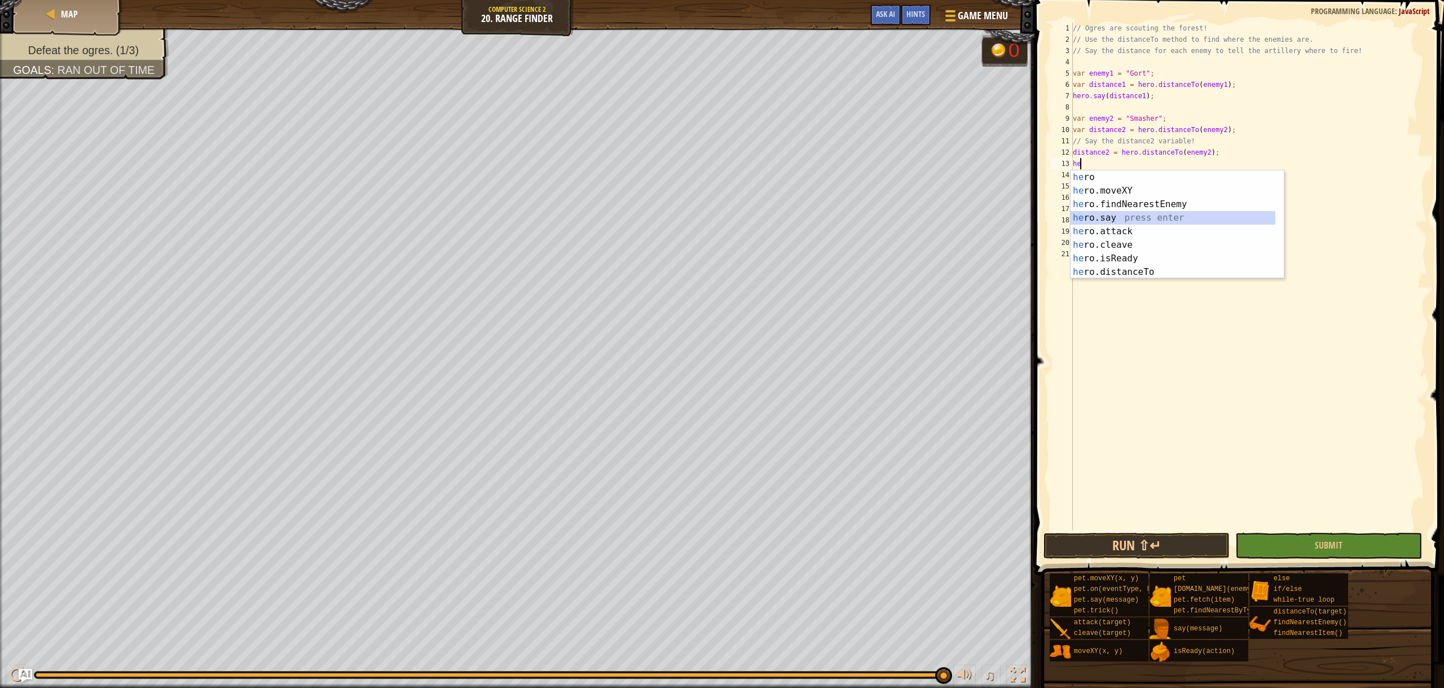
click at [1118, 217] on div "he ro press enter he ro.moveXY press enter he ro.findNearestEnemy press enter h…" at bounding box center [1173, 237] width 205 height 135
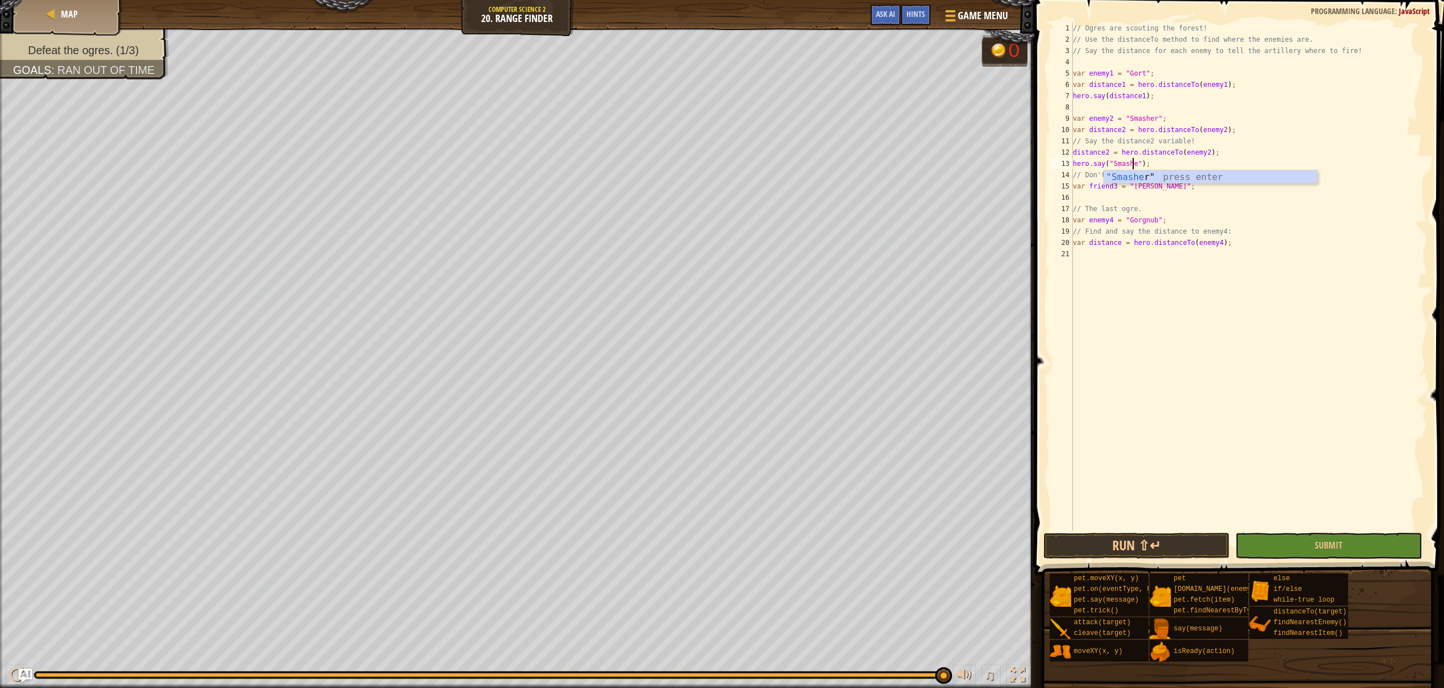
type textarea "hero.say("Smasher");"
click at [1099, 196] on div "// Ogres are scouting the forest! // Use the distanceTo method to find where th…" at bounding box center [1249, 288] width 357 height 530
click at [1106, 539] on button "Run ⇧↵" at bounding box center [1137, 546] width 187 height 26
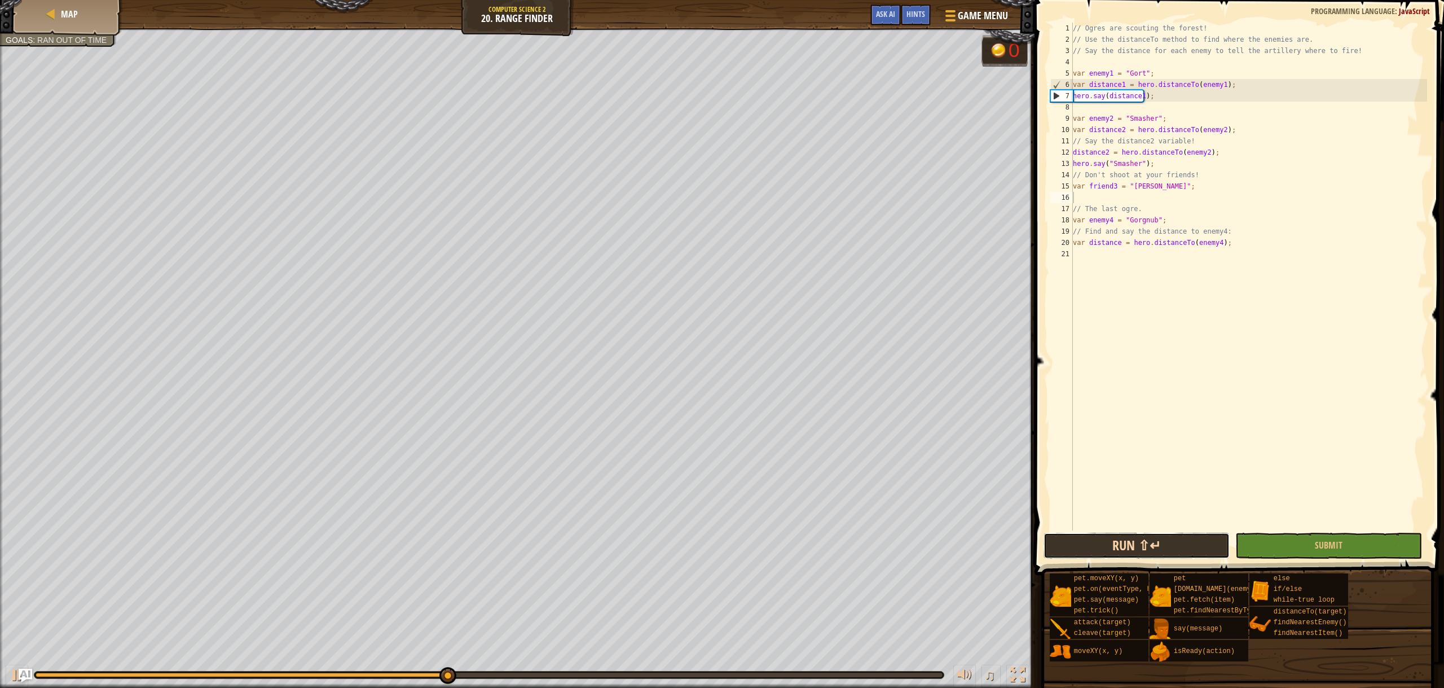
click at [1125, 543] on button "Run ⇧↵" at bounding box center [1137, 546] width 187 height 26
click at [1141, 163] on div "// Ogres are scouting the forest! // Use the distanceTo method to find where th…" at bounding box center [1249, 288] width 357 height 530
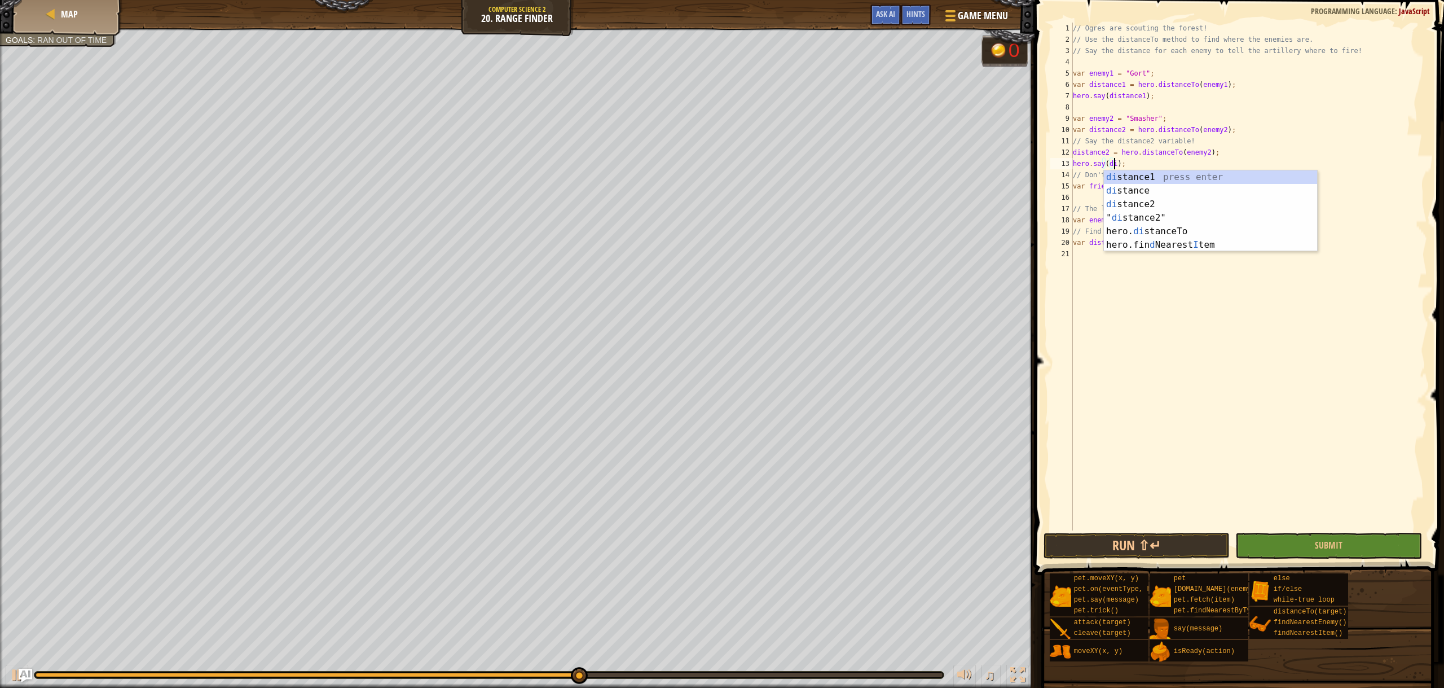
scroll to position [5, 3]
click at [1151, 205] on div "di stance1 press enter di stance press enter di stance2 press enter " di stance…" at bounding box center [1210, 224] width 213 height 108
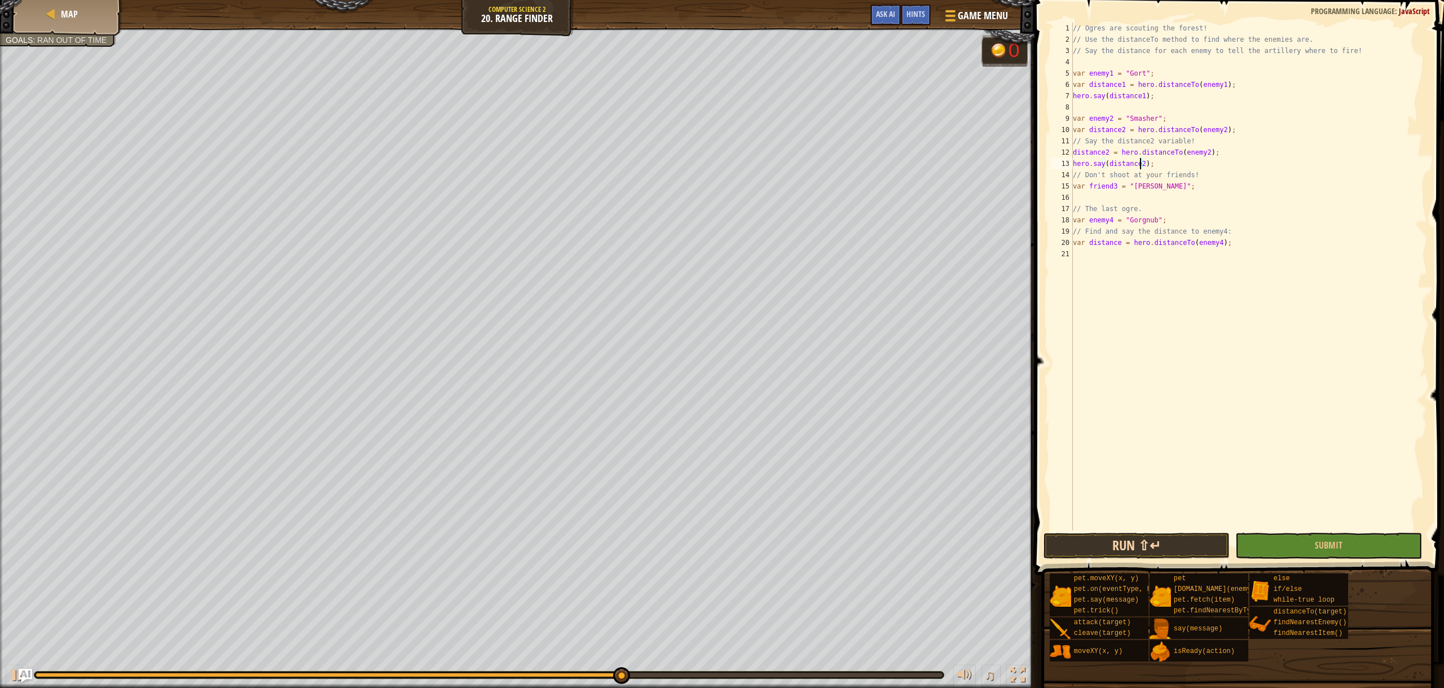
type textarea "hero.say(distance2);"
click at [1155, 547] on button "Run ⇧↵" at bounding box center [1137, 546] width 187 height 26
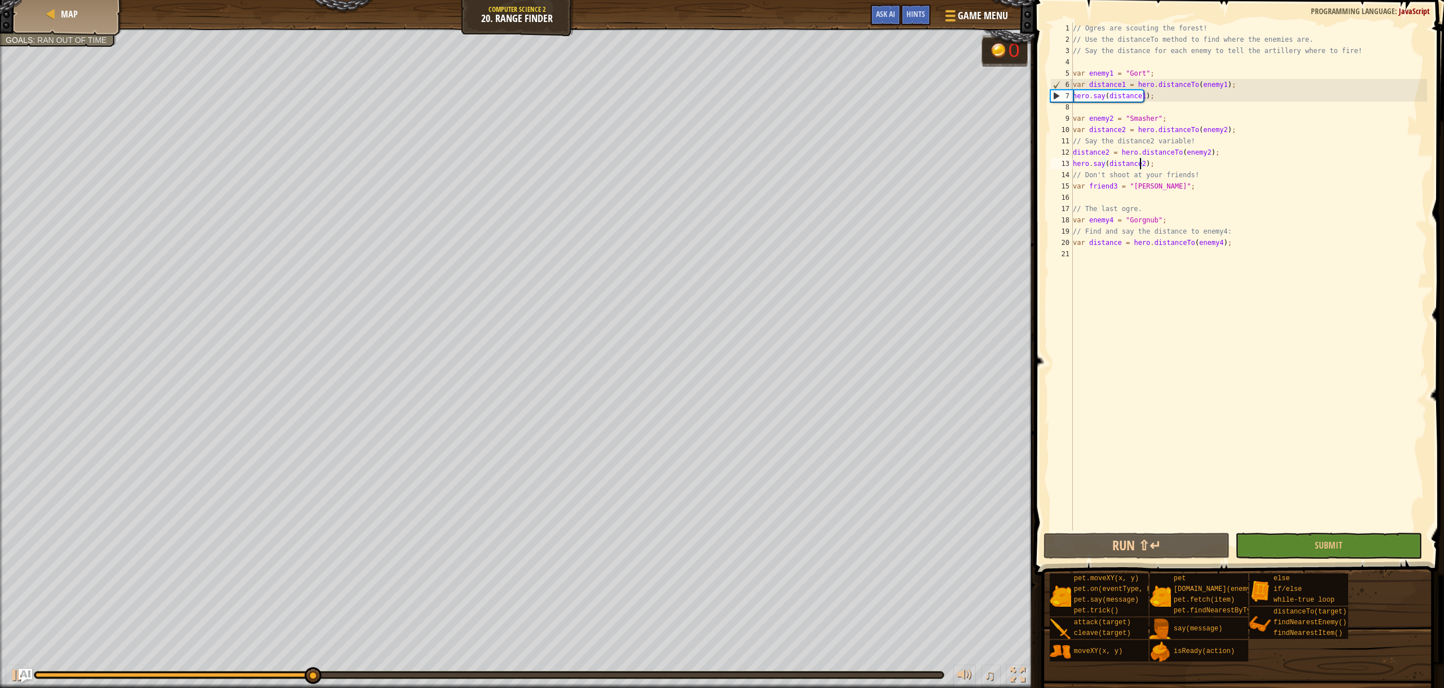
click at [1138, 201] on div "// Ogres are scouting the forest! // Use the distanceTo method to find where th…" at bounding box center [1249, 288] width 357 height 530
click at [1215, 255] on div "// Ogres are scouting the forest! // Use the distanceTo method to find where th…" at bounding box center [1249, 288] width 357 height 530
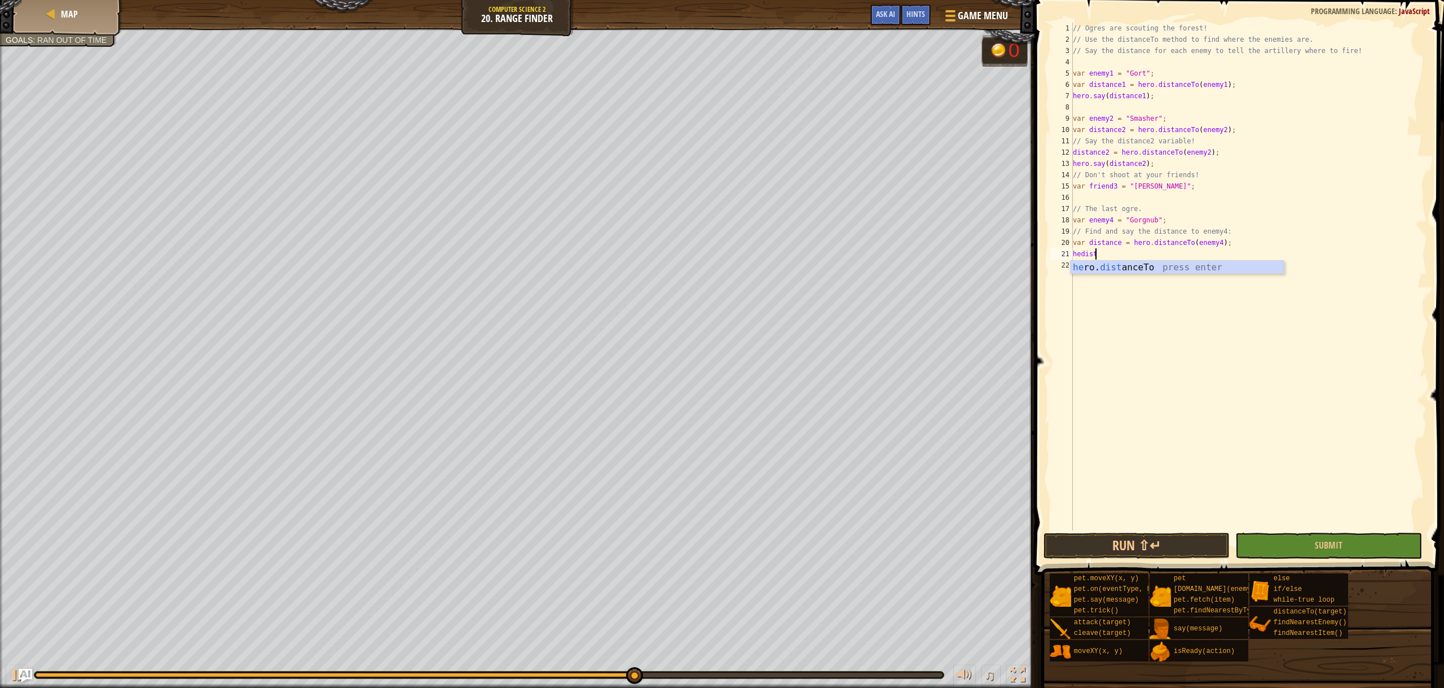
scroll to position [5, 1]
click at [1095, 0] on body "Map Computer Science 2 20. Range Finder Game Menu Done Hints Ask AI 1 2 3 4 5 6…" at bounding box center [722, 0] width 1444 height 0
click at [1114, 258] on div "// Ogres are scouting the forest! // Use the distanceTo method to find where th…" at bounding box center [1249, 288] width 357 height 530
click at [1153, 267] on div "he ro. d istanceTo press enter he ro.fin d NearestEnemy press enter he ro.fin d…" at bounding box center [1177, 301] width 213 height 81
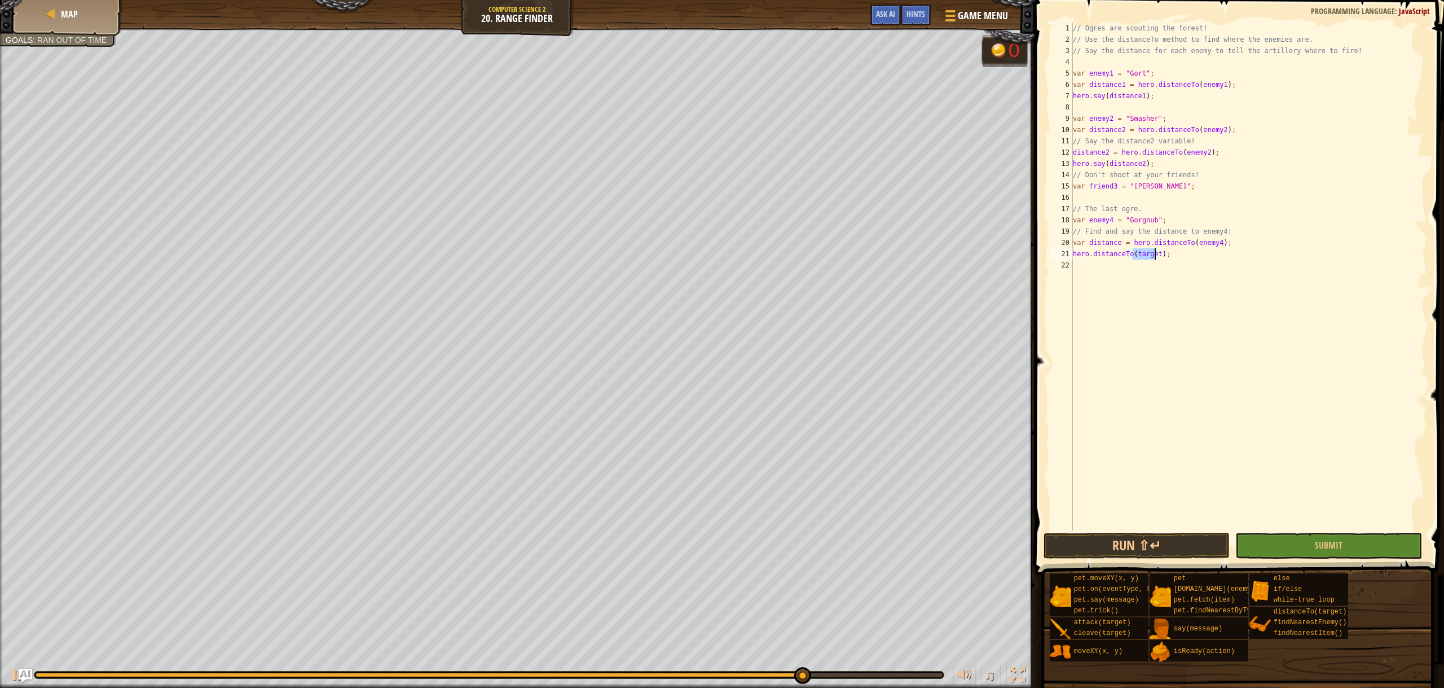
click at [1176, 259] on div "// Ogres are scouting the forest! // Use the distanceTo method to find where th…" at bounding box center [1249, 288] width 357 height 530
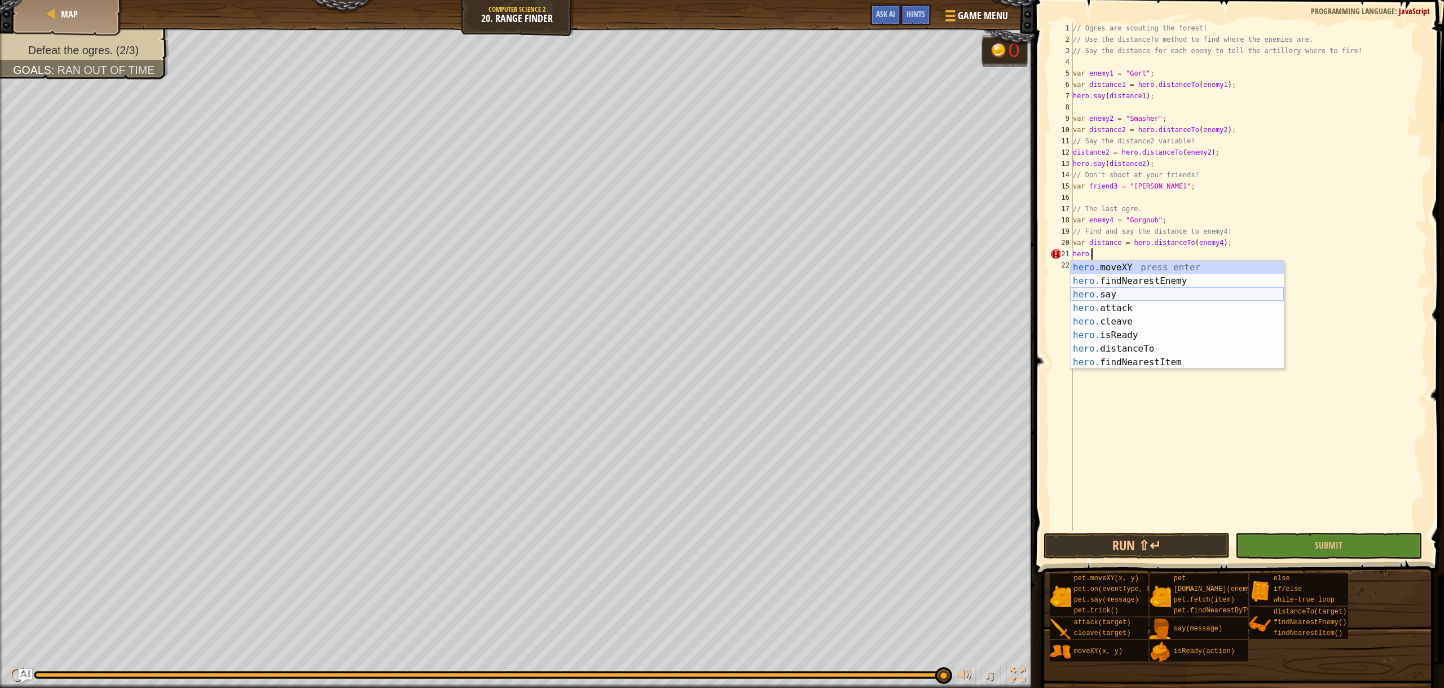
click at [1127, 294] on div "hero. moveXY press enter hero. findNearestEnemy press enter hero. say press ent…" at bounding box center [1177, 328] width 213 height 135
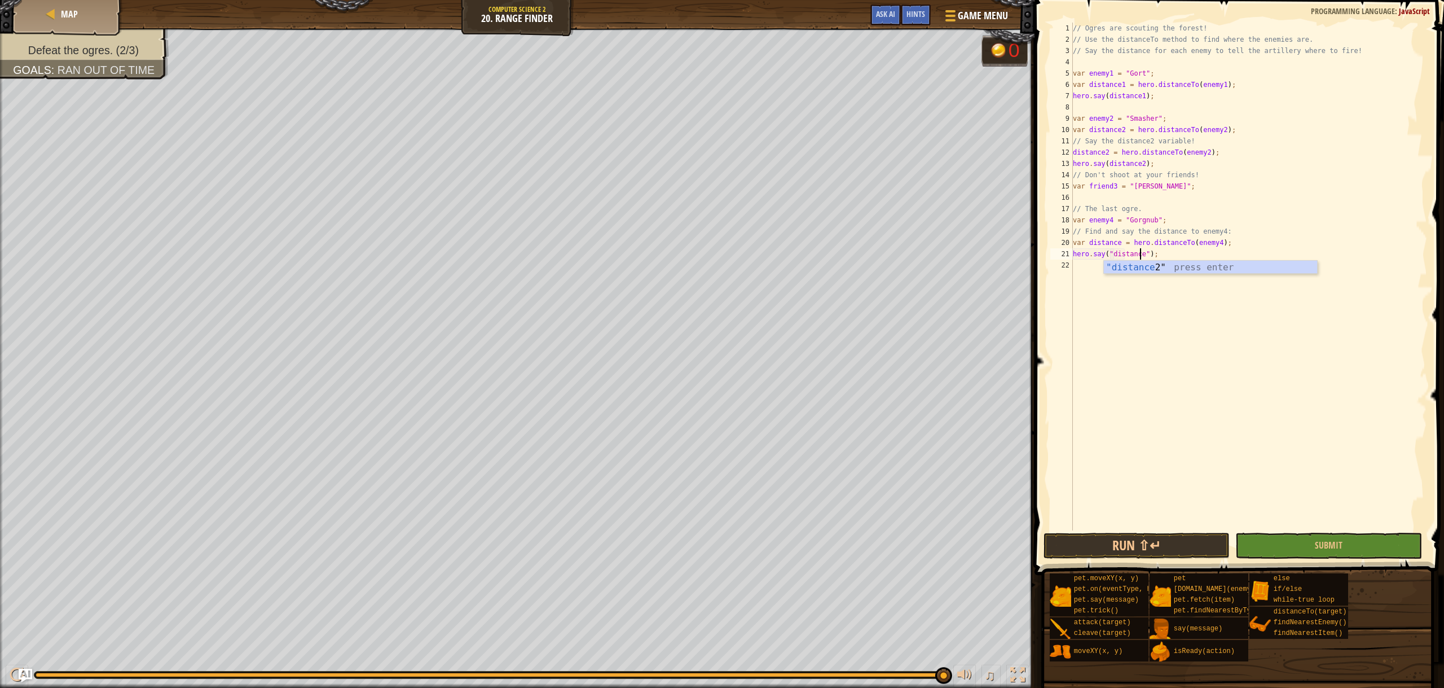
scroll to position [5, 6]
click at [1142, 548] on button "Run ⇧↵" at bounding box center [1137, 546] width 187 height 26
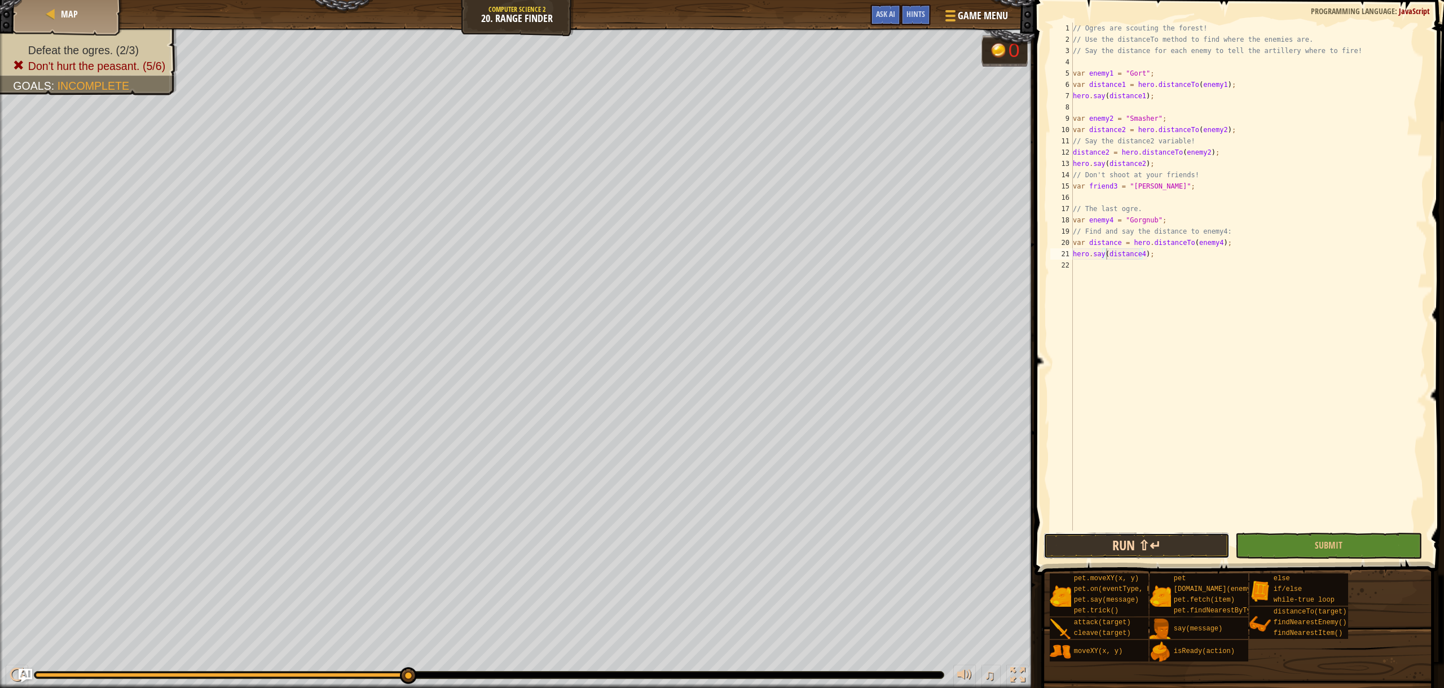
click at [1169, 546] on button "Run ⇧↵" at bounding box center [1137, 546] width 187 height 26
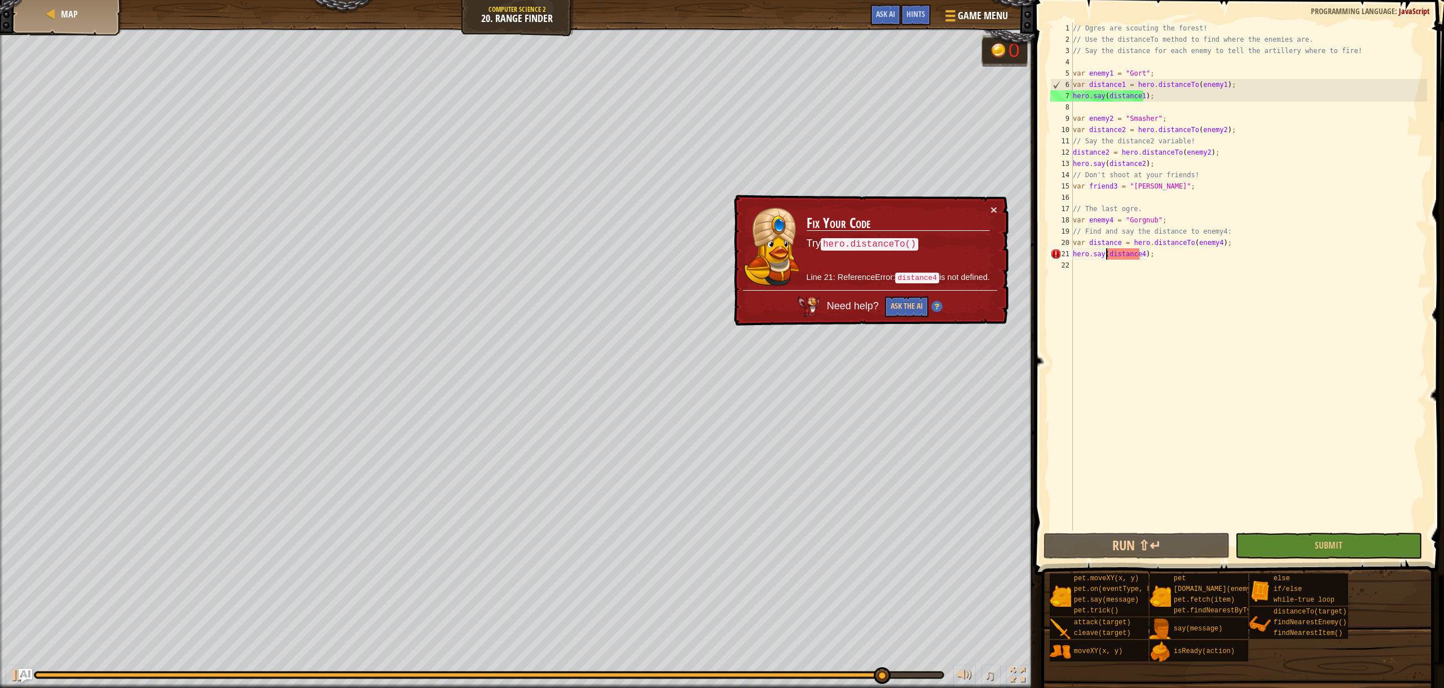
click at [1224, 243] on div "// Ogres are scouting the forest! // Use the distanceTo method to find where th…" at bounding box center [1249, 288] width 357 height 530
type textarea "var distance = hero.distanceTo(enemy4);"
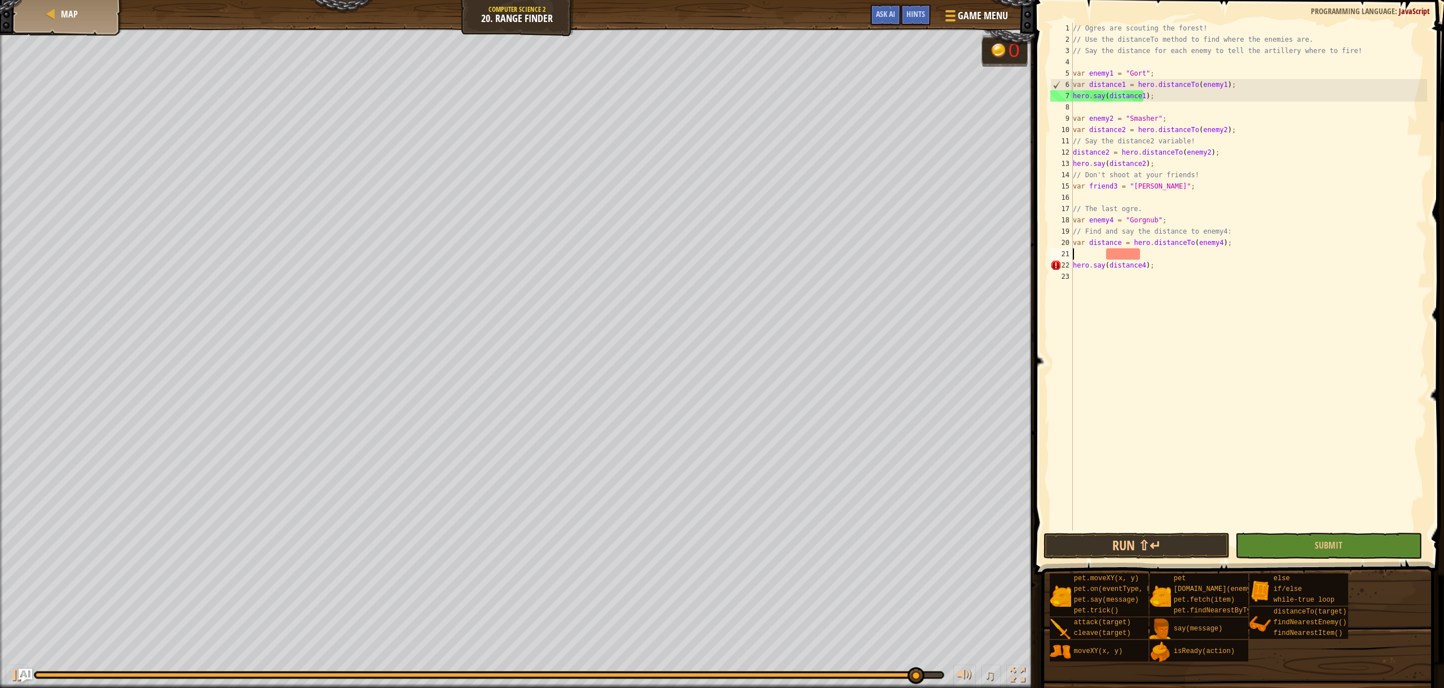
scroll to position [5, 0]
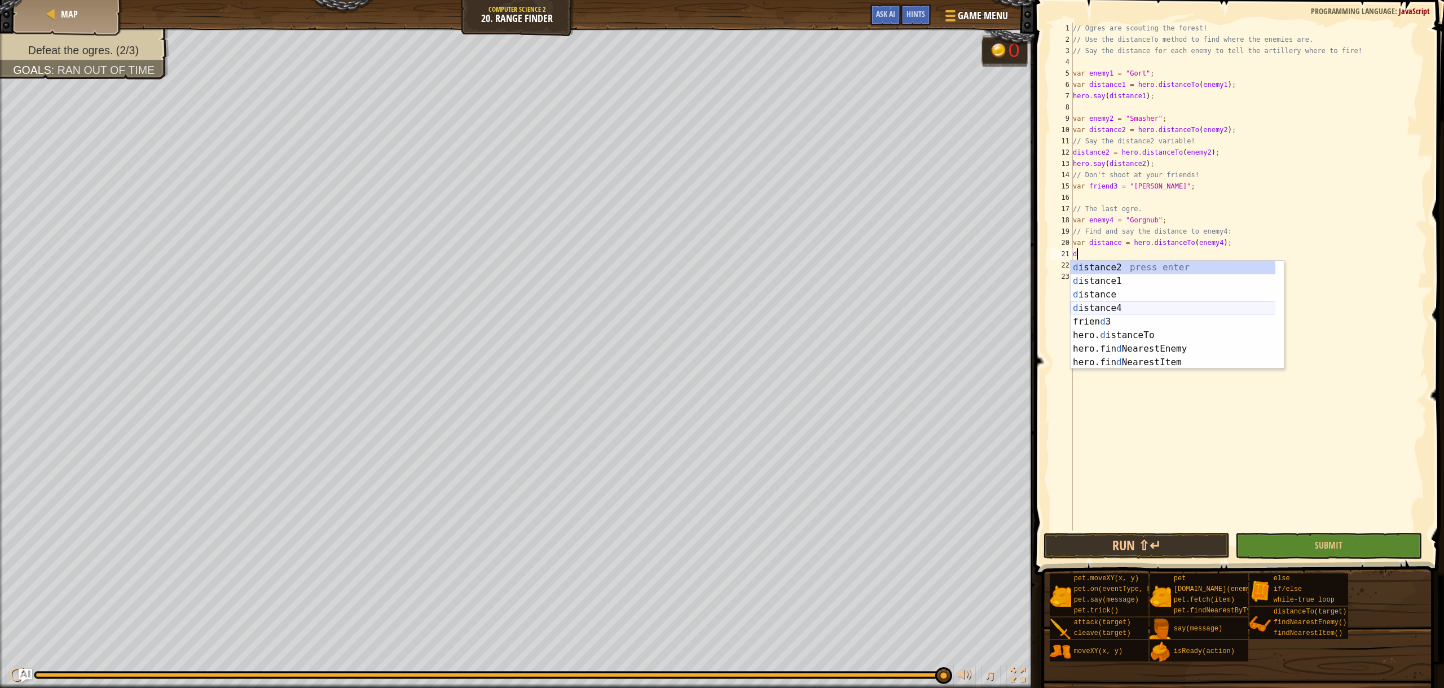
click at [1116, 304] on div "d istance2 press enter d istance1 press enter d istance press enter d istance4 …" at bounding box center [1177, 328] width 213 height 135
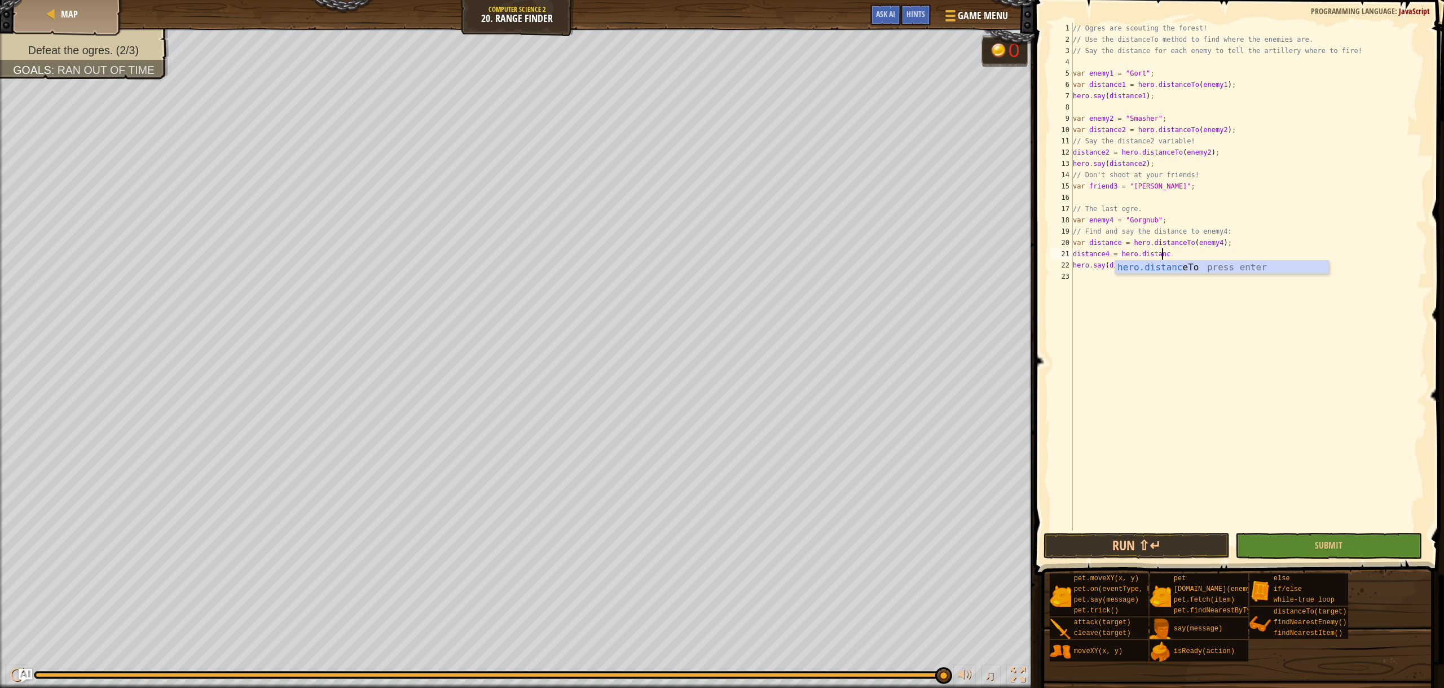
scroll to position [5, 7]
click at [1139, 266] on div "hero.distance To press enter" at bounding box center [1221, 281] width 213 height 41
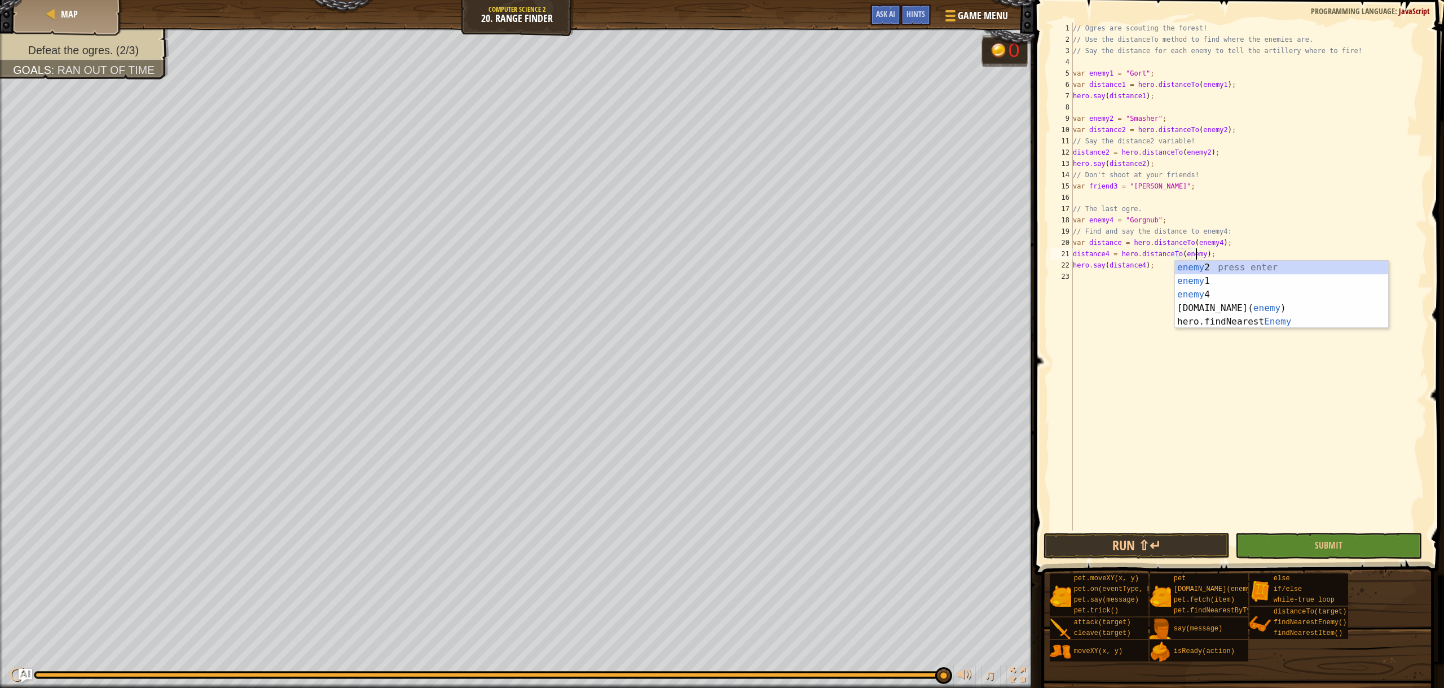
scroll to position [5, 10]
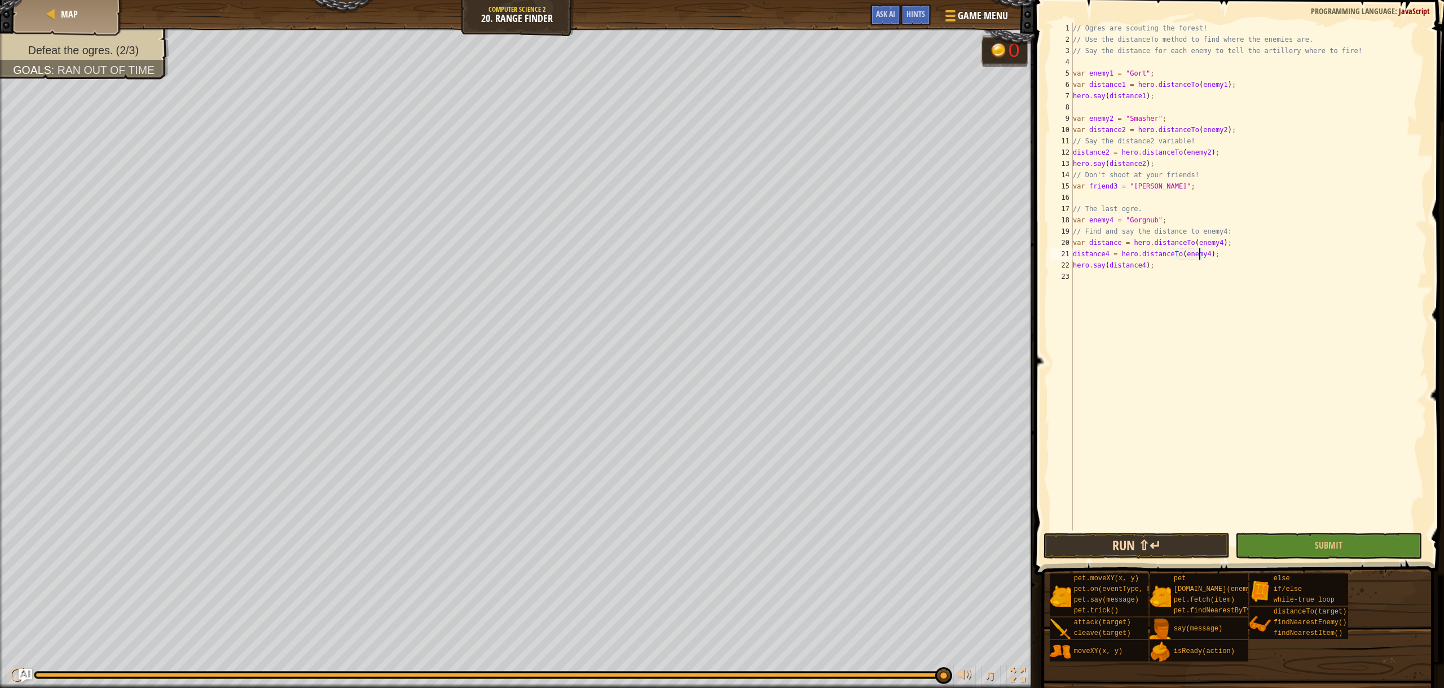
type textarea "distance4 = hero.distanceTo(enemy4);"
click at [1112, 542] on button "Run ⇧↵" at bounding box center [1137, 546] width 187 height 26
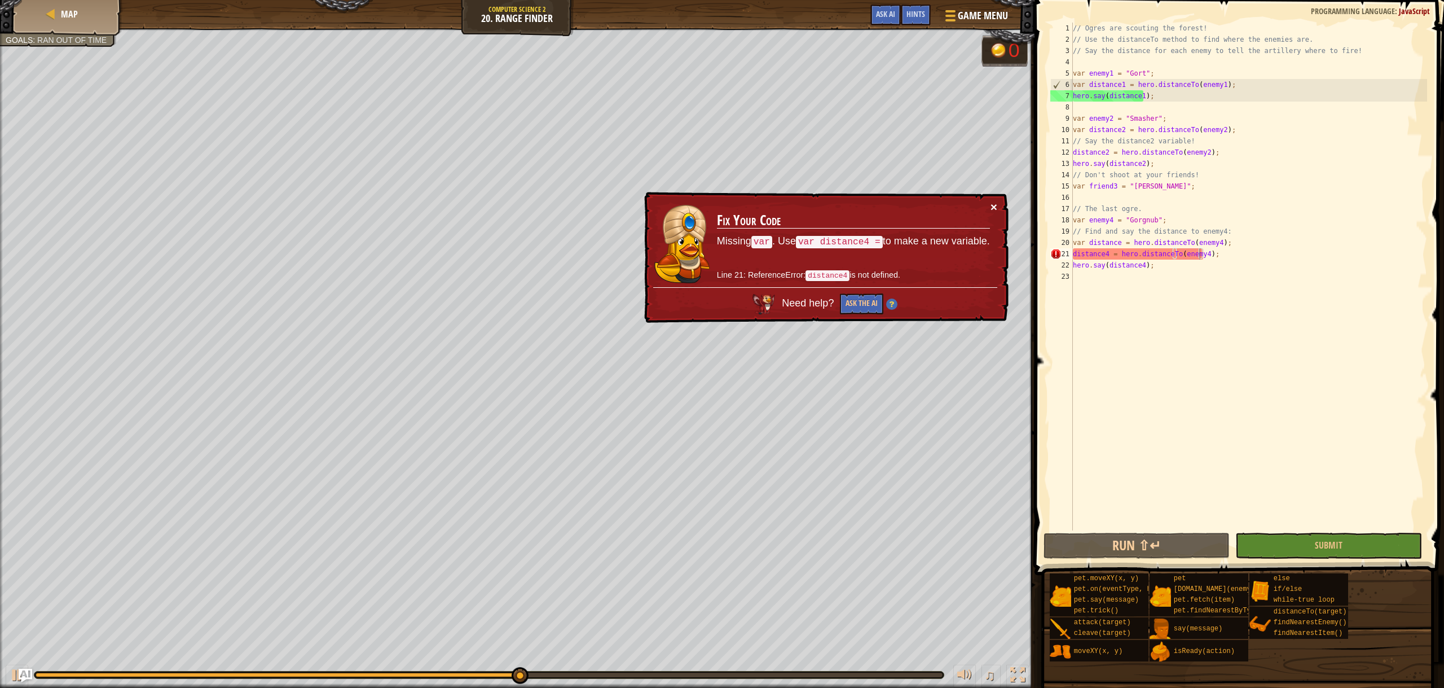
click at [992, 207] on button "×" at bounding box center [994, 207] width 7 height 12
